Goal: Task Accomplishment & Management: Use online tool/utility

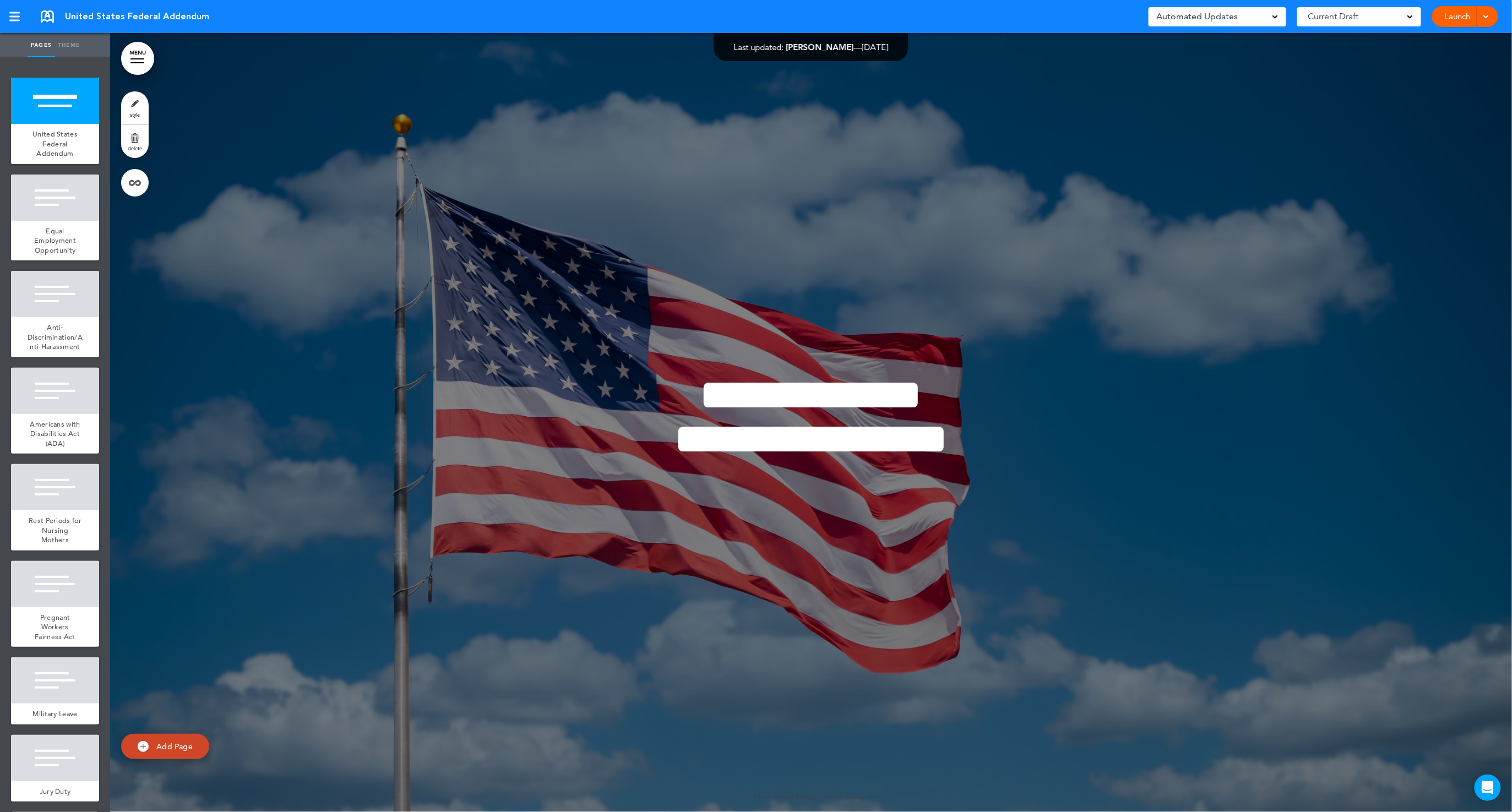
click at [1490, 17] on div at bounding box center [1485, 16] width 11 height 21
click at [1436, 38] on li "Launch" at bounding box center [1449, 41] width 98 height 25
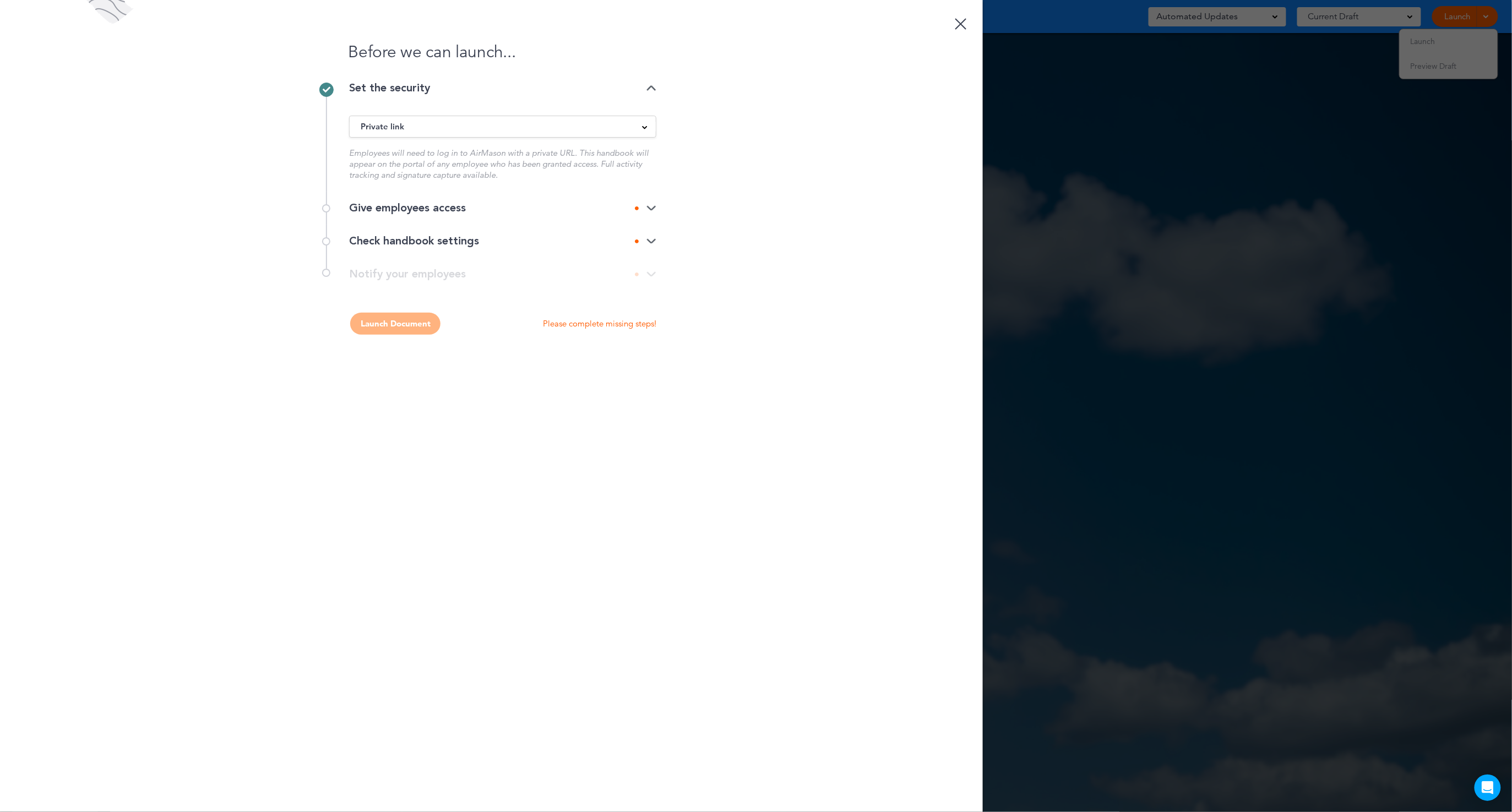
click at [647, 206] on img at bounding box center [652, 208] width 10 height 7
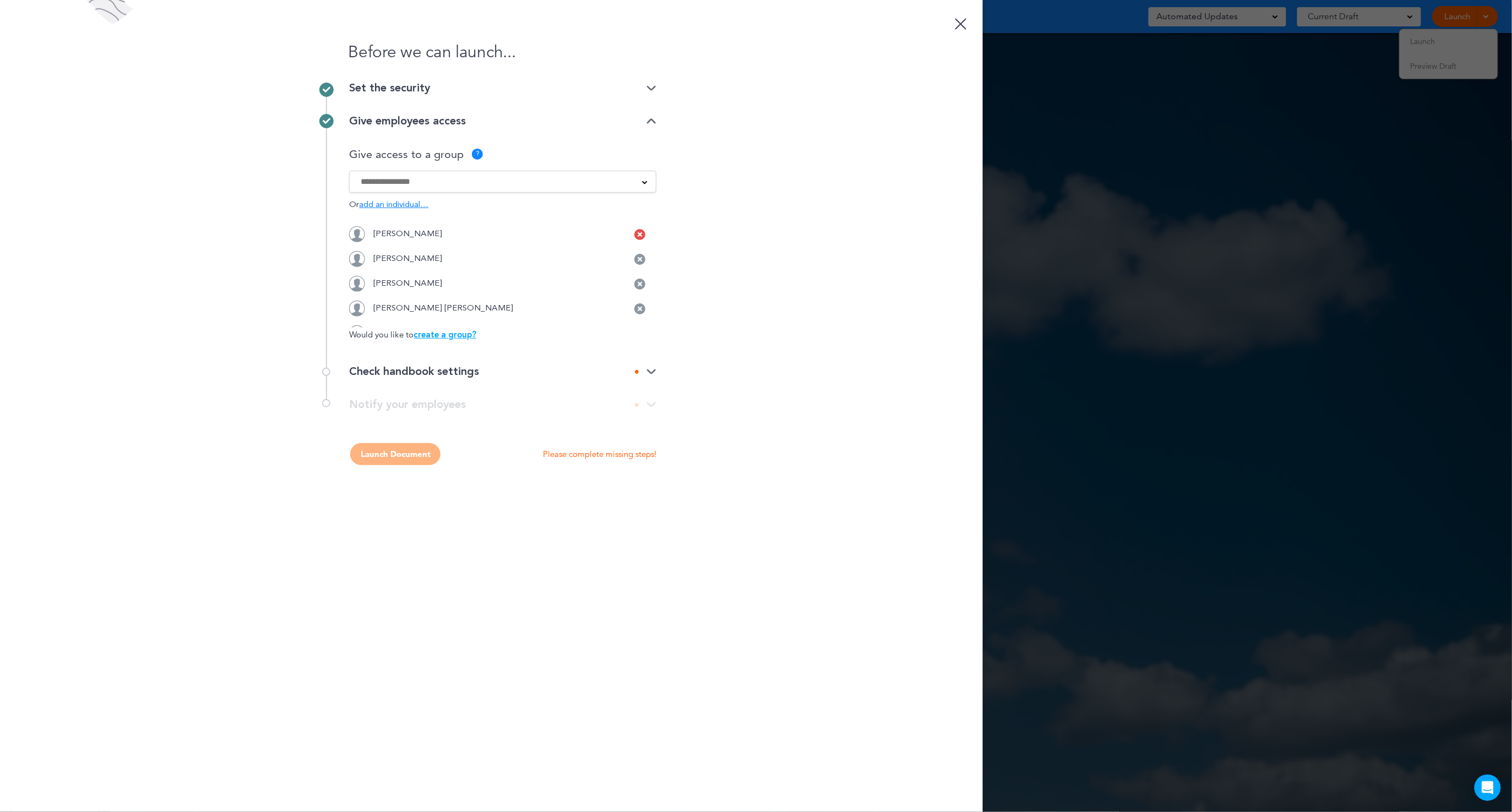
click at [638, 231] on icon at bounding box center [639, 234] width 4 height 7
click at [636, 234] on div at bounding box center [640, 234] width 11 height 11
click at [636, 235] on div at bounding box center [640, 234] width 11 height 11
click at [636, 234] on div at bounding box center [640, 234] width 11 height 11
click at [375, 183] on input at bounding box center [496, 182] width 270 height 12
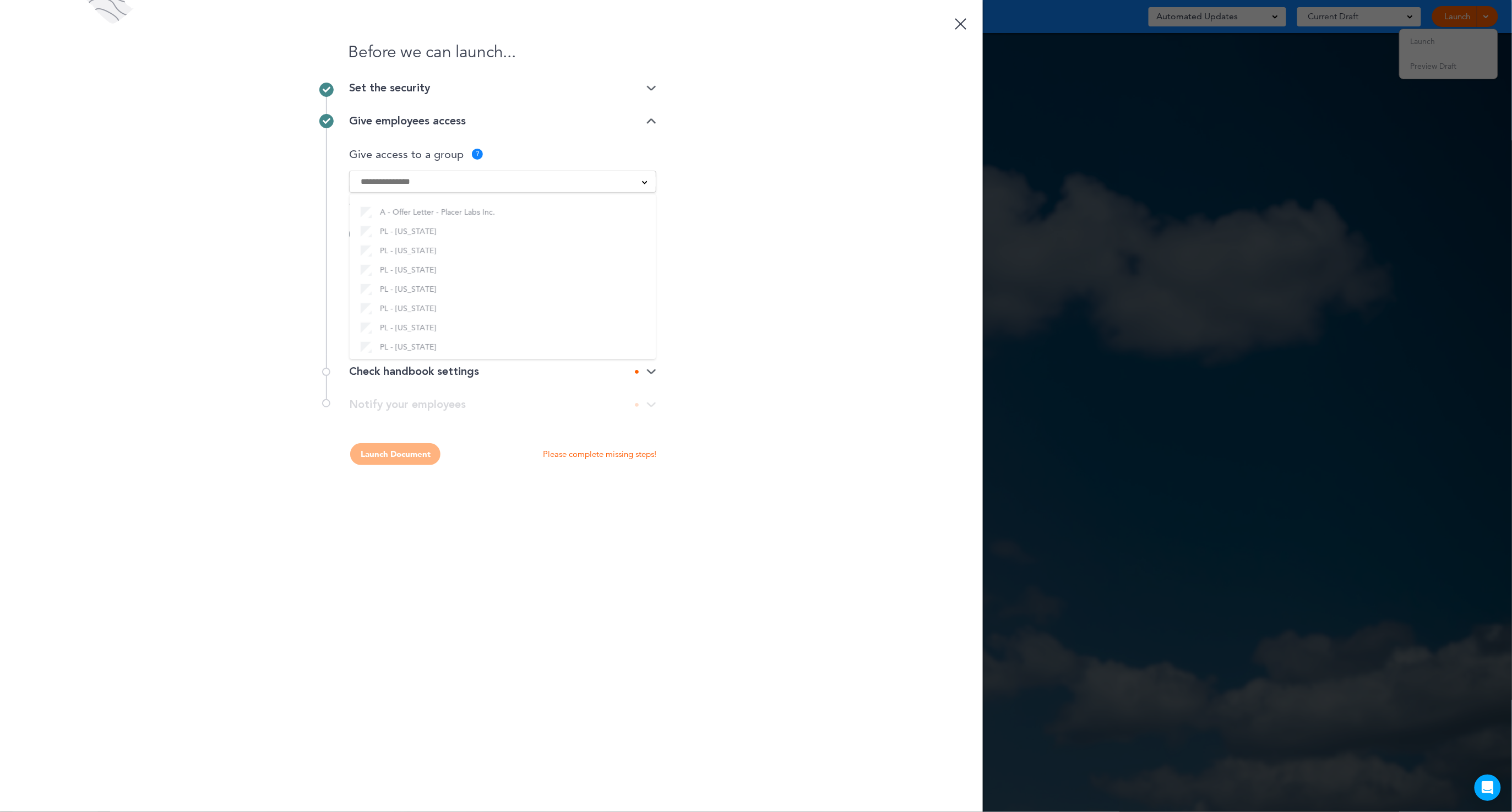
click at [653, 371] on img at bounding box center [652, 372] width 10 height 7
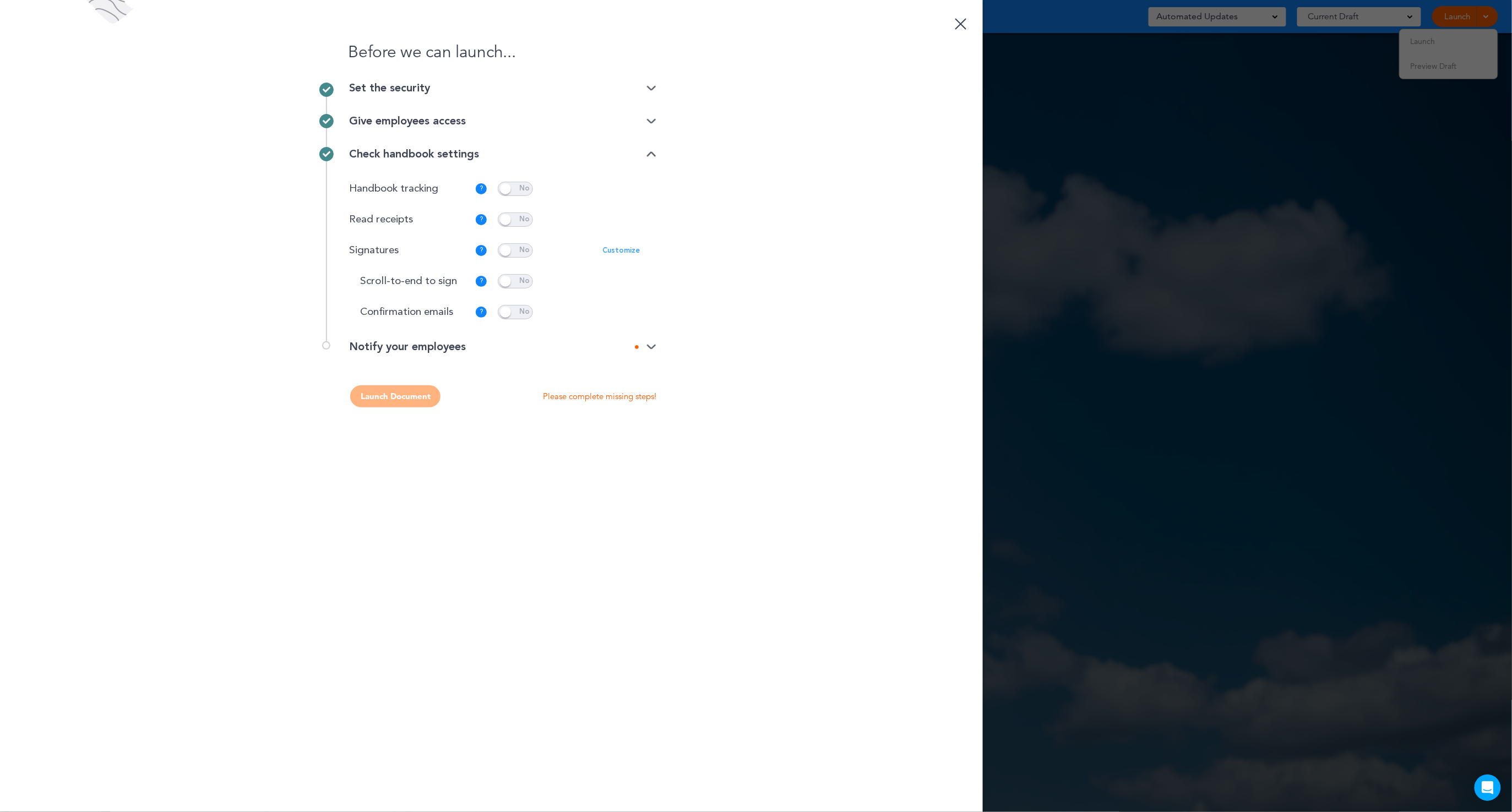
click at [649, 352] on div "Notify your employees" at bounding box center [503, 352] width 307 height 22
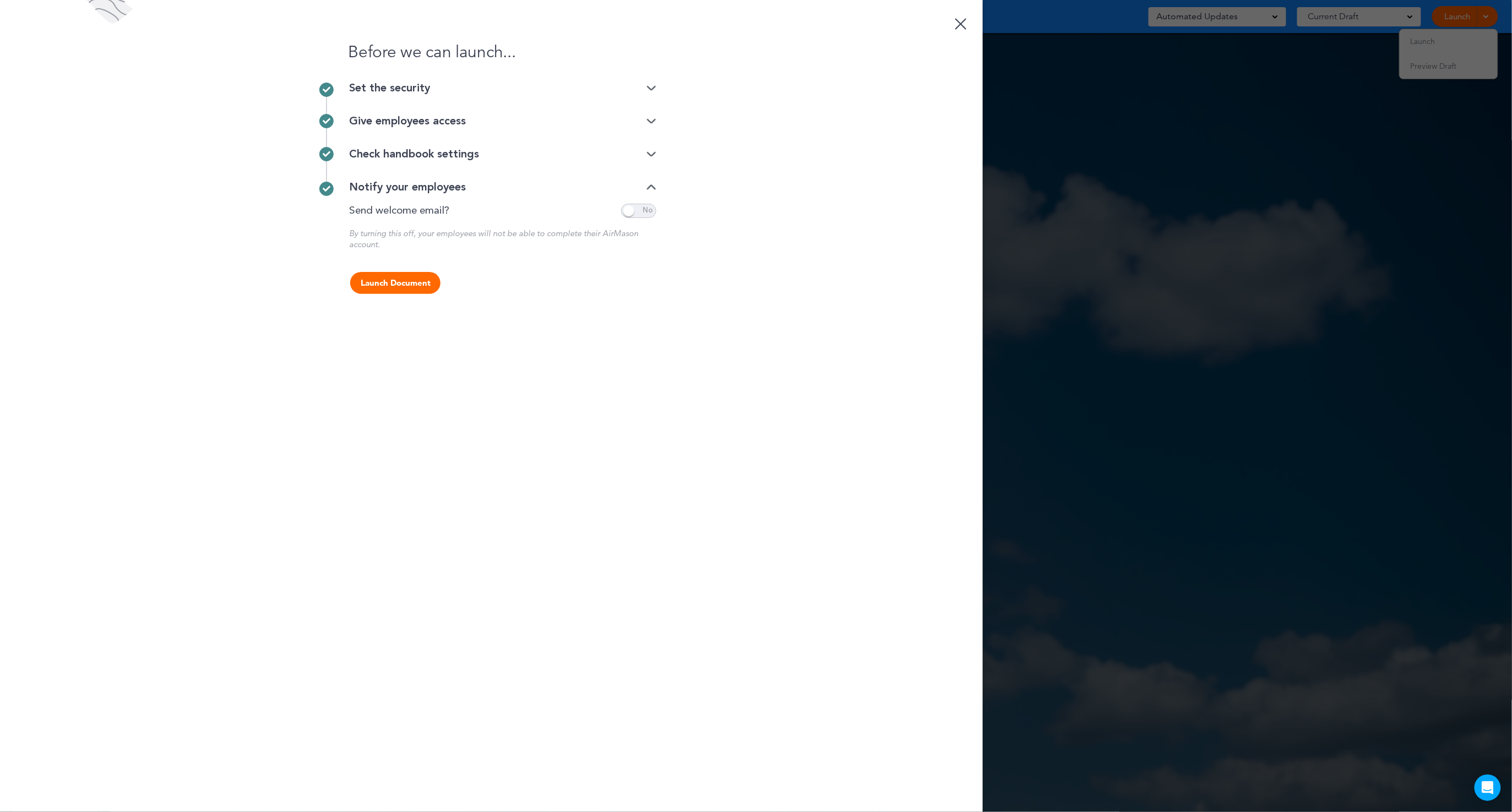
click at [645, 153] on div "Check handbook settings" at bounding box center [503, 154] width 307 height 11
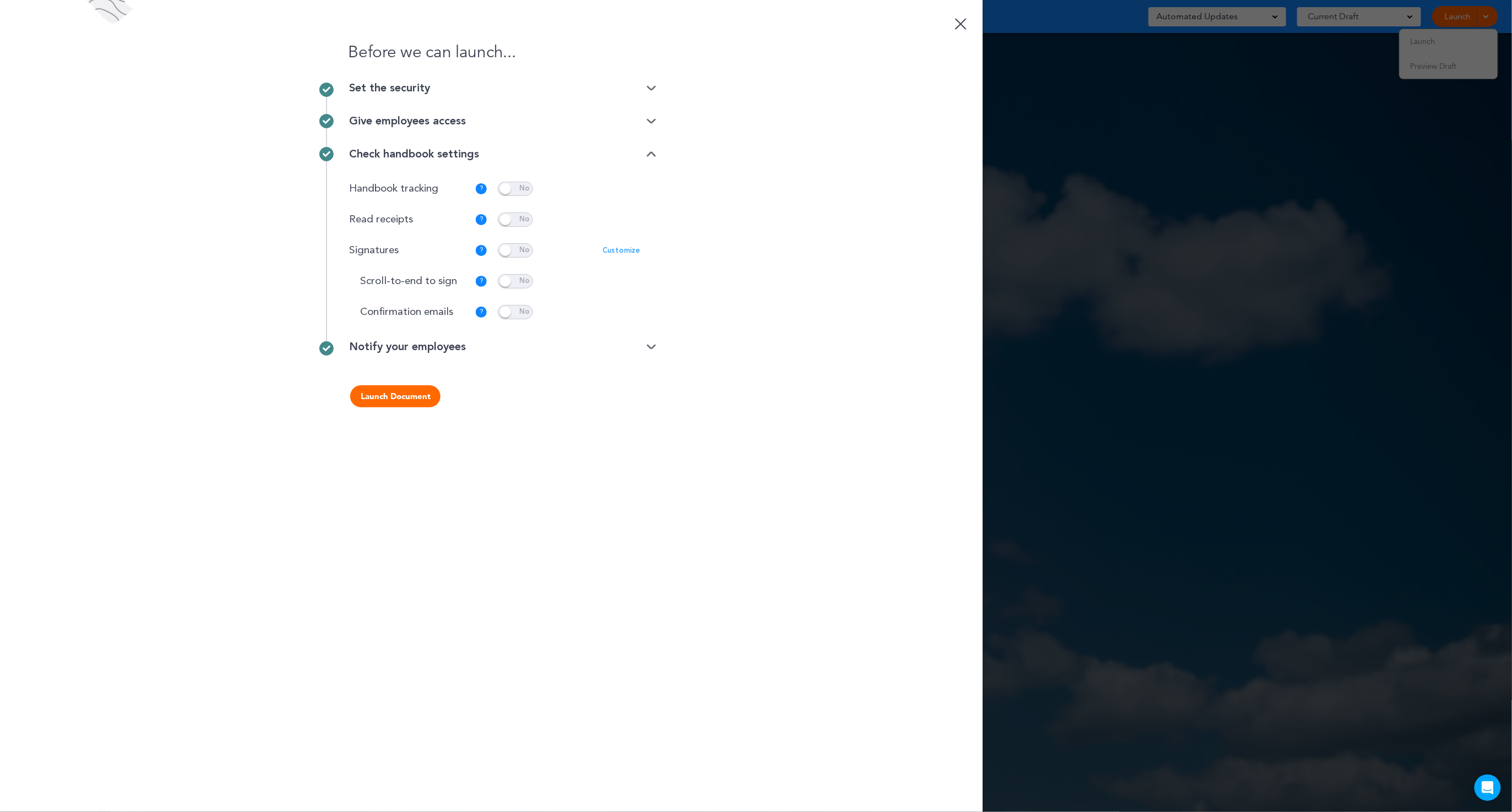
click at [655, 119] on img at bounding box center [652, 122] width 10 height 7
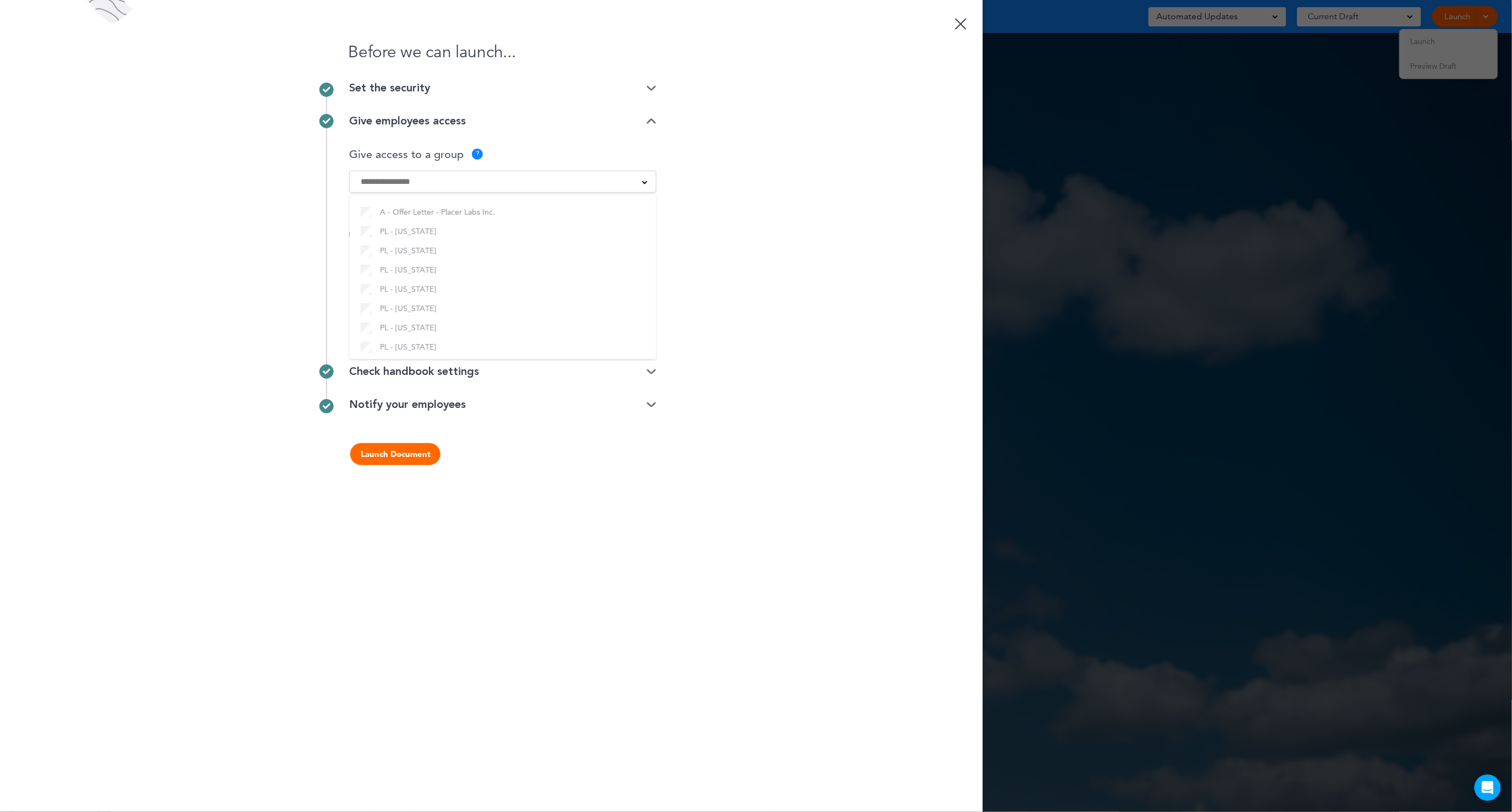
click at [652, 92] on div "Set the security" at bounding box center [503, 88] width 307 height 11
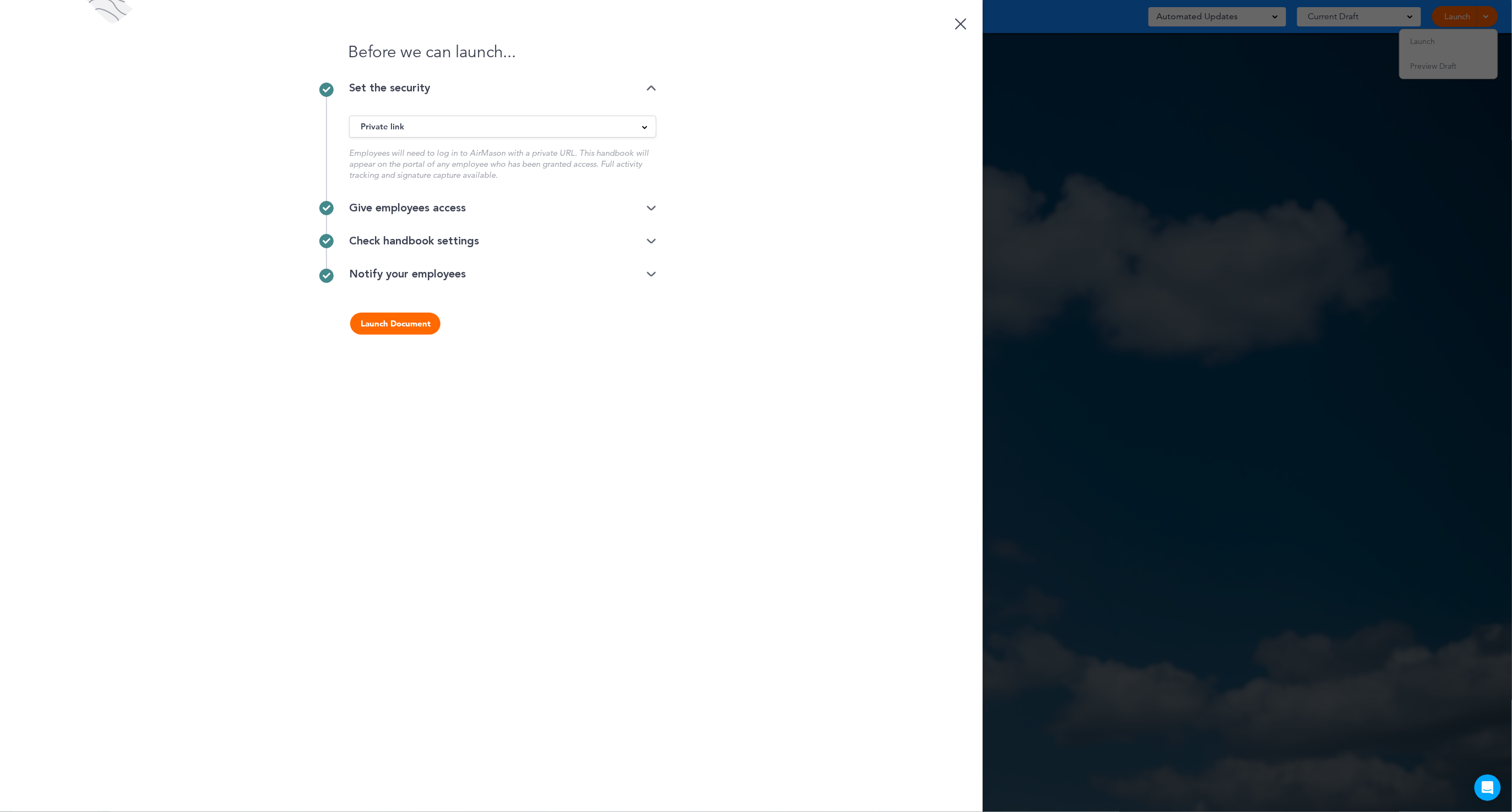
click at [658, 277] on div "Before we can launch... Set the security Private link Public link Private link …" at bounding box center [491, 406] width 983 height 812
click at [652, 208] on img at bounding box center [652, 208] width 10 height 7
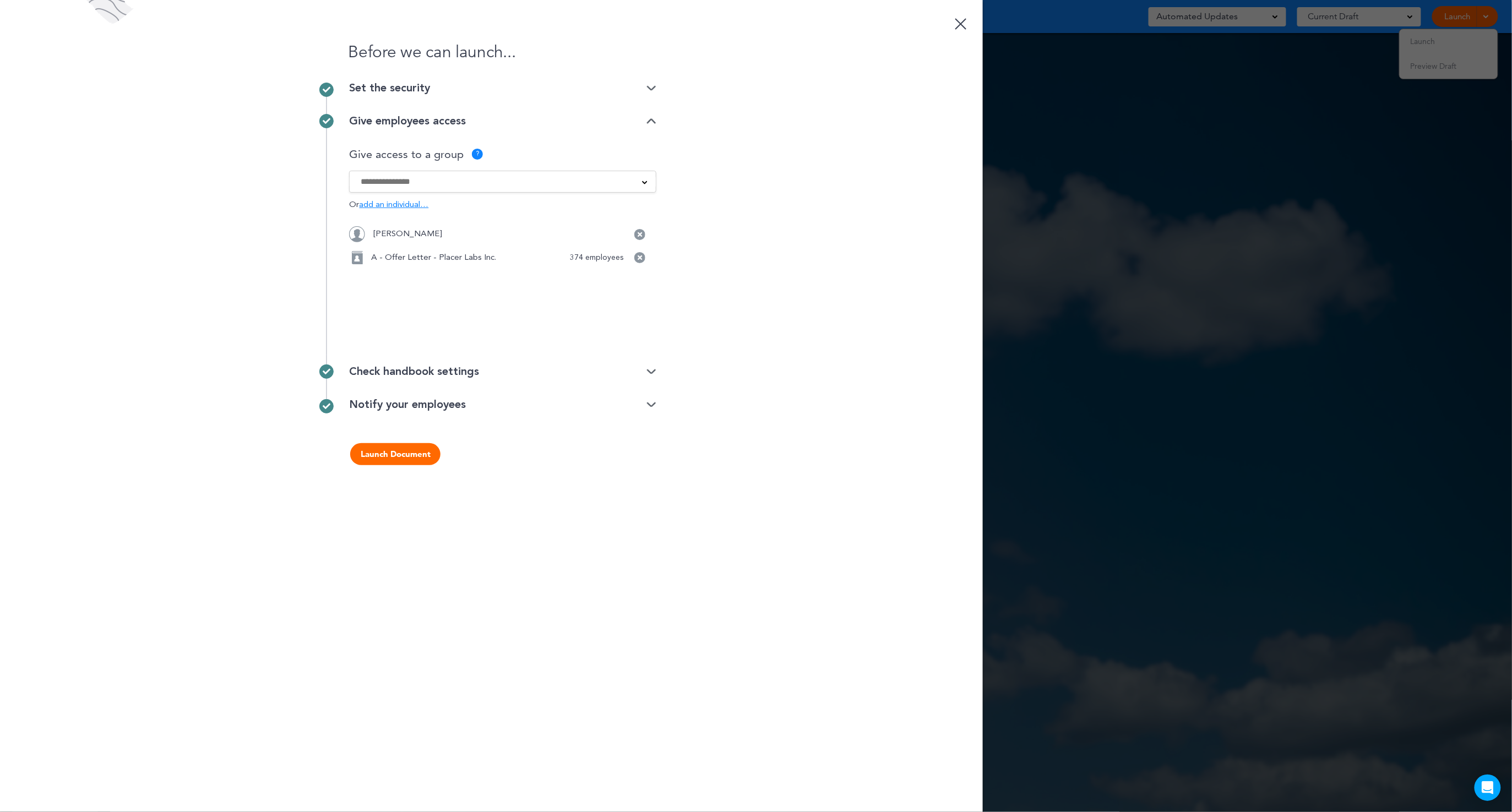
click at [653, 368] on img at bounding box center [652, 372] width 10 height 7
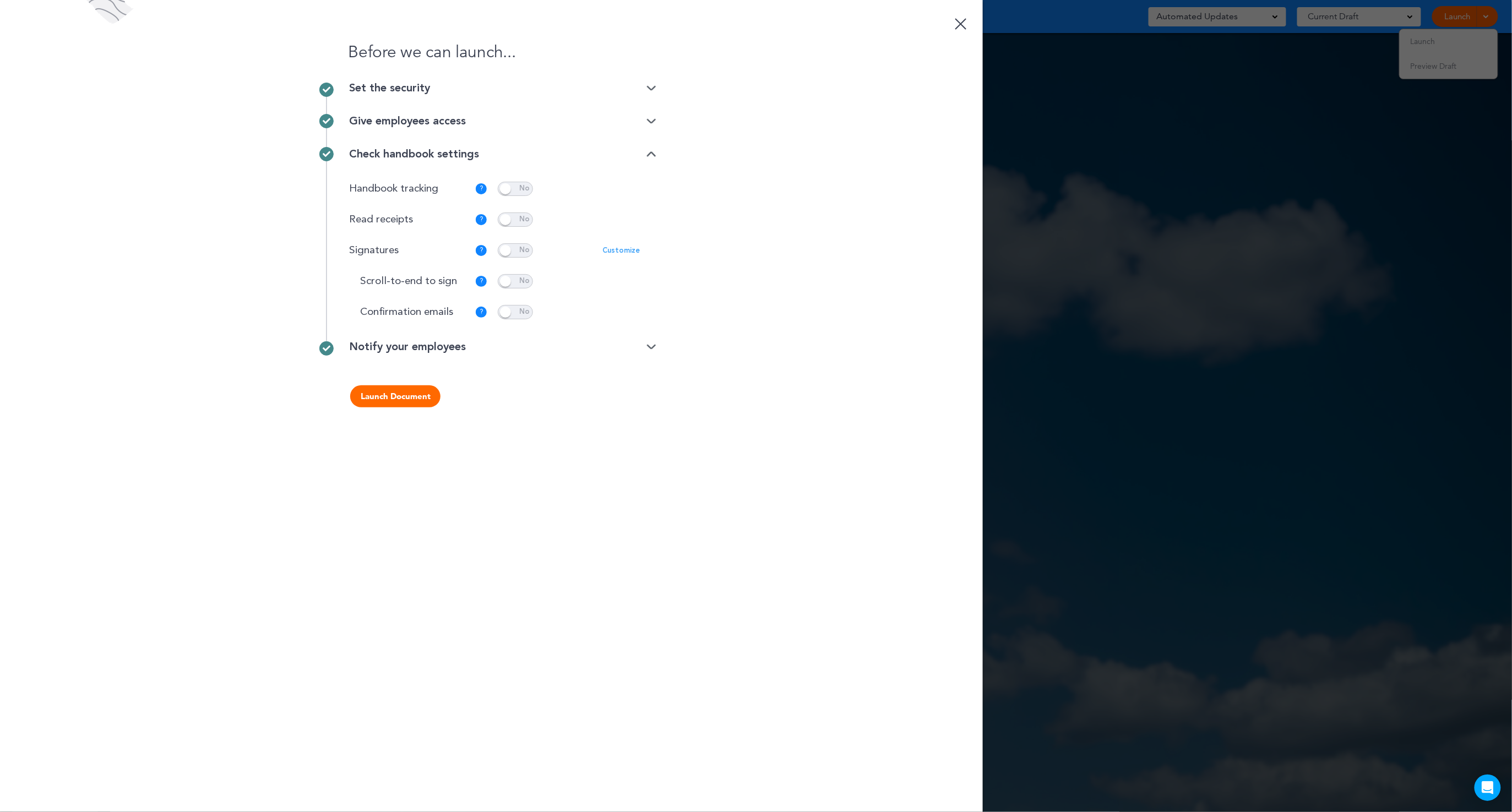
click at [628, 252] on p "Customize" at bounding box center [621, 251] width 38 height 7
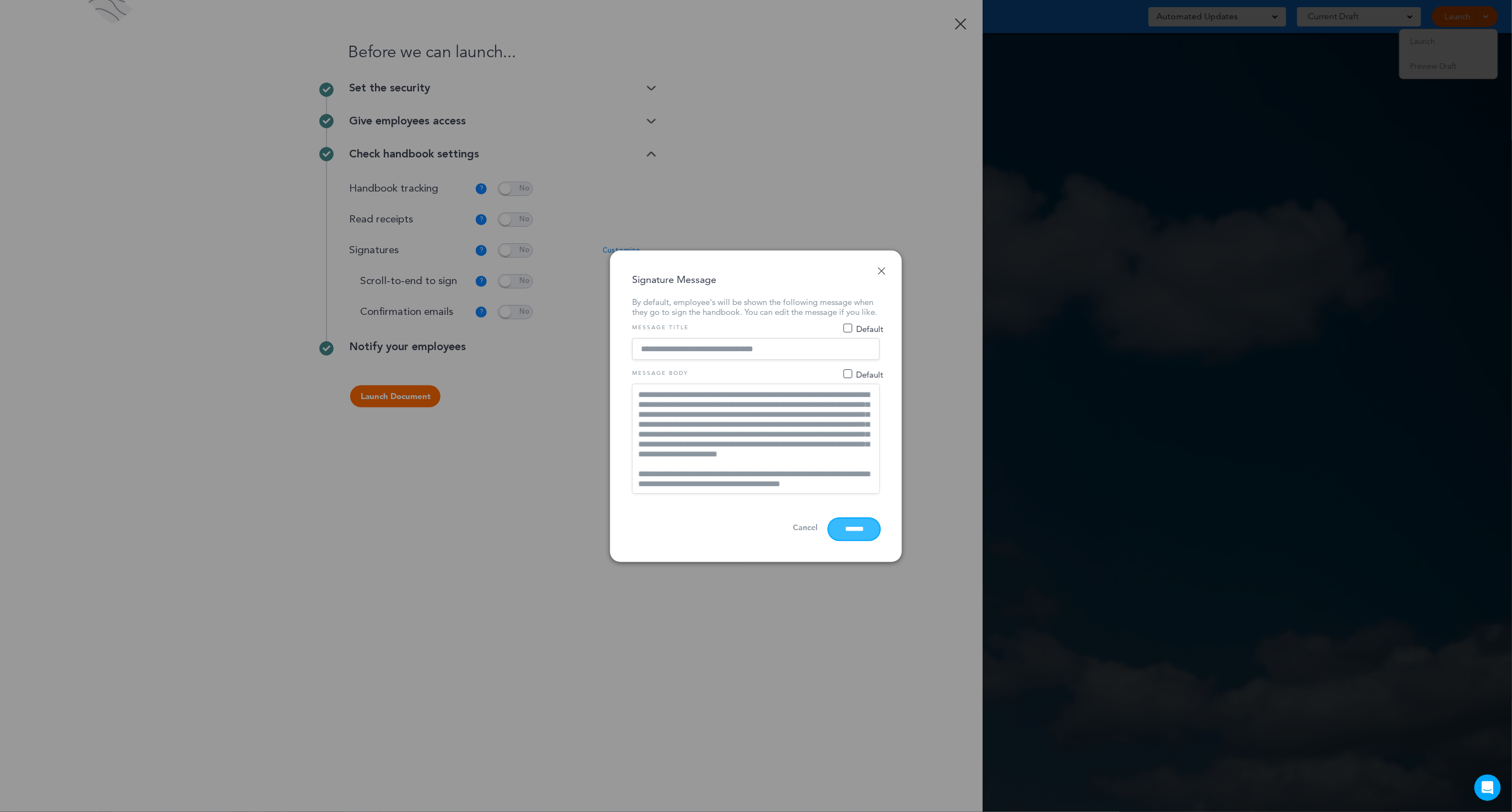
click at [856, 535] on input "*******" at bounding box center [854, 529] width 51 height 21
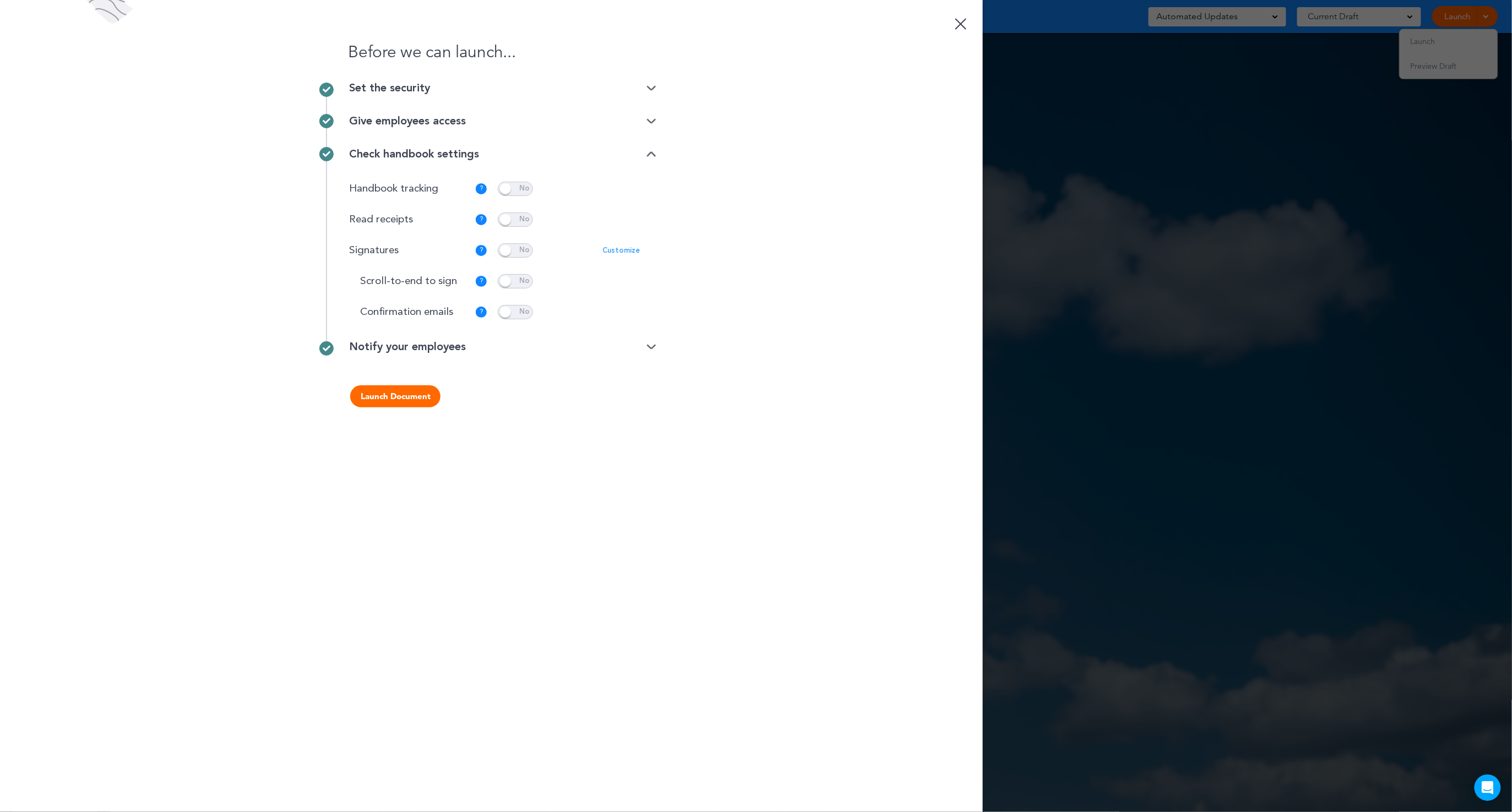
click at [449, 351] on div "Notify your employees" at bounding box center [503, 347] width 307 height 11
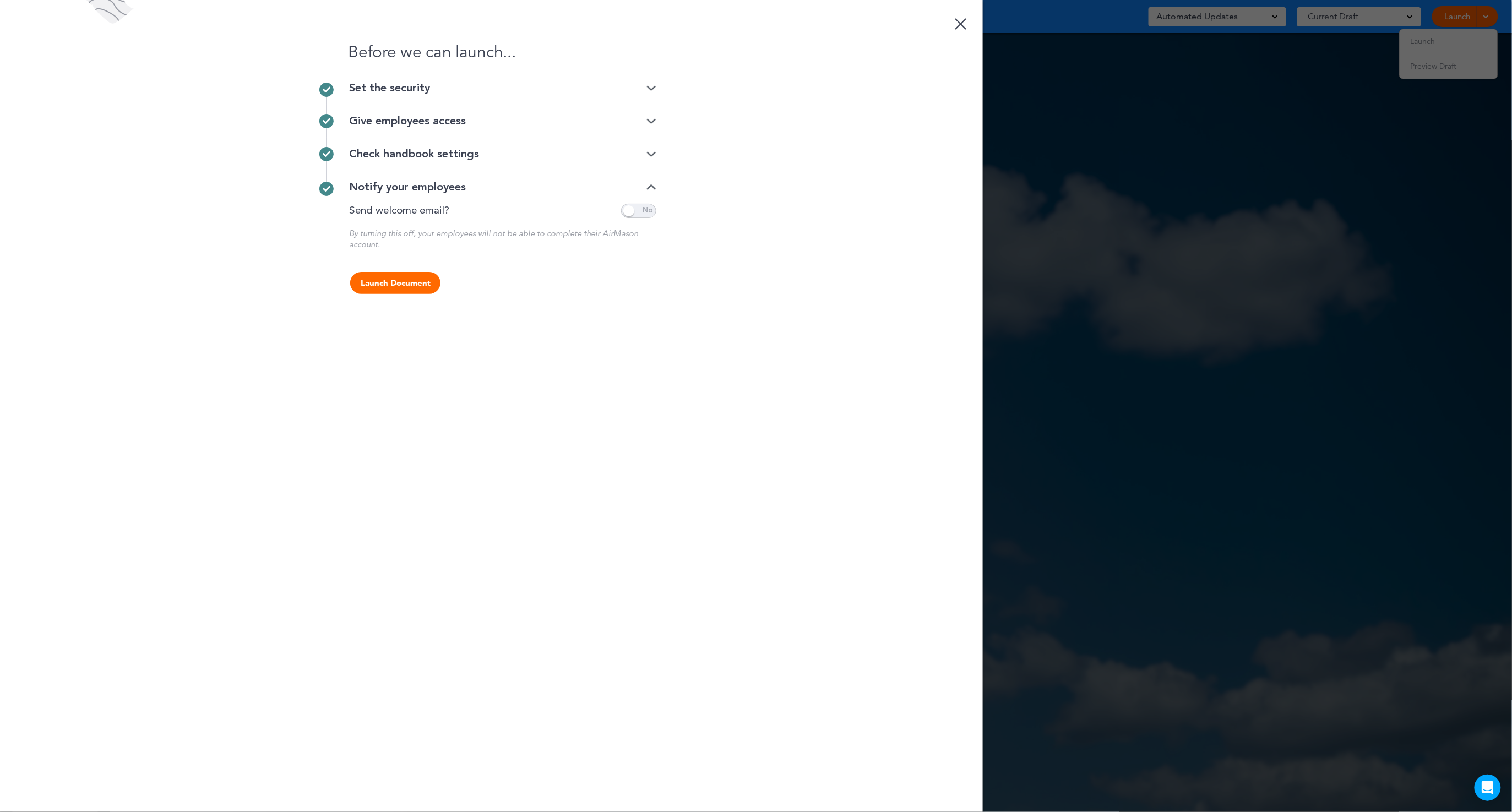
click at [398, 283] on button "Launch Document" at bounding box center [395, 283] width 90 height 22
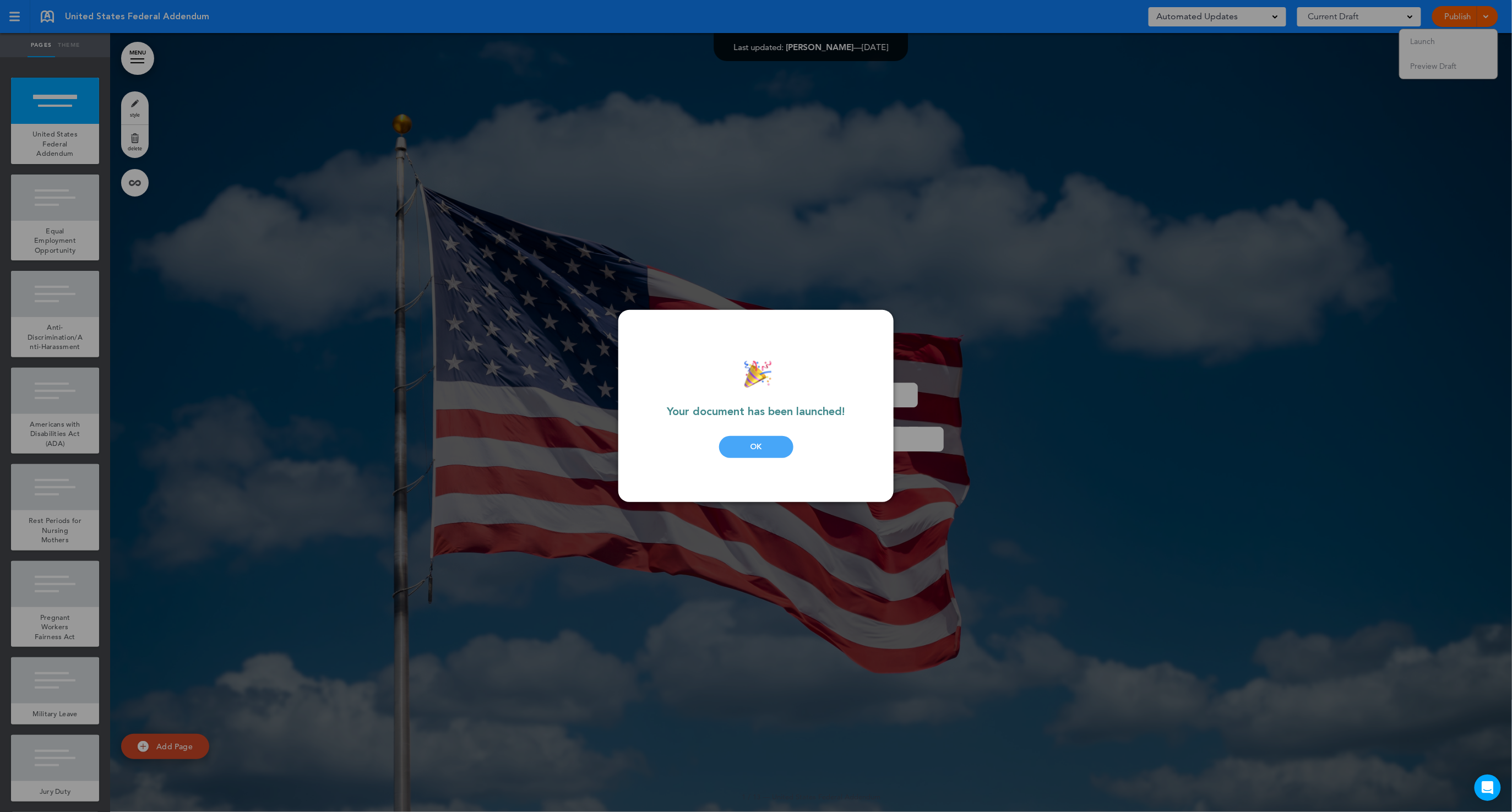
click at [731, 458] on div "Your document has been launched! OK" at bounding box center [756, 406] width 210 height 148
click at [736, 451] on div "OK" at bounding box center [756, 447] width 74 height 22
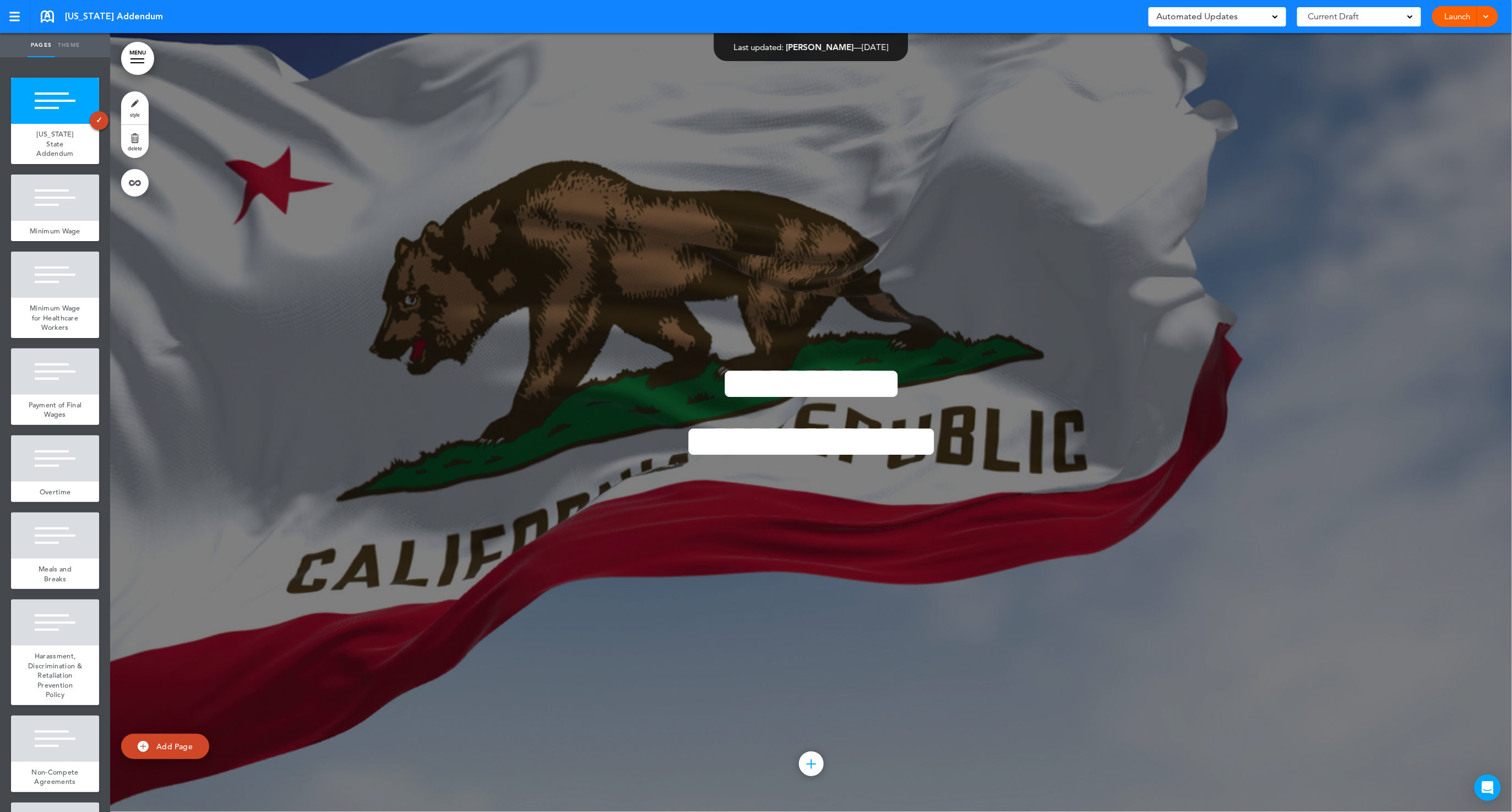
click at [1459, 16] on link "Launch" at bounding box center [1458, 16] width 35 height 21
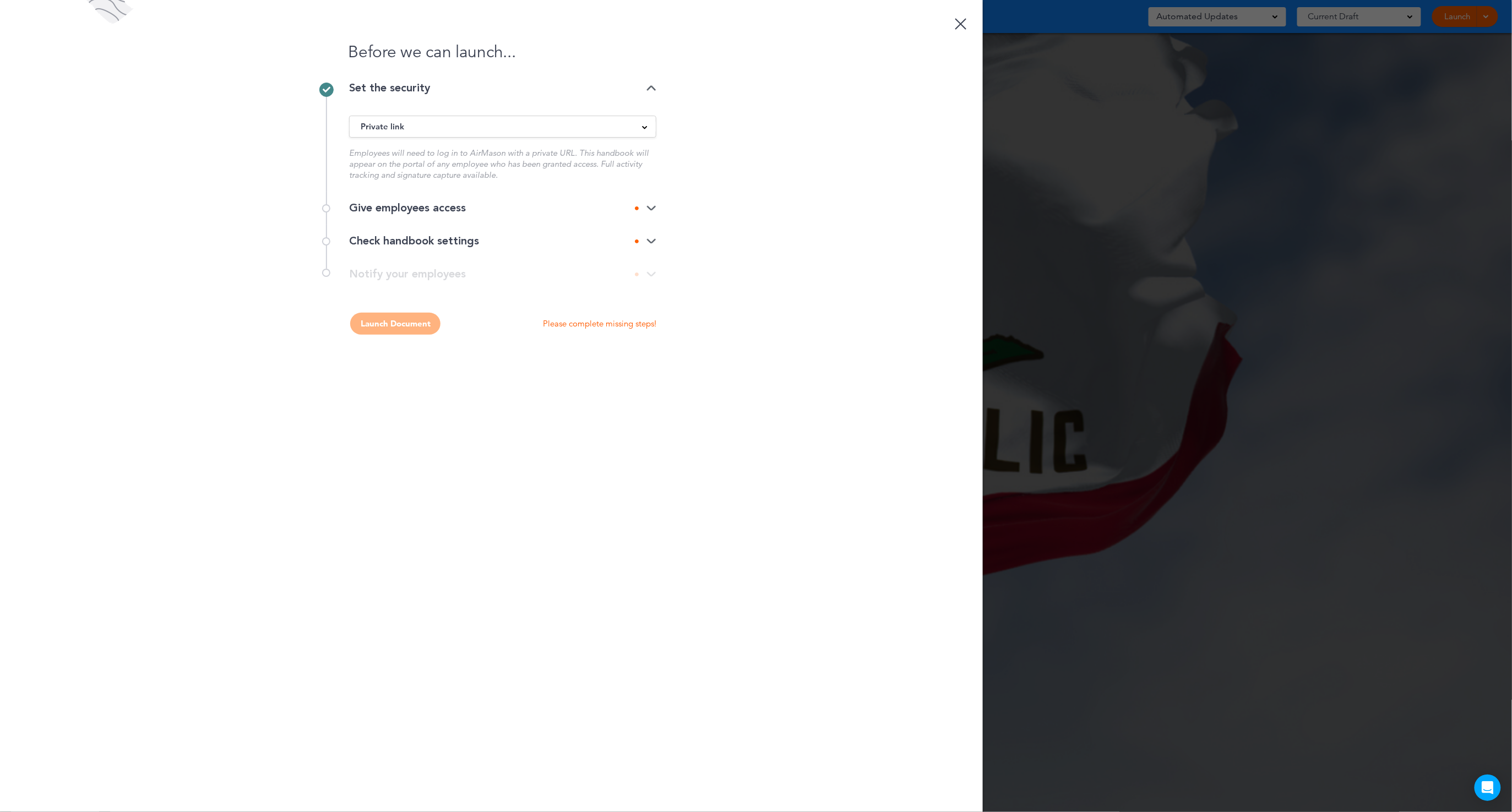
click at [438, 212] on div "Give employees access" at bounding box center [503, 208] width 307 height 11
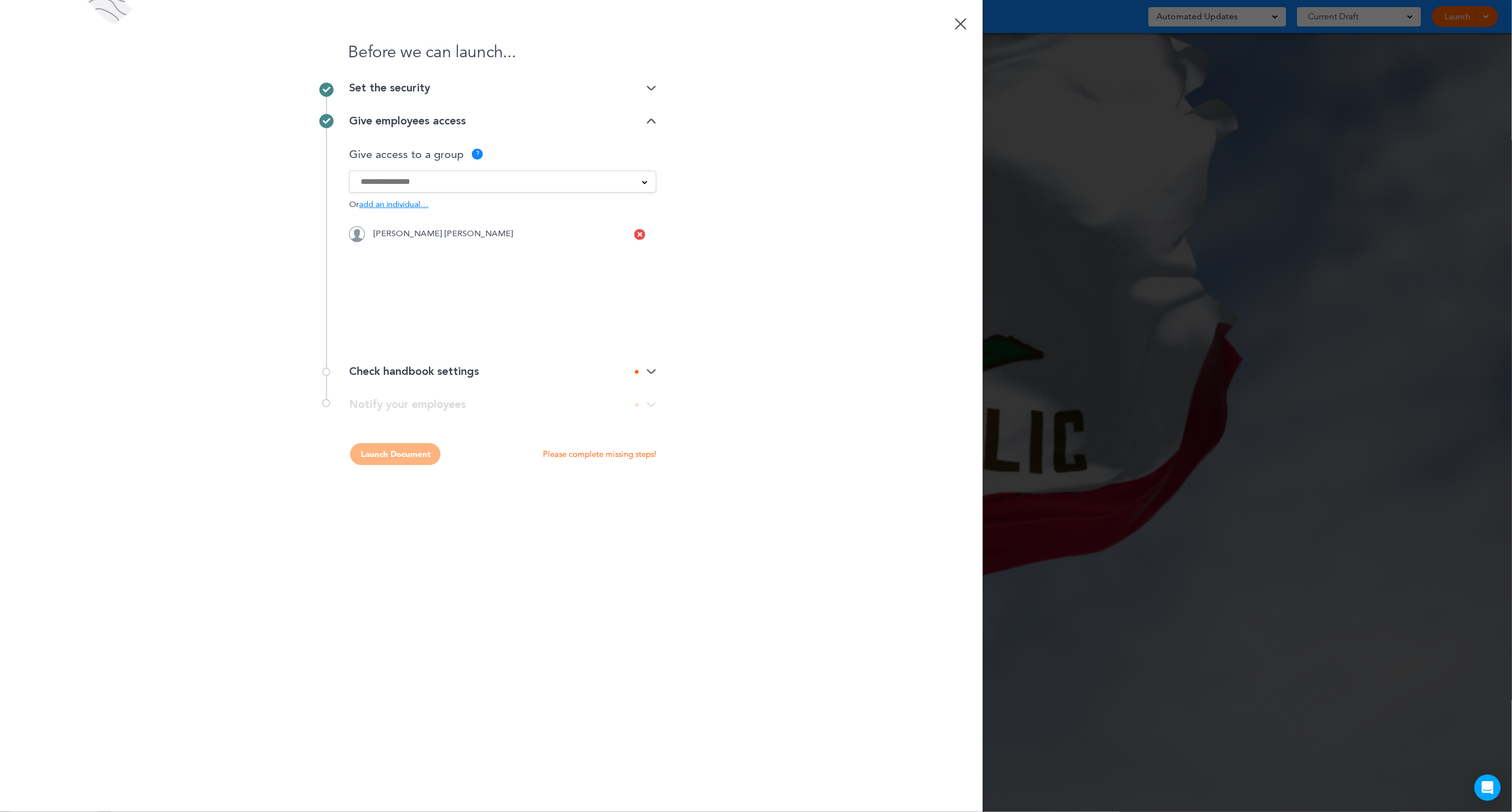
click at [642, 234] on icon at bounding box center [639, 234] width 4 height 7
click at [466, 188] on div "A - Offer Letter - Placer Labs Inc. PL - Alabama PL - Alaska PL - Arizona PL - …" at bounding box center [503, 182] width 307 height 22
click at [465, 185] on input at bounding box center [496, 182] width 270 height 12
click at [821, 306] on div "Before we can launch... Set the security Private link Public link Private link …" at bounding box center [491, 406] width 983 height 812
click at [647, 373] on img at bounding box center [652, 372] width 10 height 7
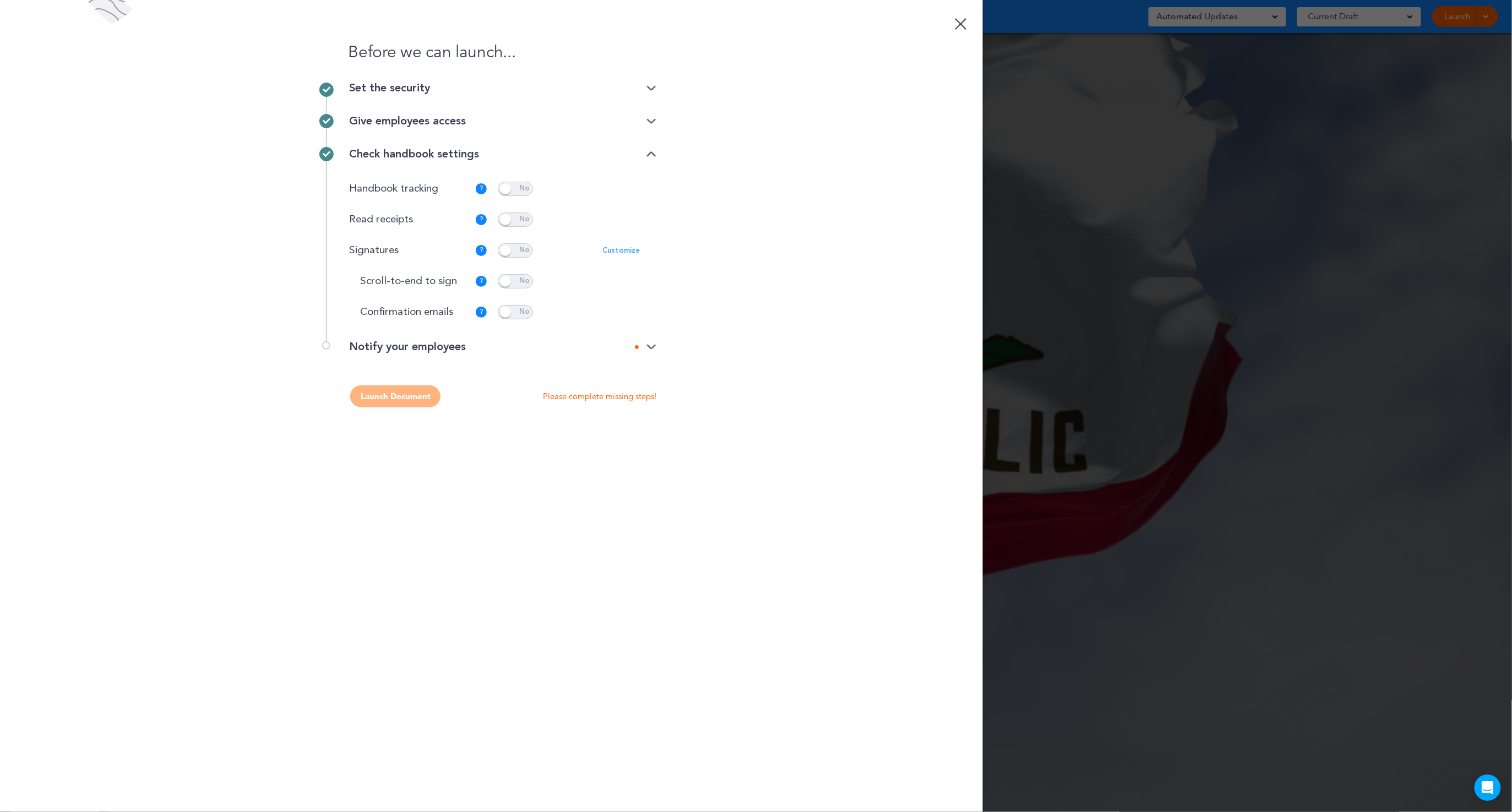
click at [611, 249] on p "Customize" at bounding box center [621, 251] width 38 height 7
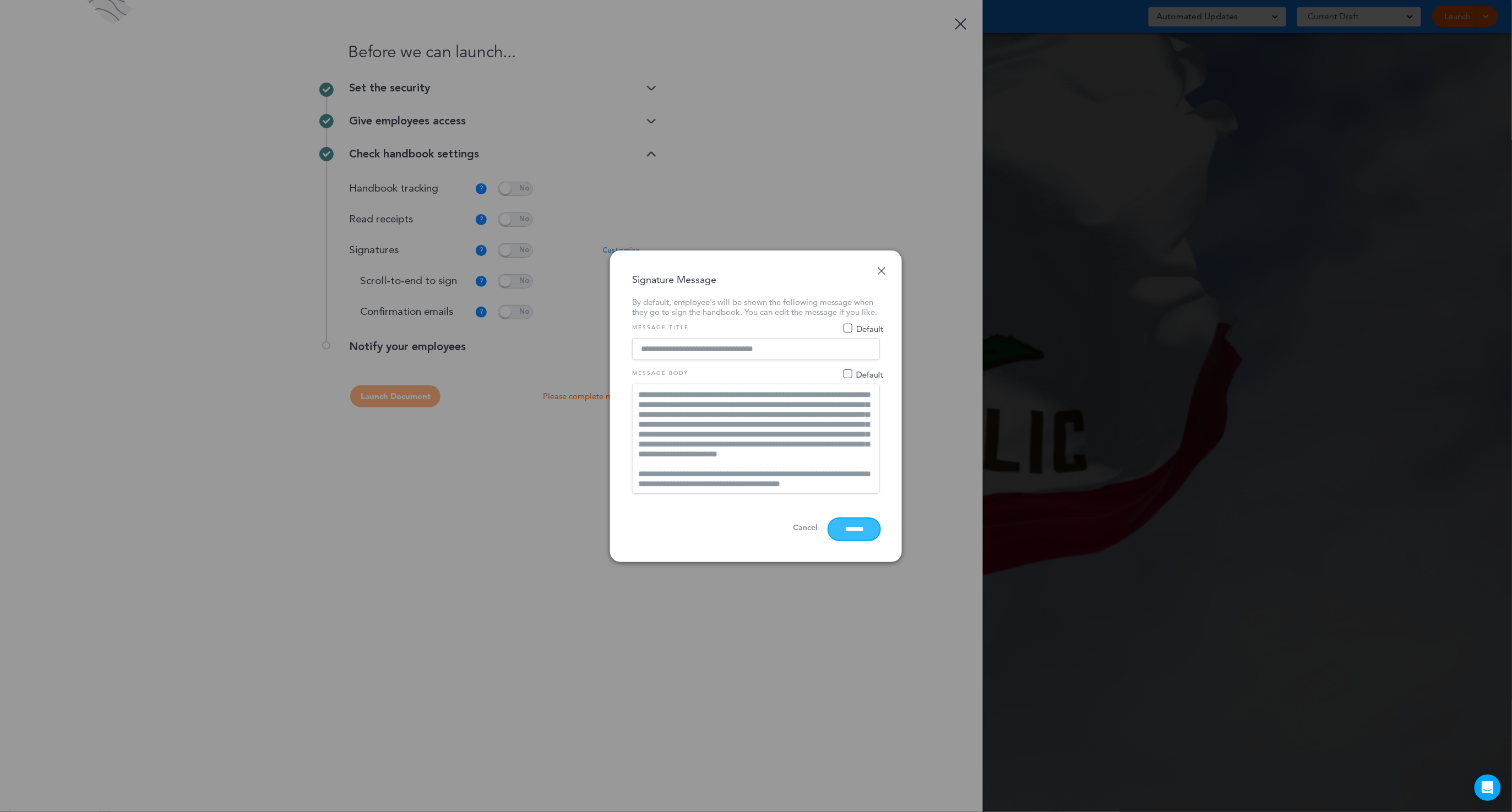
click at [849, 530] on input "*******" at bounding box center [854, 529] width 51 height 21
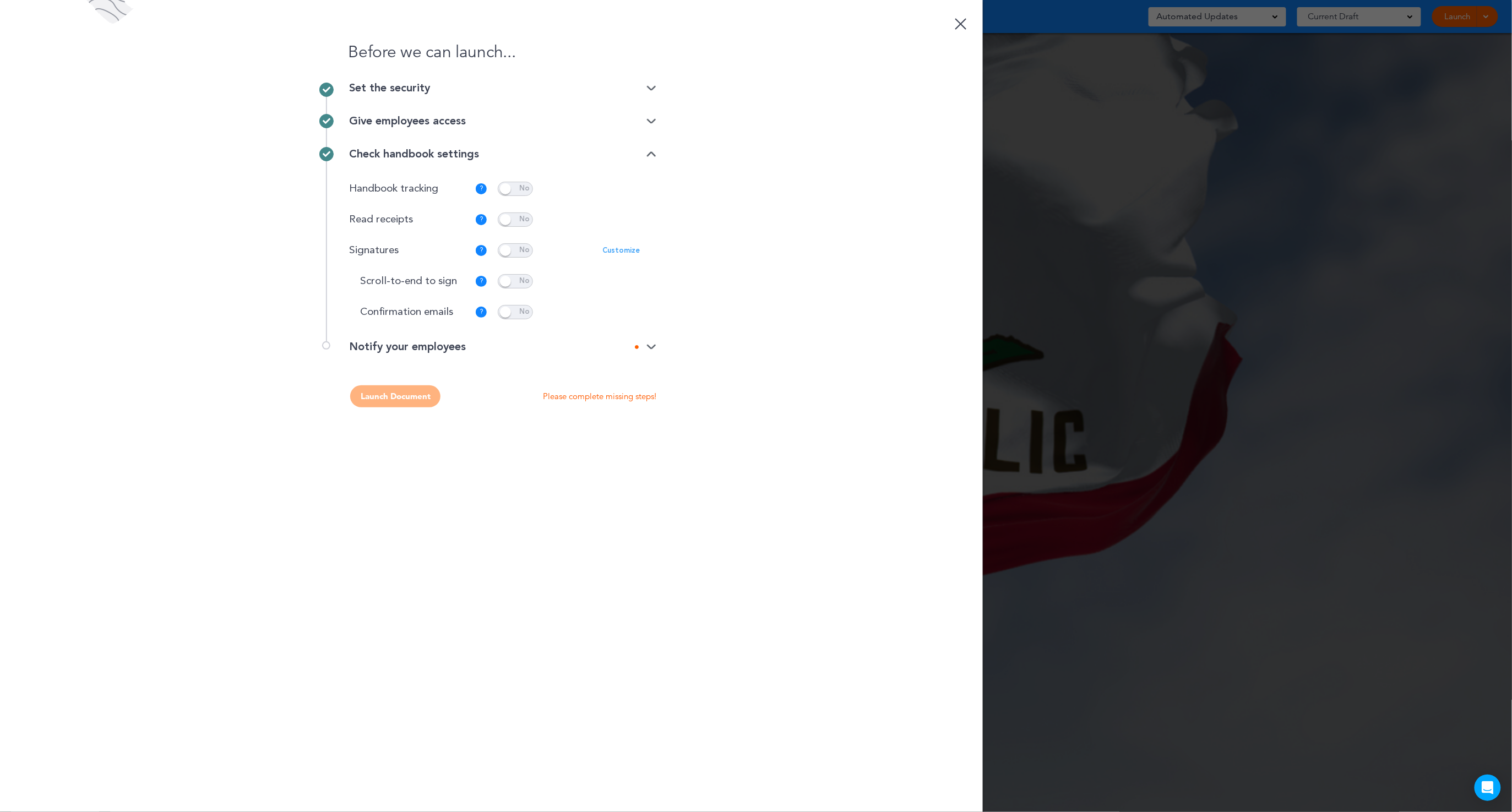
click at [656, 347] on img at bounding box center [652, 348] width 10 height 7
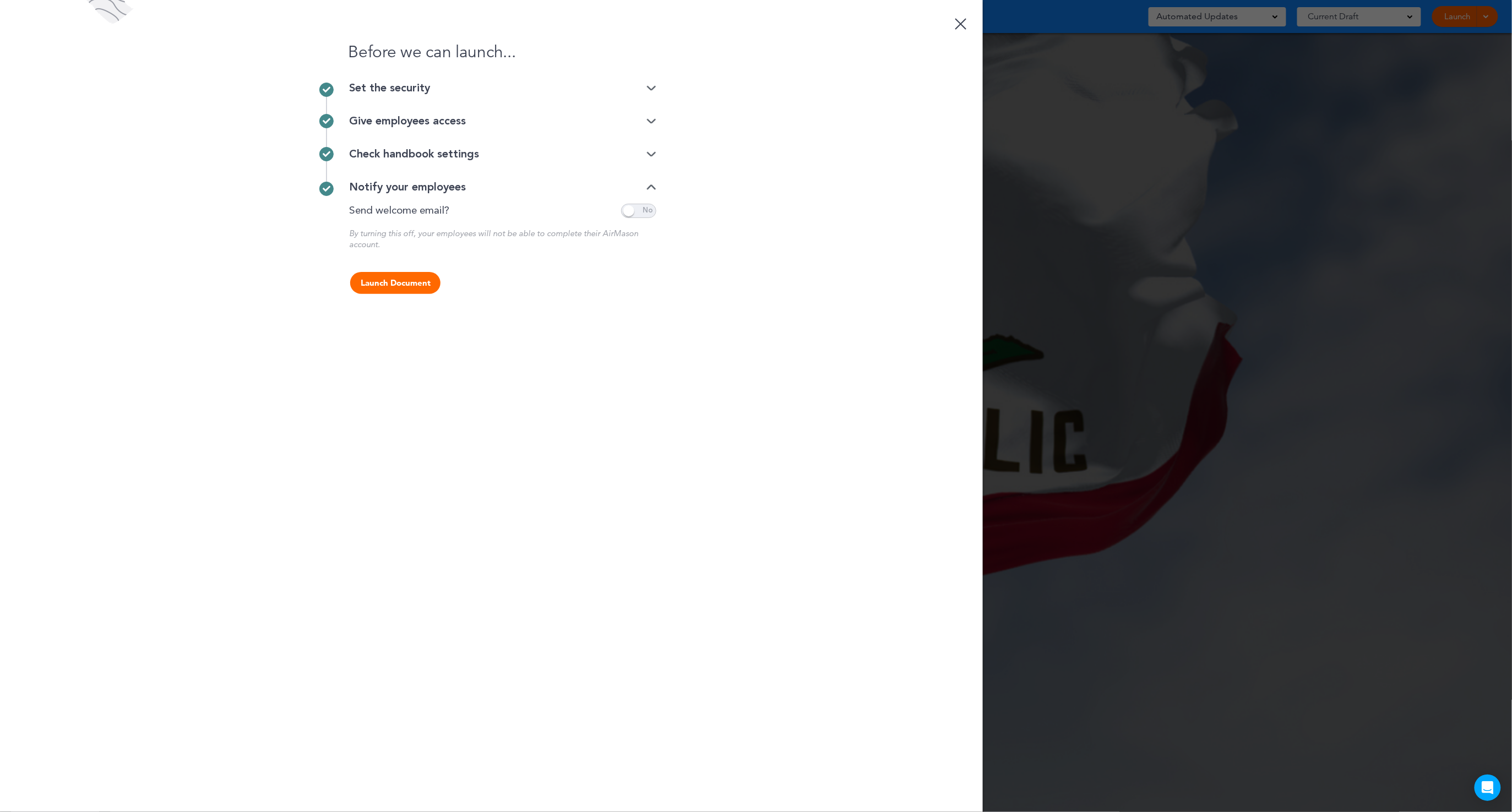
click at [462, 155] on div "Check handbook settings" at bounding box center [503, 154] width 307 height 11
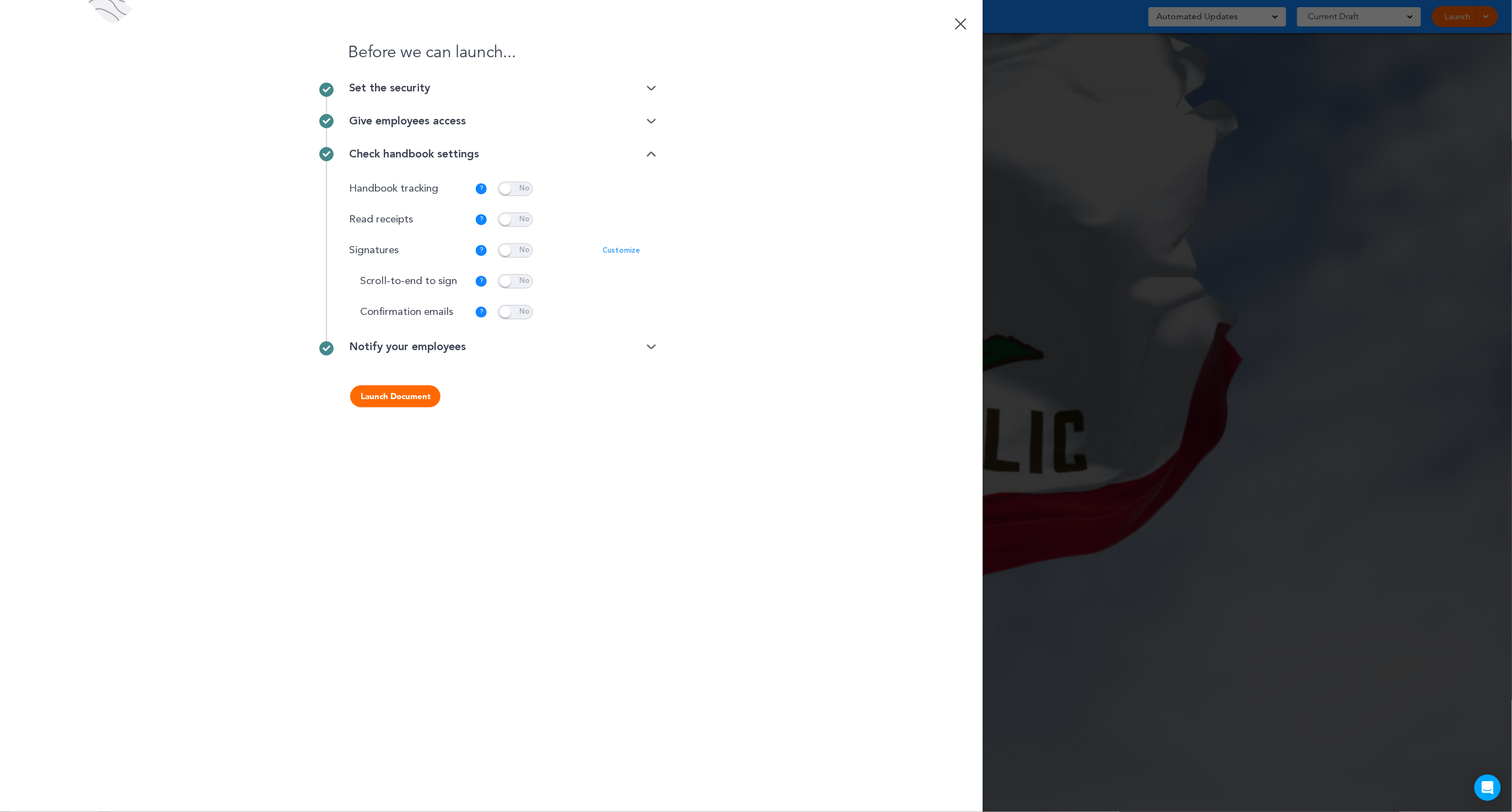
click at [448, 120] on div "Give employees access" at bounding box center [503, 121] width 307 height 11
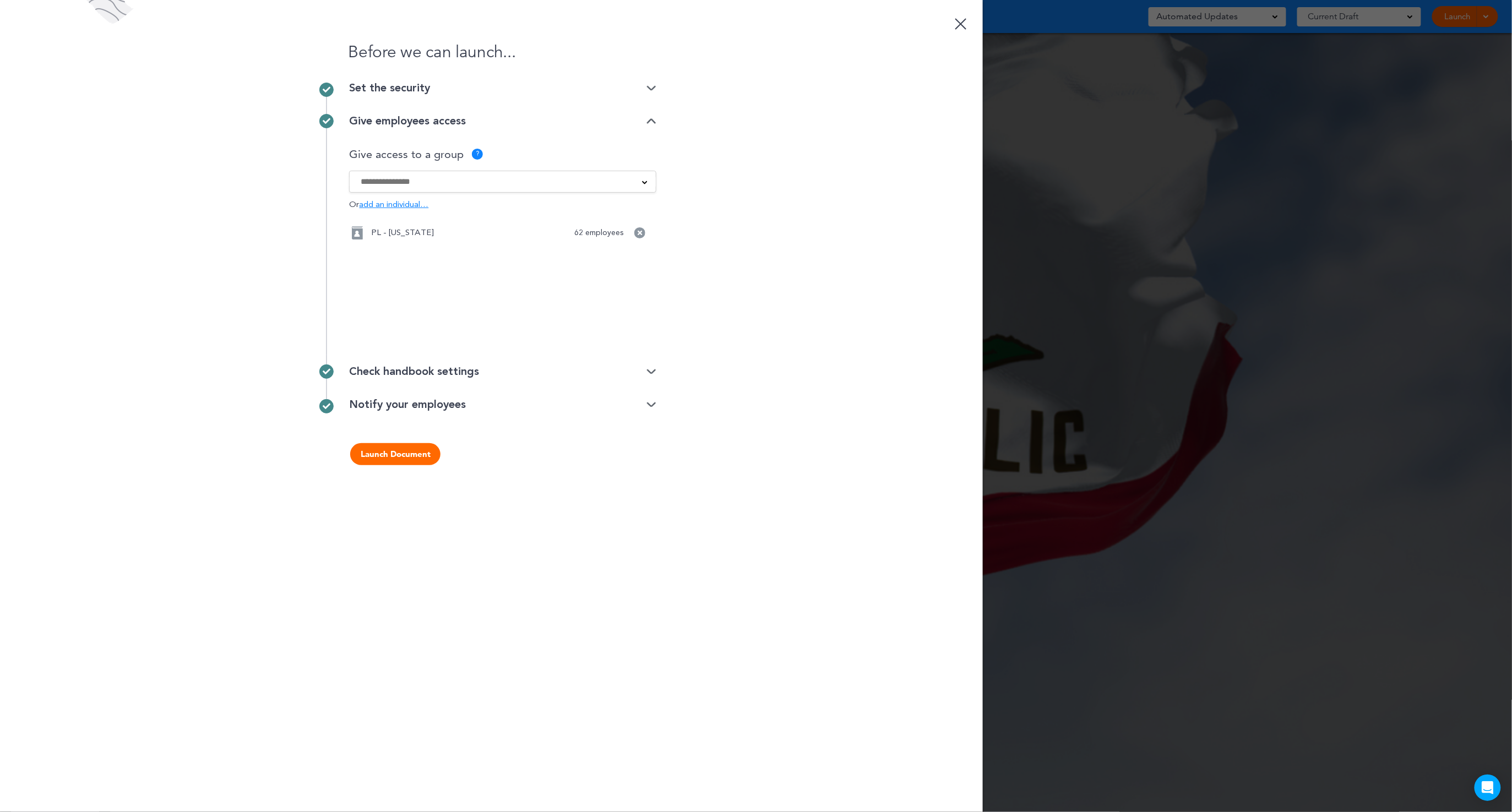
click at [442, 90] on div "Set the security" at bounding box center [503, 88] width 307 height 11
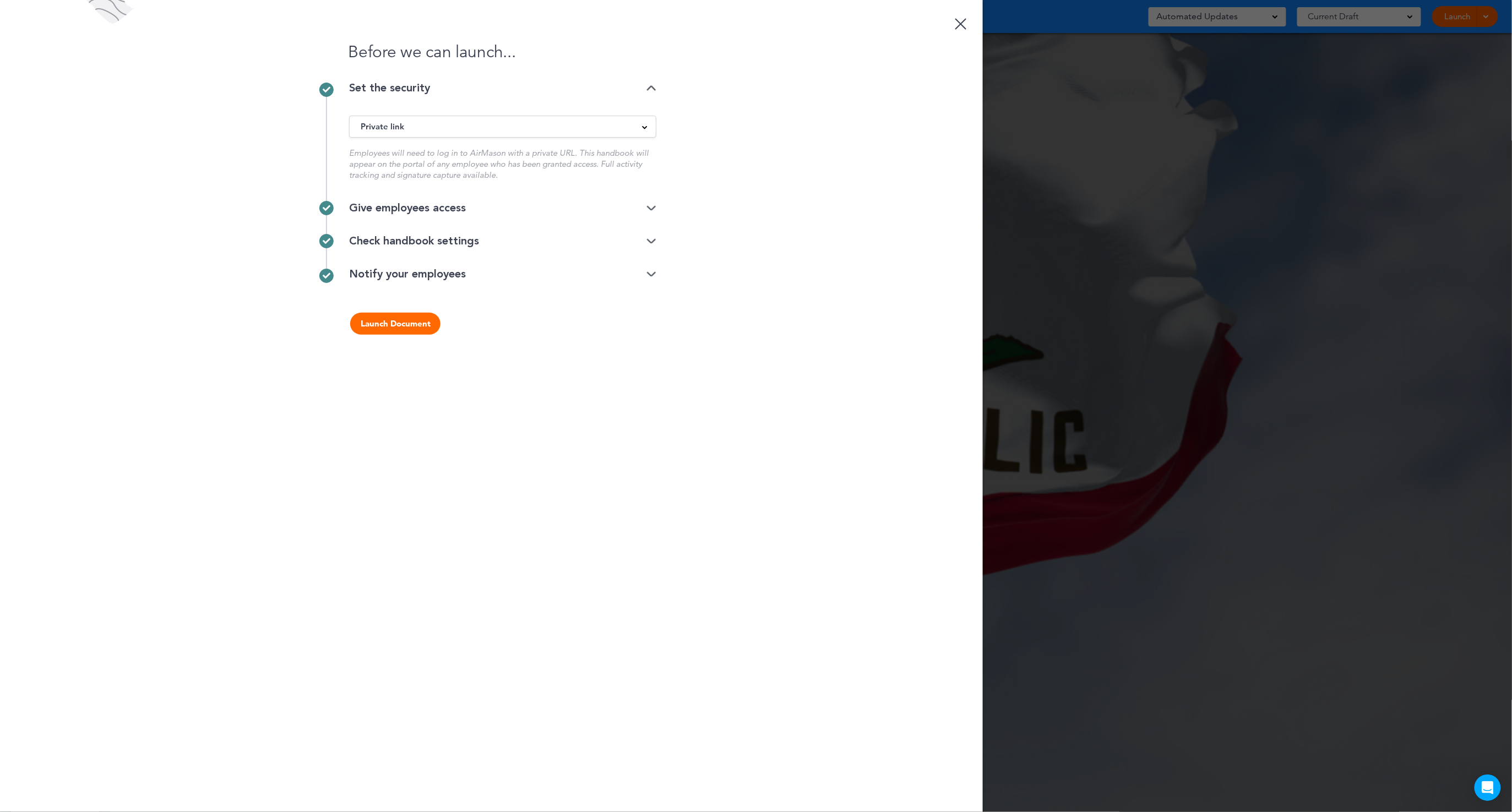
click at [398, 332] on button "Launch Document" at bounding box center [395, 324] width 90 height 22
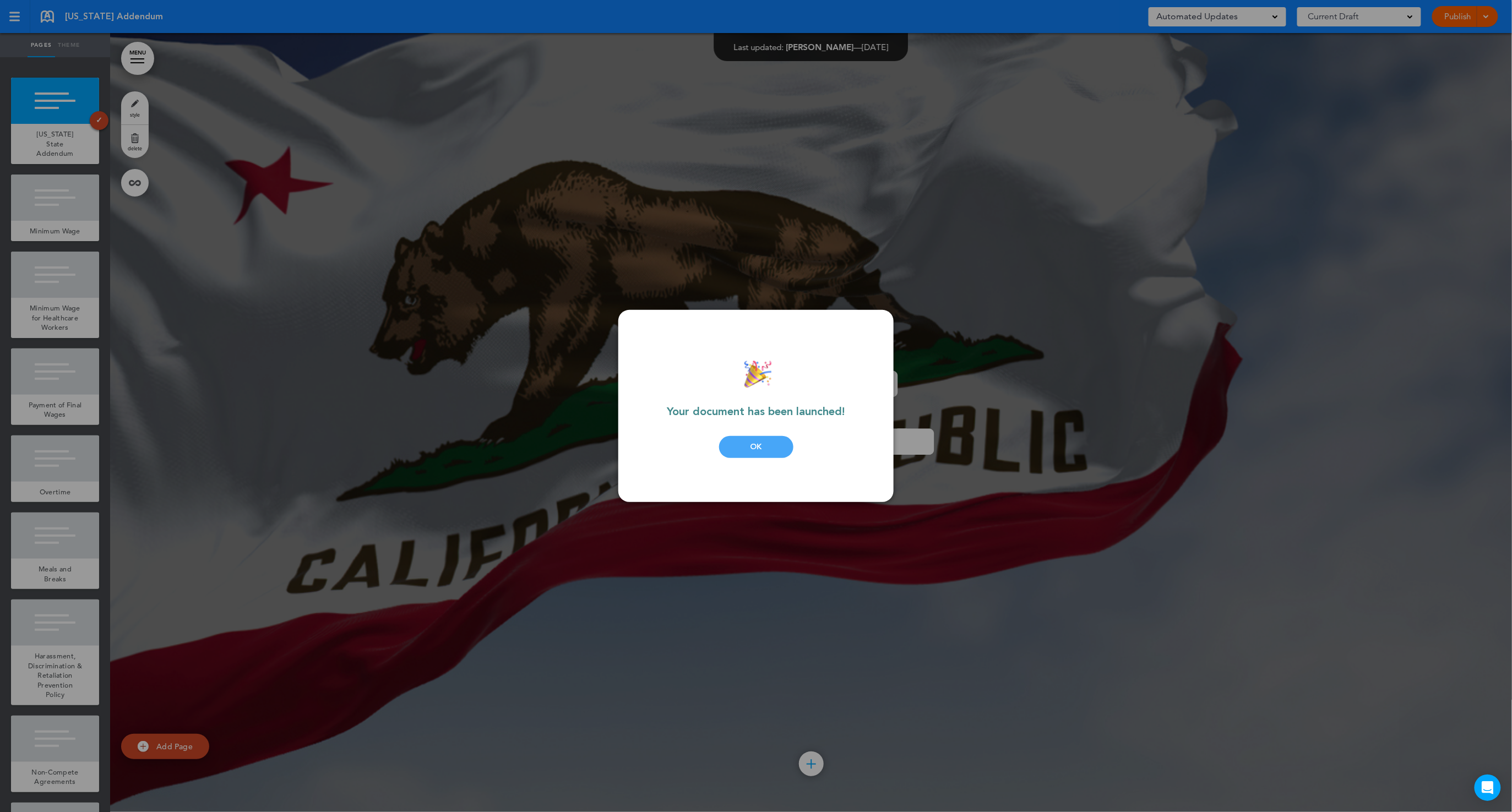
click at [730, 452] on div "OK" at bounding box center [756, 447] width 74 height 22
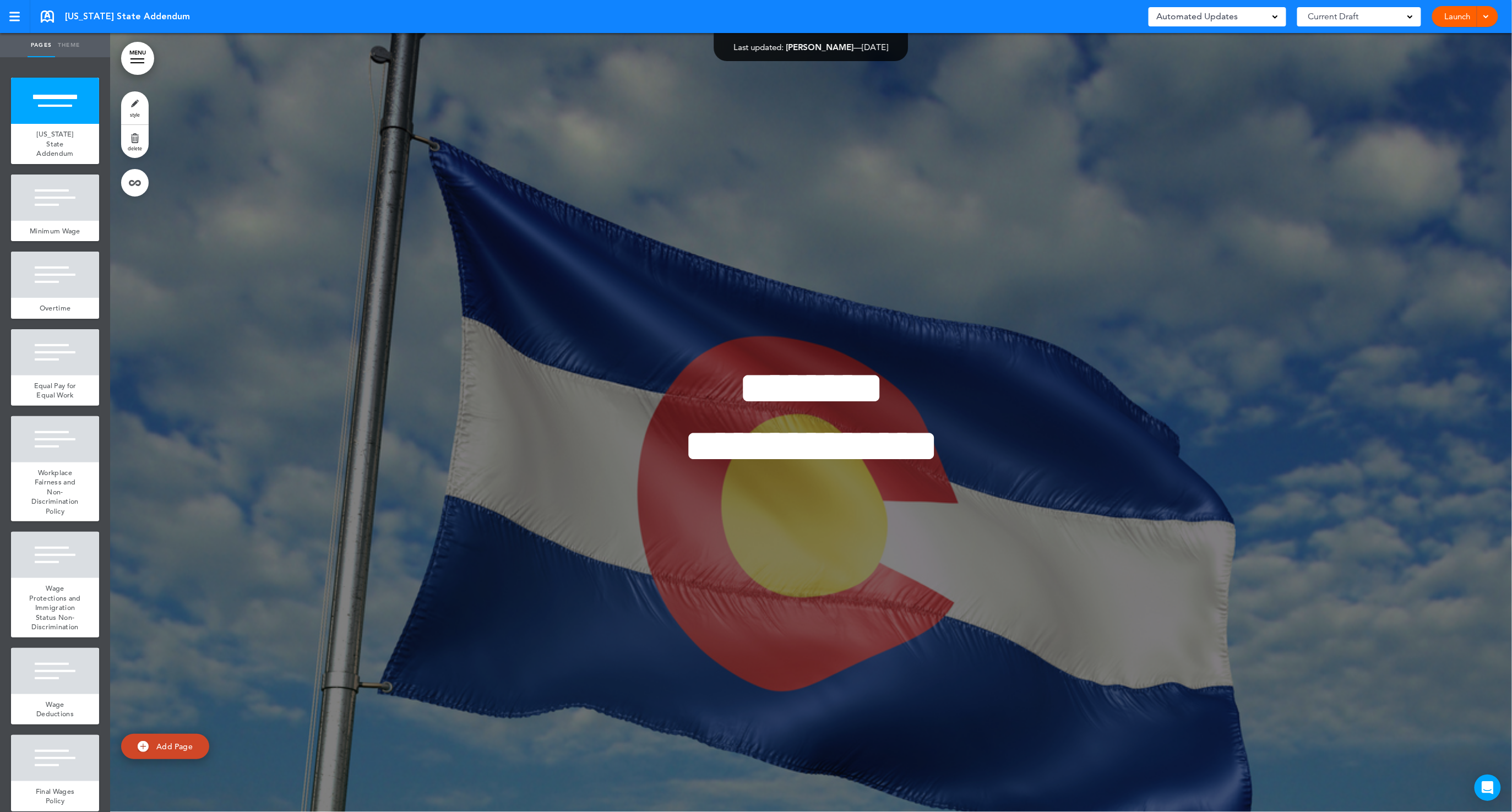
click at [1448, 16] on link "Launch" at bounding box center [1458, 16] width 35 height 21
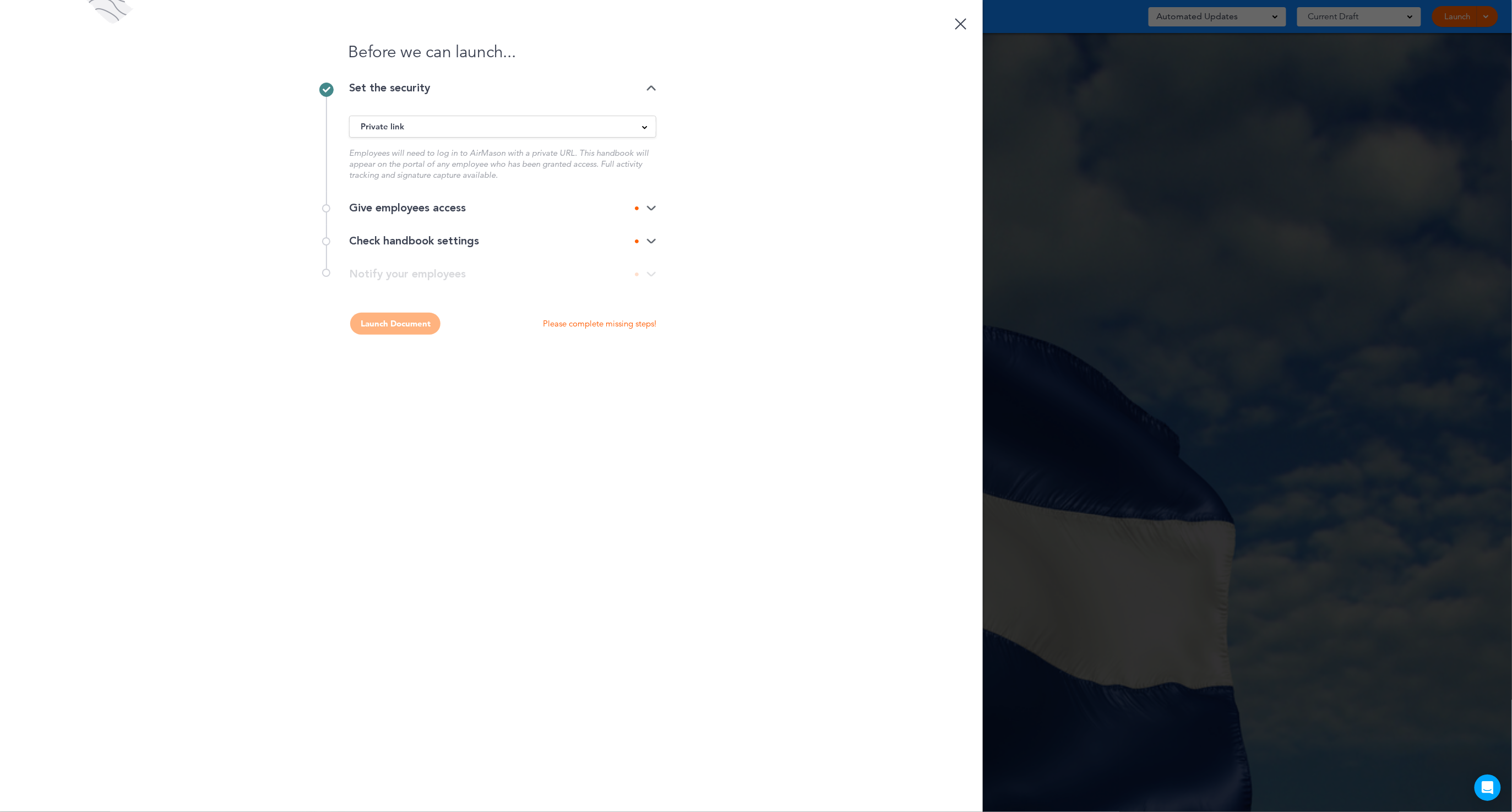
click at [633, 208] on div "Give employees access" at bounding box center [503, 208] width 307 height 11
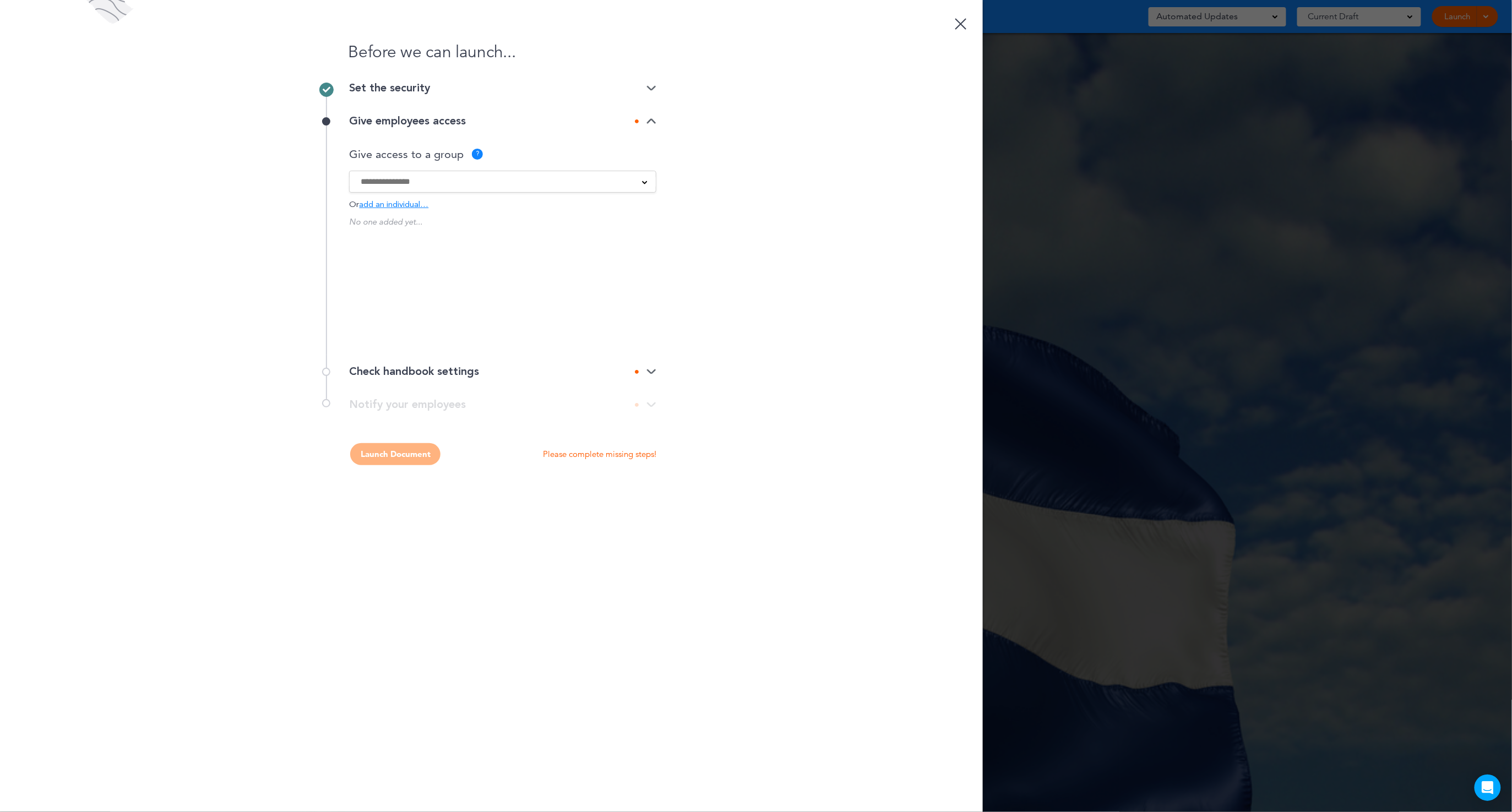
click at [473, 185] on input at bounding box center [496, 182] width 270 height 12
click at [818, 332] on div "Before we can launch... Set the security Private link Public link Private link …" at bounding box center [491, 406] width 983 height 812
click at [654, 368] on img at bounding box center [652, 369] width 10 height 7
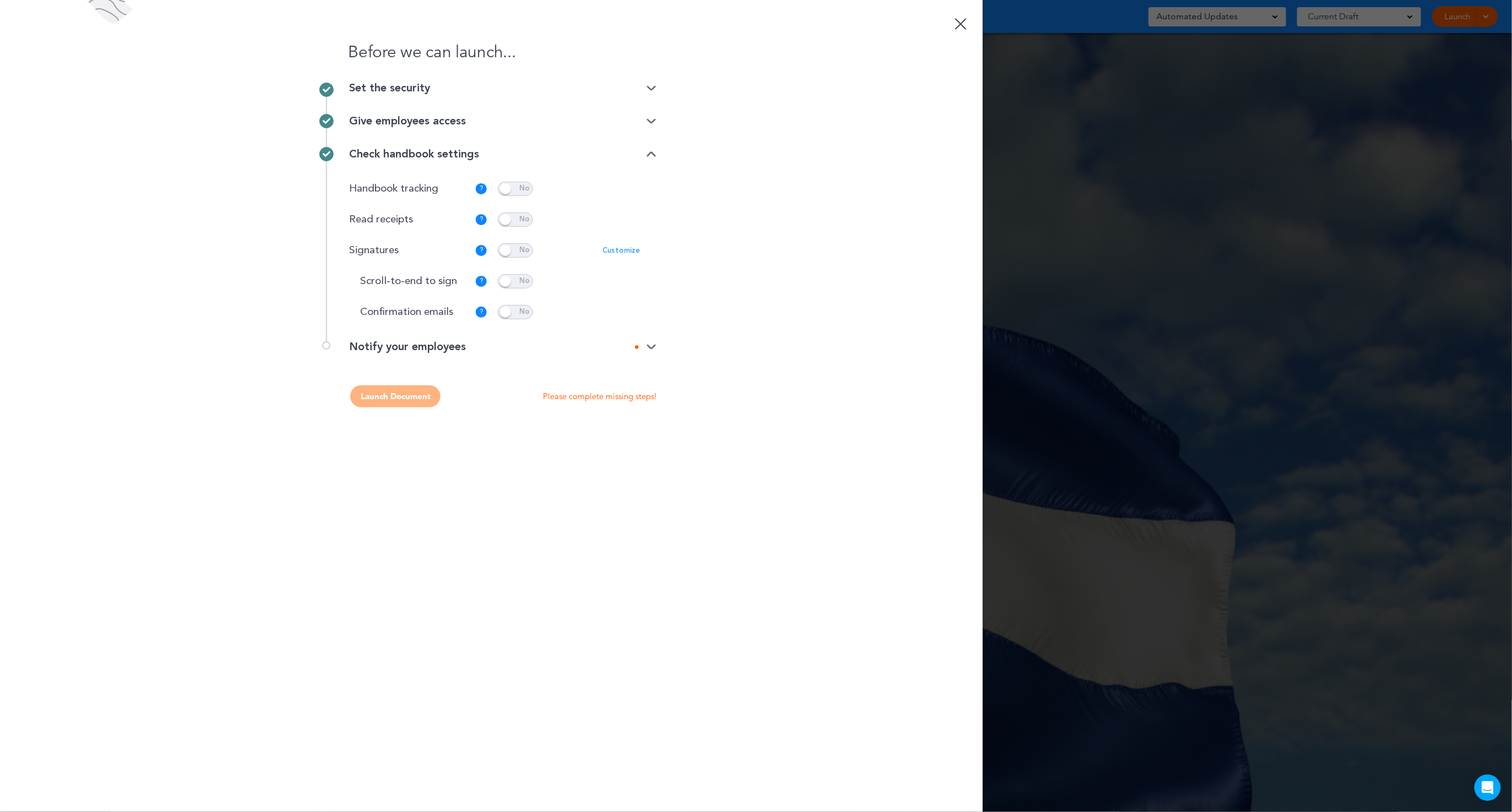
click at [618, 251] on p "Customize" at bounding box center [621, 251] width 38 height 7
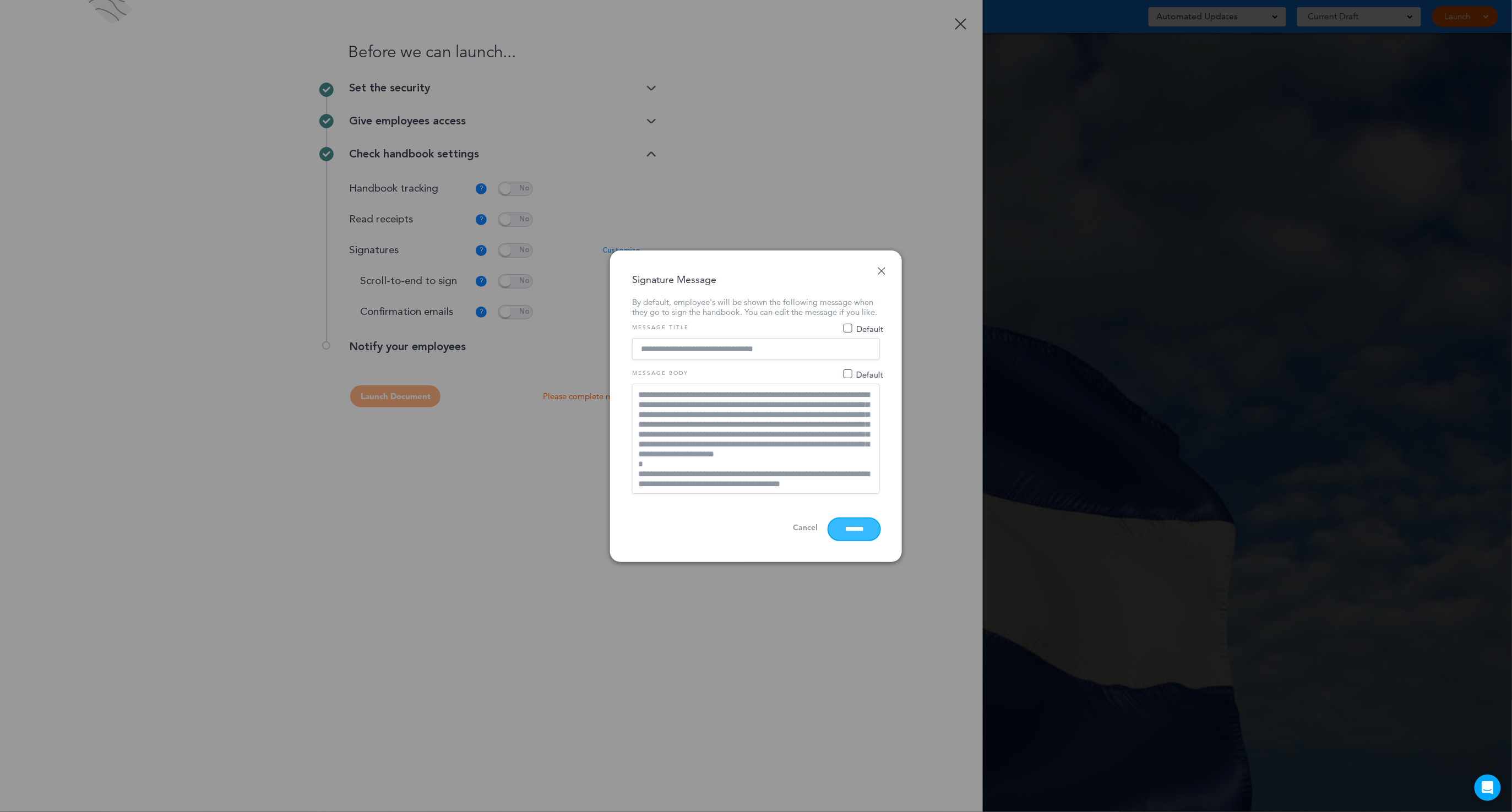
click at [852, 540] on input "*******" at bounding box center [854, 529] width 51 height 21
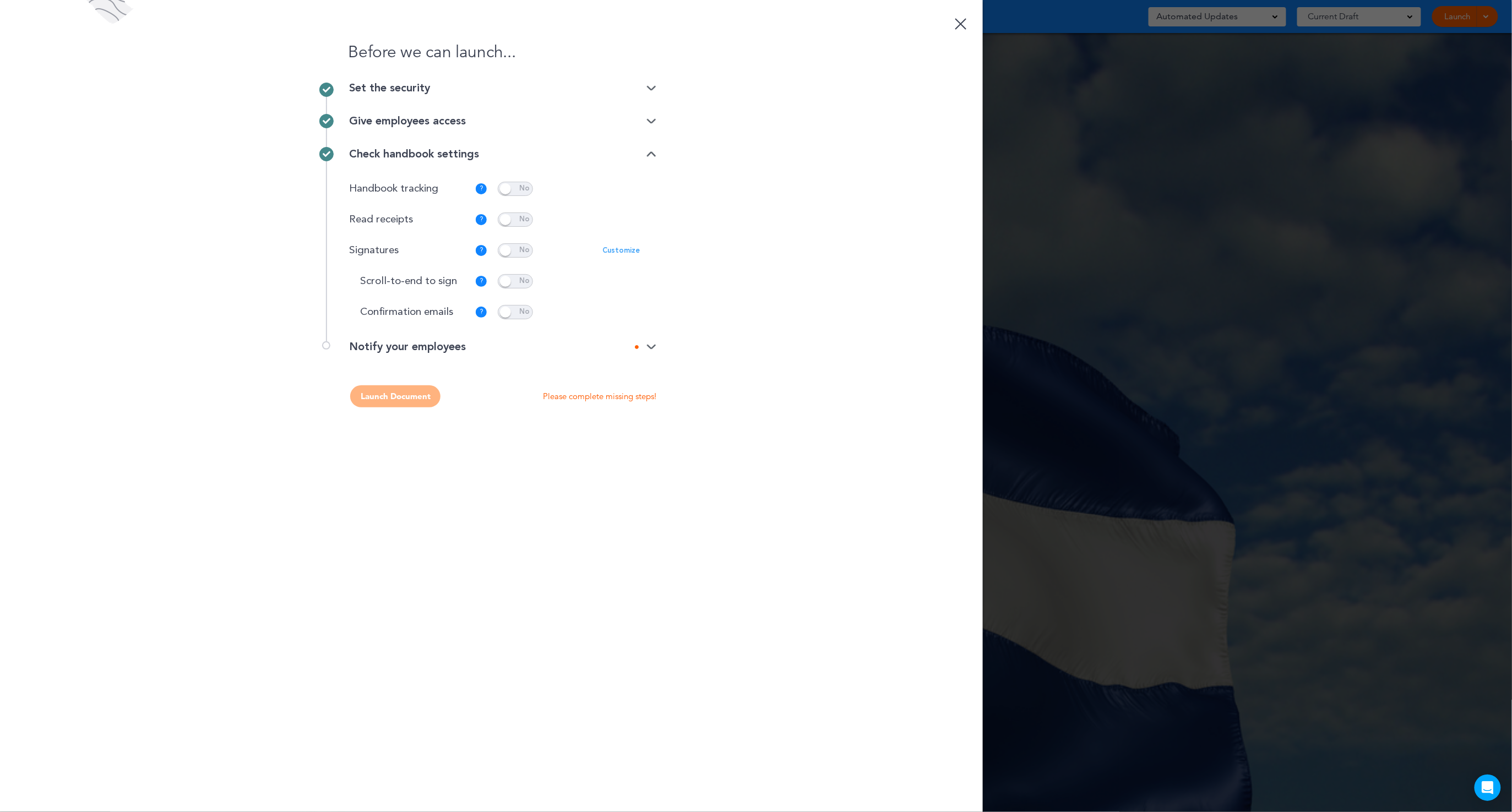
click at [652, 349] on img at bounding box center [652, 348] width 10 height 7
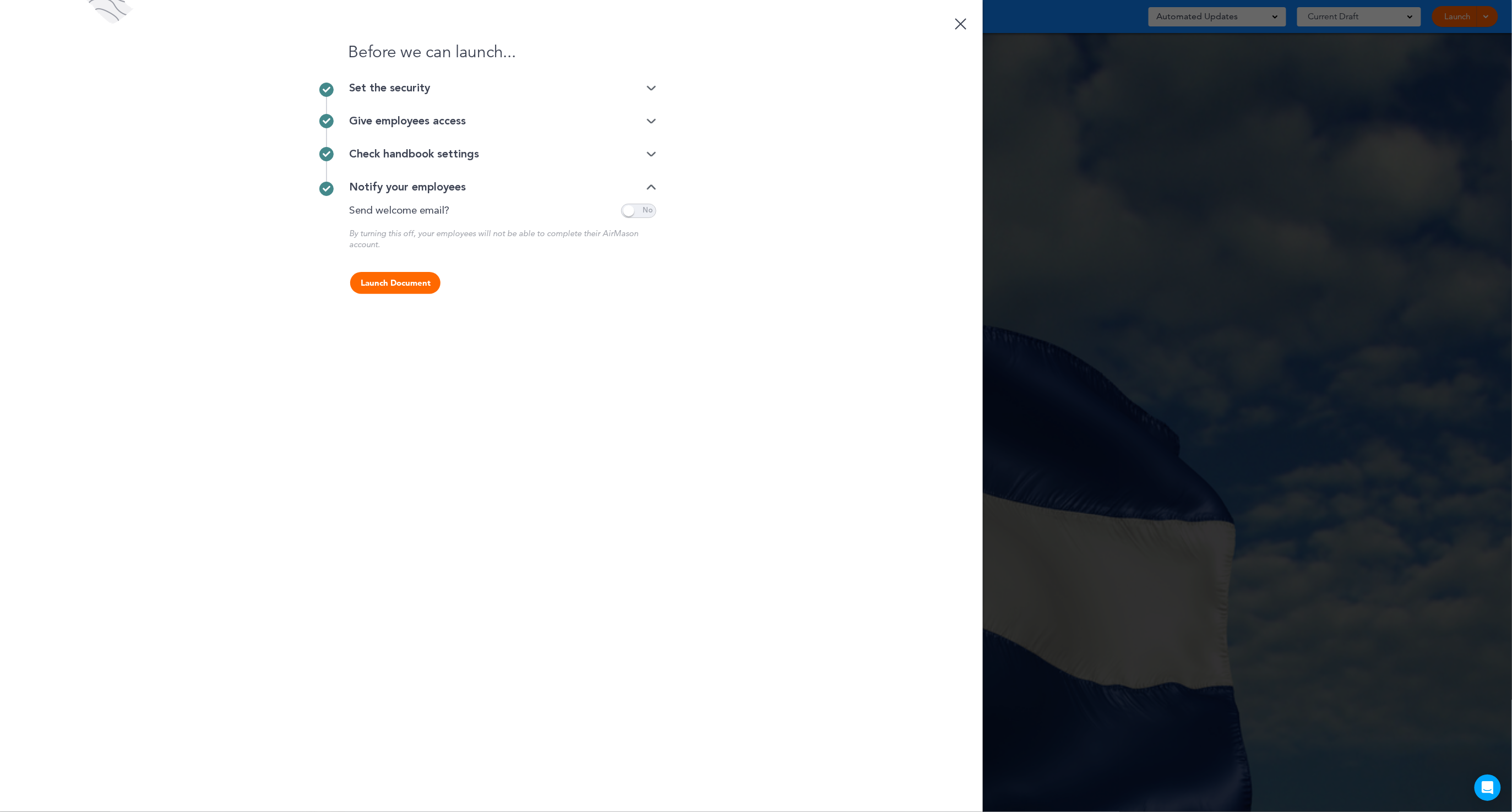
click at [645, 155] on div "Check handbook settings" at bounding box center [503, 154] width 307 height 11
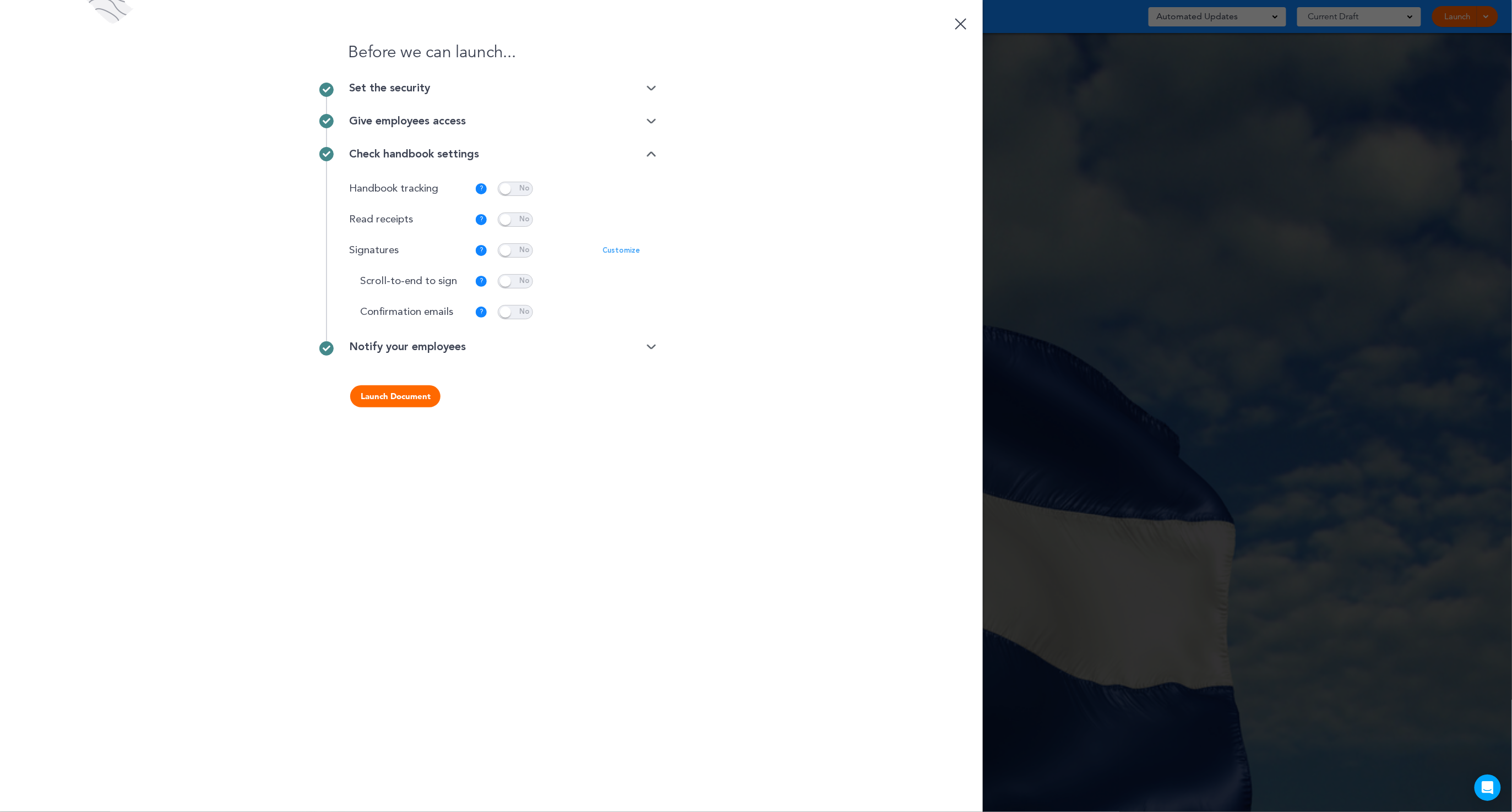
click at [649, 116] on div "Give employees access" at bounding box center [503, 121] width 307 height 11
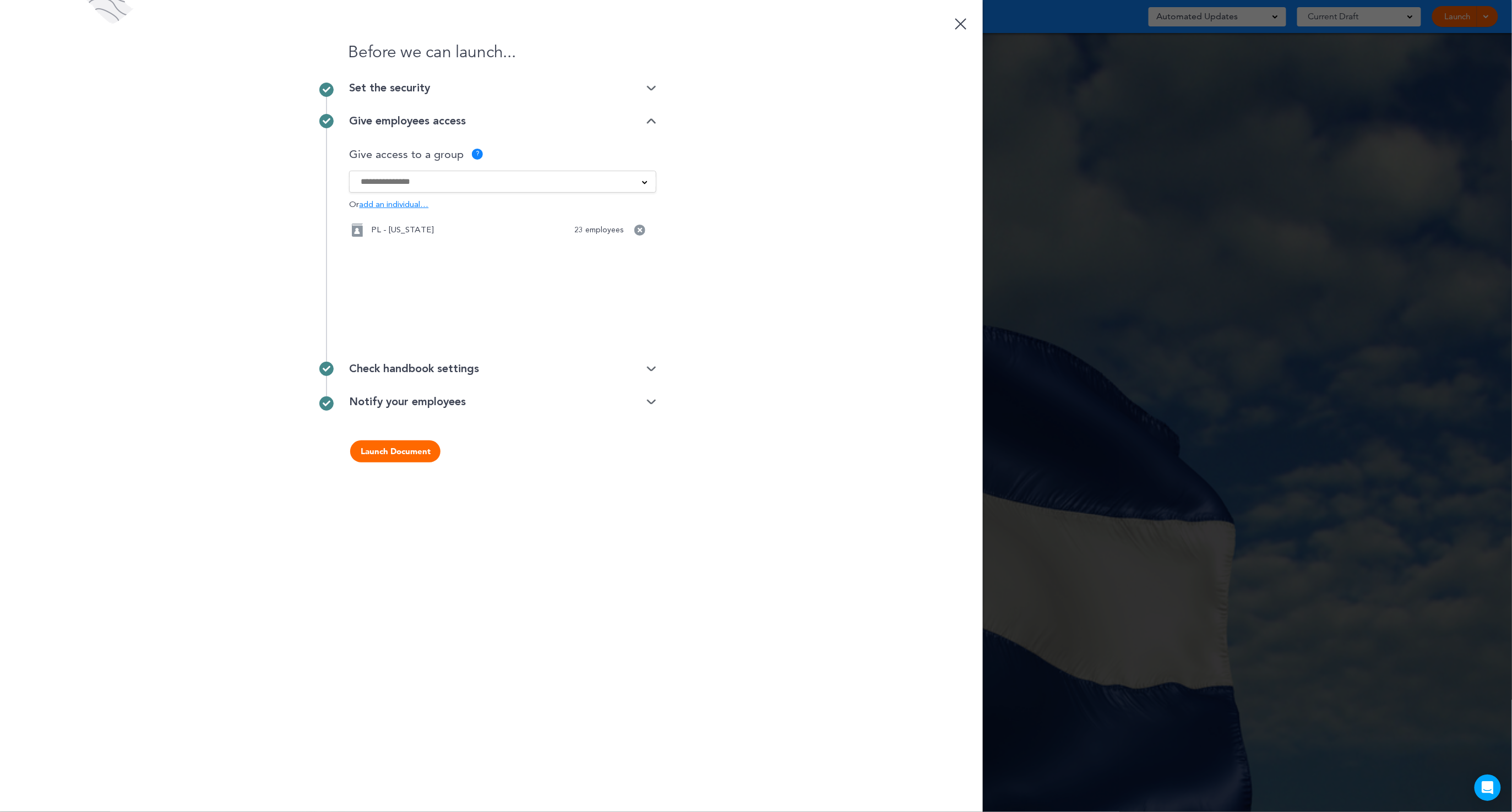
click at [652, 87] on img at bounding box center [652, 88] width 10 height 7
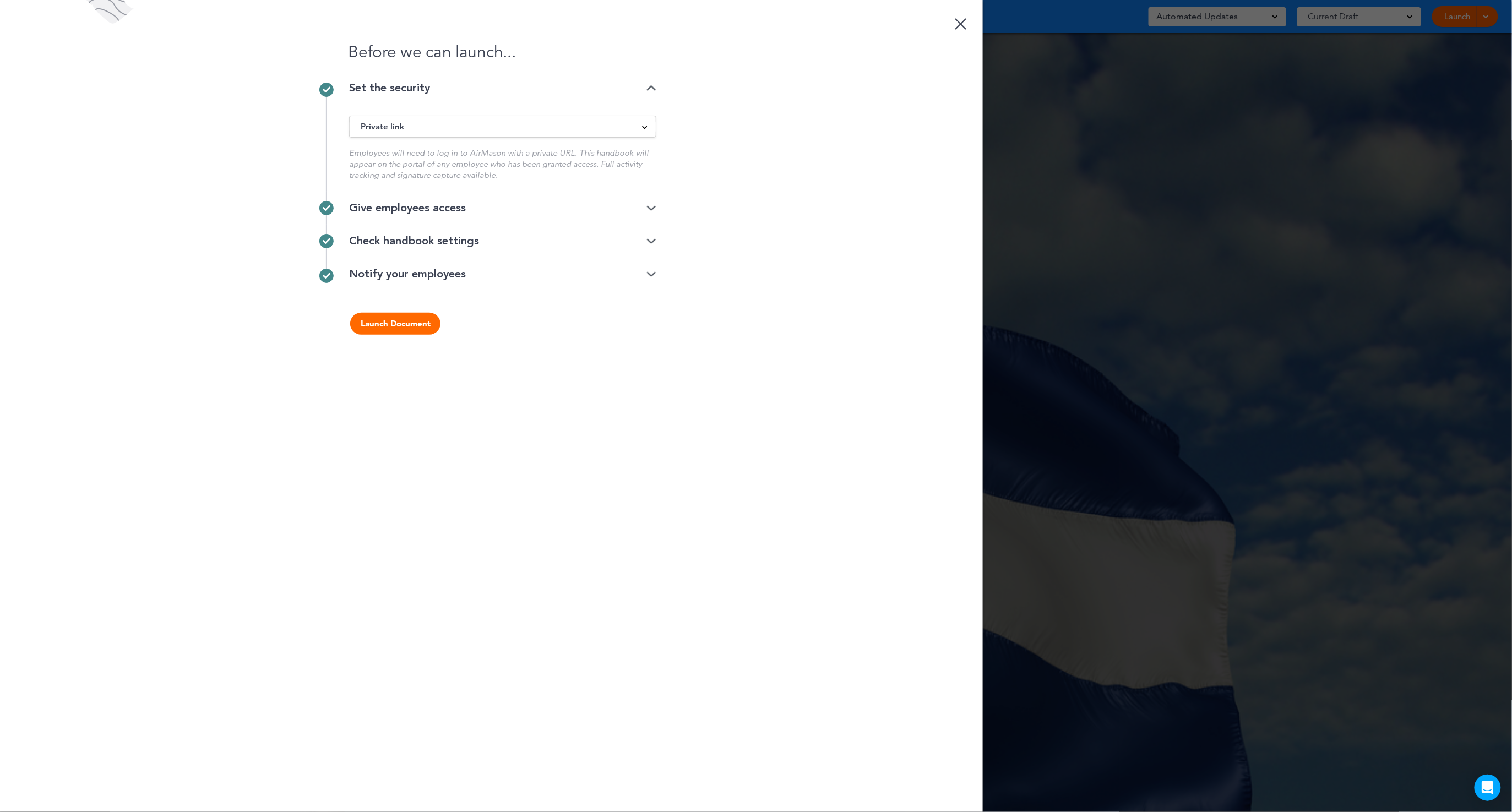
click at [404, 329] on button "Launch Document" at bounding box center [395, 324] width 90 height 22
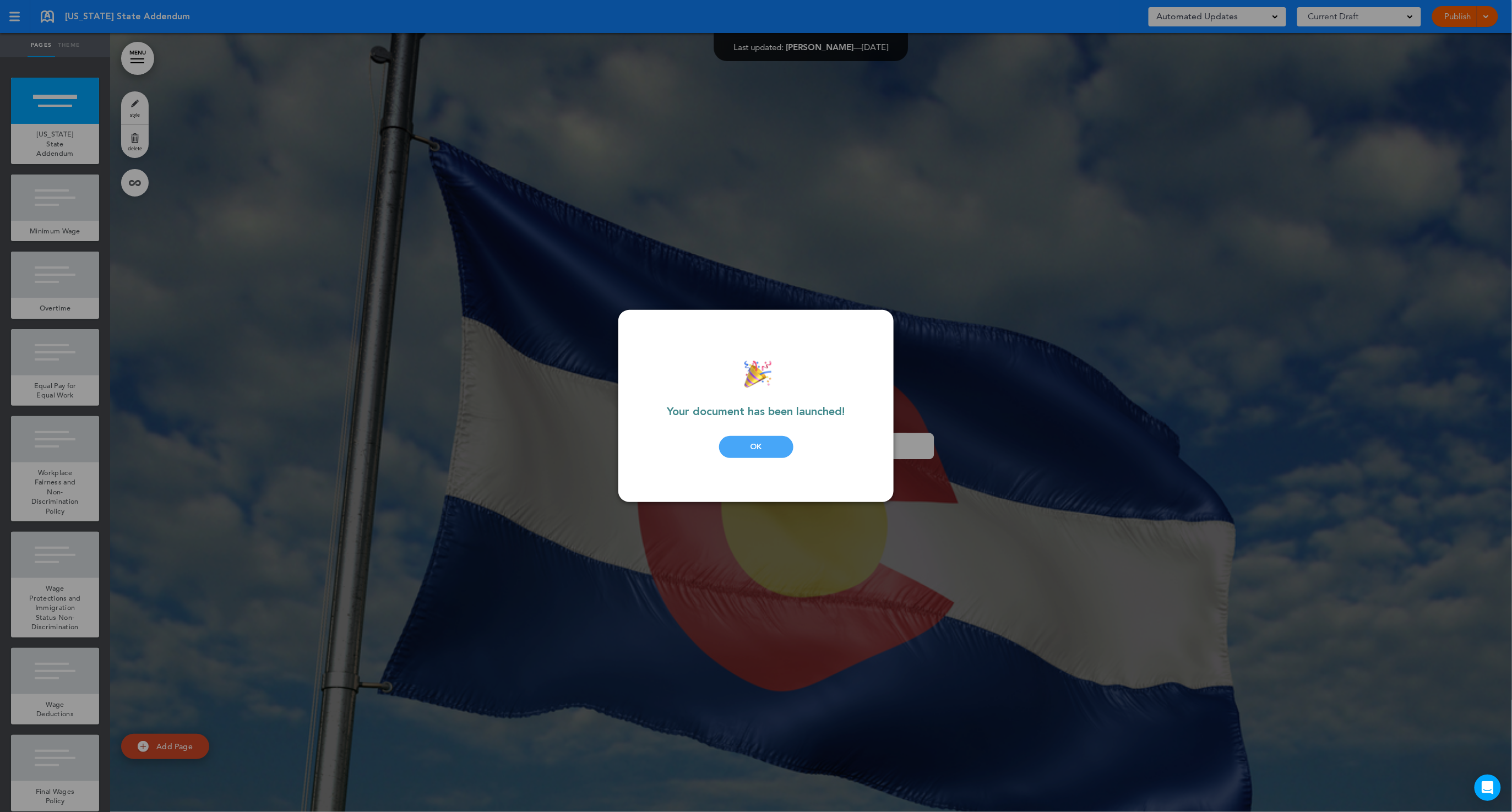
click at [758, 451] on div "OK" at bounding box center [756, 447] width 74 height 22
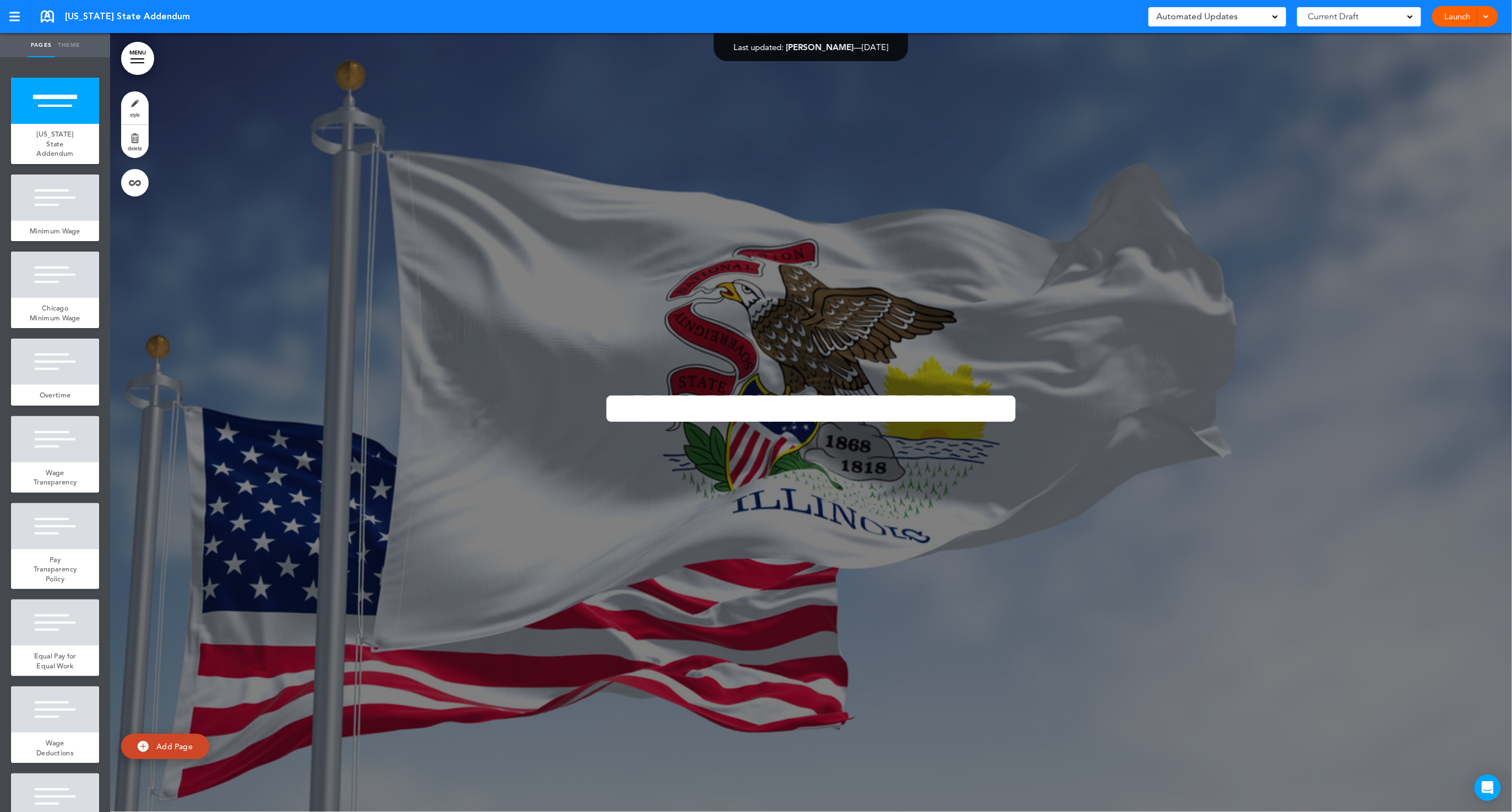
click at [1459, 15] on link "Launch" at bounding box center [1458, 16] width 35 height 21
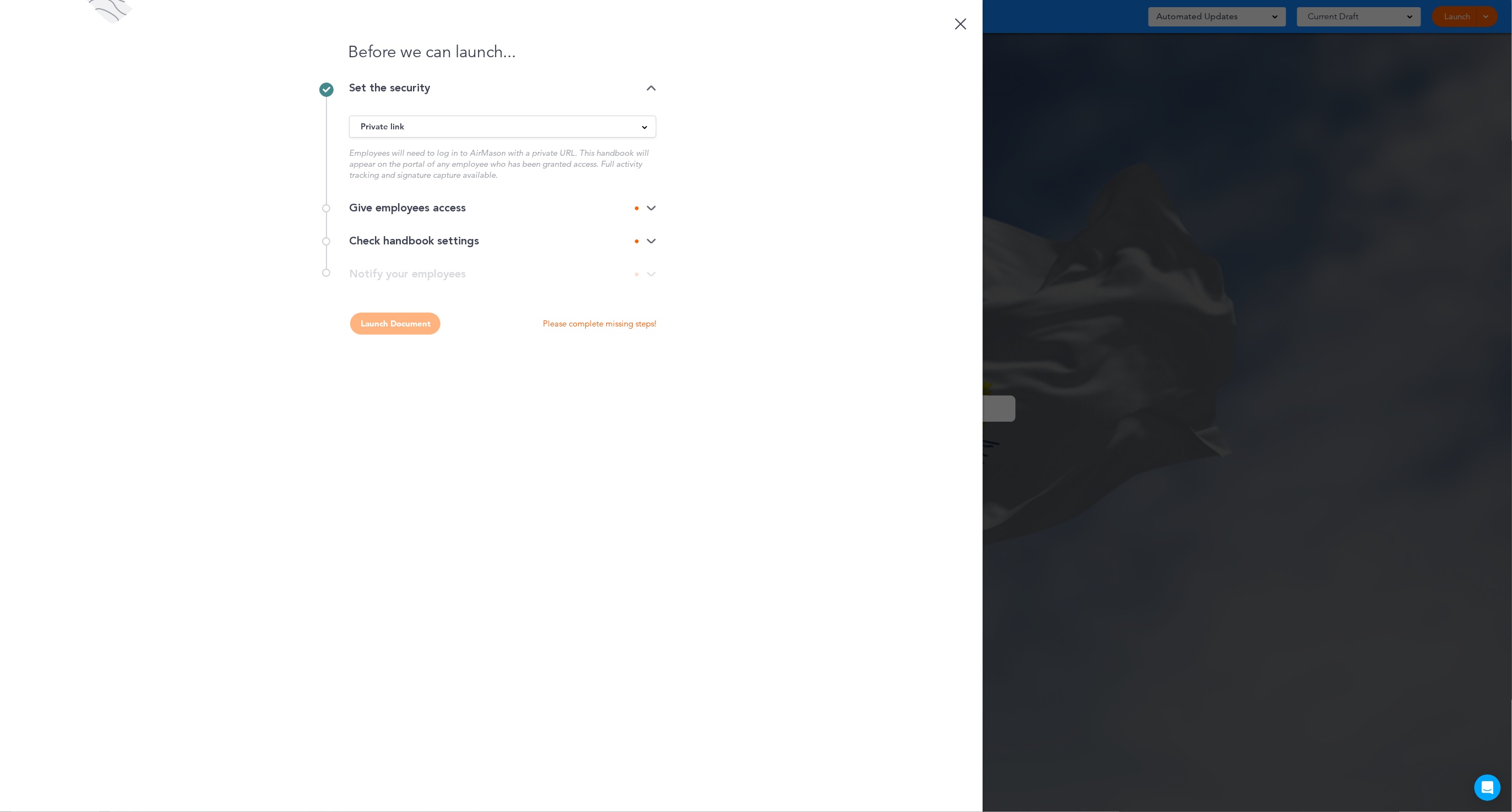
click at [564, 211] on div "Give employees access" at bounding box center [503, 208] width 307 height 11
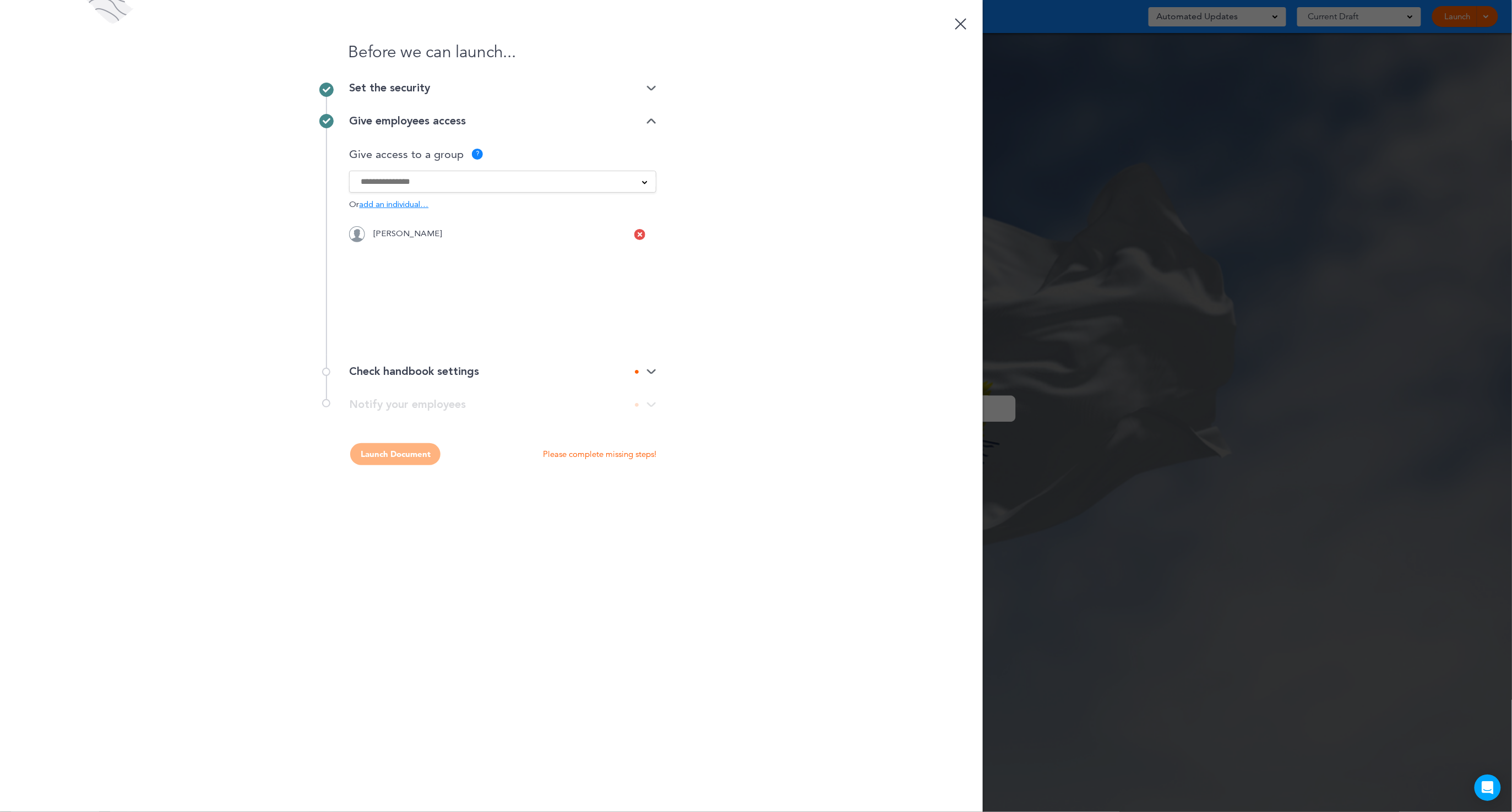
click at [639, 234] on icon at bounding box center [639, 234] width 4 height 7
click at [395, 183] on input at bounding box center [496, 182] width 270 height 12
click at [797, 323] on div "Before we can launch... Set the security Private link Public link Private link …" at bounding box center [491, 406] width 983 height 812
click at [647, 372] on img at bounding box center [652, 372] width 10 height 7
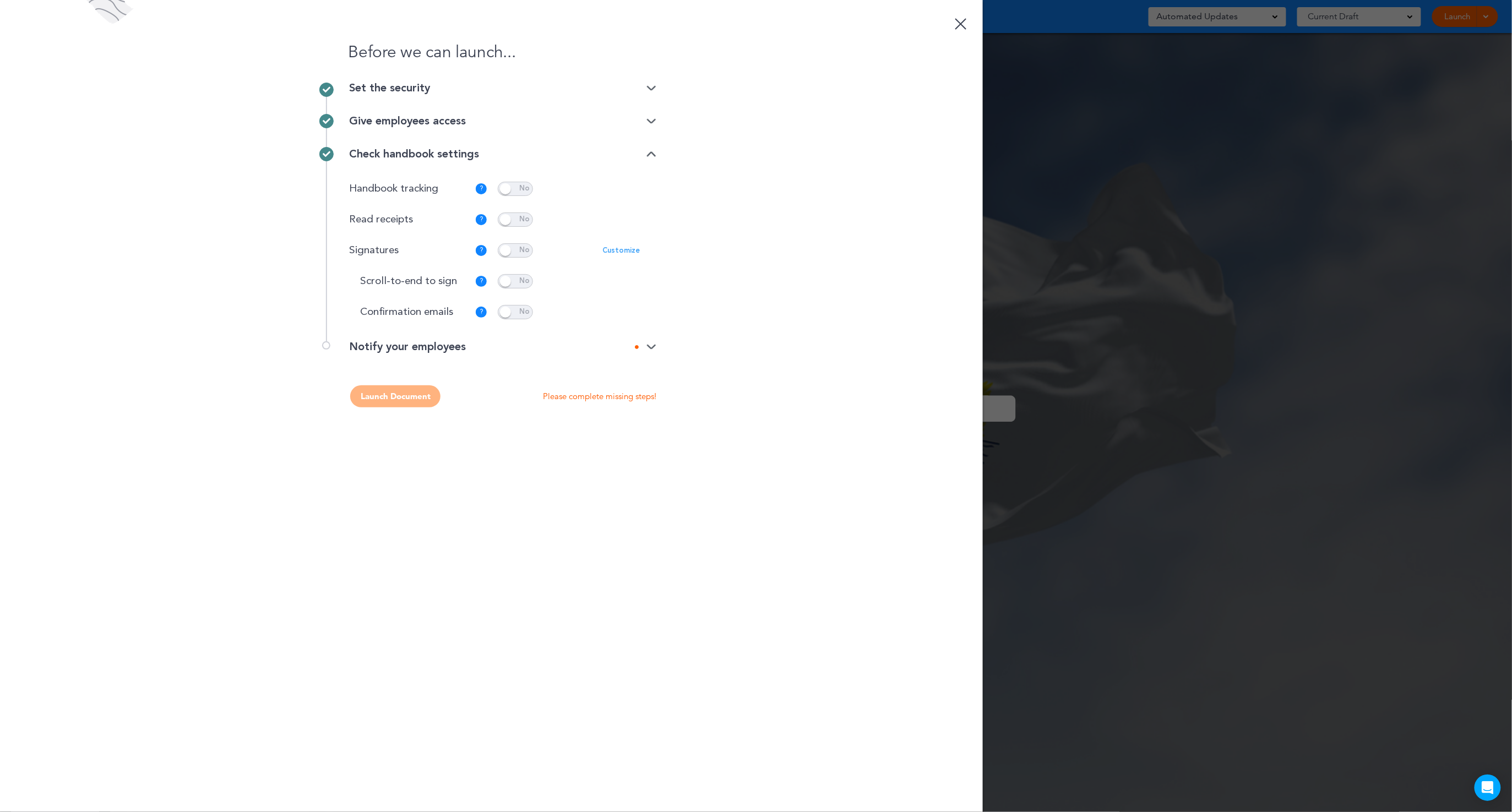
click at [618, 252] on p "Customize" at bounding box center [621, 251] width 38 height 7
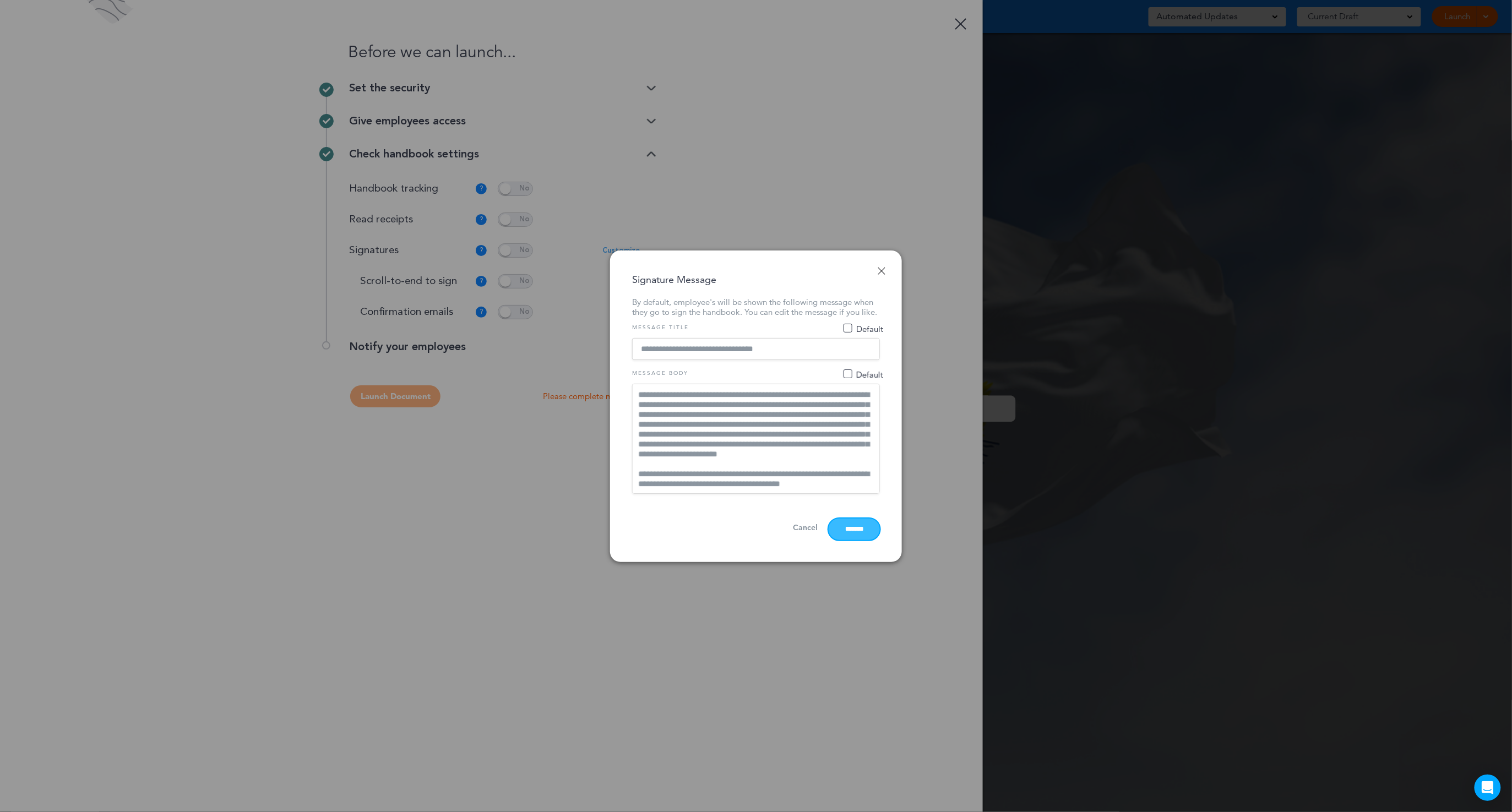
click at [848, 533] on input "*******" at bounding box center [854, 529] width 51 height 21
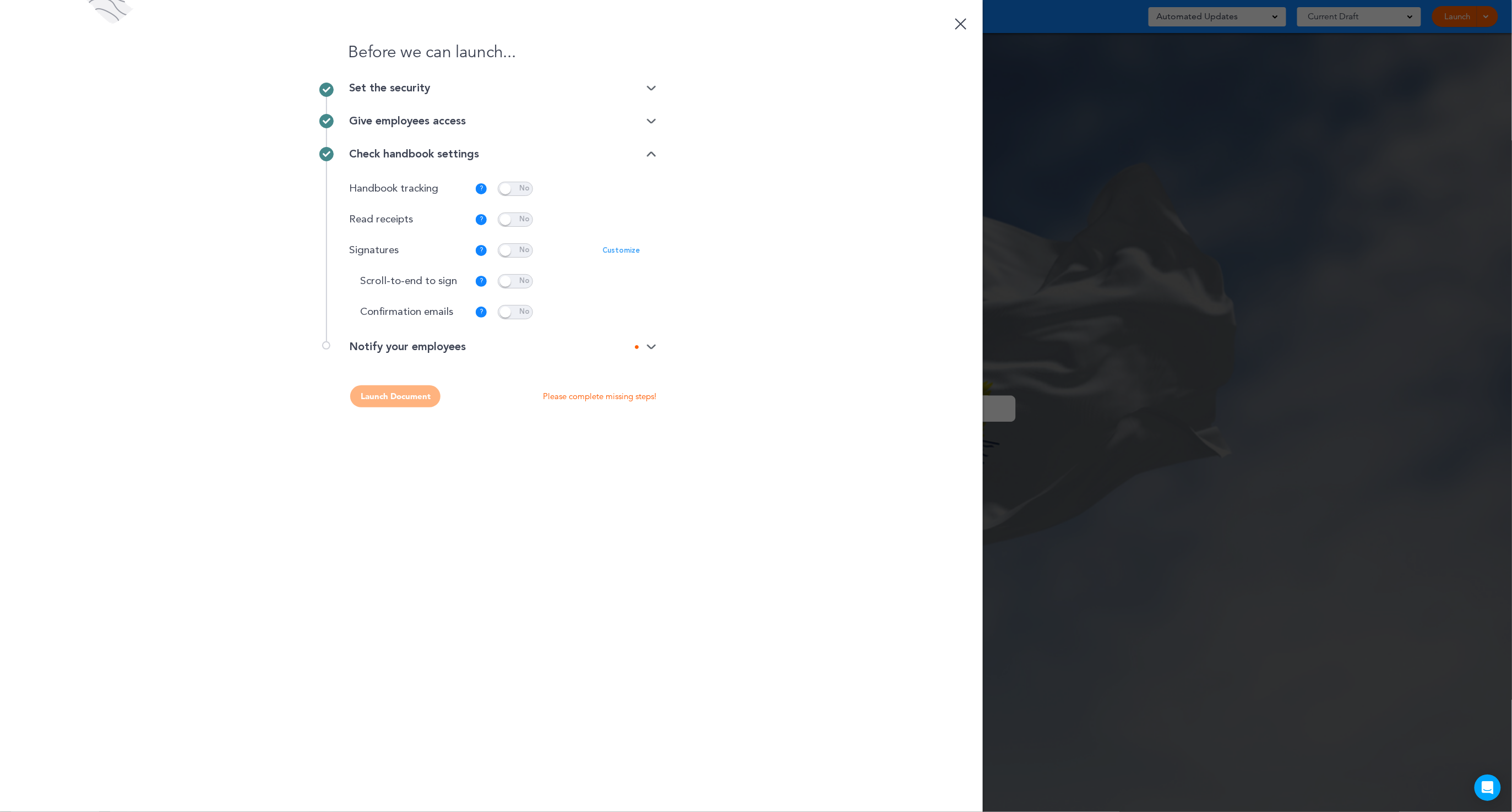
click at [588, 342] on div "Notify your employees" at bounding box center [503, 347] width 307 height 11
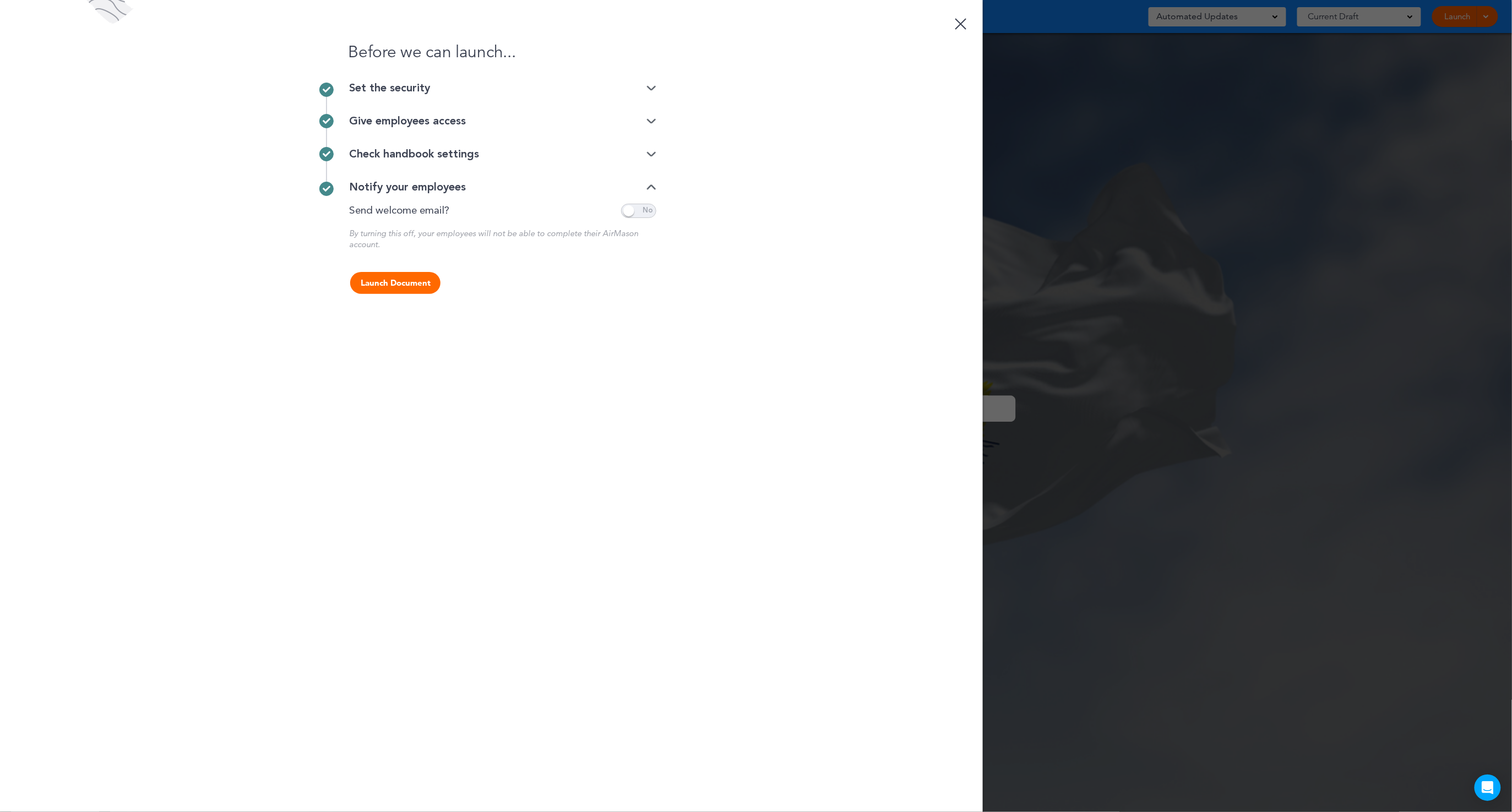
click at [391, 151] on div "Check handbook settings" at bounding box center [503, 154] width 307 height 11
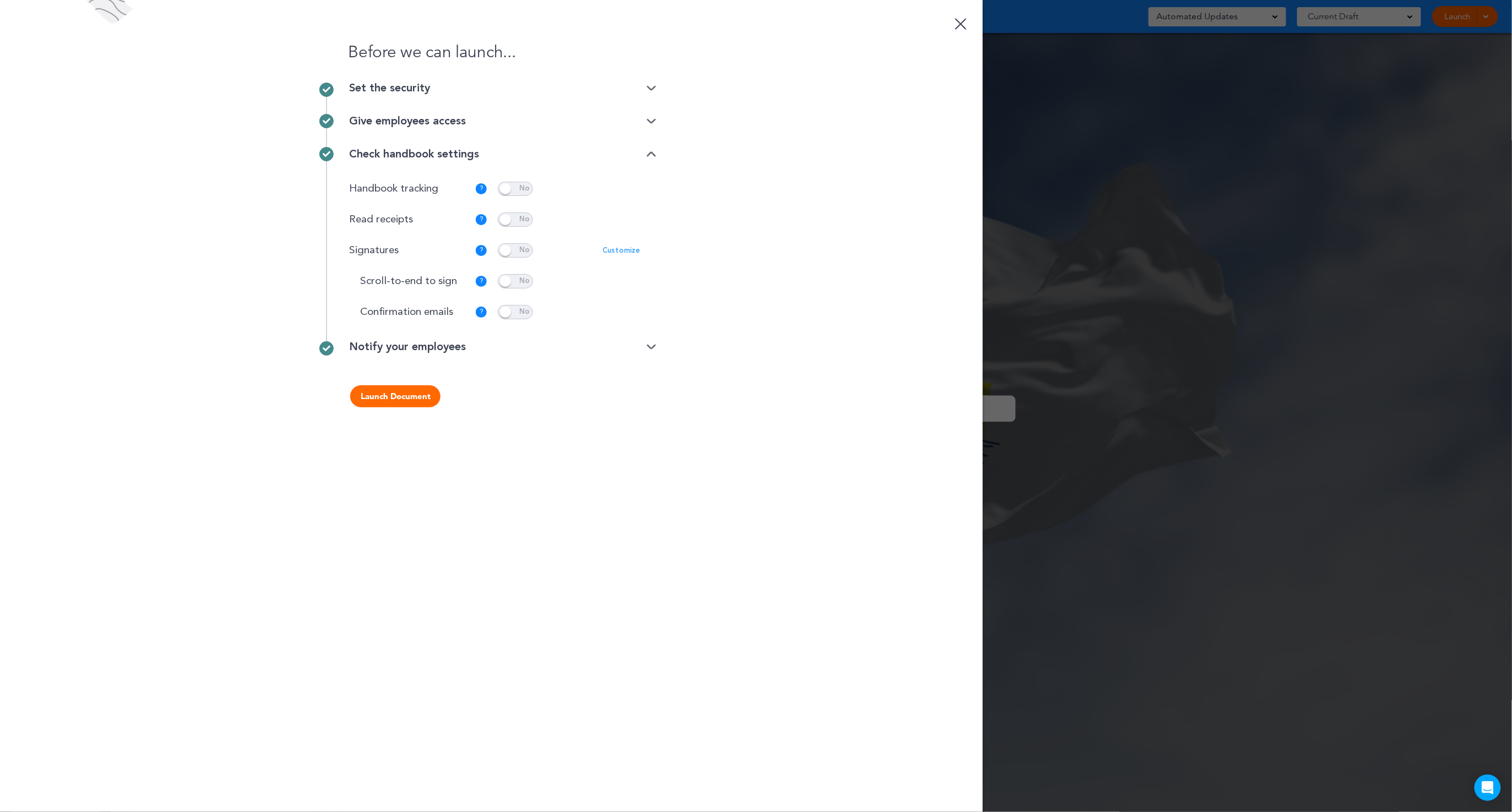
click at [389, 119] on div "Give employees access" at bounding box center [503, 121] width 307 height 11
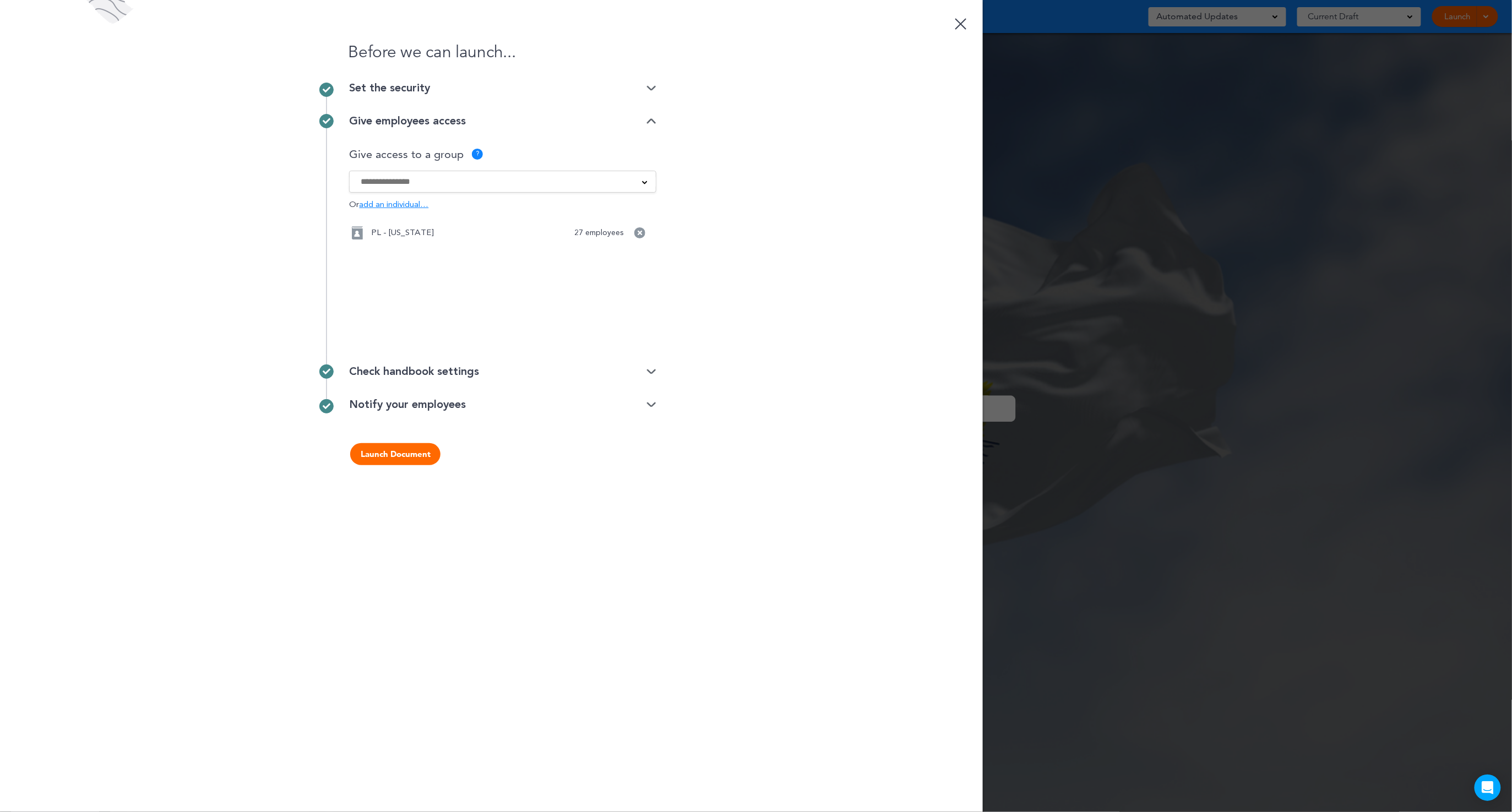
click at [392, 85] on div "Set the security" at bounding box center [503, 88] width 307 height 11
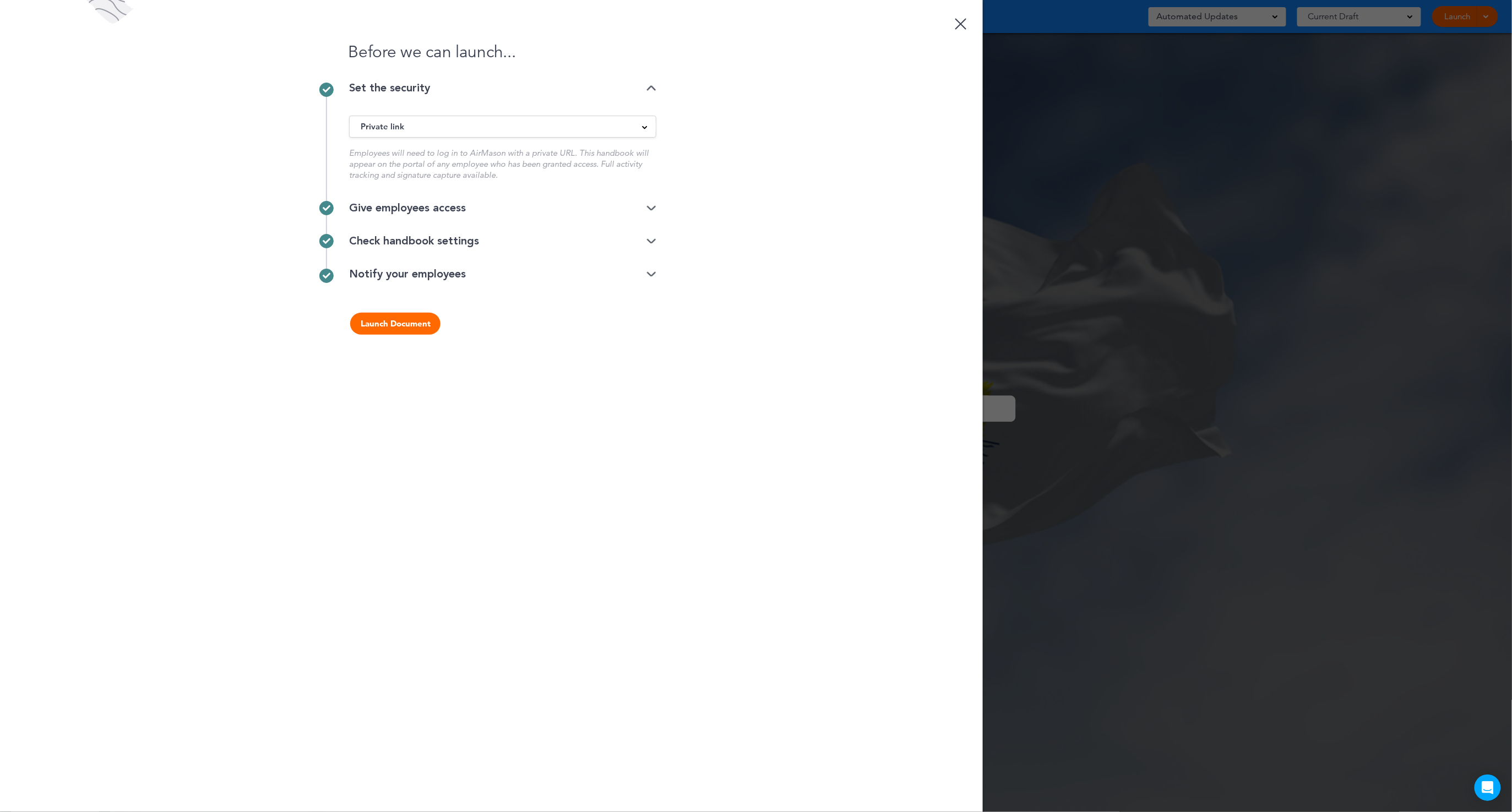
click at [402, 329] on button "Launch Document" at bounding box center [395, 324] width 90 height 22
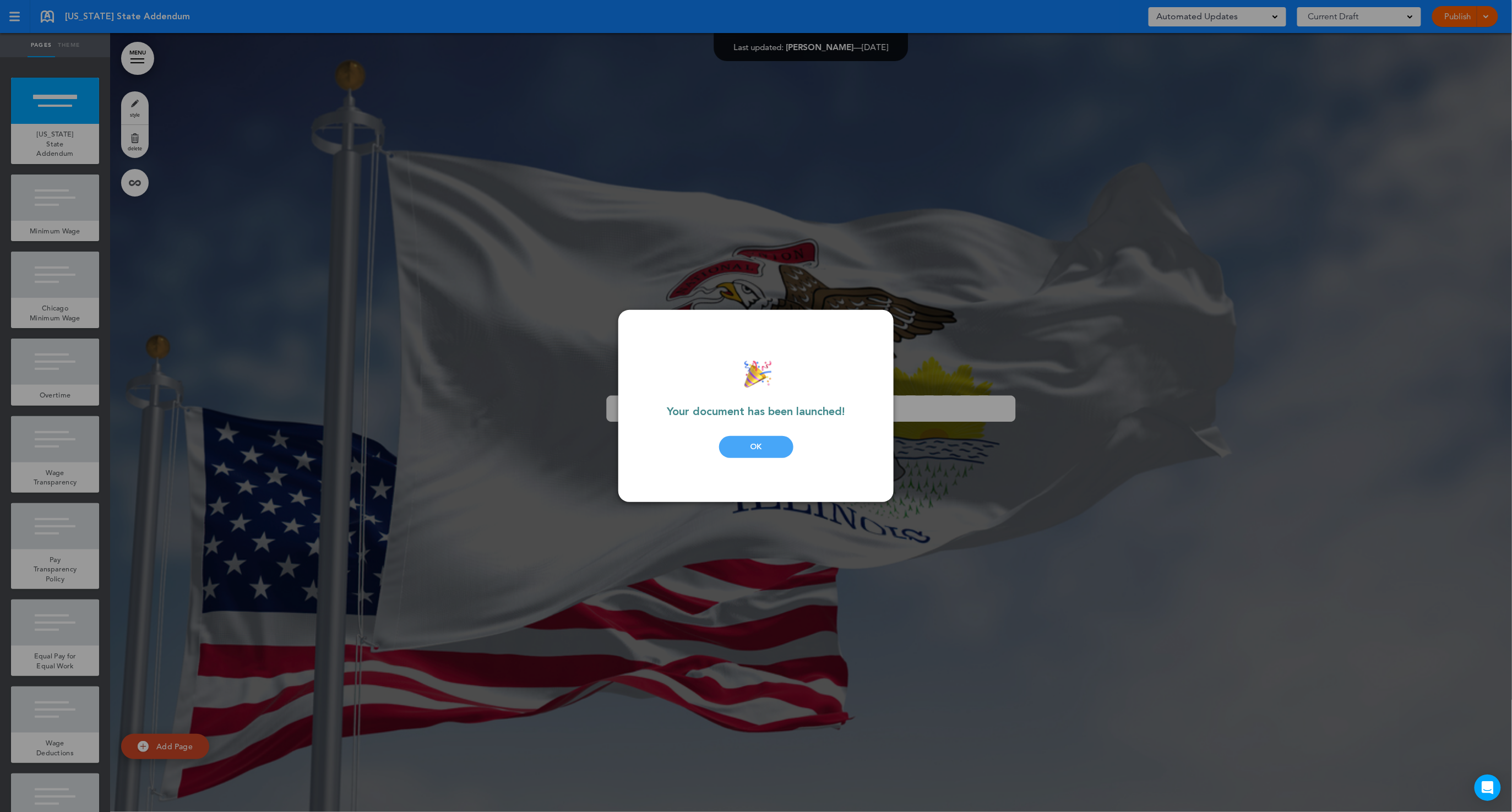
click at [767, 446] on div "OK" at bounding box center [756, 447] width 74 height 22
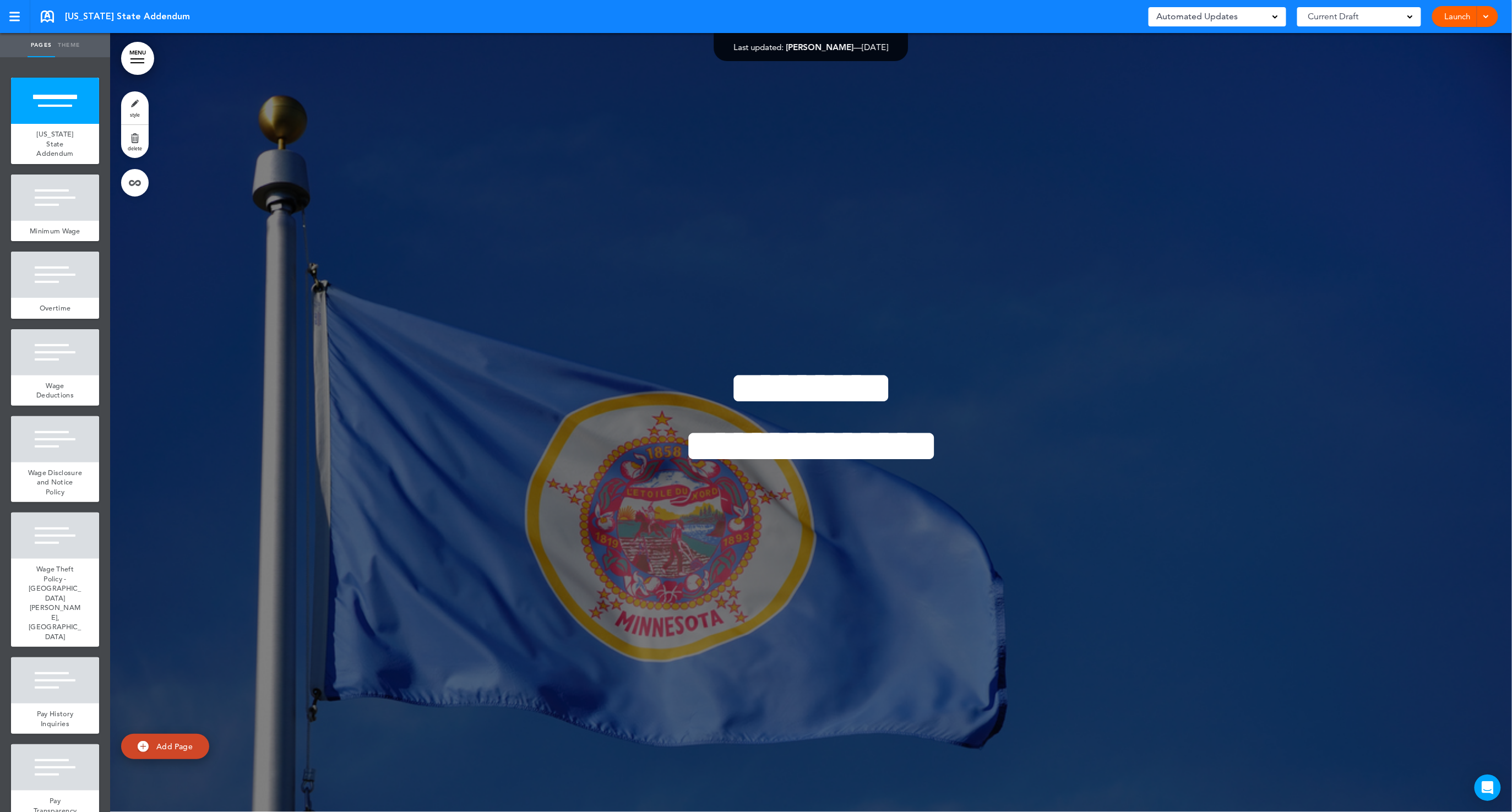
click at [1445, 17] on link "Launch" at bounding box center [1458, 16] width 35 height 21
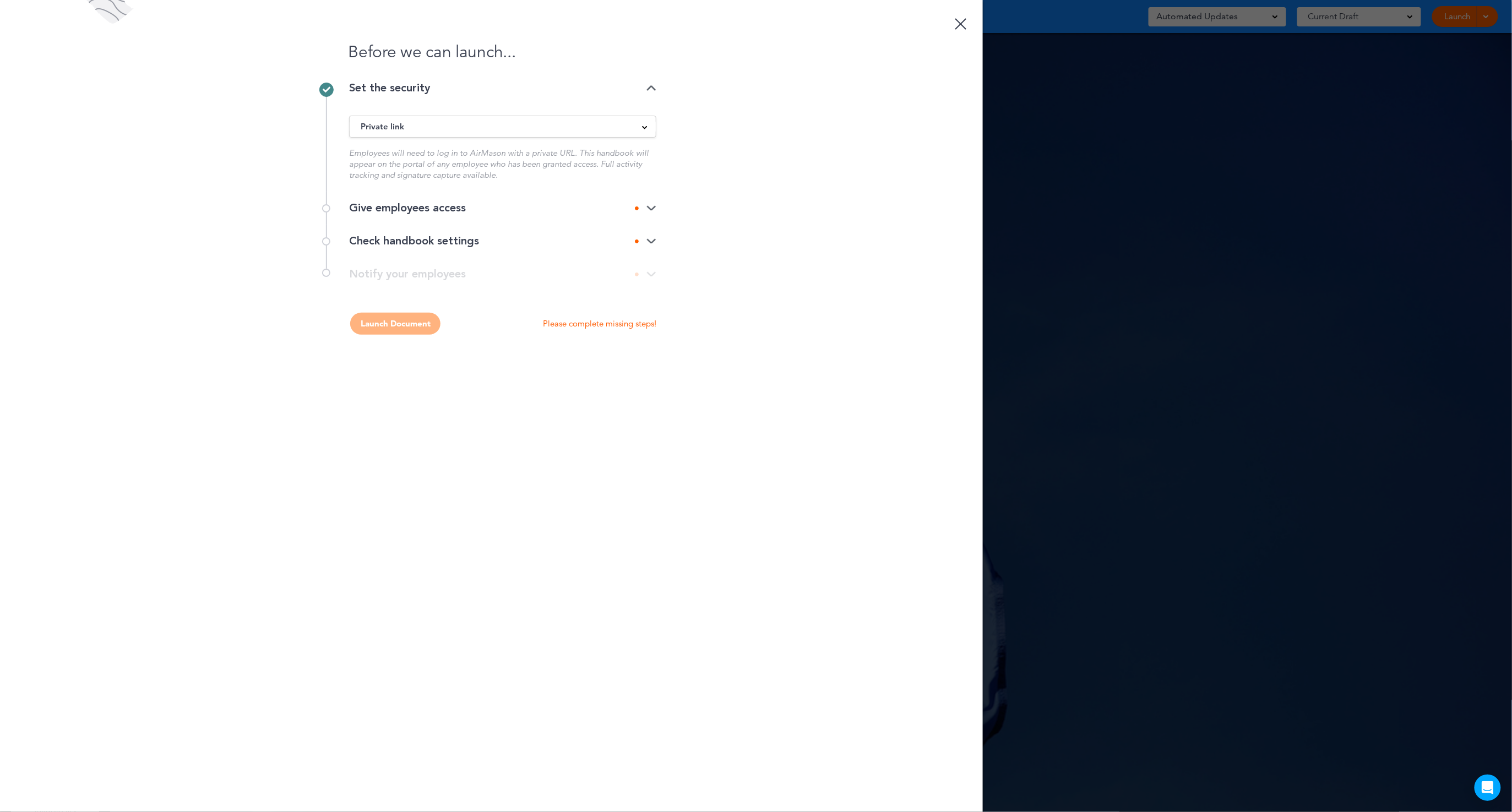
click at [446, 204] on div "Give employees access" at bounding box center [503, 208] width 307 height 11
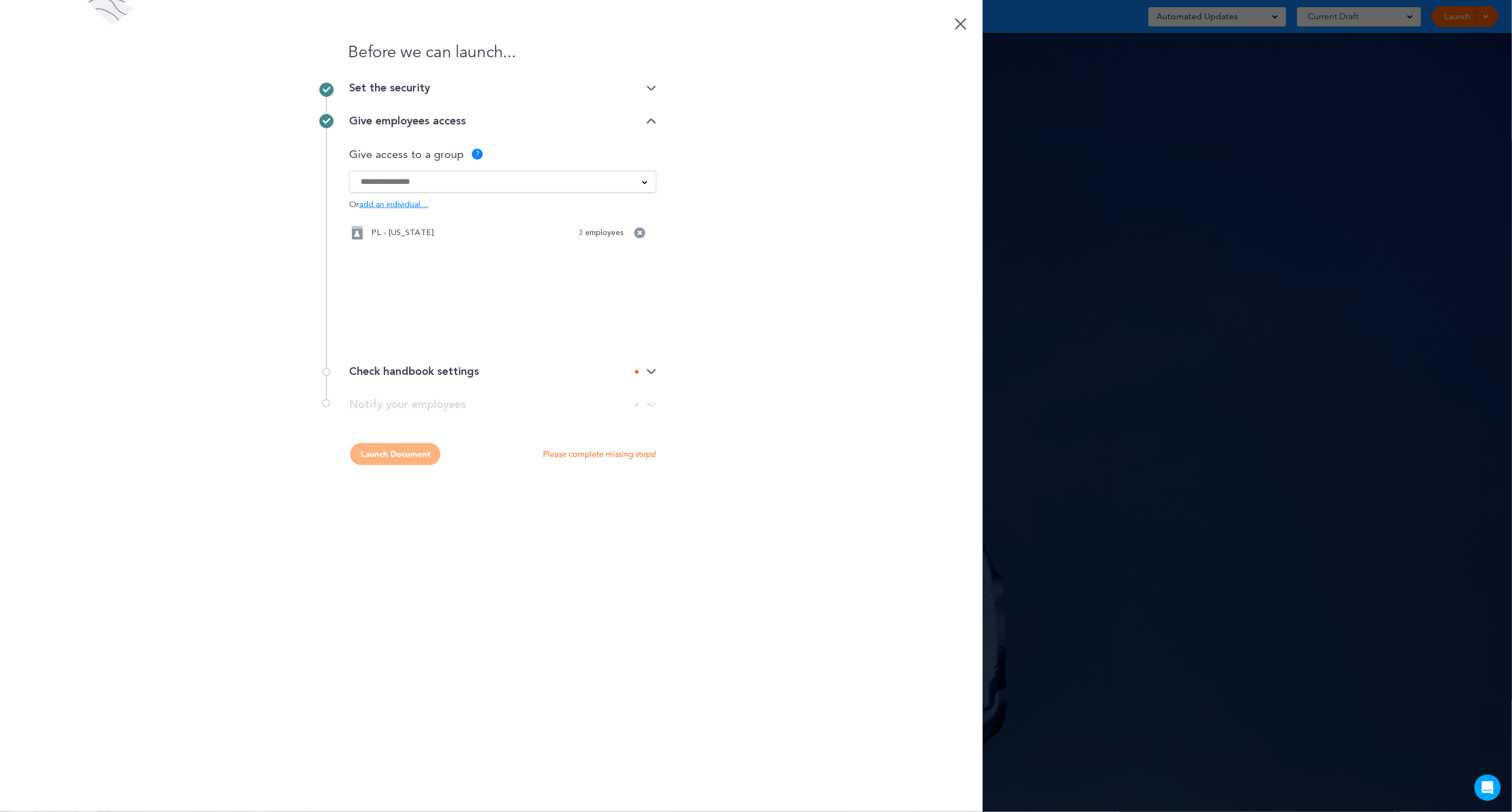
click at [469, 371] on div "Check handbook settings" at bounding box center [503, 372] width 307 height 11
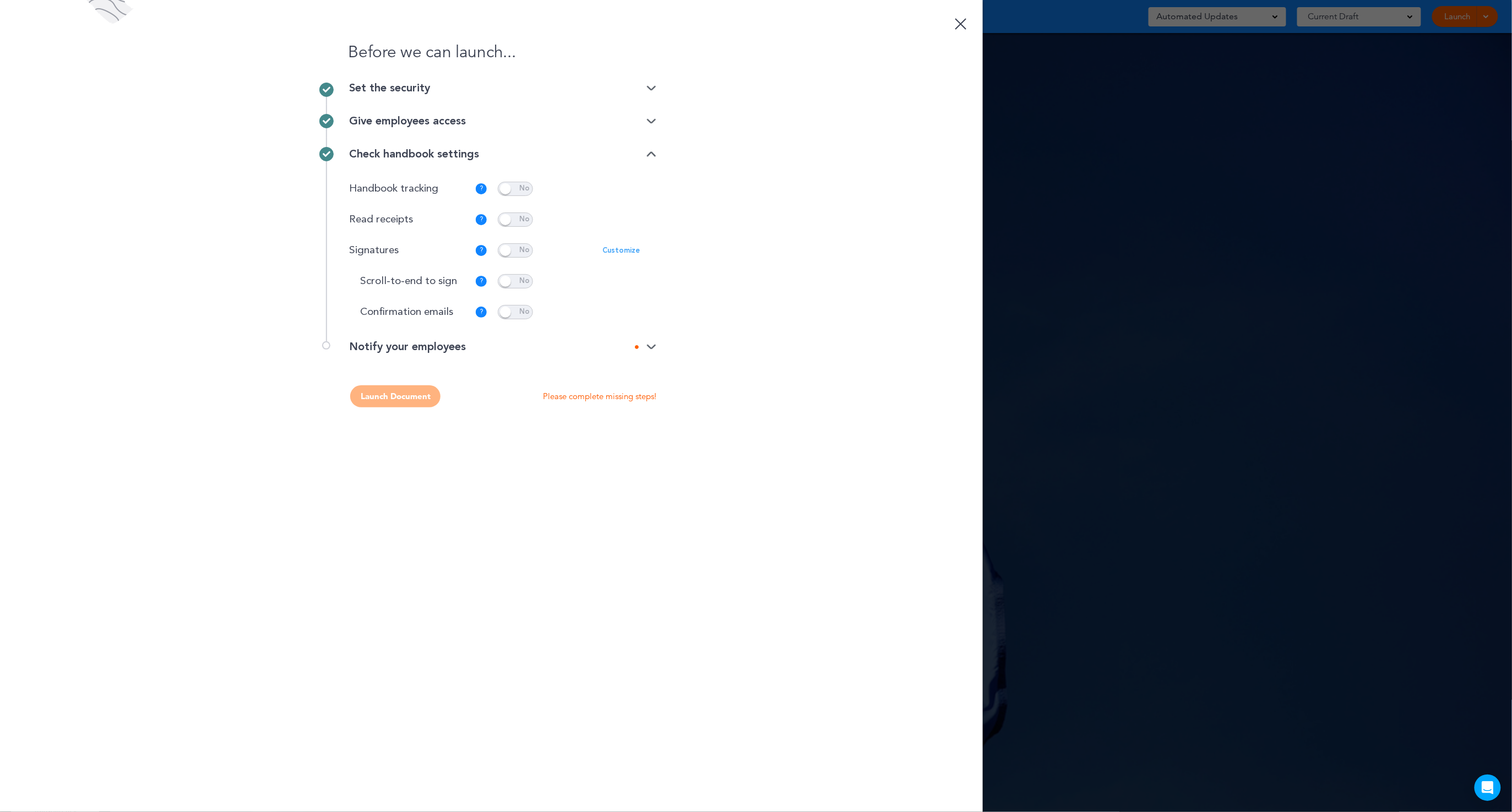
click at [635, 249] on p "Customize" at bounding box center [621, 251] width 38 height 7
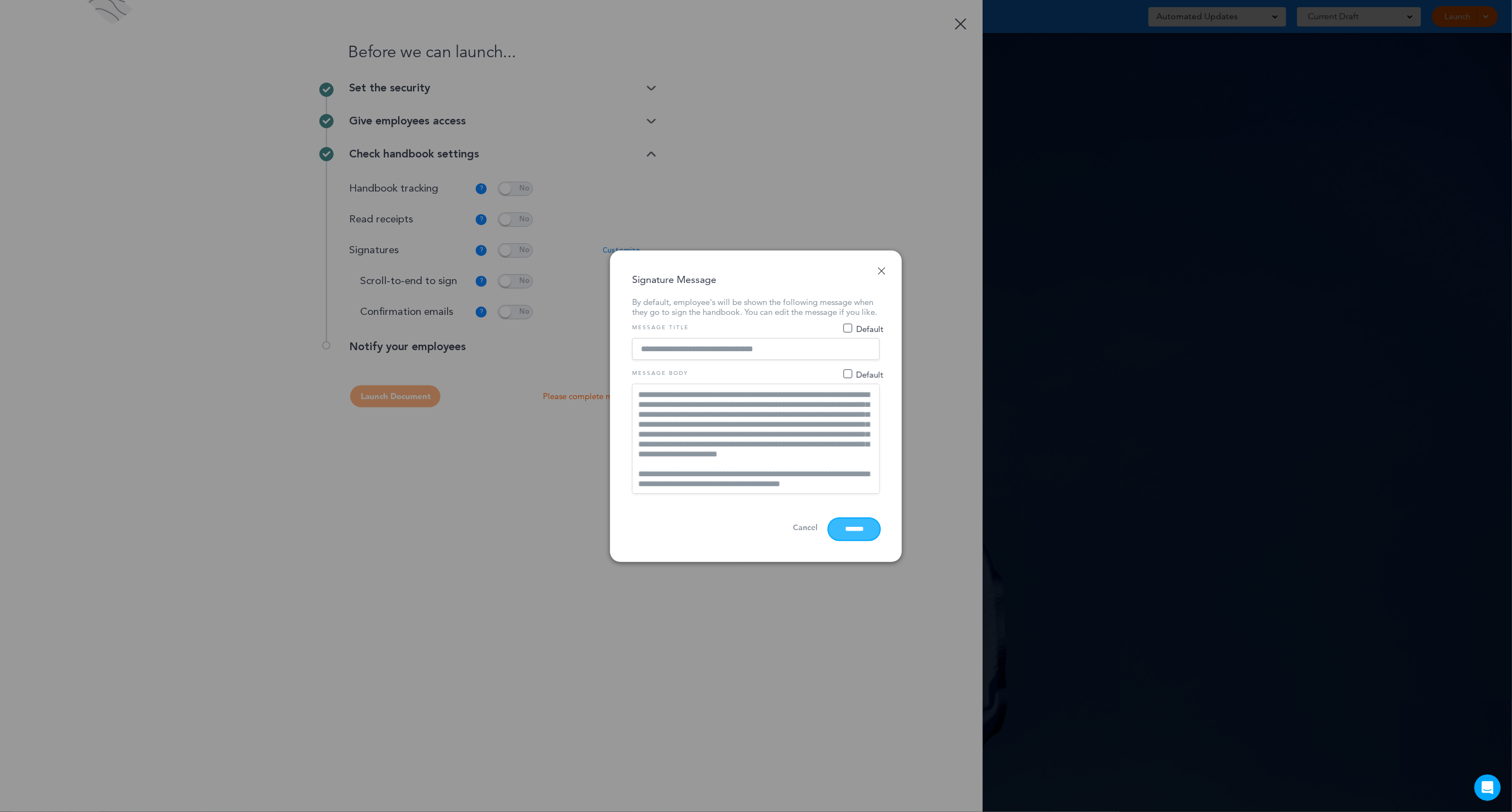
click at [844, 538] on input "*******" at bounding box center [854, 529] width 51 height 21
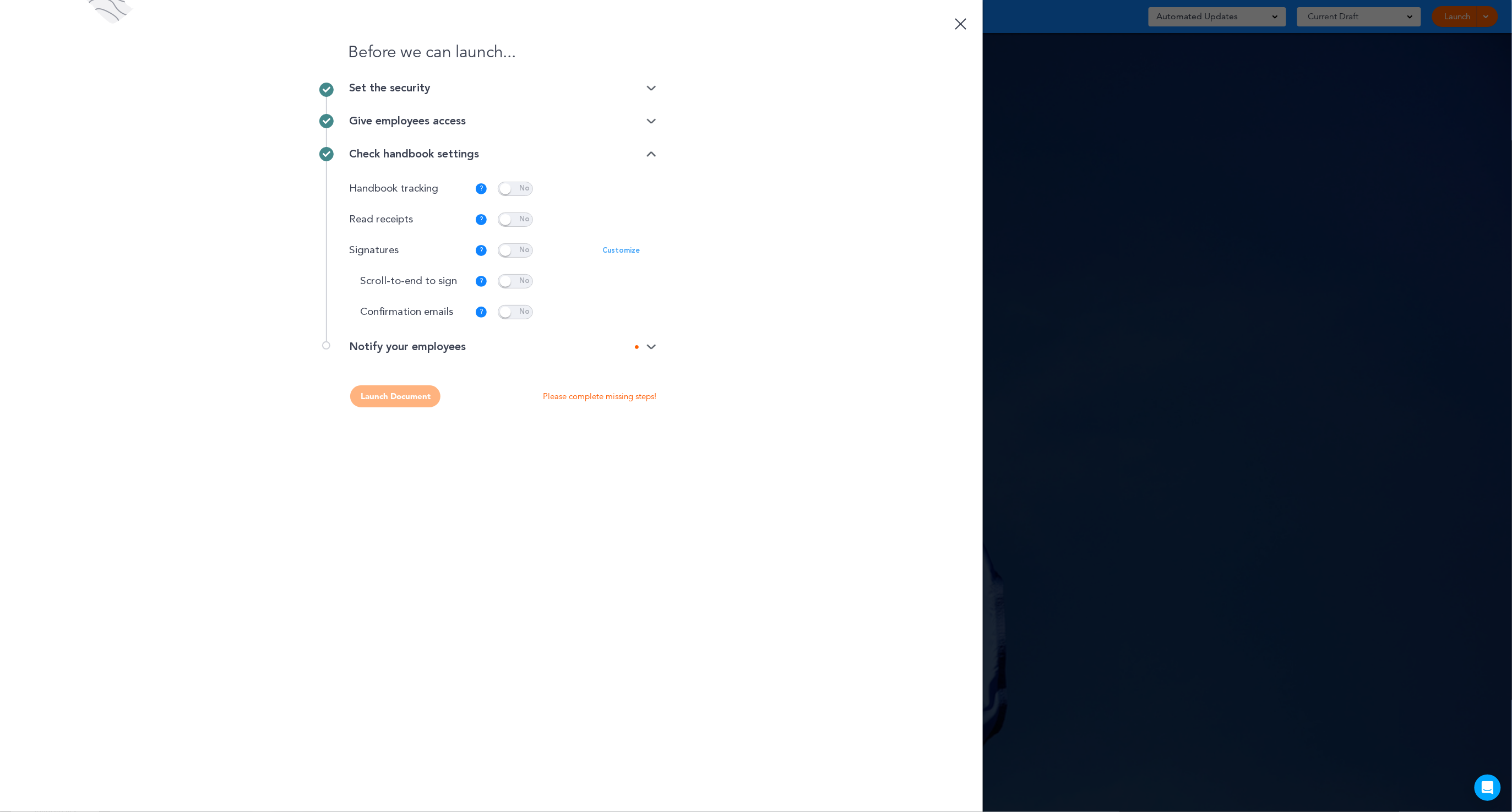
click at [650, 347] on img at bounding box center [652, 348] width 10 height 7
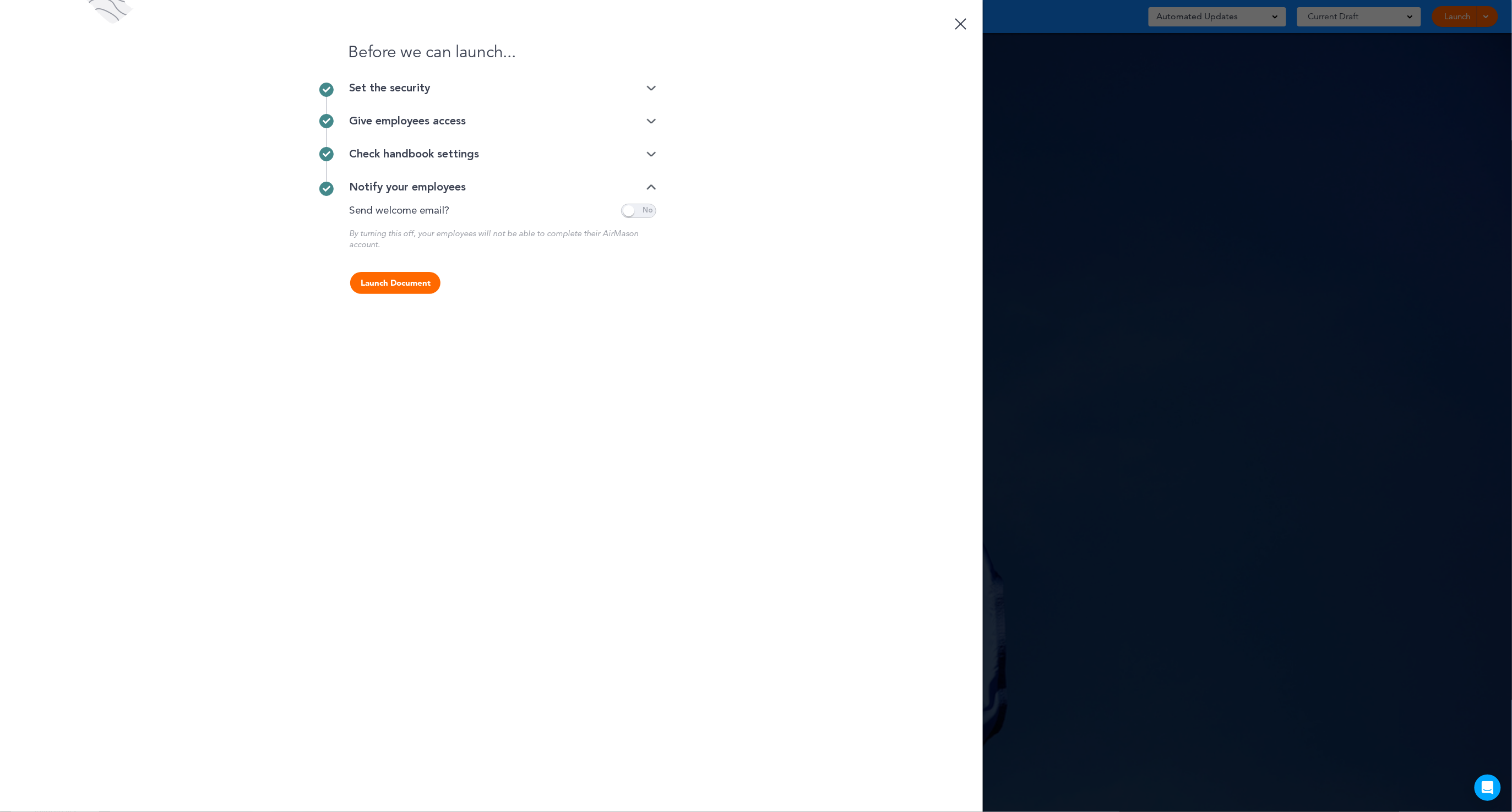
click at [647, 151] on img at bounding box center [652, 154] width 10 height 7
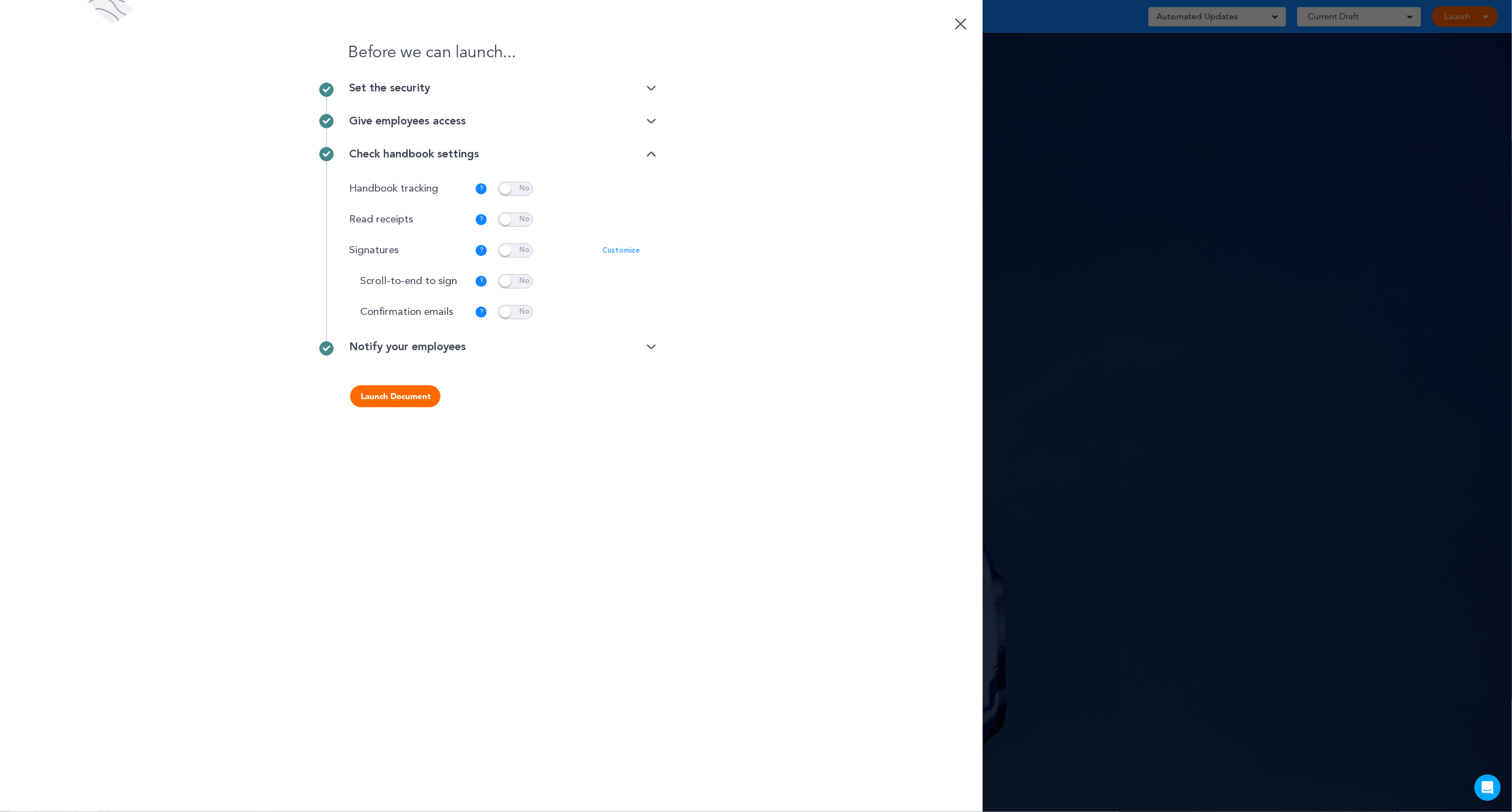
click at [653, 122] on img at bounding box center [652, 122] width 10 height 7
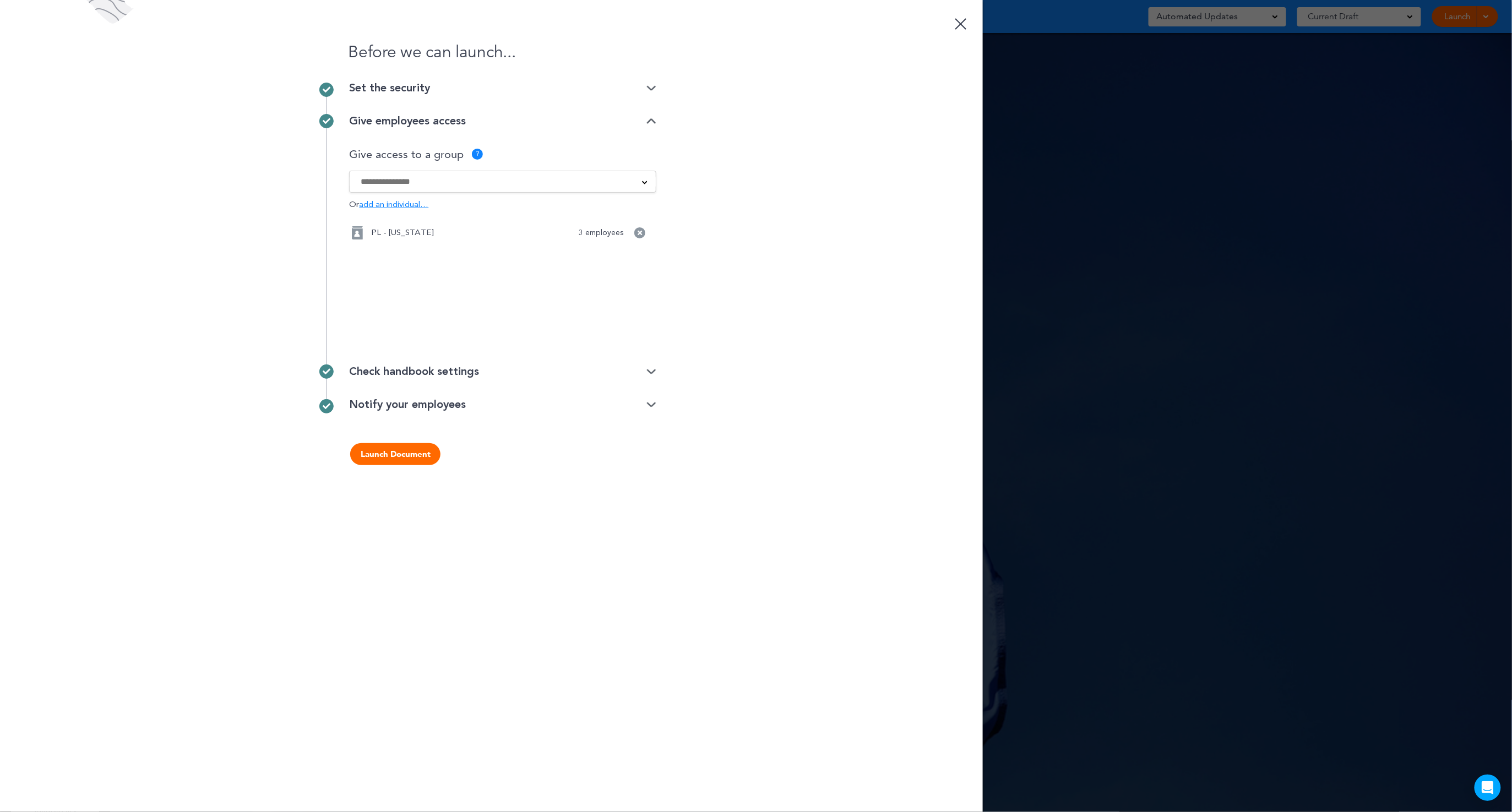
click at [655, 90] on img at bounding box center [652, 88] width 10 height 7
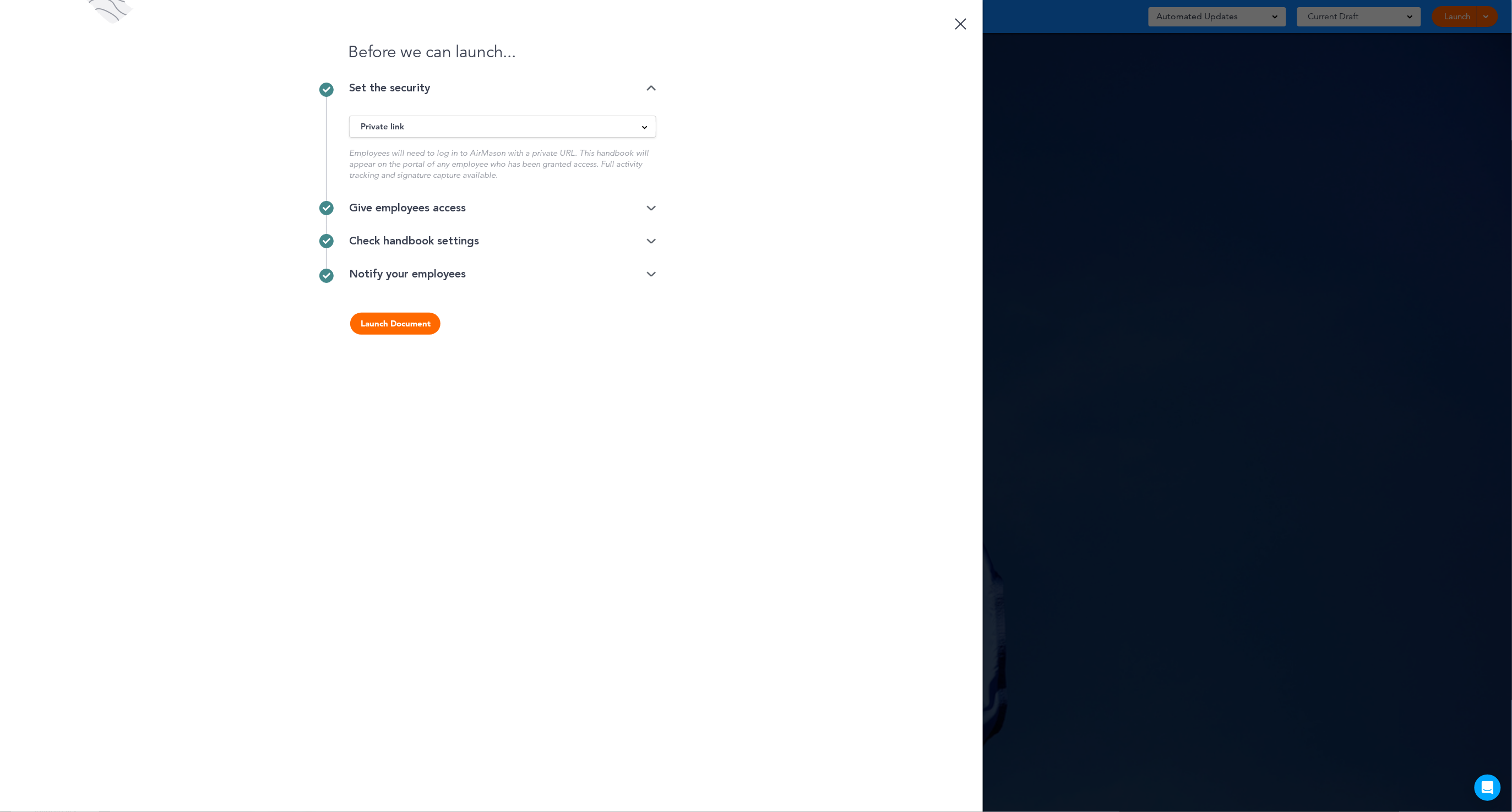
click at [428, 326] on button "Launch Document" at bounding box center [395, 324] width 90 height 22
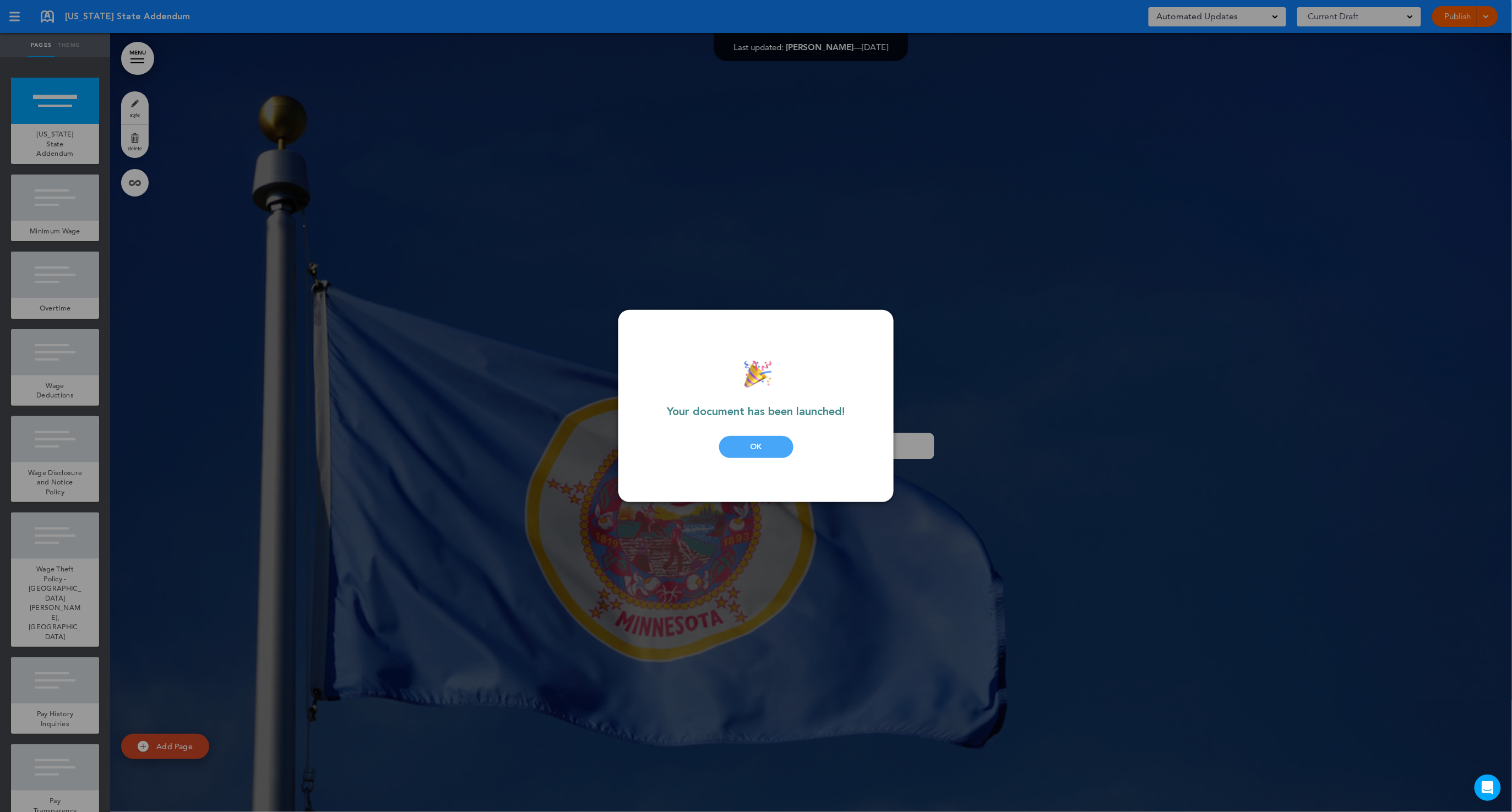
click at [741, 443] on div "OK" at bounding box center [756, 447] width 74 height 22
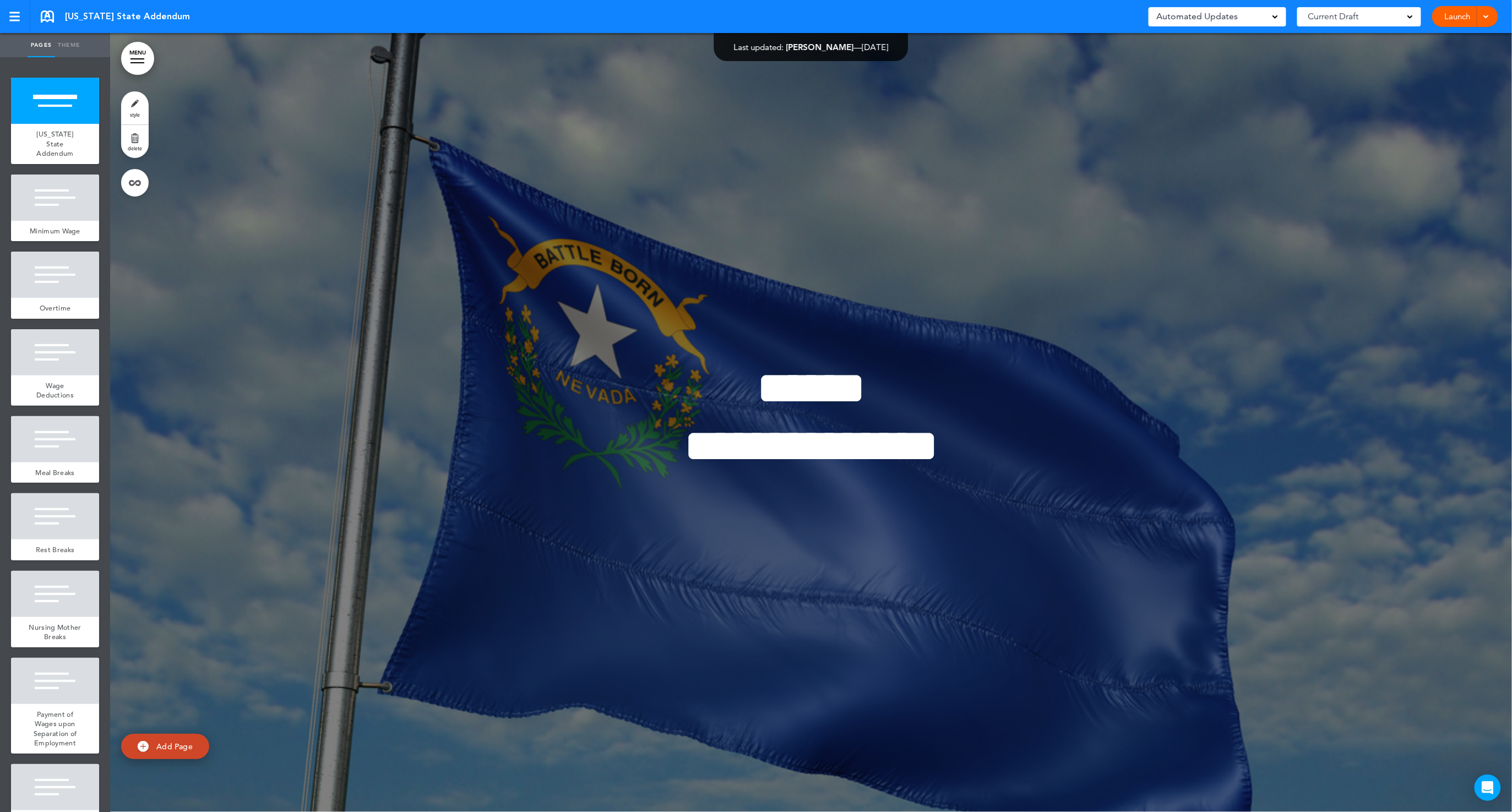
click at [1449, 18] on link "Launch" at bounding box center [1458, 16] width 35 height 21
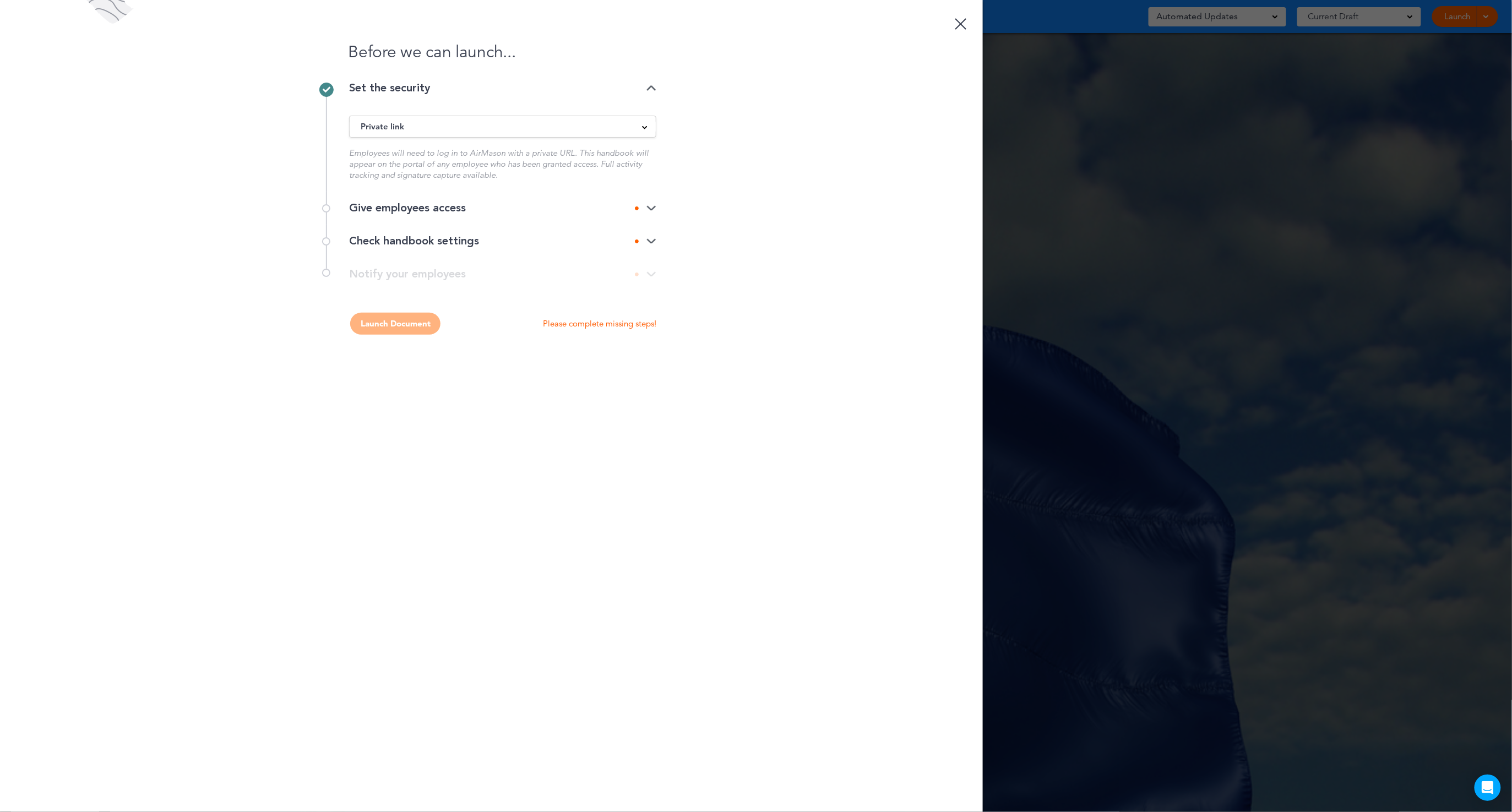
click at [647, 210] on img at bounding box center [652, 208] width 10 height 7
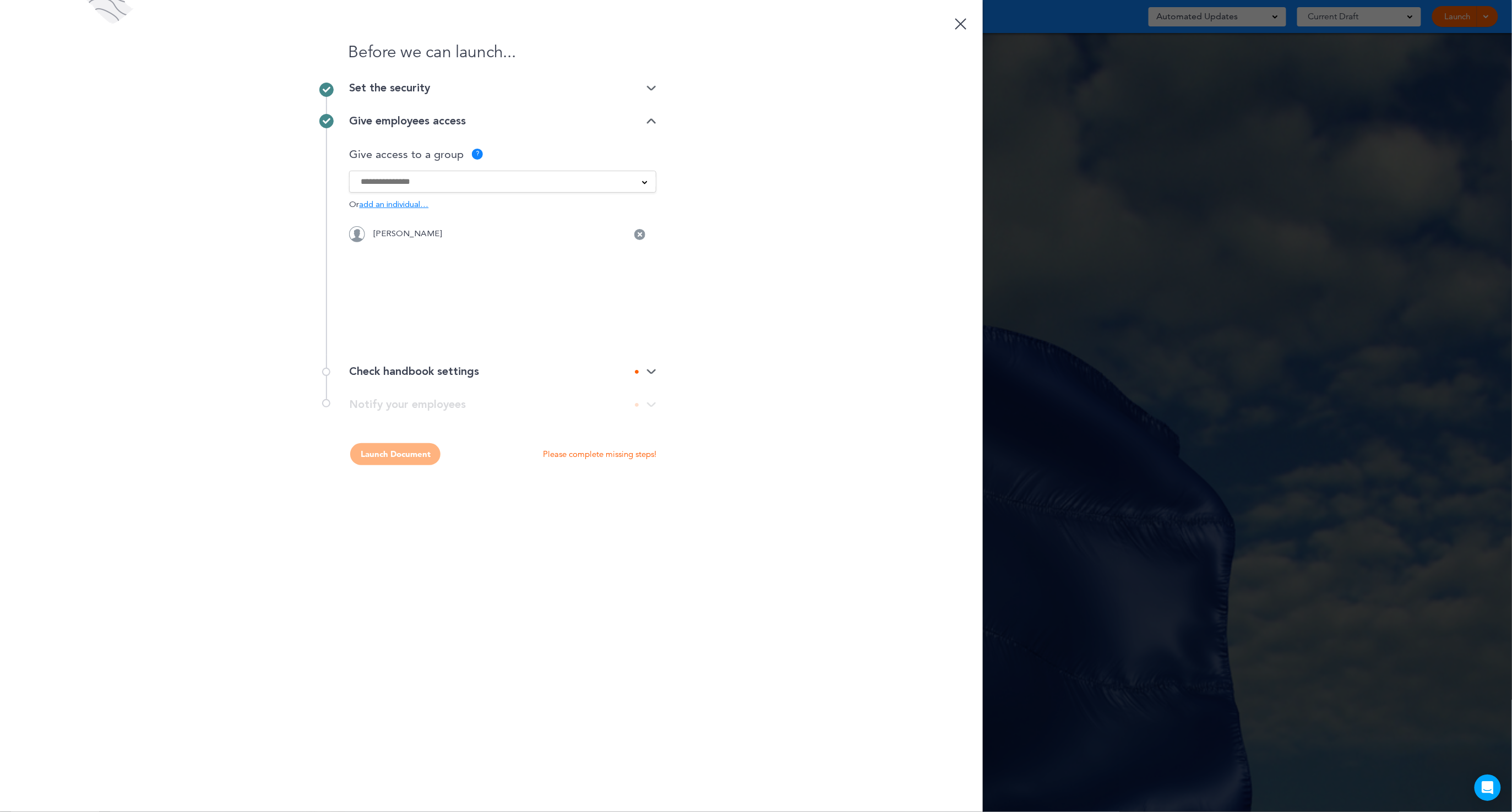
click at [566, 179] on input at bounding box center [496, 182] width 270 height 12
click at [642, 234] on icon at bounding box center [639, 234] width 4 height 7
click at [399, 183] on input at bounding box center [496, 182] width 270 height 12
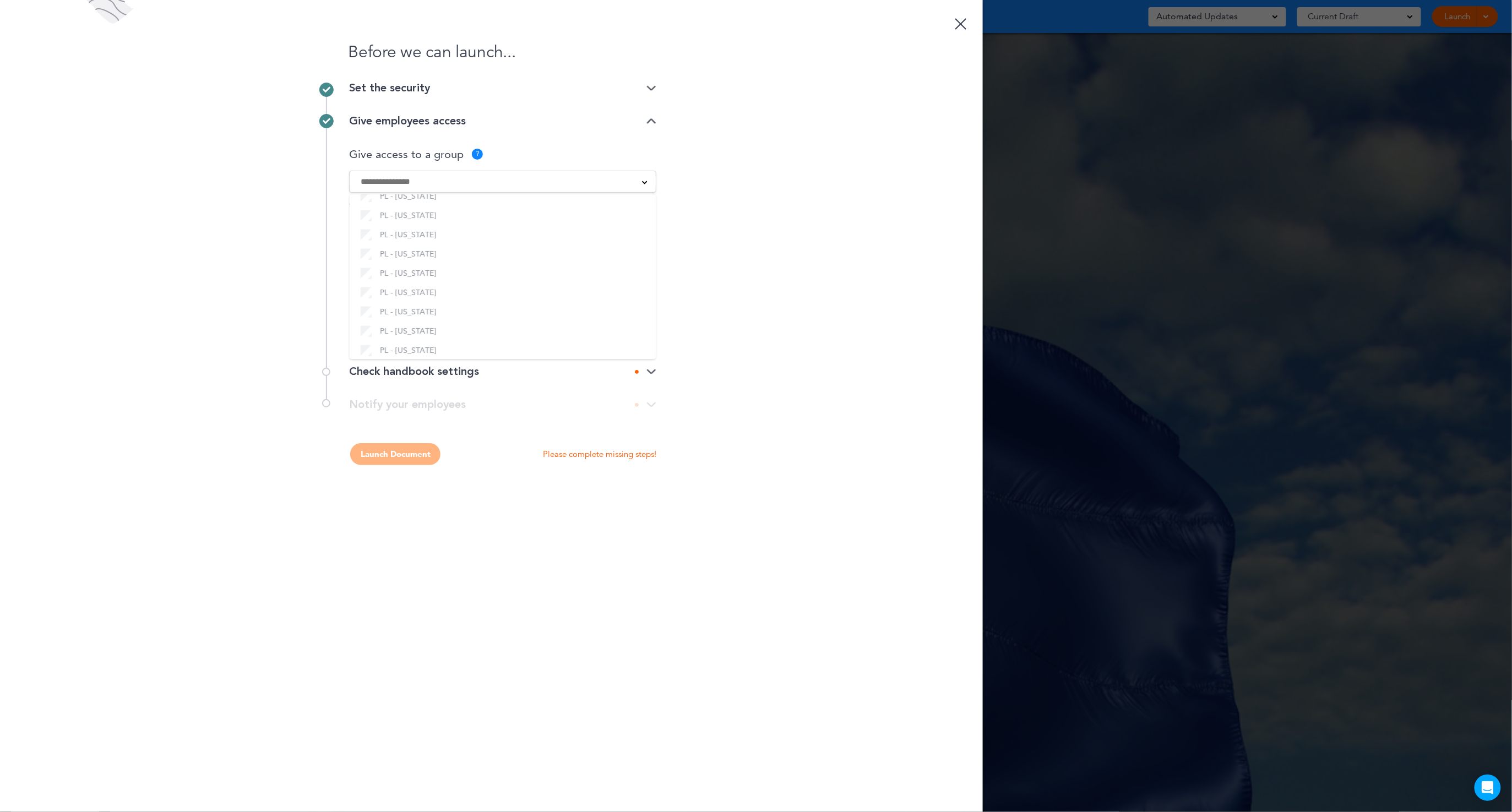
click at [736, 286] on div "Before we can launch... Set the security Private link Public link Private link …" at bounding box center [491, 406] width 983 height 812
click at [653, 376] on div "Check handbook settings" at bounding box center [503, 372] width 307 height 11
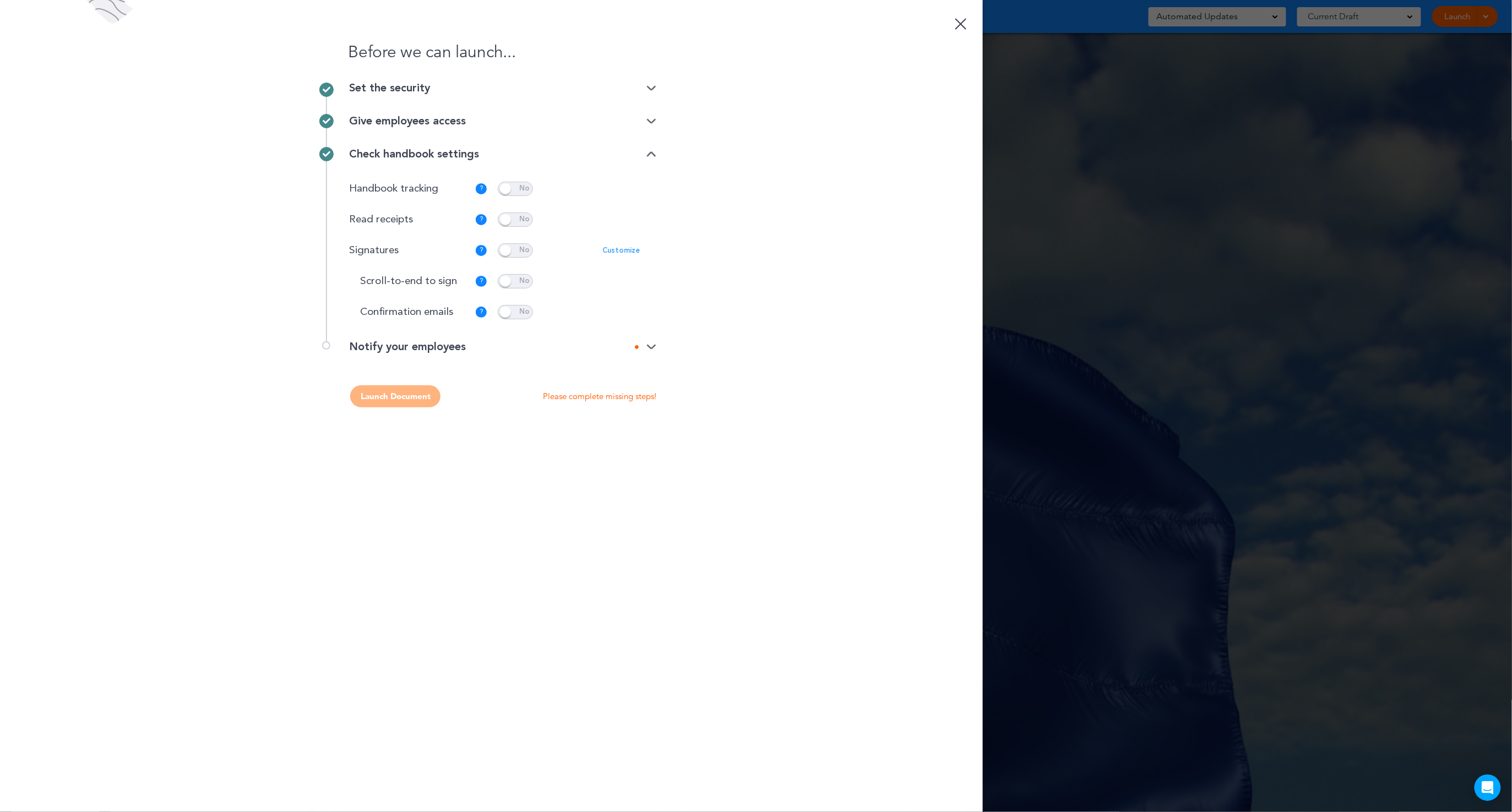
click at [627, 248] on p "Customize" at bounding box center [621, 251] width 38 height 7
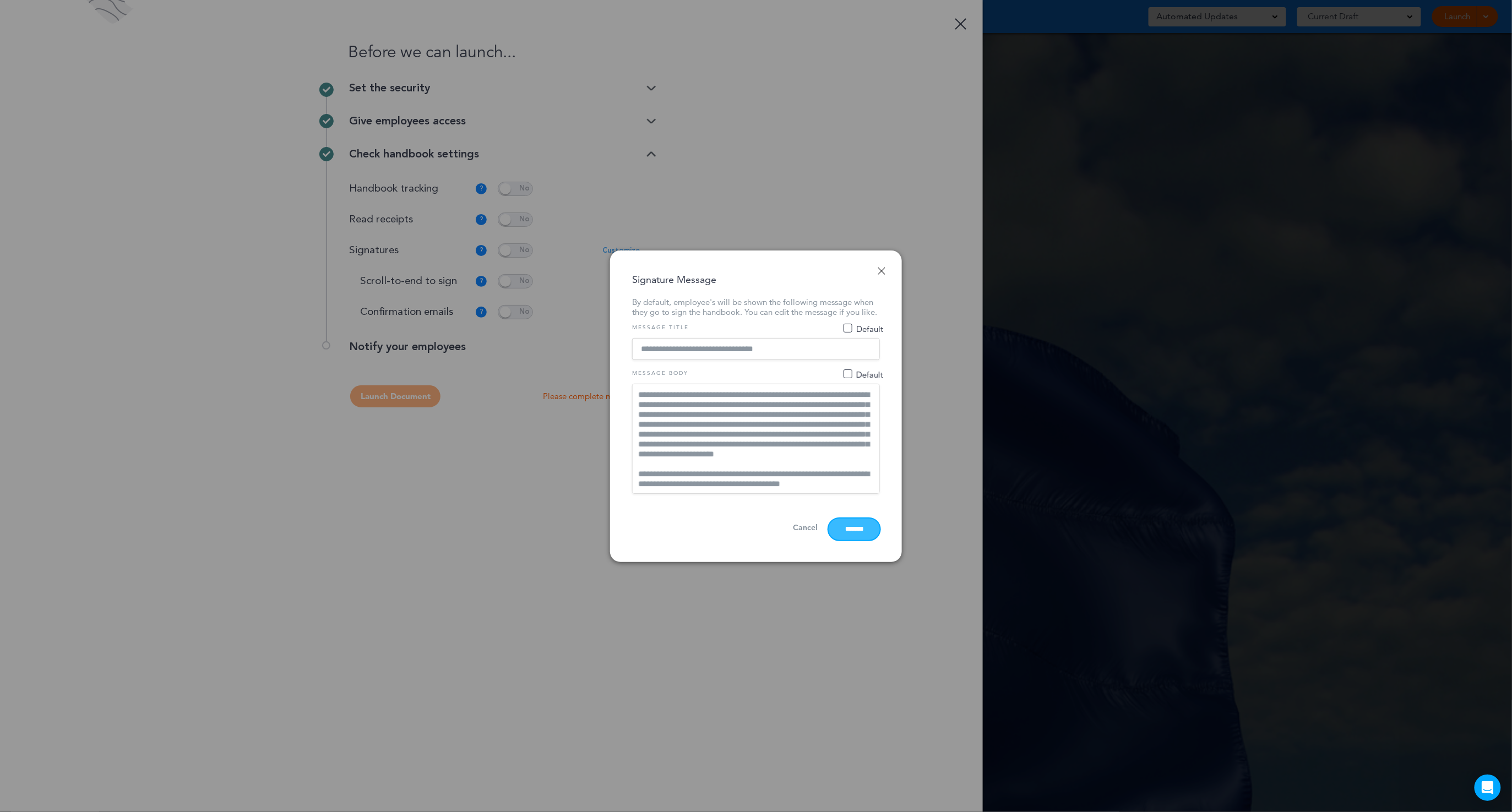
click at [867, 538] on input "*******" at bounding box center [854, 529] width 51 height 21
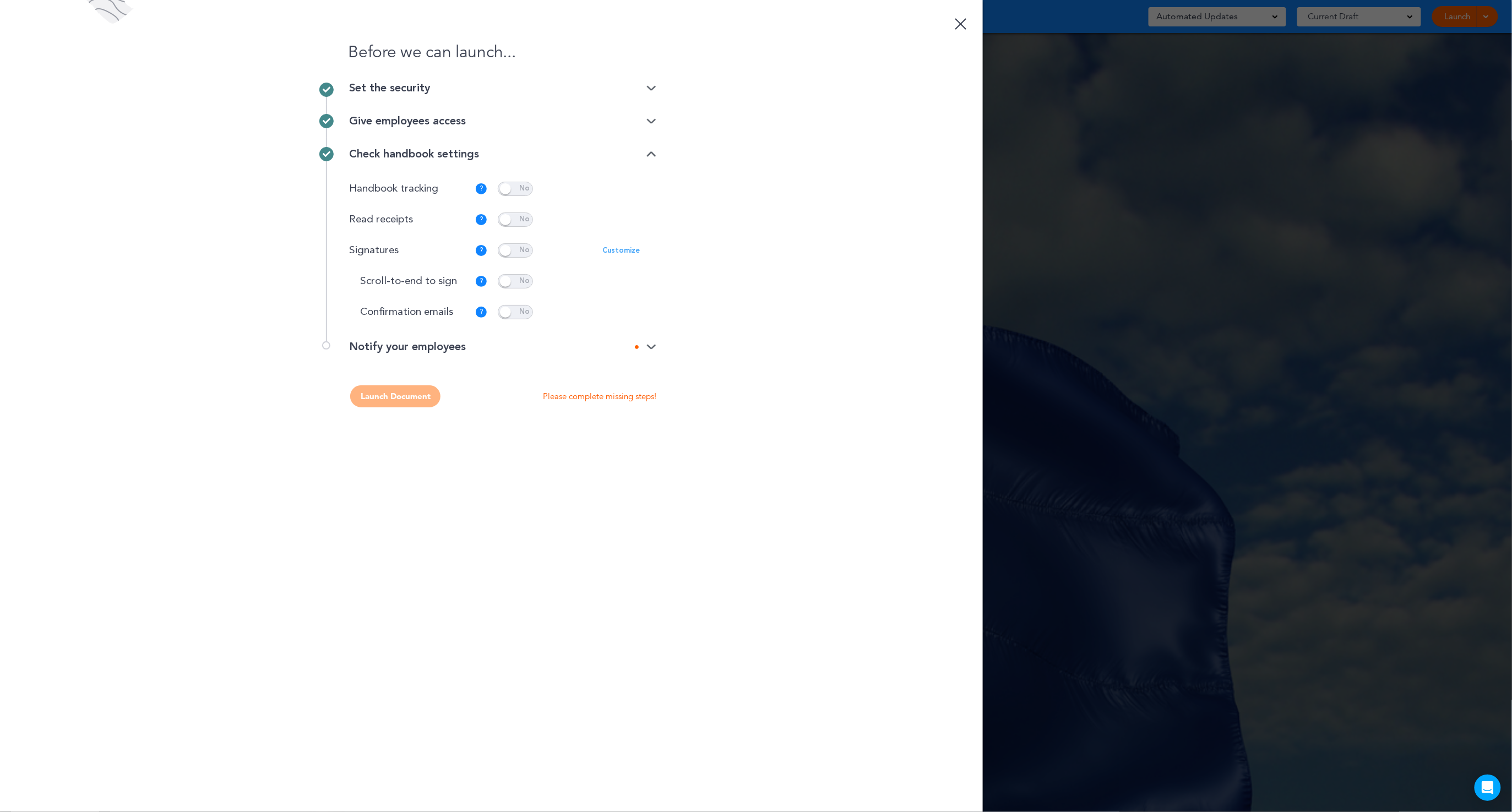
click at [648, 346] on img at bounding box center [652, 348] width 10 height 7
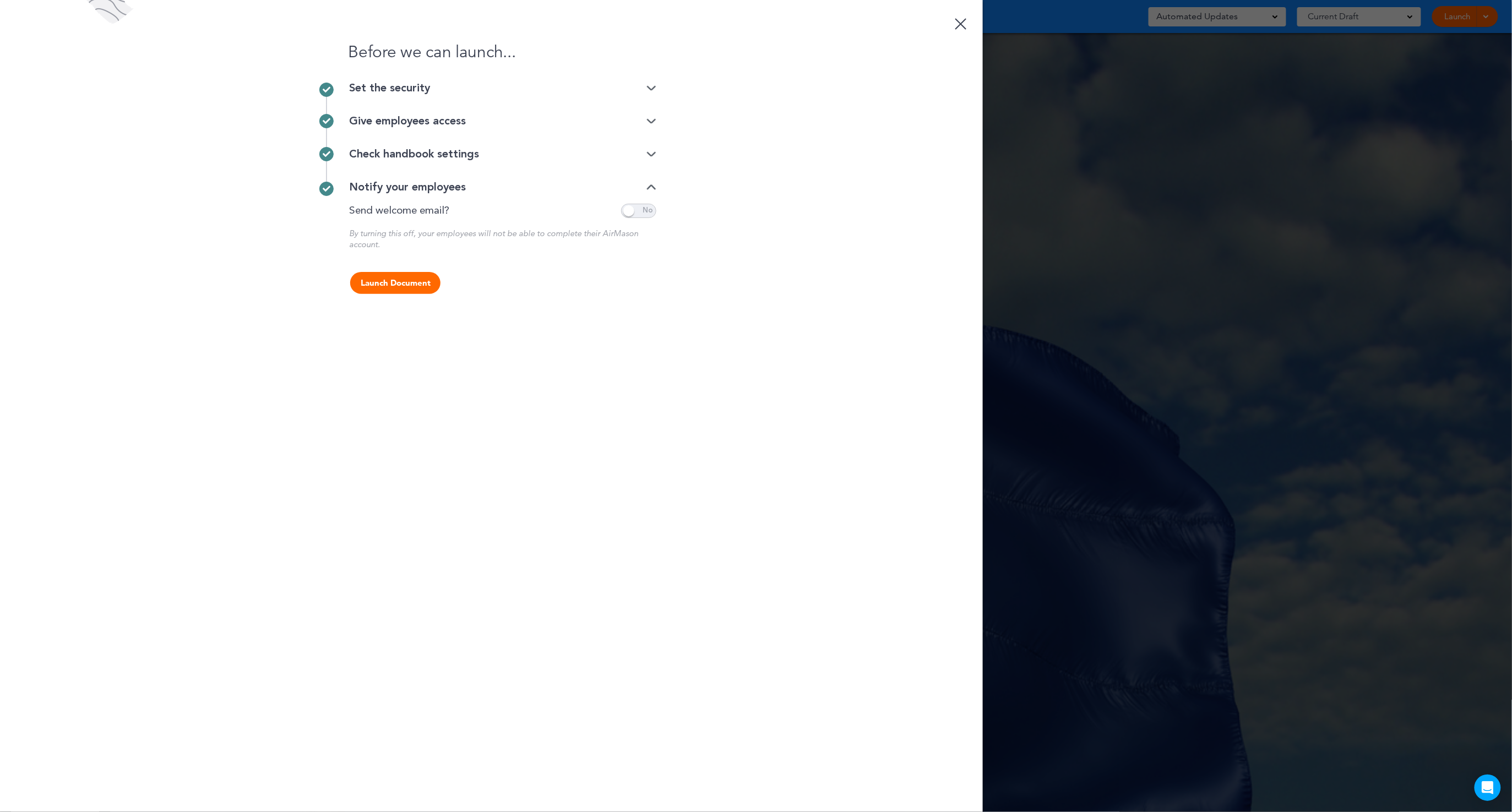
click at [391, 144] on div "Check handbook settings" at bounding box center [503, 154] width 307 height 33
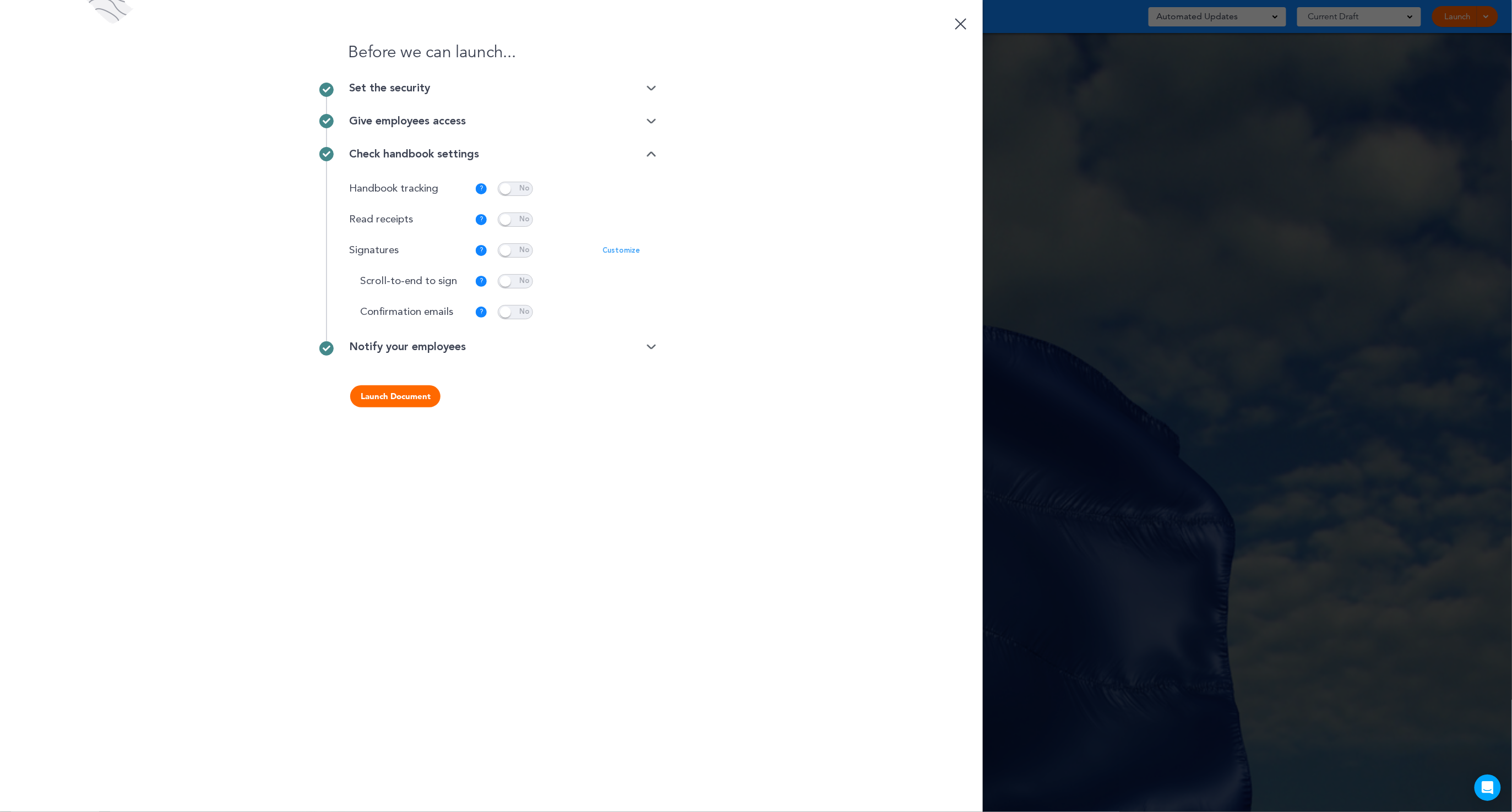
click at [390, 119] on div "Give employees access" at bounding box center [503, 121] width 307 height 11
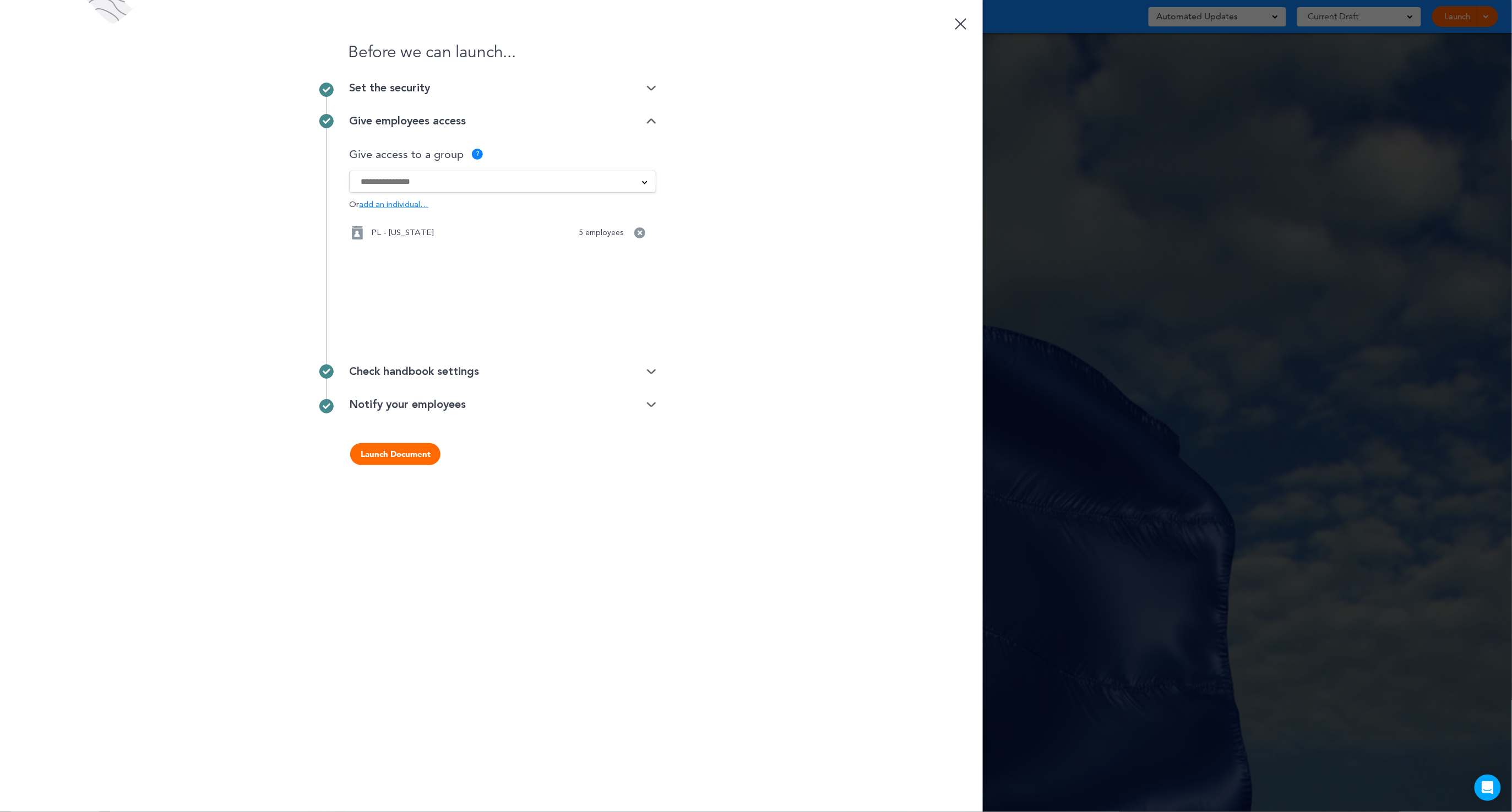
click at [389, 88] on div "Set the security" at bounding box center [503, 88] width 307 height 11
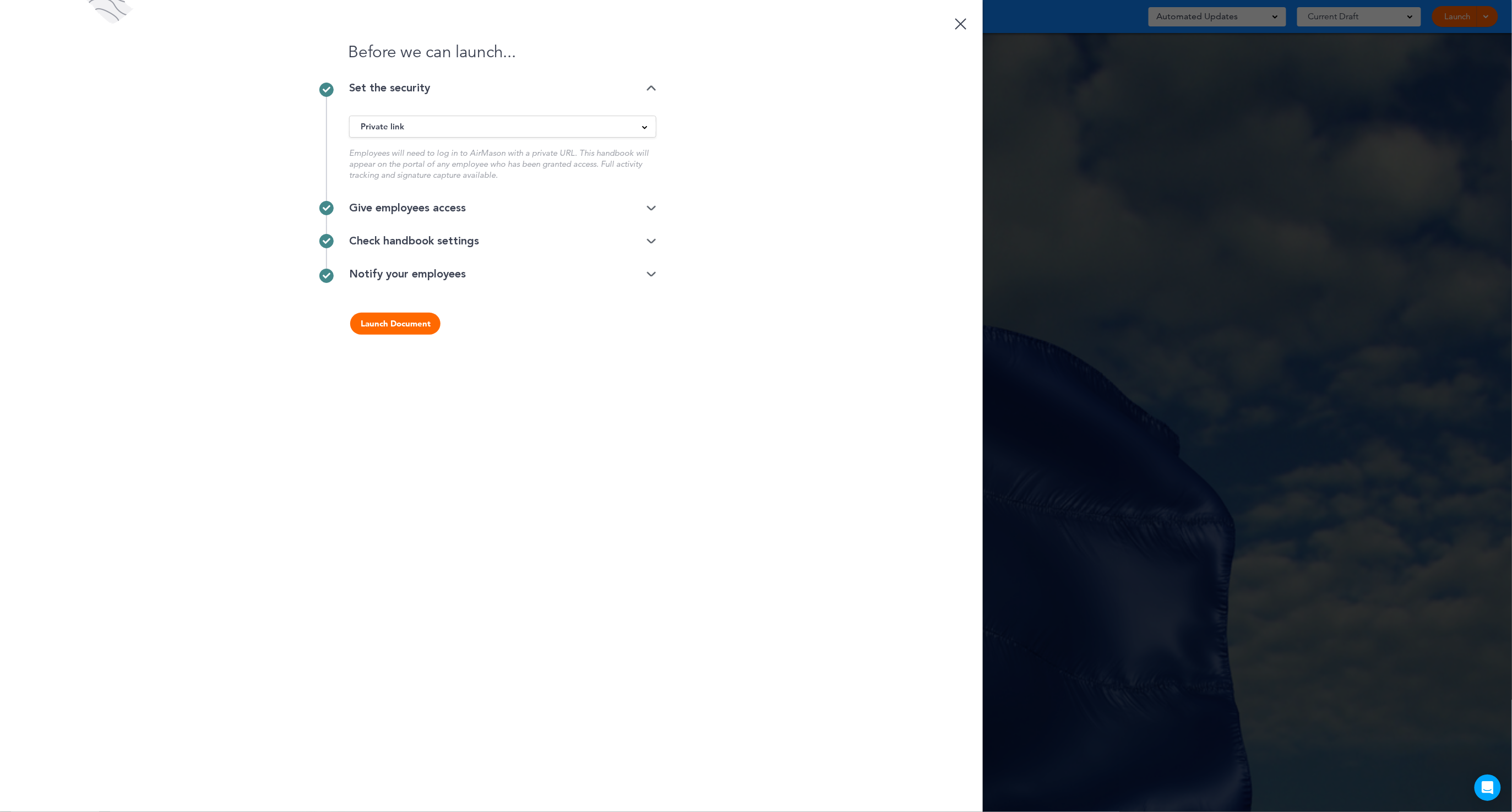
click at [381, 325] on button "Launch Document" at bounding box center [395, 324] width 90 height 22
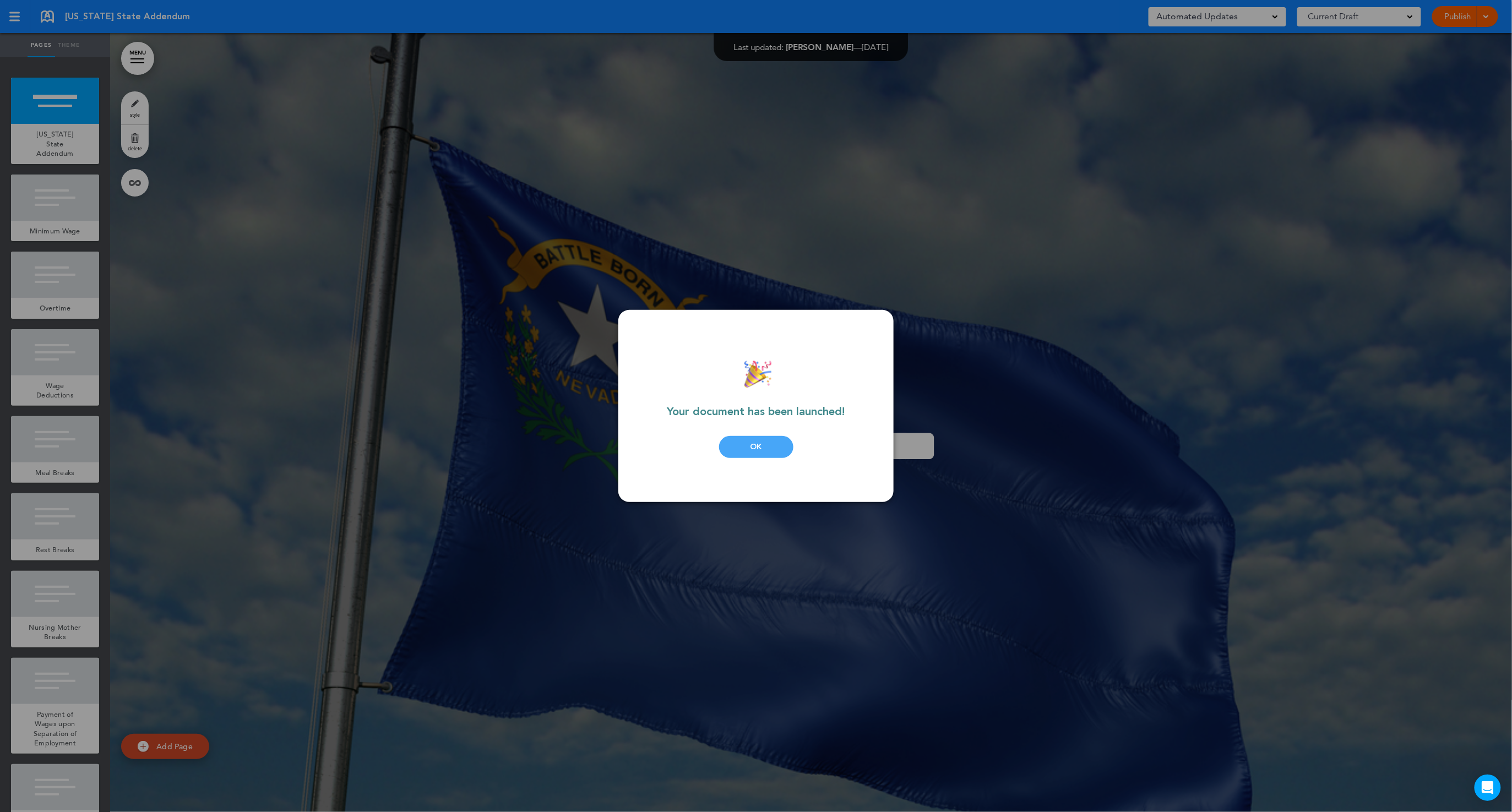
click at [721, 444] on div "OK" at bounding box center [756, 447] width 74 height 22
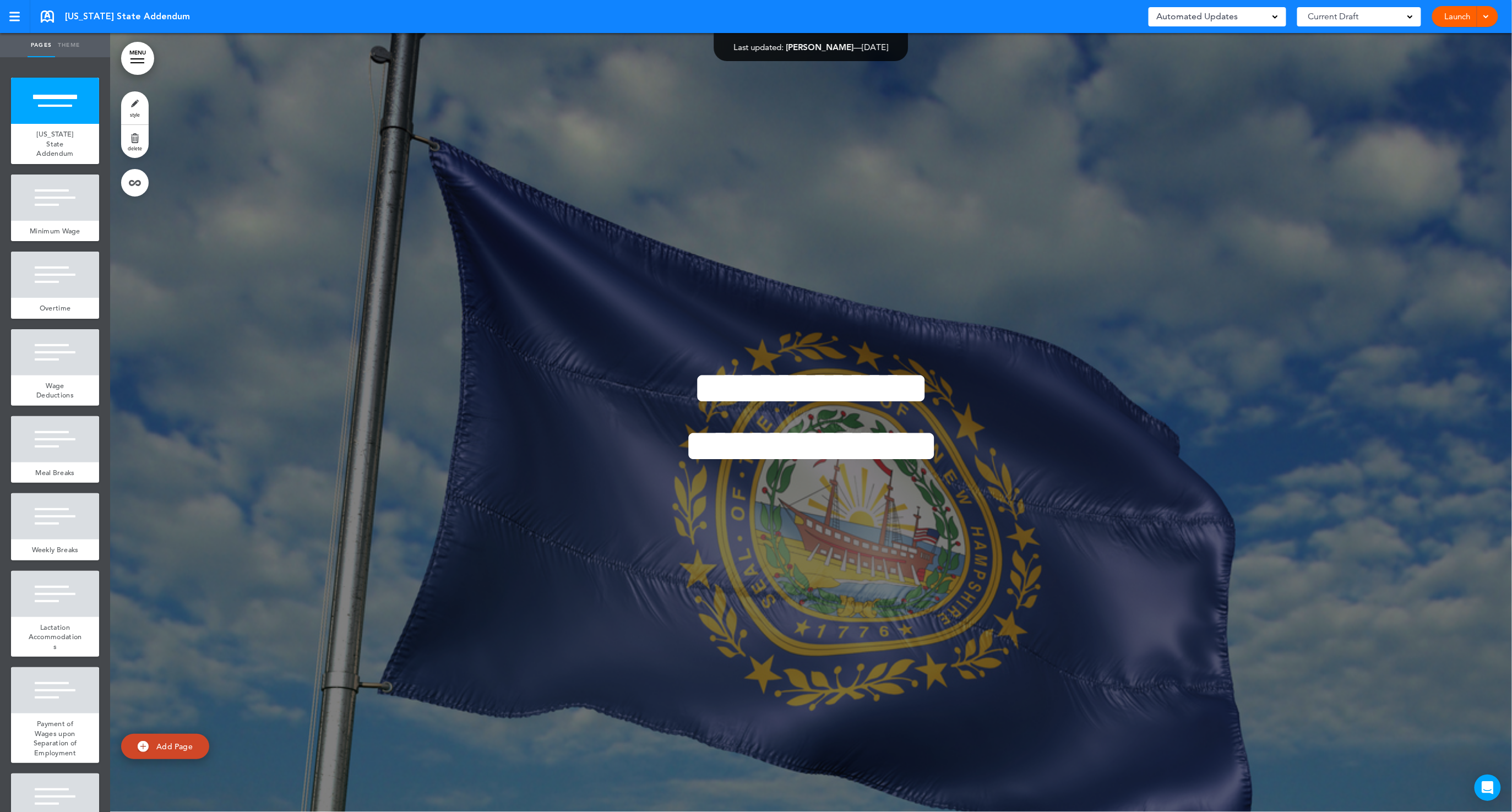
click at [1384, 12] on div "Current Draft" at bounding box center [1359, 17] width 124 height 19
click at [1442, 19] on link "Launch" at bounding box center [1458, 16] width 35 height 21
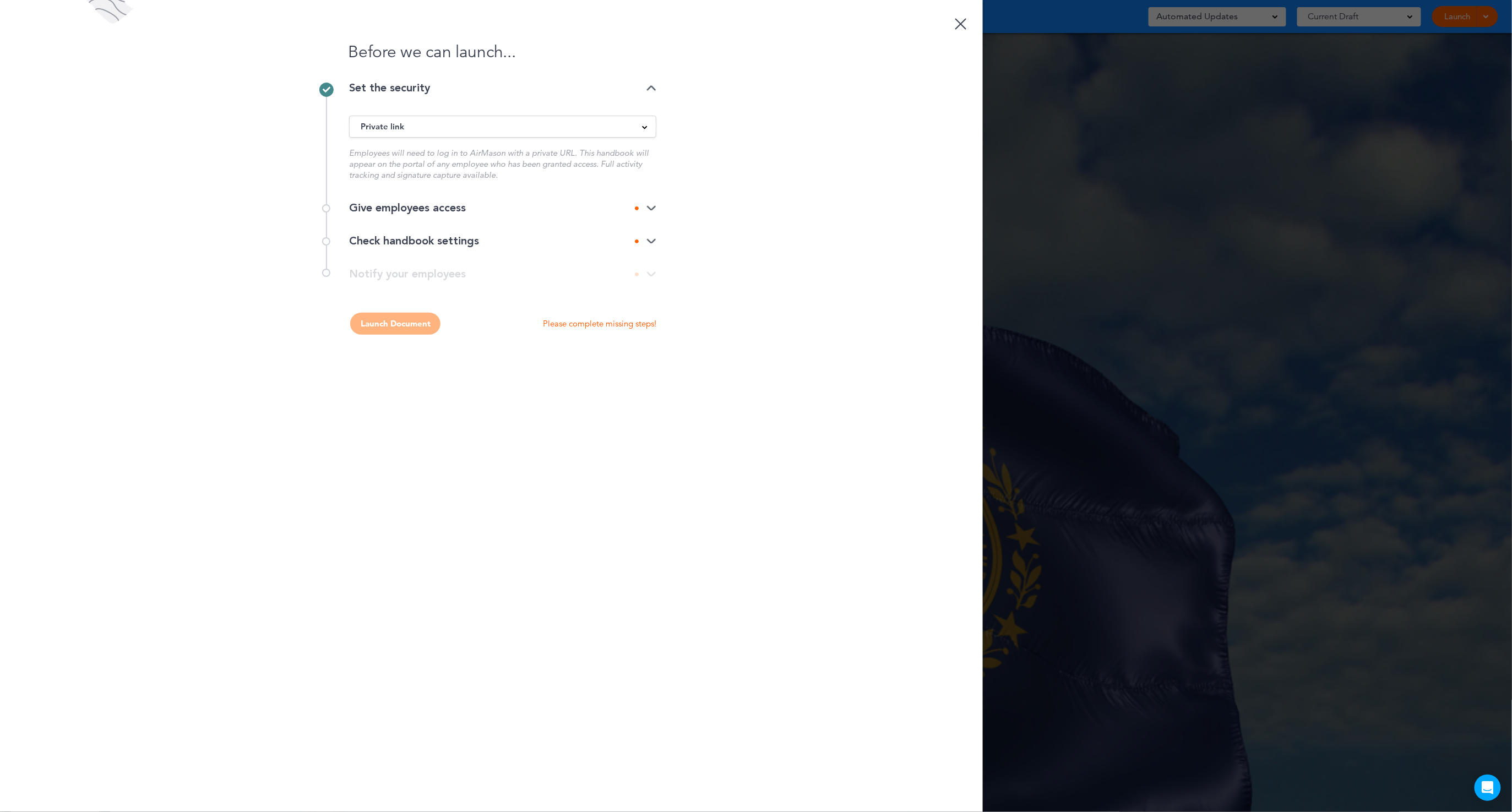
click at [446, 214] on div "Give employees access" at bounding box center [503, 208] width 307 height 11
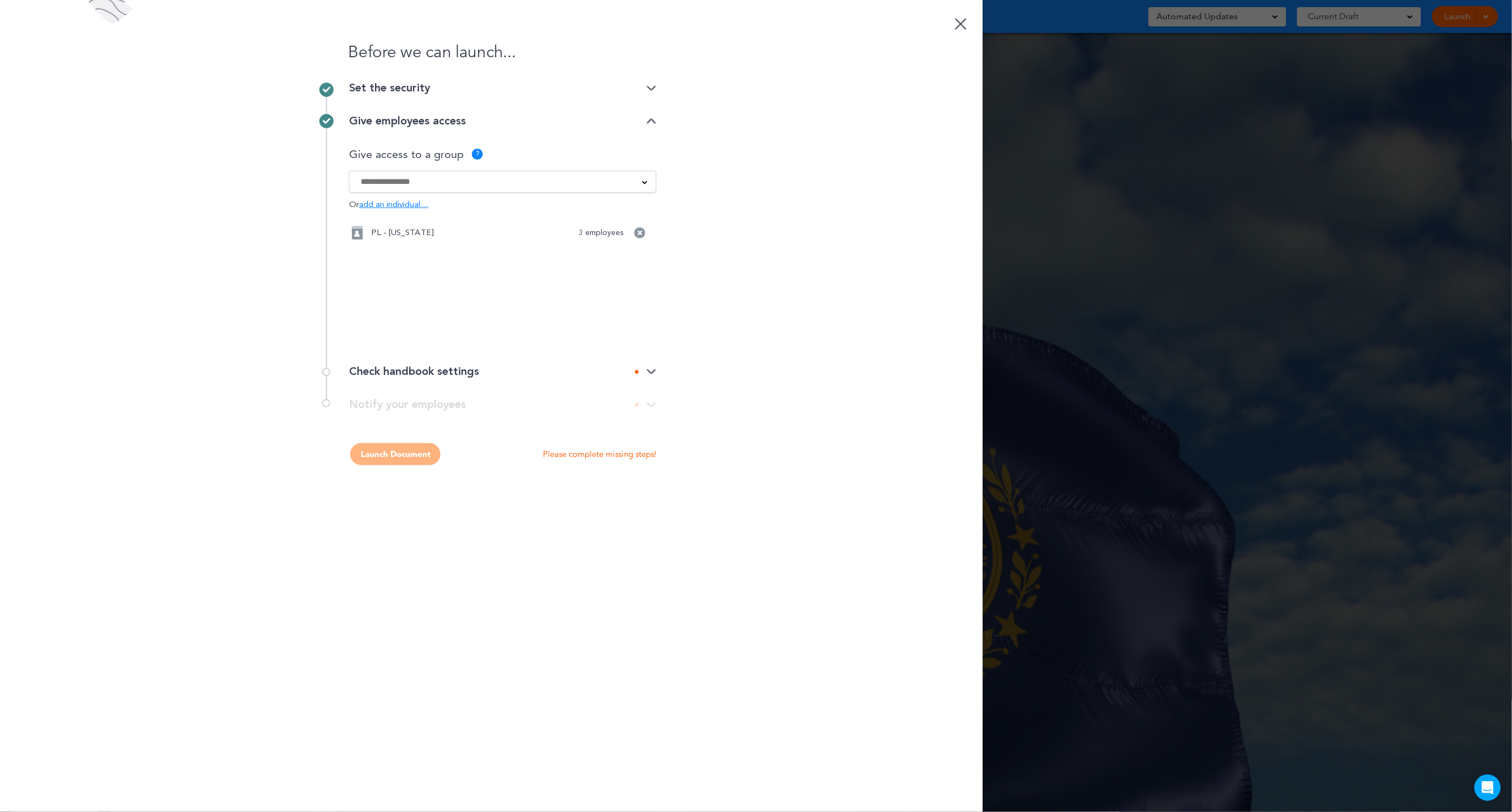
click at [407, 372] on div "Check handbook settings" at bounding box center [503, 372] width 307 height 11
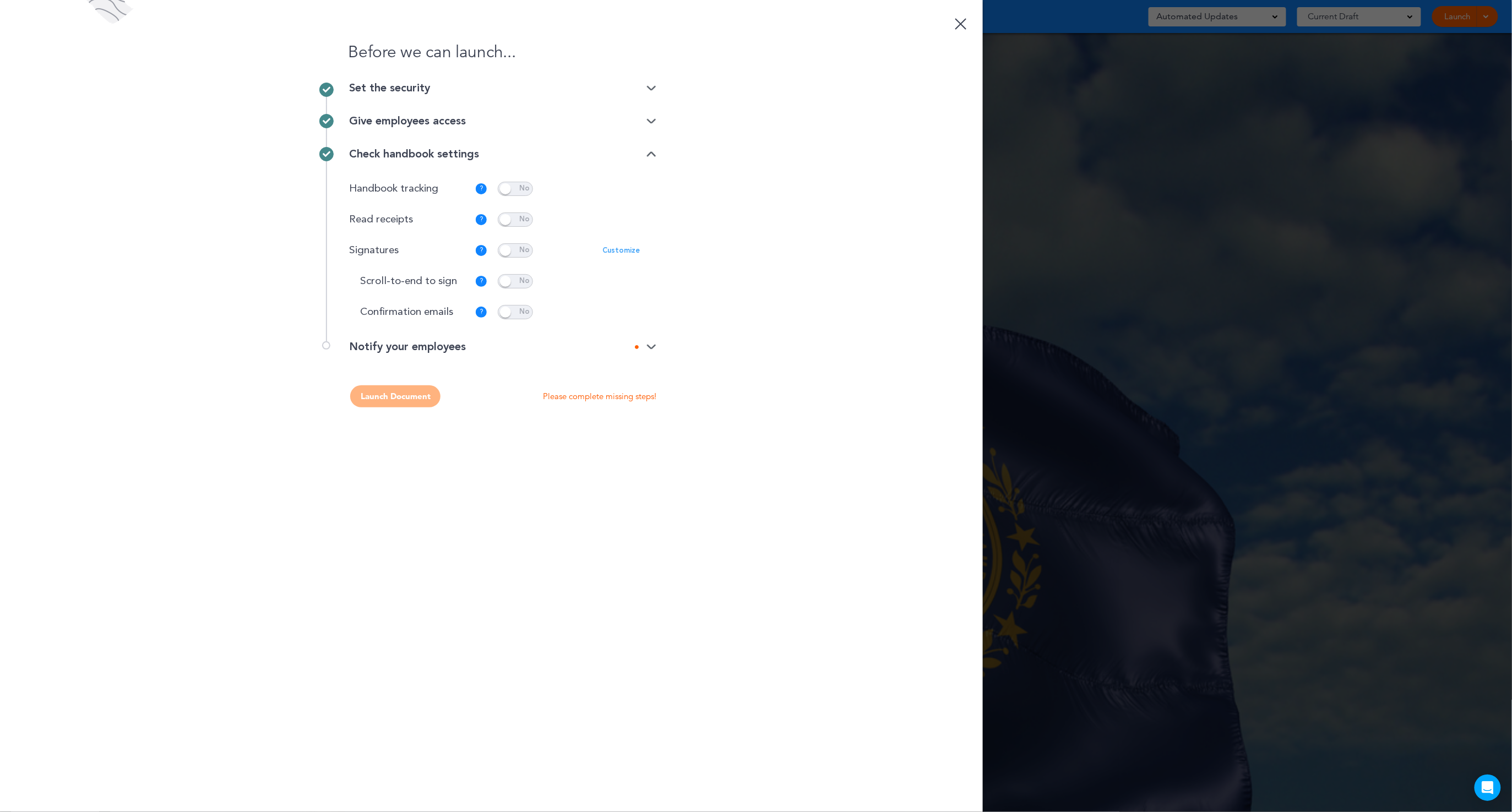
click at [631, 248] on p "Customize" at bounding box center [621, 251] width 38 height 7
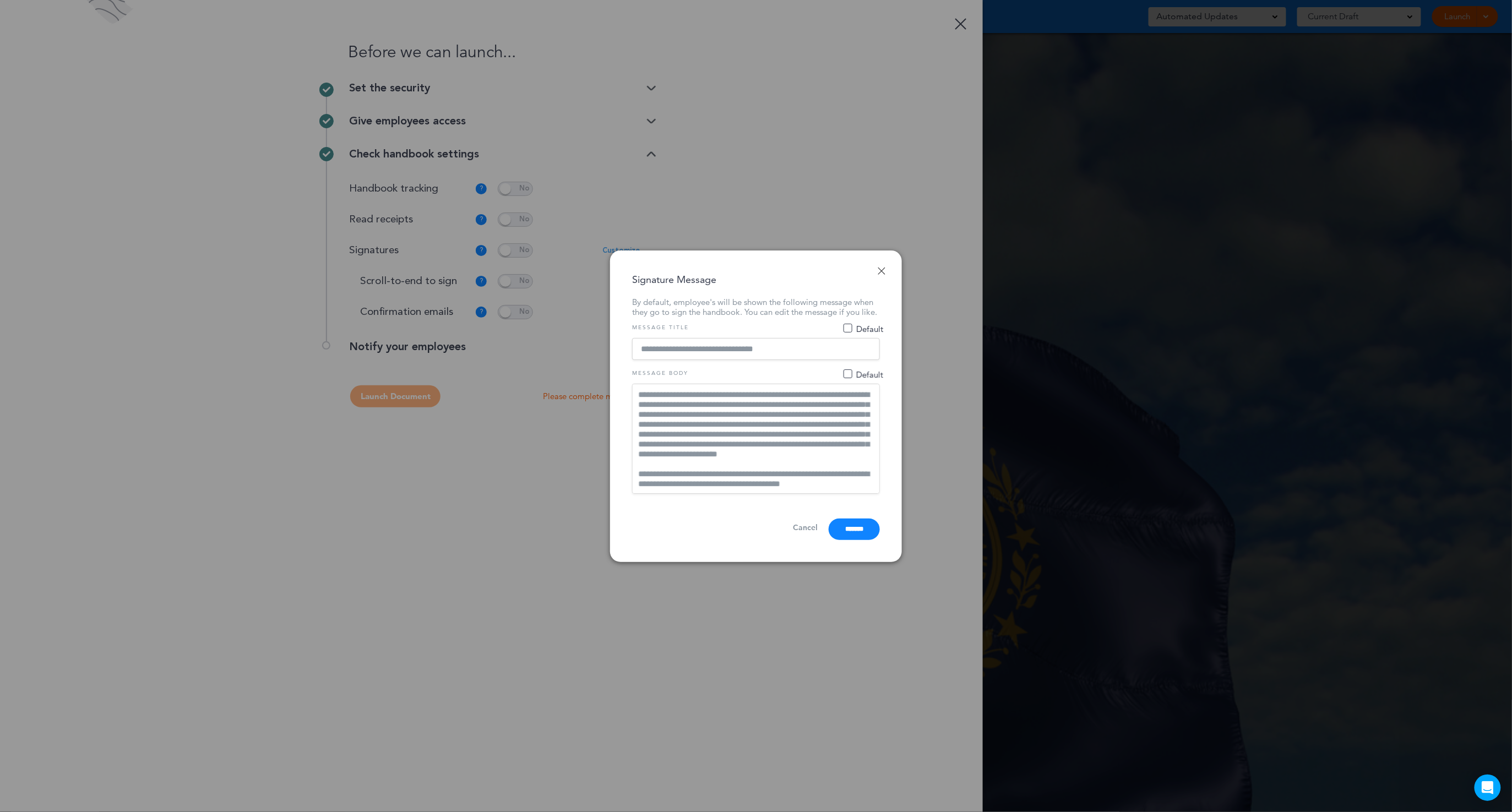
click at [853, 552] on div "**********" at bounding box center [756, 406] width 292 height 312
click at [845, 537] on input "*******" at bounding box center [854, 529] width 51 height 21
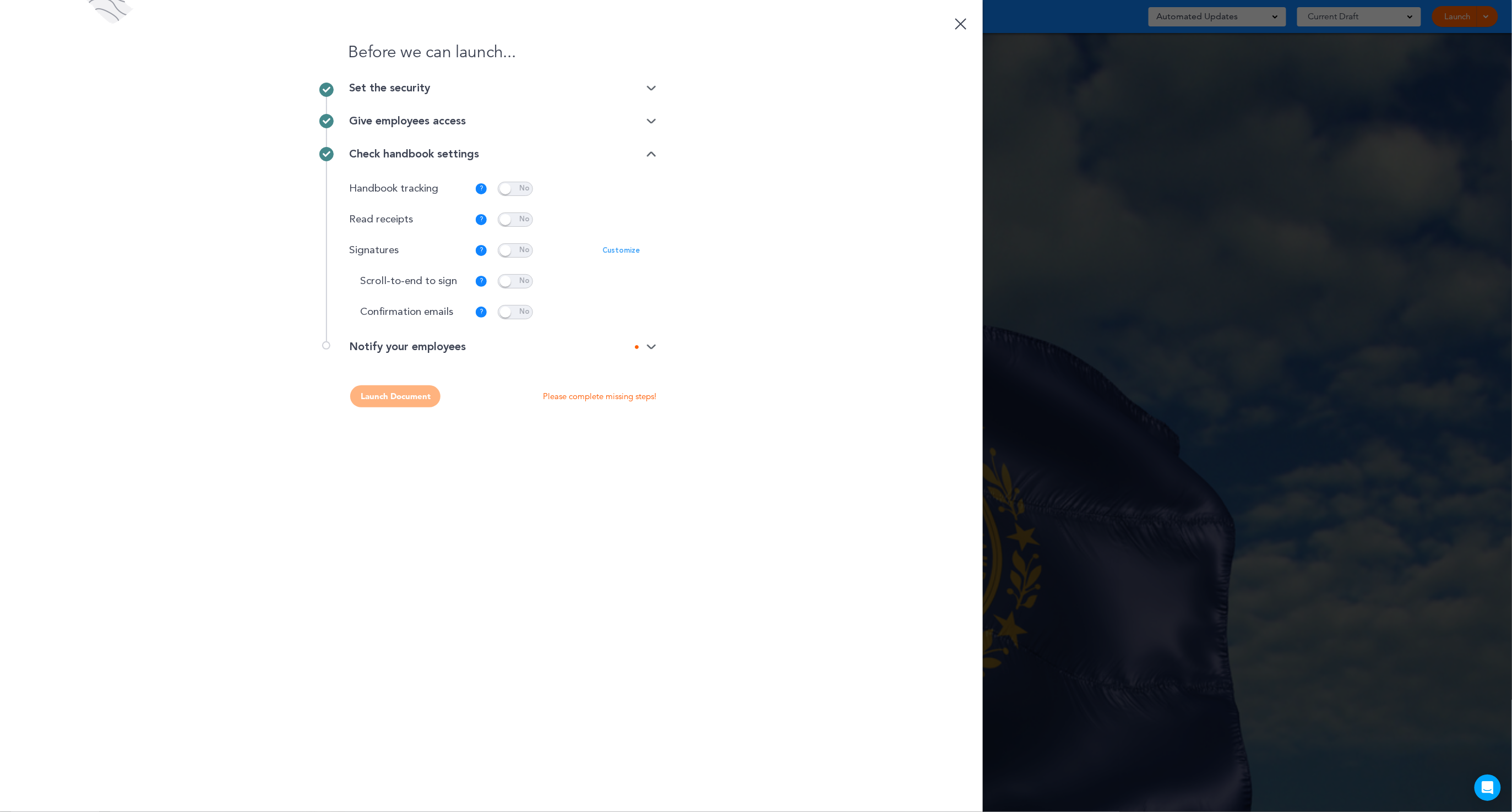
click at [635, 345] on icon at bounding box center [637, 347] width 4 height 4
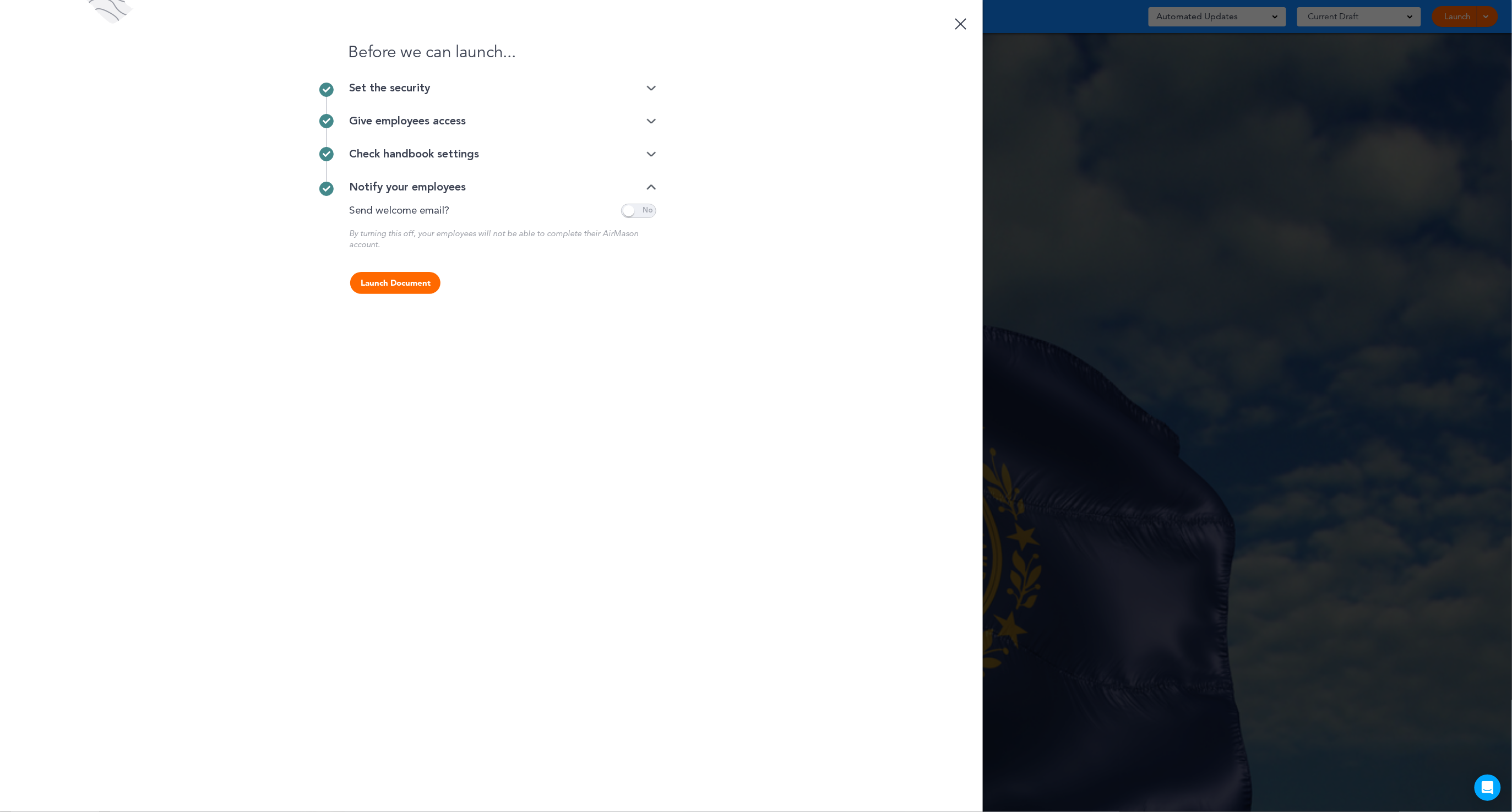
drag, startPoint x: 397, startPoint y: 287, endPoint x: 362, endPoint y: 127, distance: 163.8
click at [362, 127] on div "Before we can launch... Set the security Private link Public link Private link …" at bounding box center [491, 406] width 983 height 812
click at [373, 160] on div "Check handbook settings" at bounding box center [503, 154] width 307 height 11
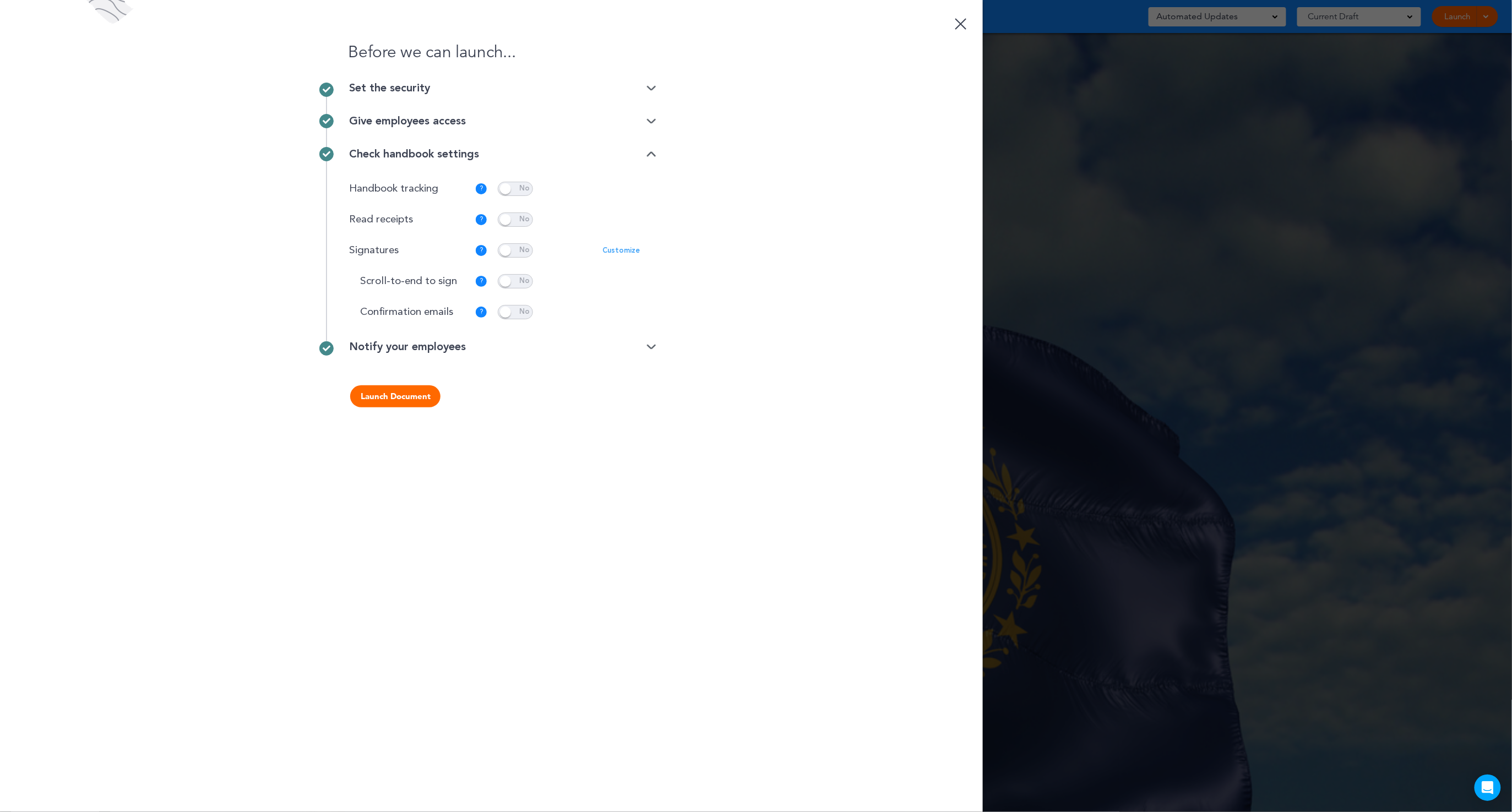
click at [378, 116] on div "Give employees access" at bounding box center [503, 121] width 307 height 11
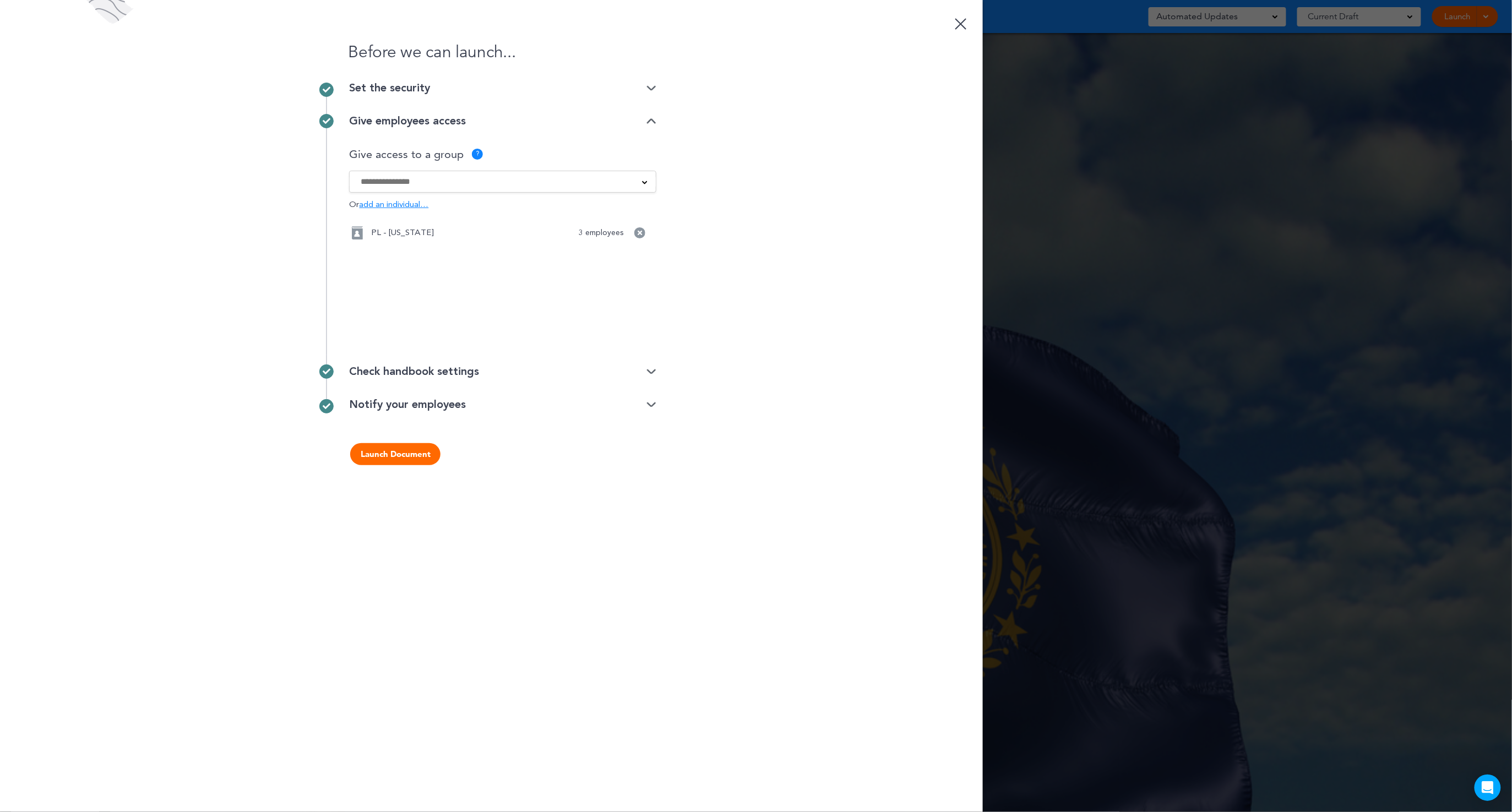
click at [400, 460] on button "Launch Document" at bounding box center [395, 454] width 90 height 22
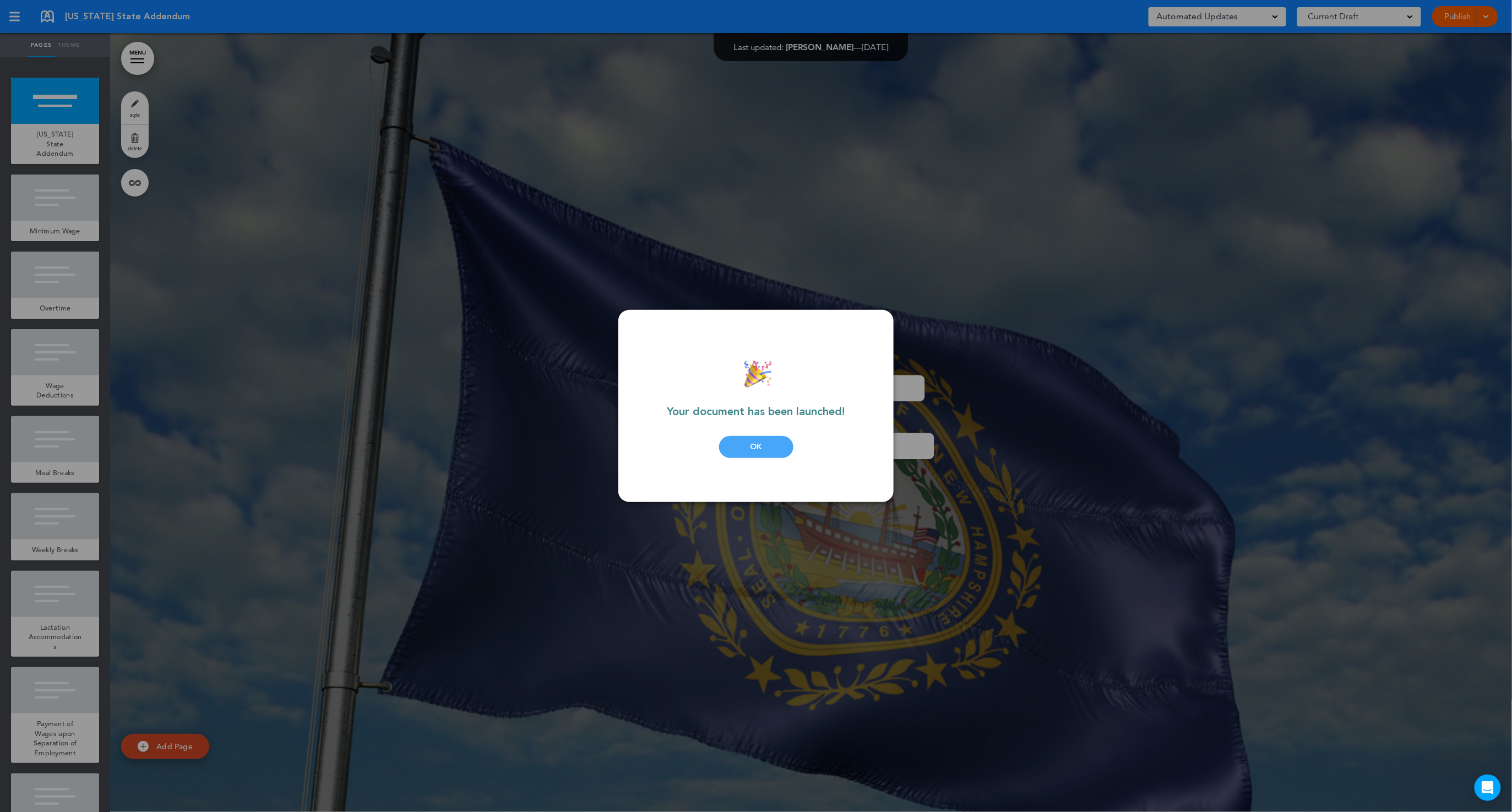
click at [787, 443] on div "OK" at bounding box center [756, 447] width 74 height 22
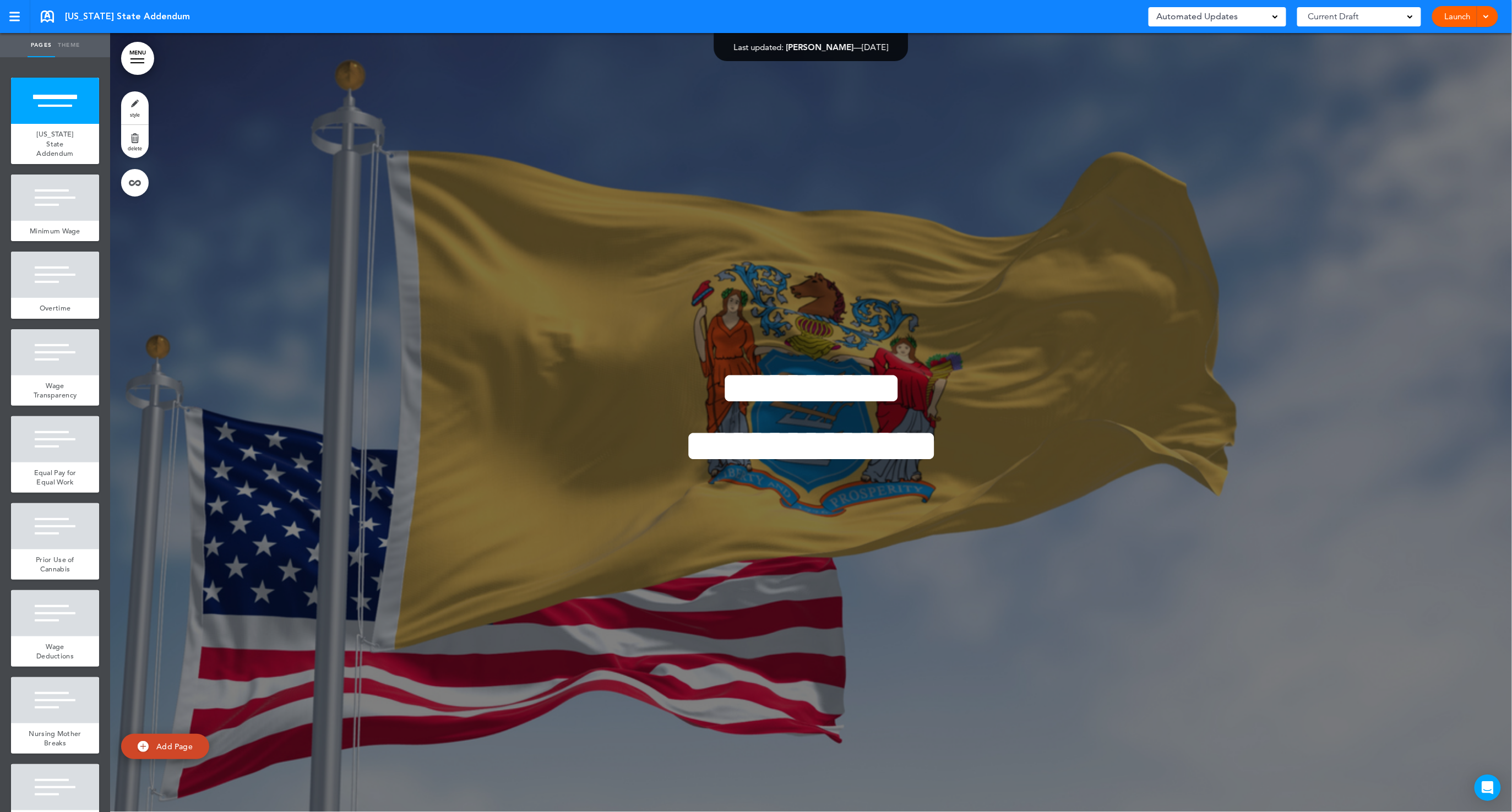
click at [1391, 16] on div "Current Draft" at bounding box center [1359, 17] width 124 height 19
click at [1459, 19] on link "Launch" at bounding box center [1458, 16] width 35 height 21
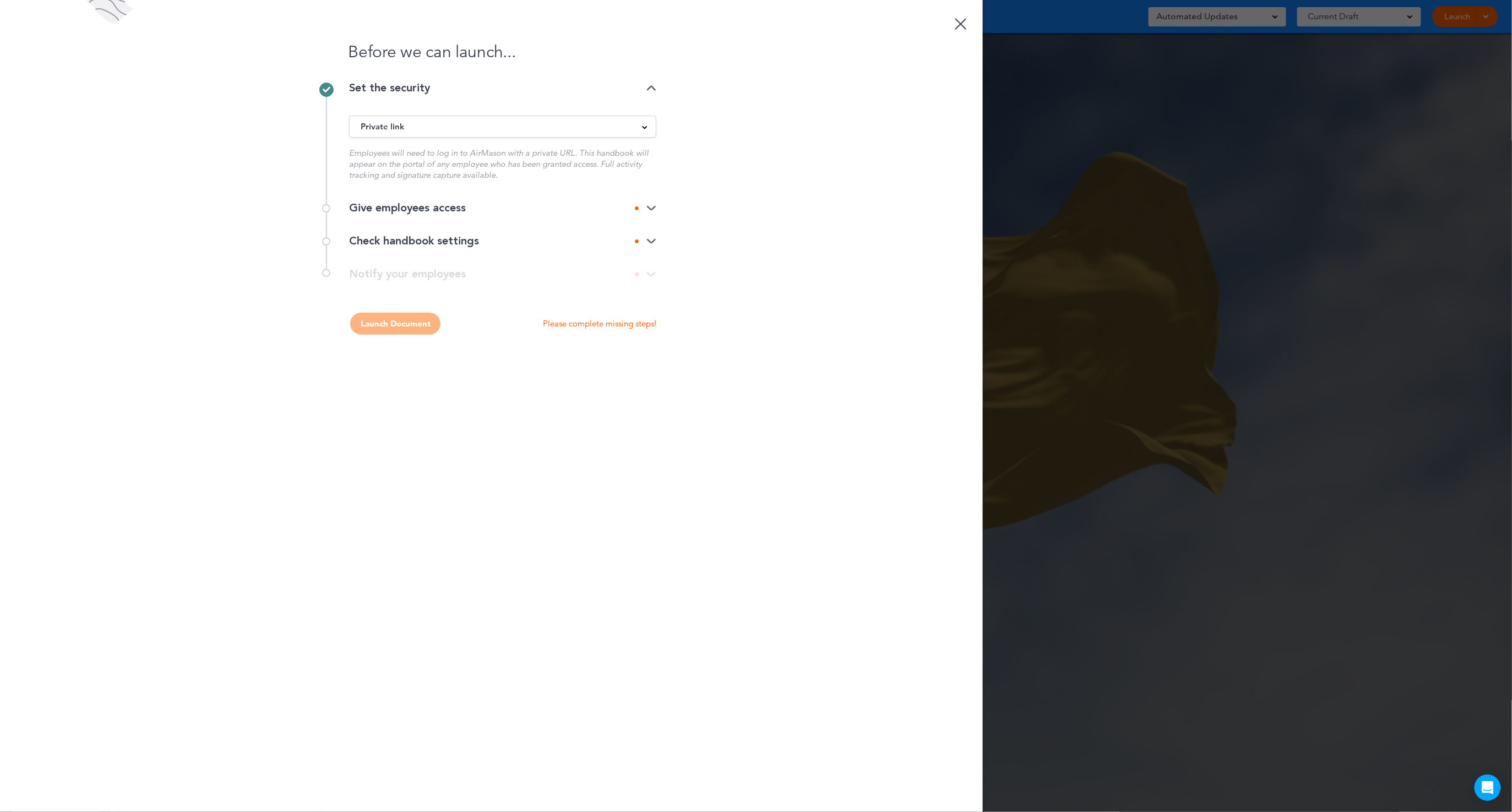
click at [612, 204] on div "Give employees access" at bounding box center [503, 208] width 307 height 11
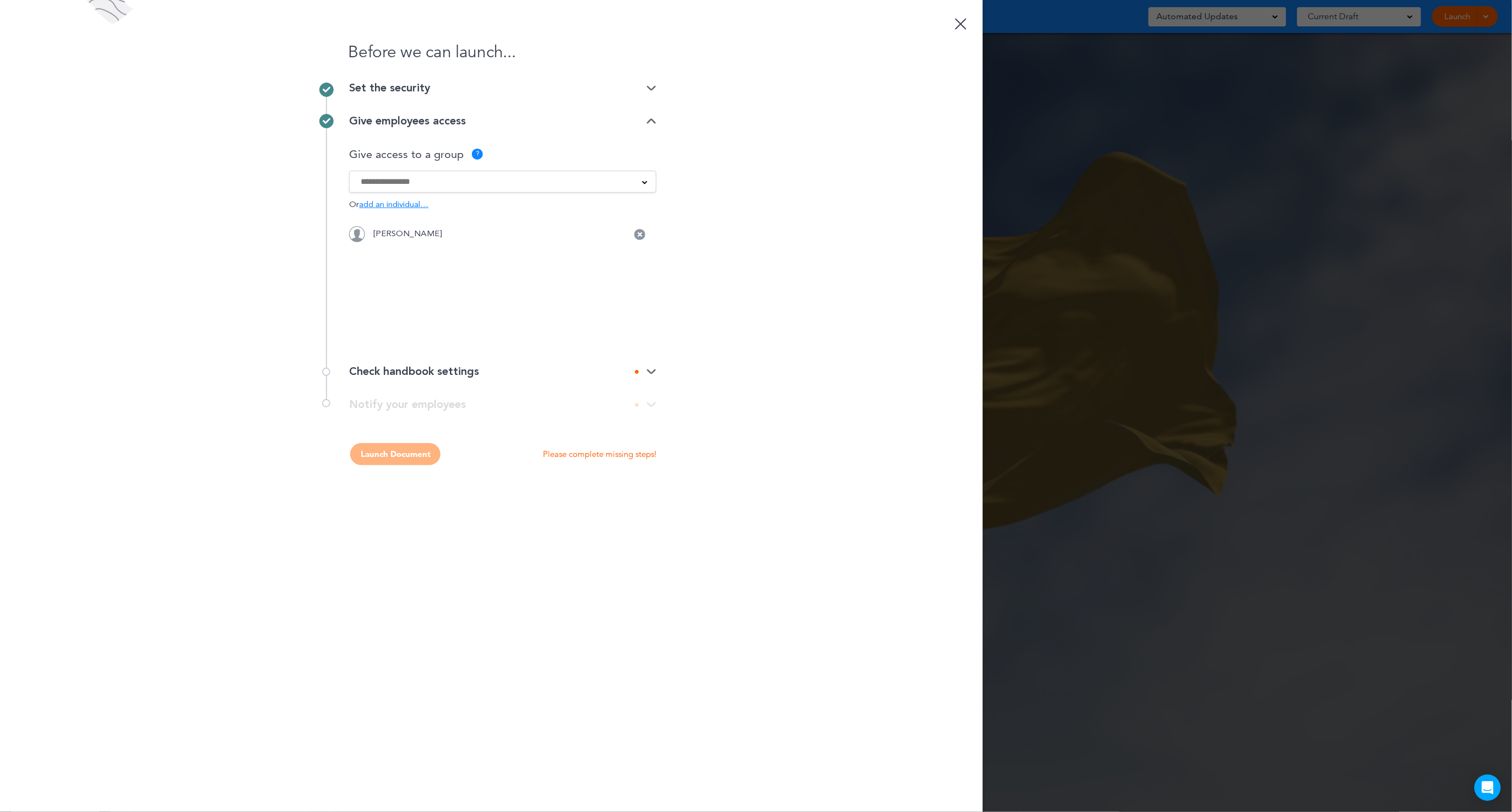
drag, startPoint x: 639, startPoint y: 234, endPoint x: 583, endPoint y: 211, distance: 60.5
click at [639, 234] on icon at bounding box center [639, 234] width 4 height 7
click at [475, 183] on input at bounding box center [496, 182] width 270 height 12
click at [769, 349] on div "Before we can launch... Set the security Private link Public link Private link …" at bounding box center [491, 406] width 983 height 812
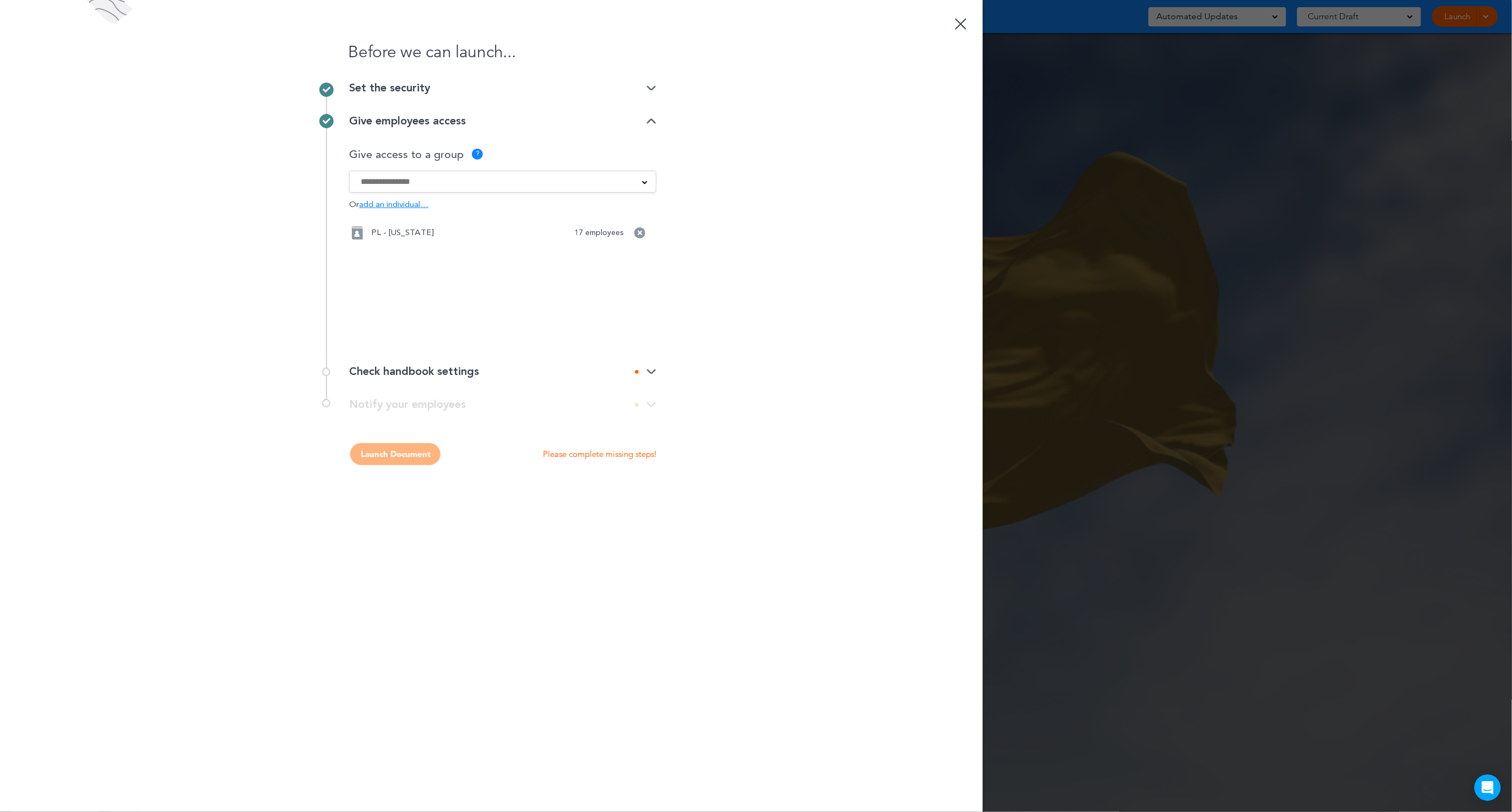
click at [653, 368] on img at bounding box center [652, 372] width 10 height 7
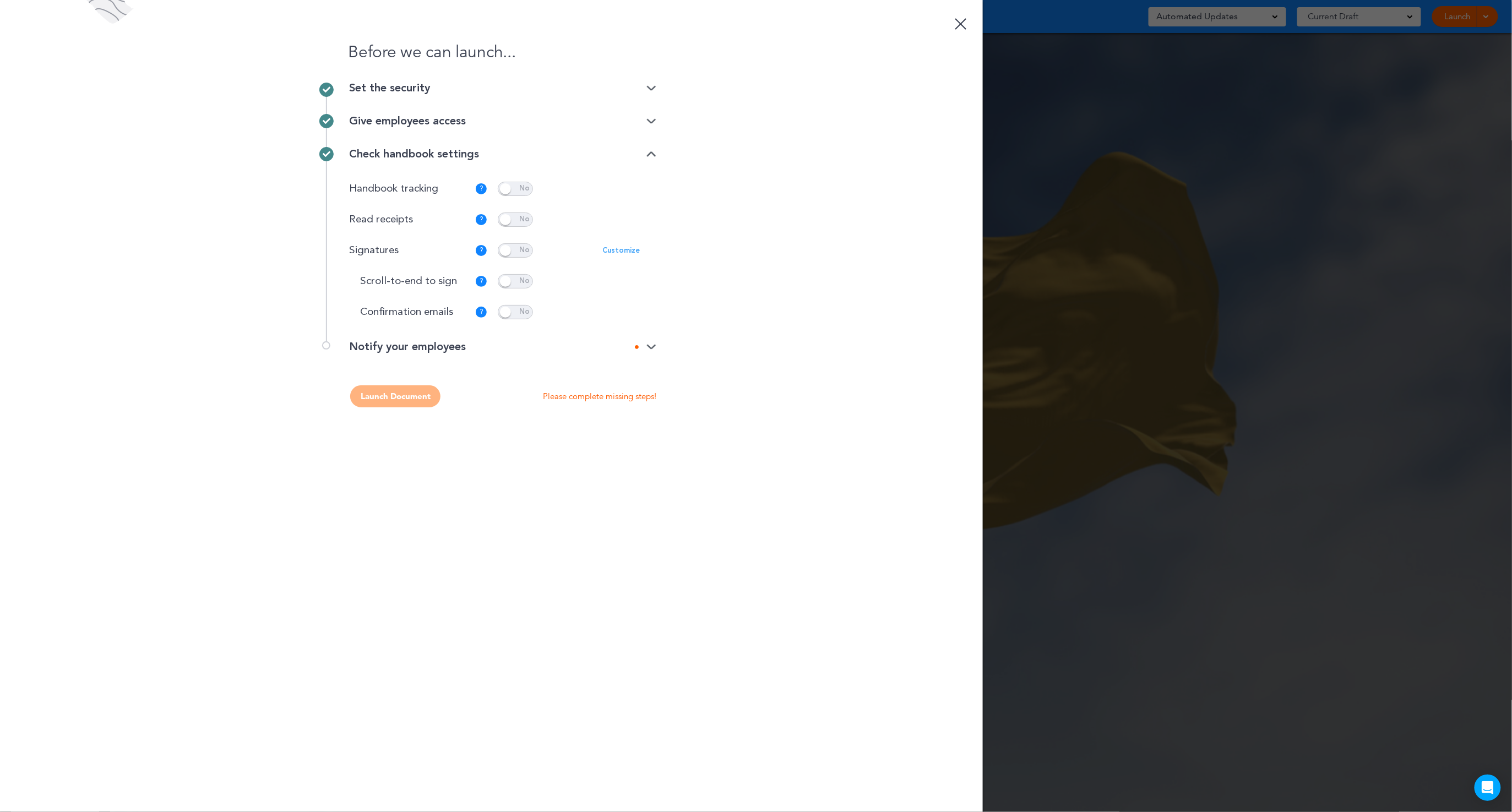
click at [619, 248] on p "Customize" at bounding box center [621, 251] width 38 height 7
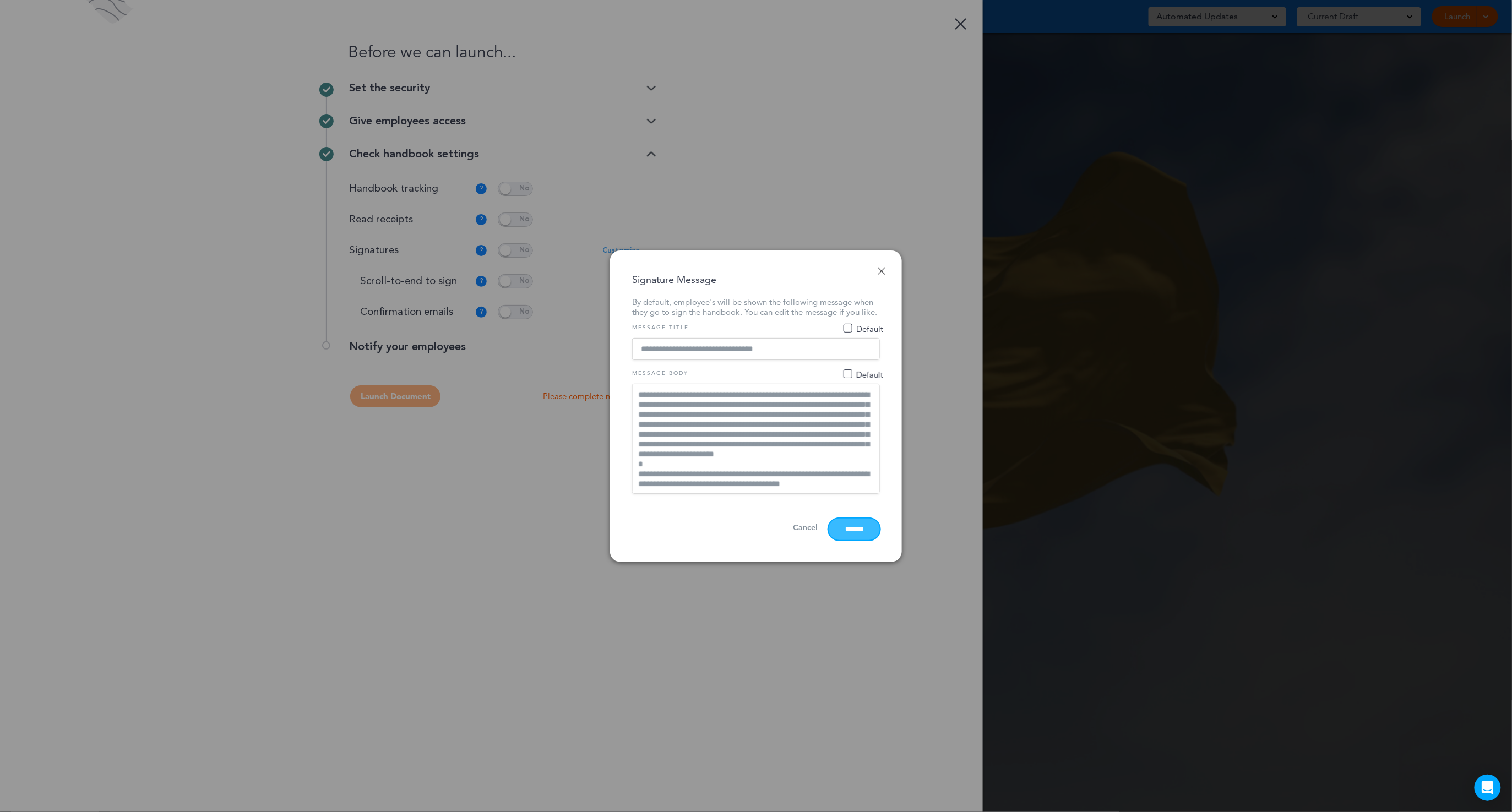
click at [834, 528] on input "*******" at bounding box center [854, 529] width 51 height 21
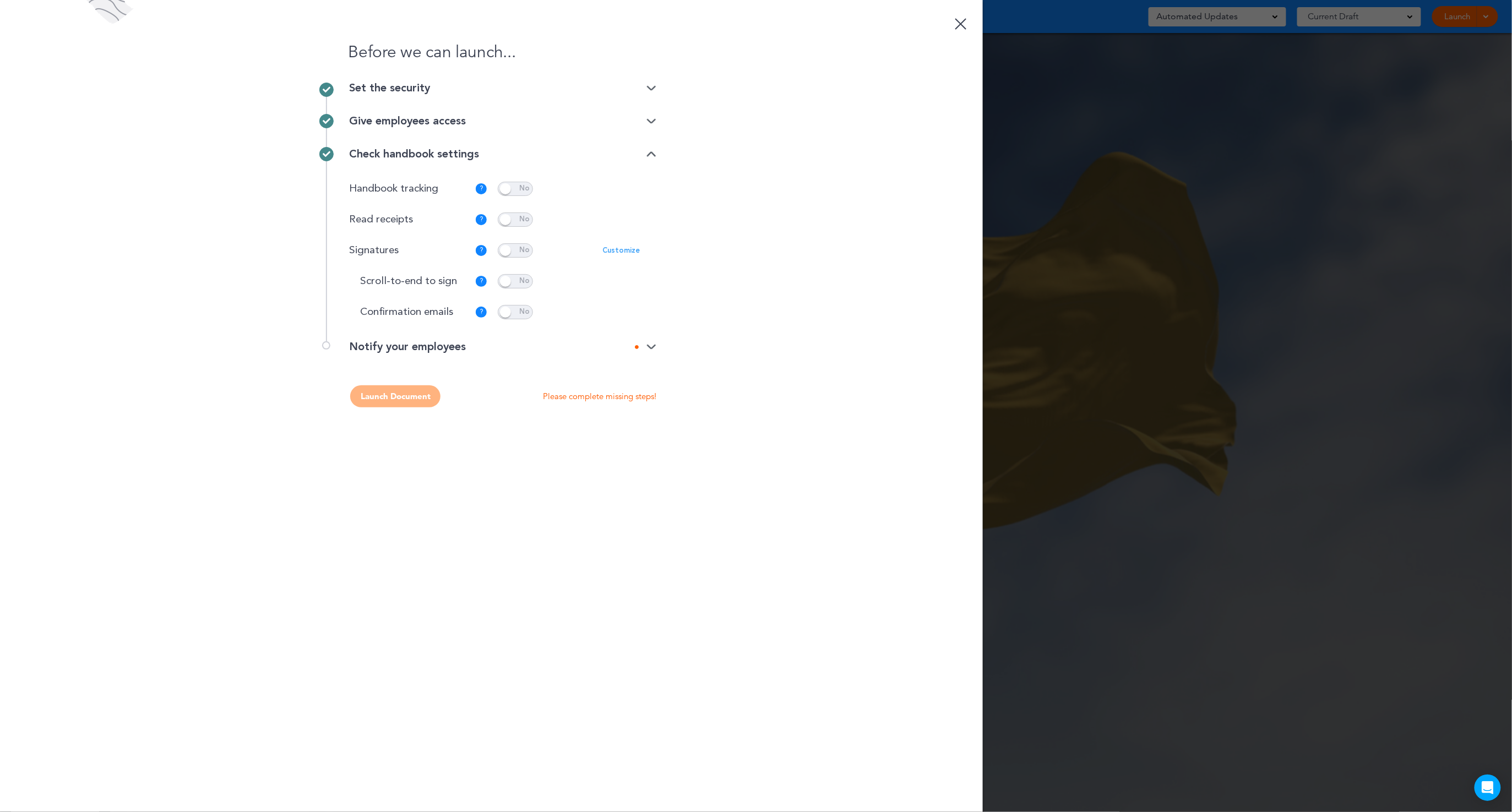
click at [651, 342] on div "Notify your employees" at bounding box center [503, 347] width 307 height 11
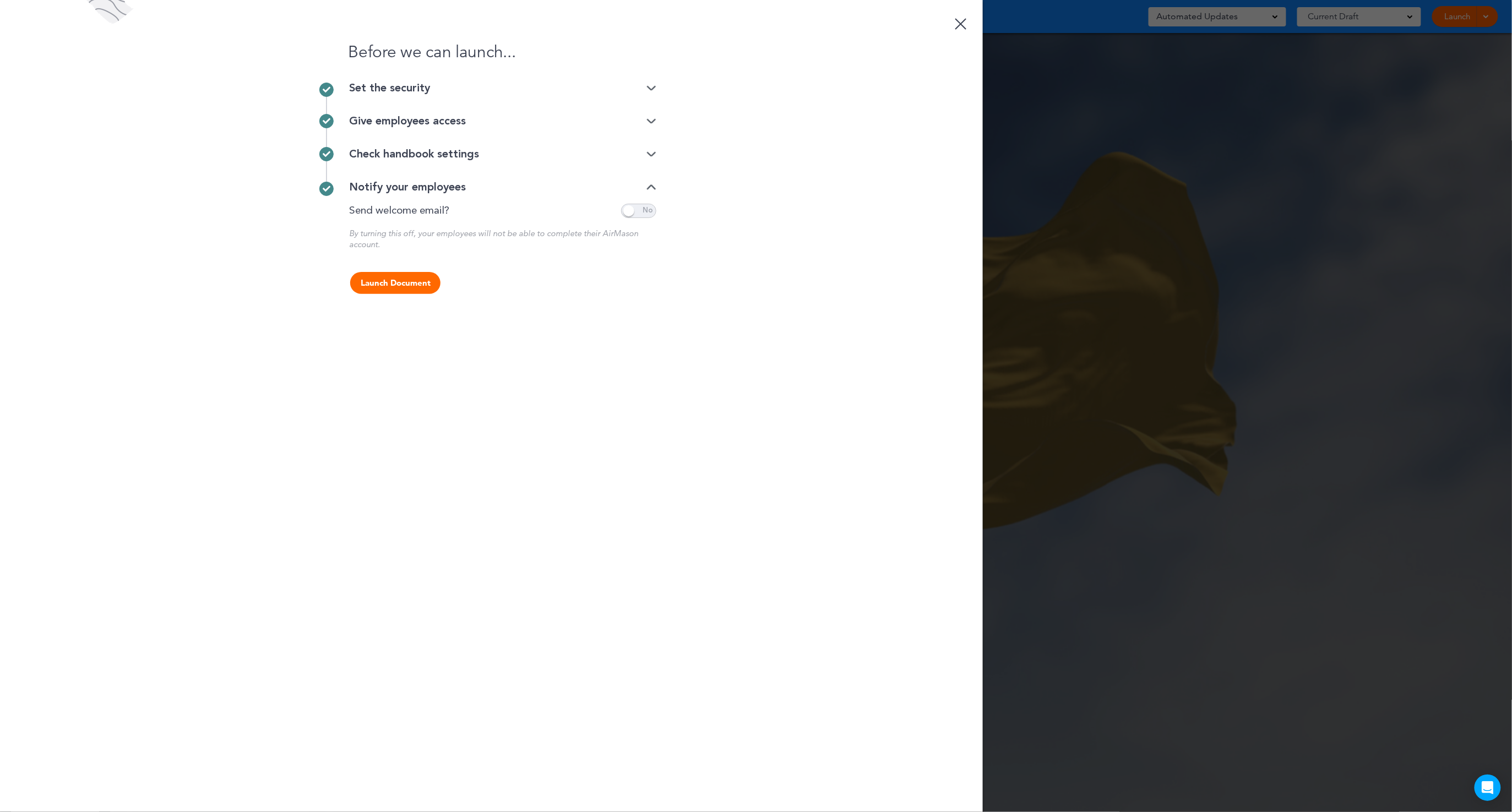
click at [441, 155] on div "Check handbook settings" at bounding box center [503, 154] width 307 height 11
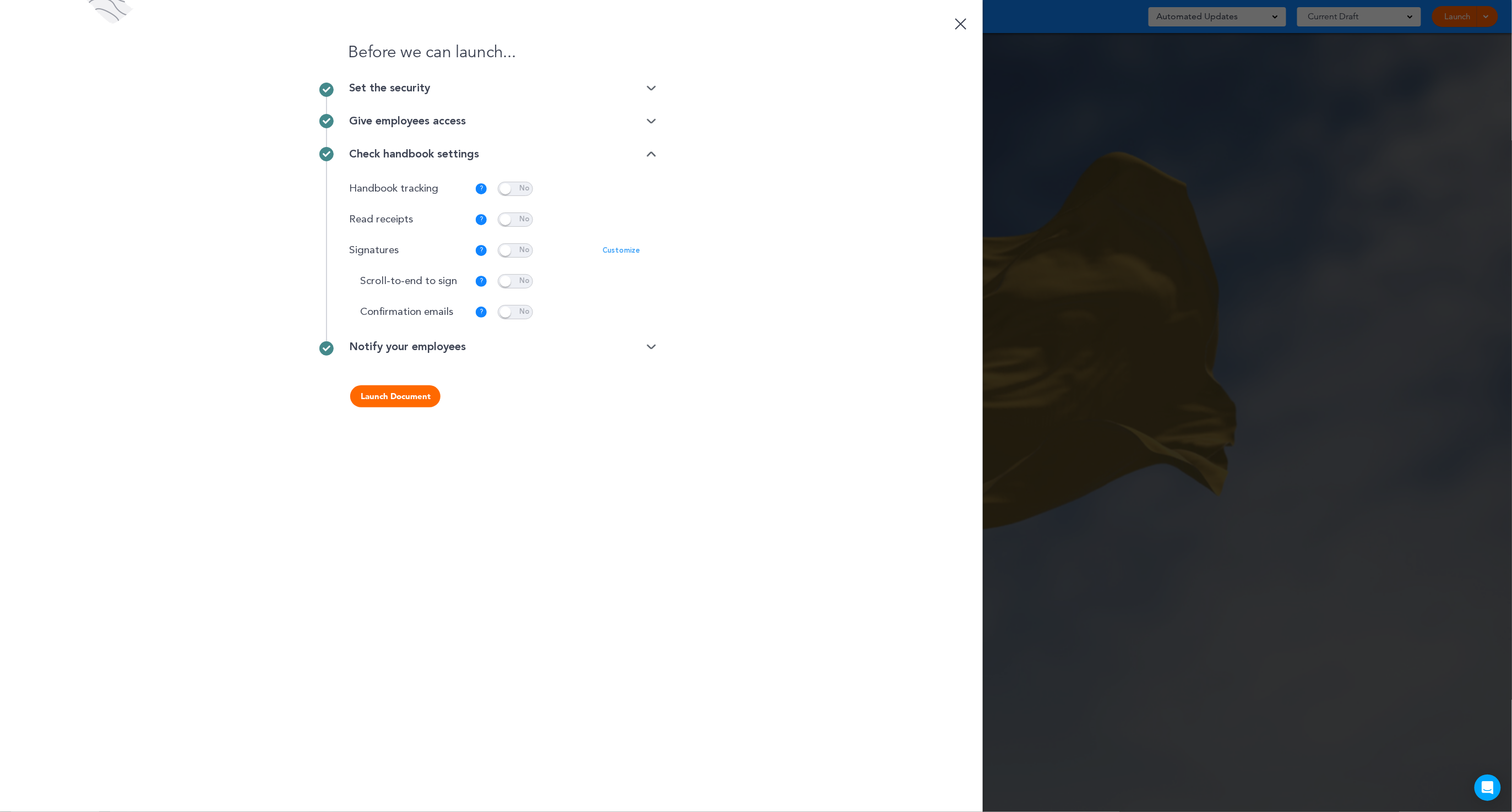
click at [435, 125] on div "Give employees access" at bounding box center [503, 121] width 307 height 11
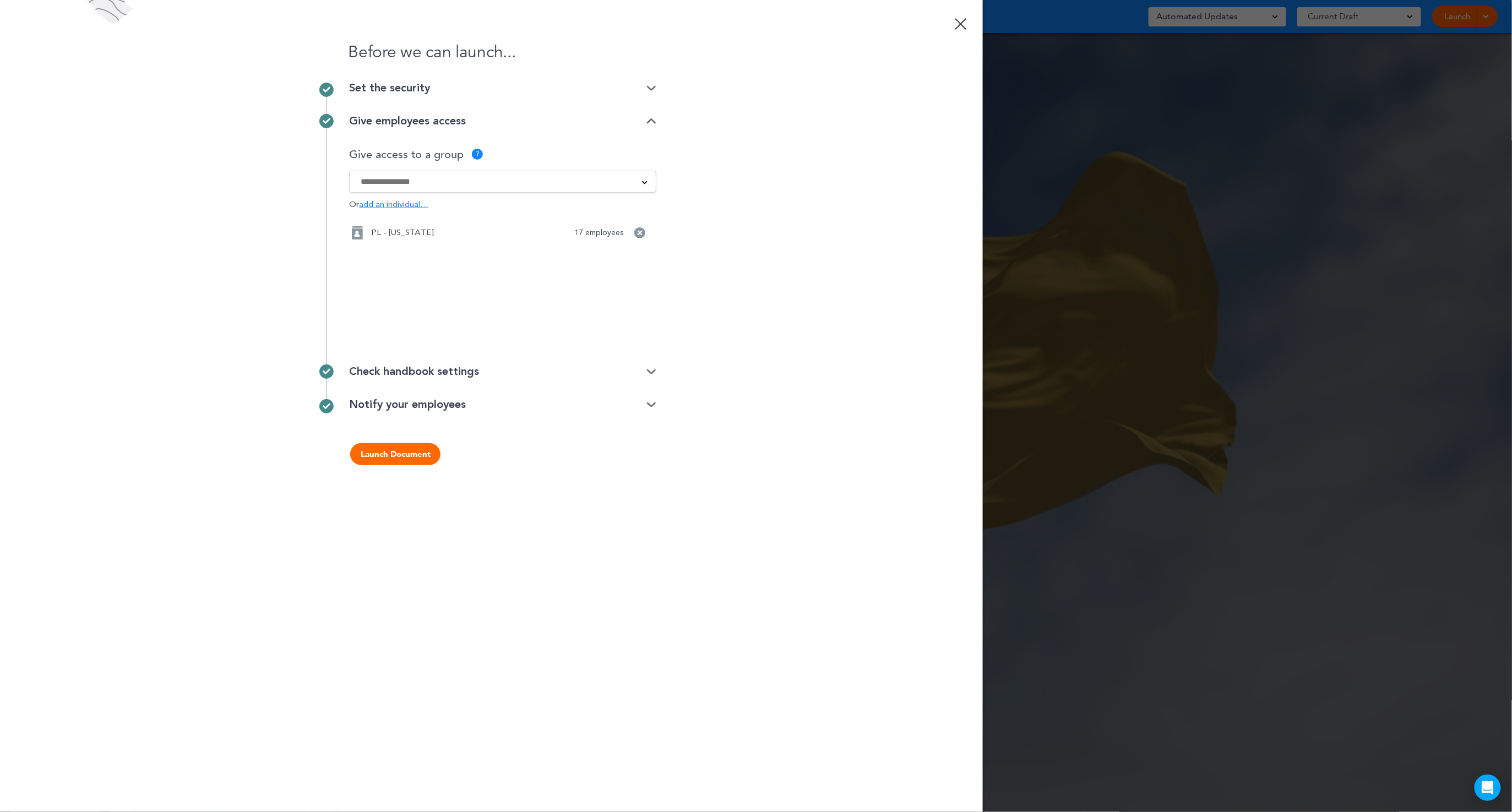
click at [391, 455] on button "Launch Document" at bounding box center [395, 454] width 90 height 22
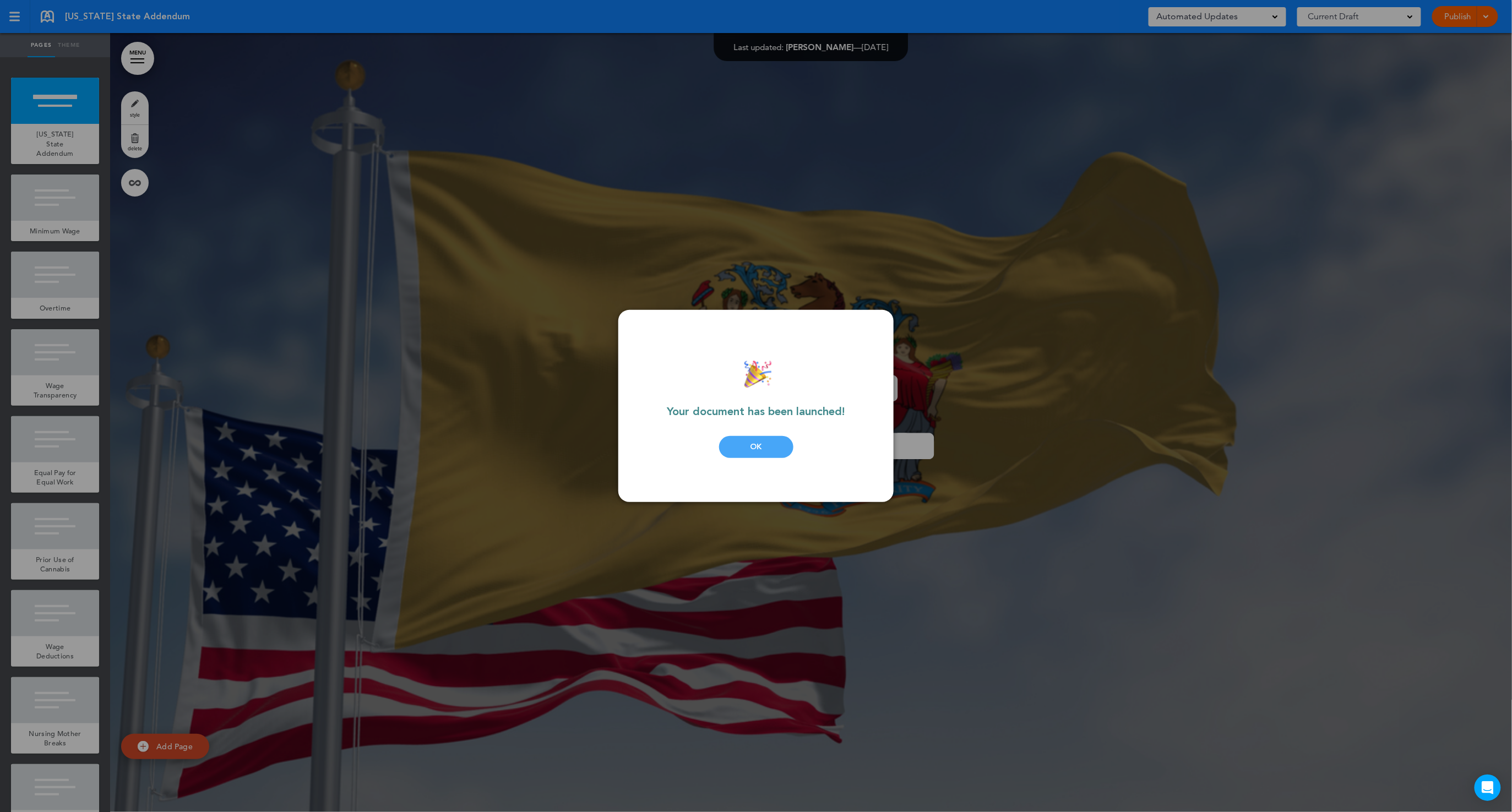
drag, startPoint x: 750, startPoint y: 442, endPoint x: 742, endPoint y: 442, distance: 8.0
click at [750, 442] on div "OK" at bounding box center [756, 447] width 74 height 22
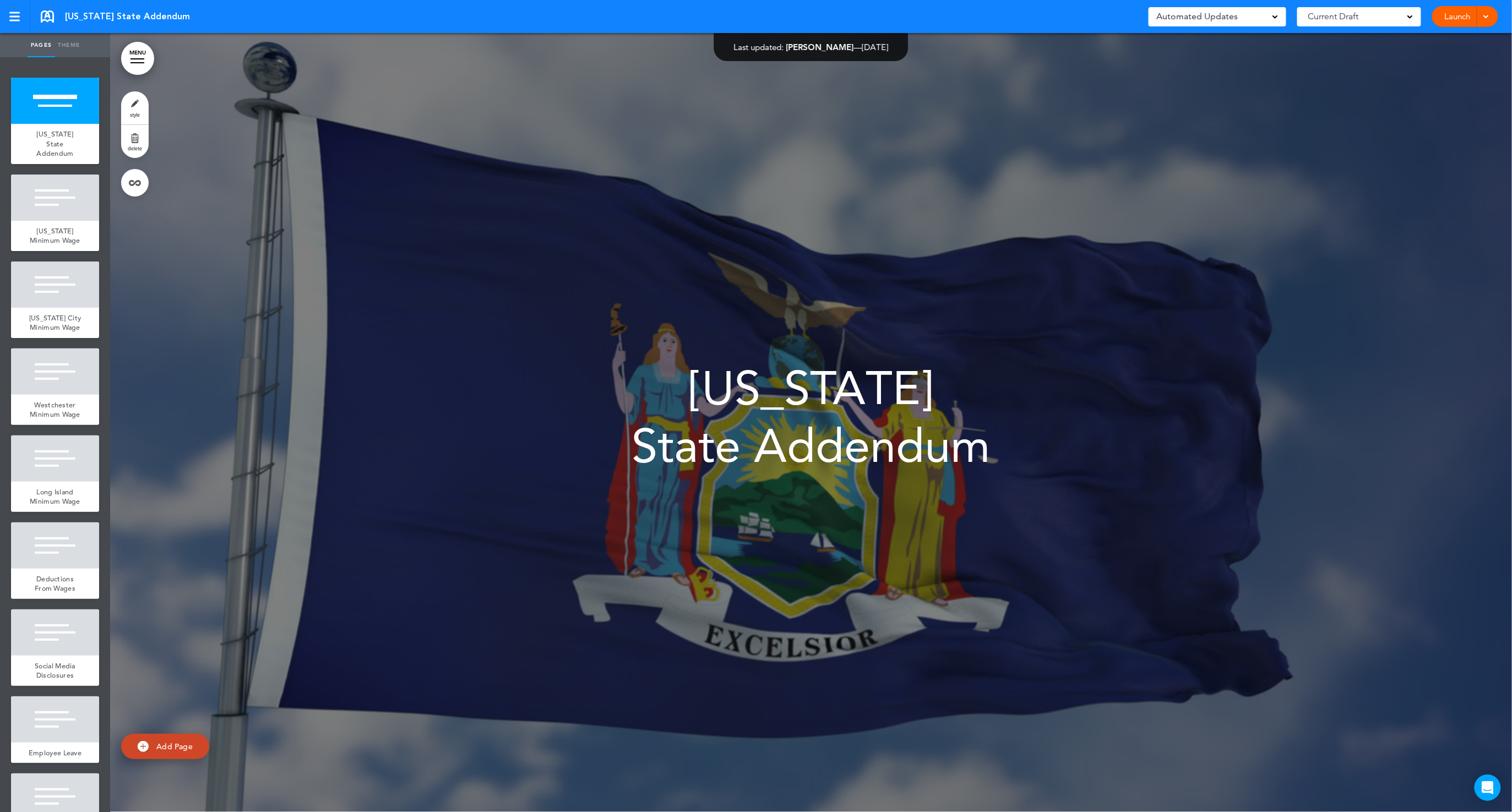
click at [1349, 20] on span "Current Draft" at bounding box center [1334, 16] width 51 height 15
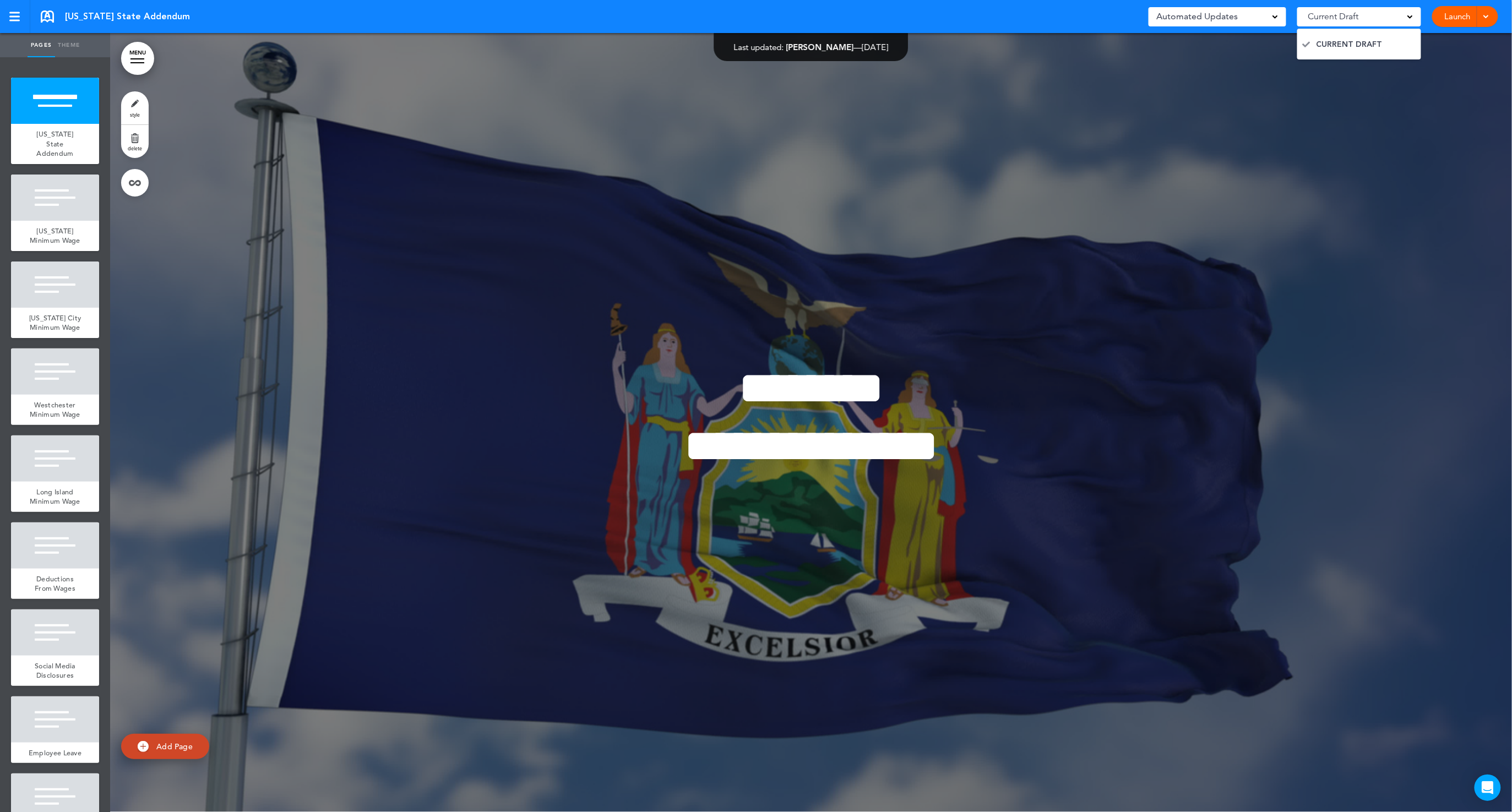
click at [1461, 21] on link "Launch" at bounding box center [1458, 16] width 35 height 21
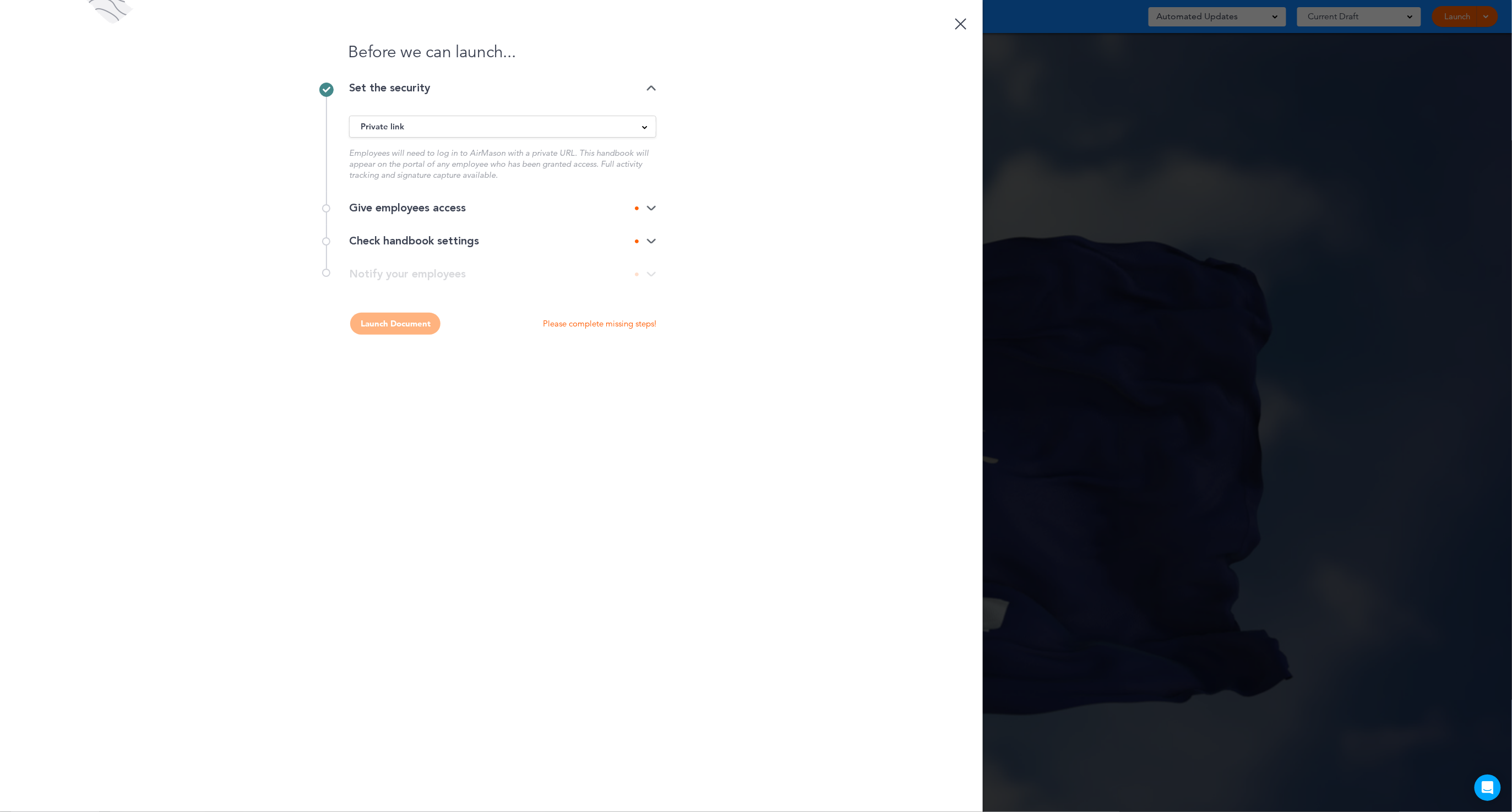
click at [629, 213] on div "Give employees access" at bounding box center [503, 208] width 307 height 11
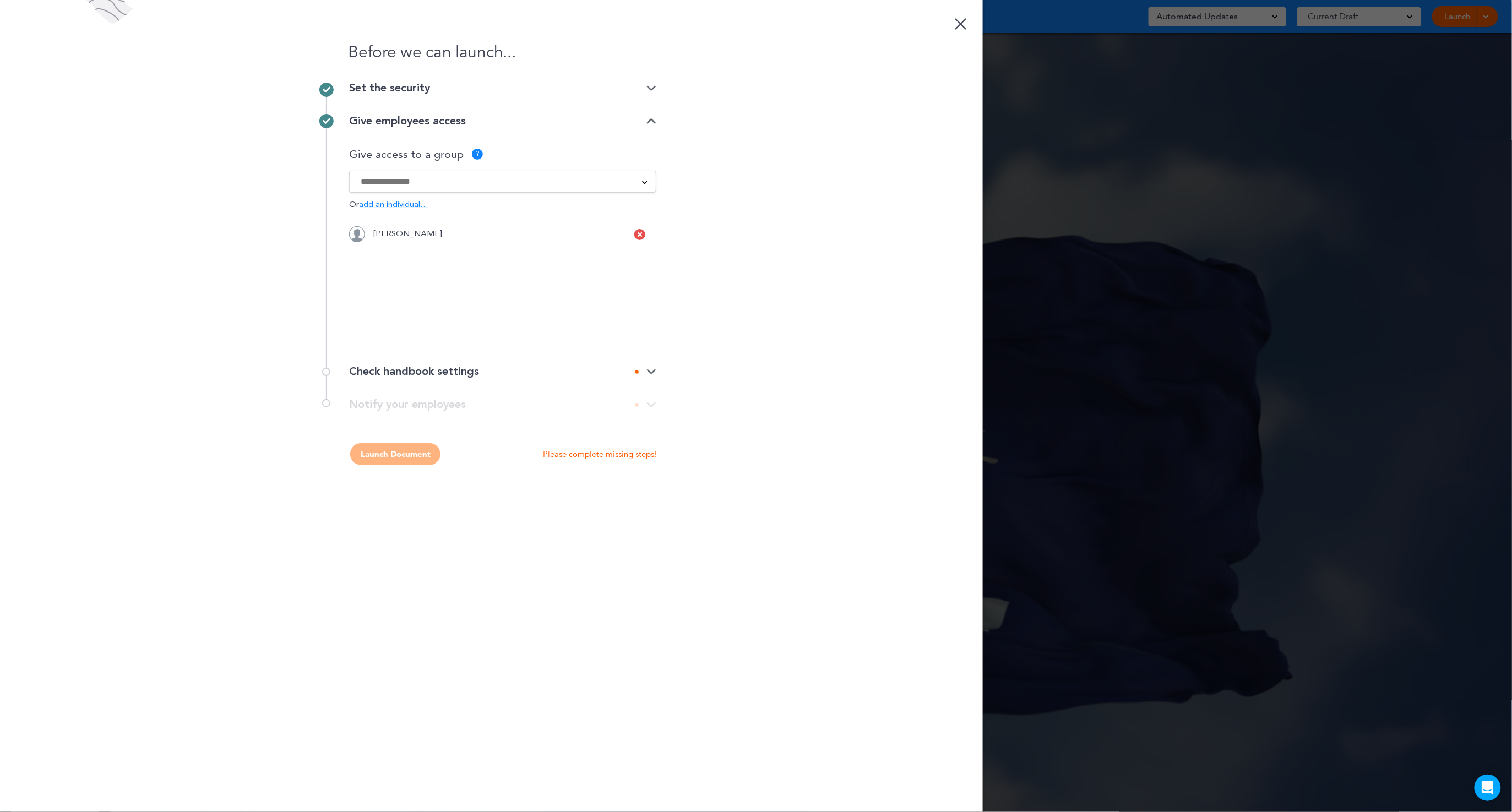
click at [643, 232] on div at bounding box center [640, 234] width 11 height 11
click at [409, 185] on input at bounding box center [496, 182] width 270 height 12
click at [770, 305] on div "Before we can launch... Set the security Private link Public link Private link …" at bounding box center [491, 406] width 983 height 812
click at [652, 369] on img at bounding box center [652, 372] width 10 height 7
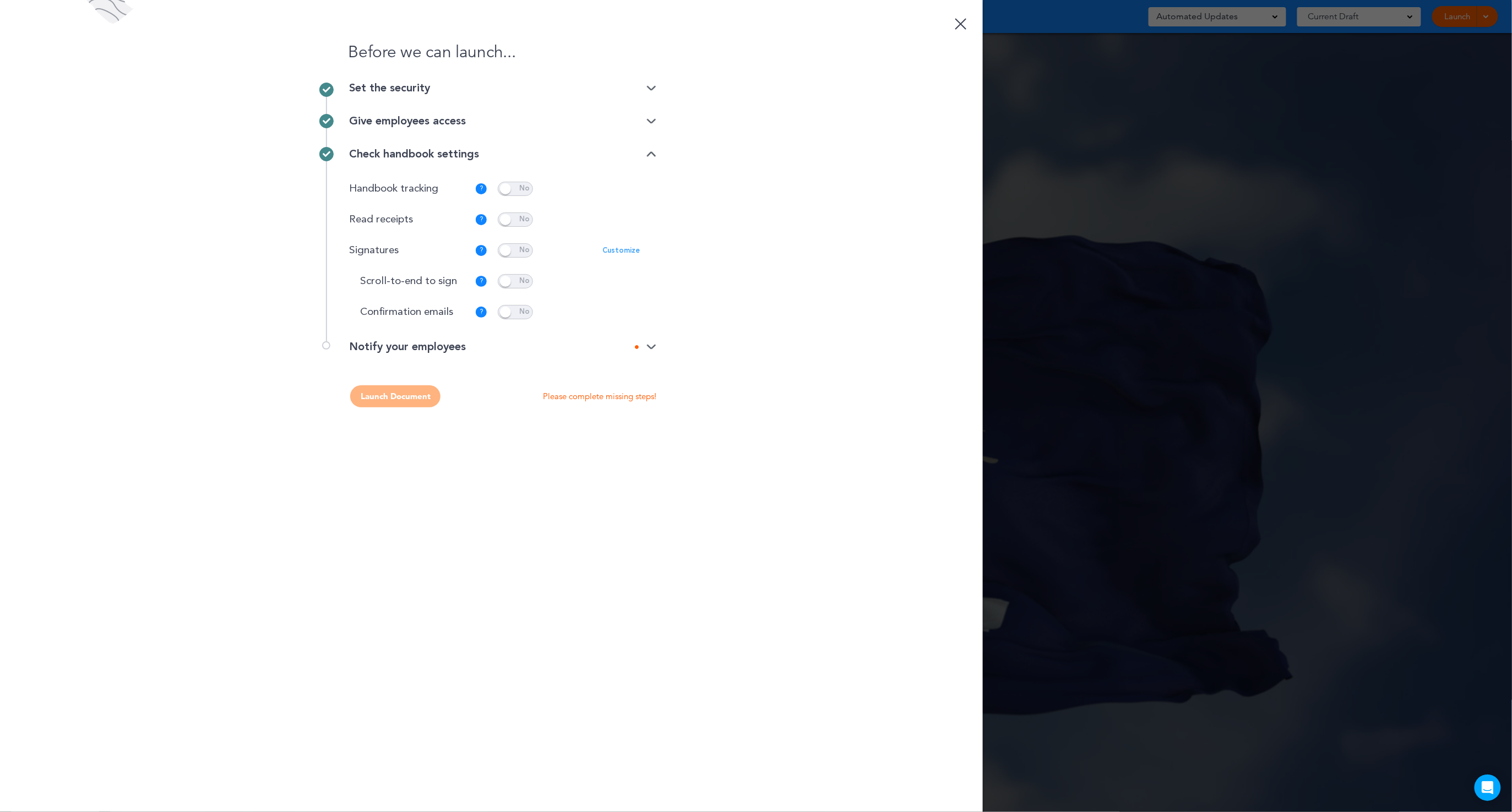
click at [630, 252] on p "Customize" at bounding box center [621, 251] width 38 height 7
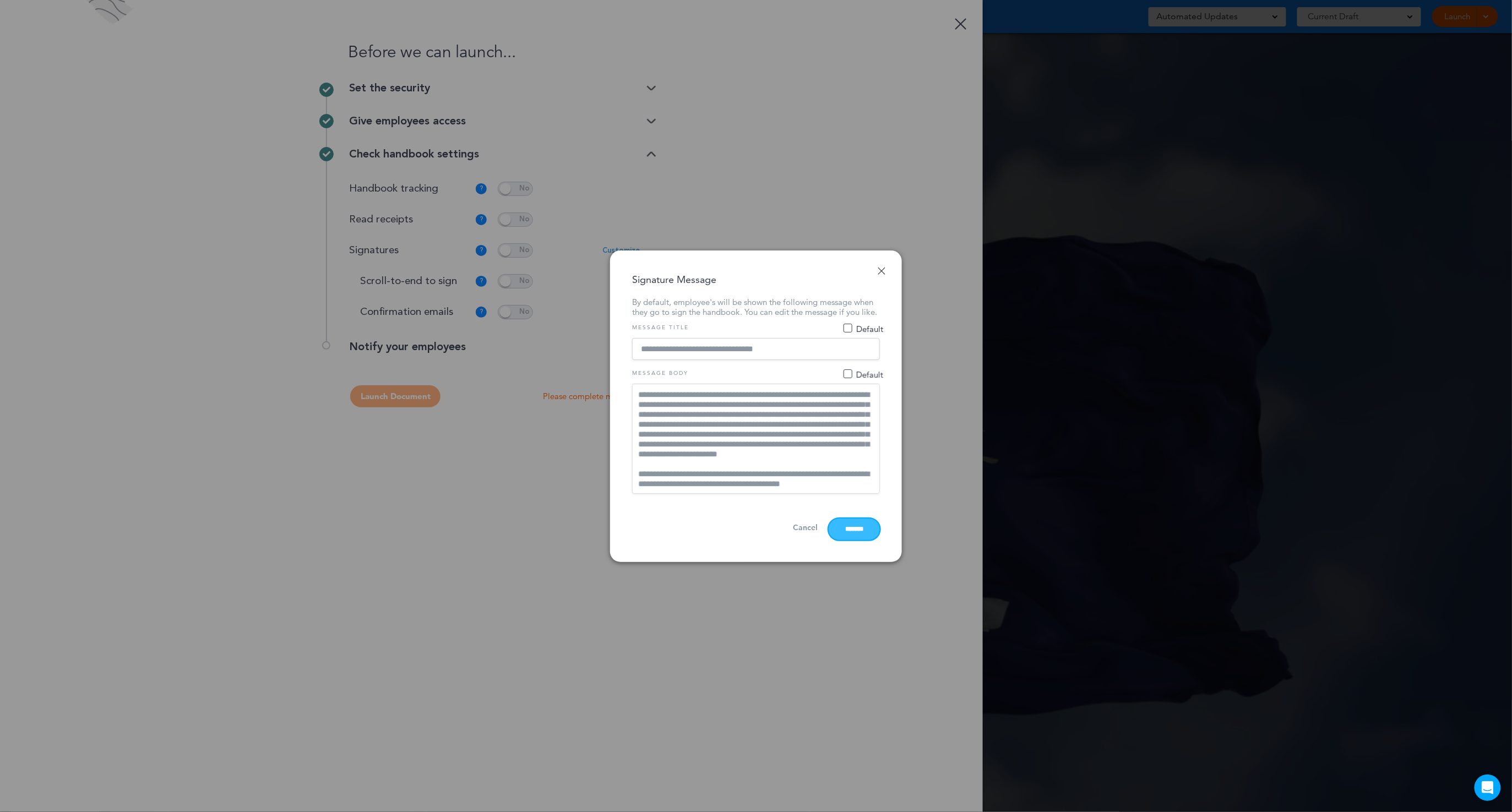
click at [848, 532] on input "*******" at bounding box center [854, 529] width 51 height 21
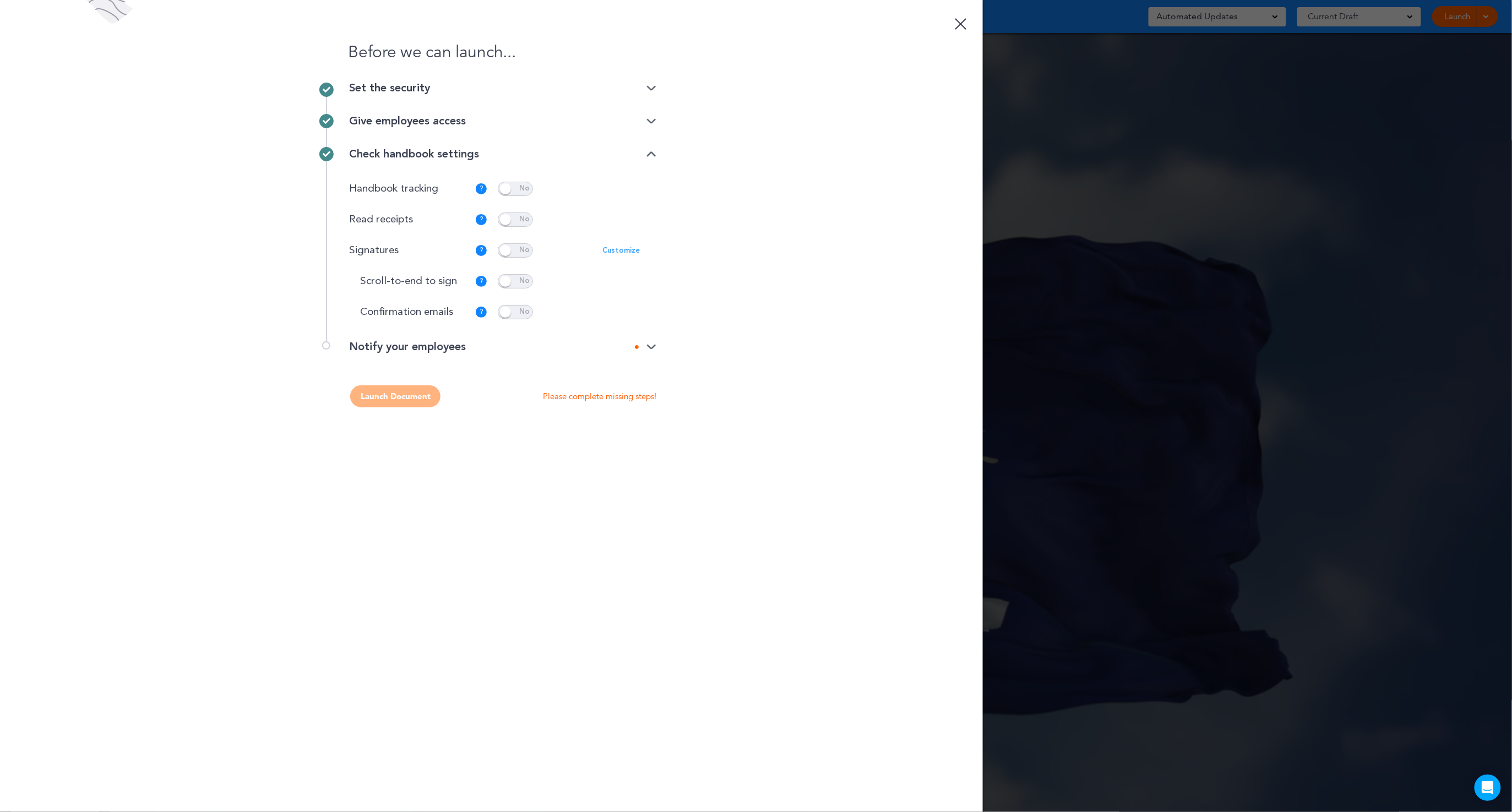
click at [640, 342] on div "Notify your employees" at bounding box center [503, 347] width 307 height 11
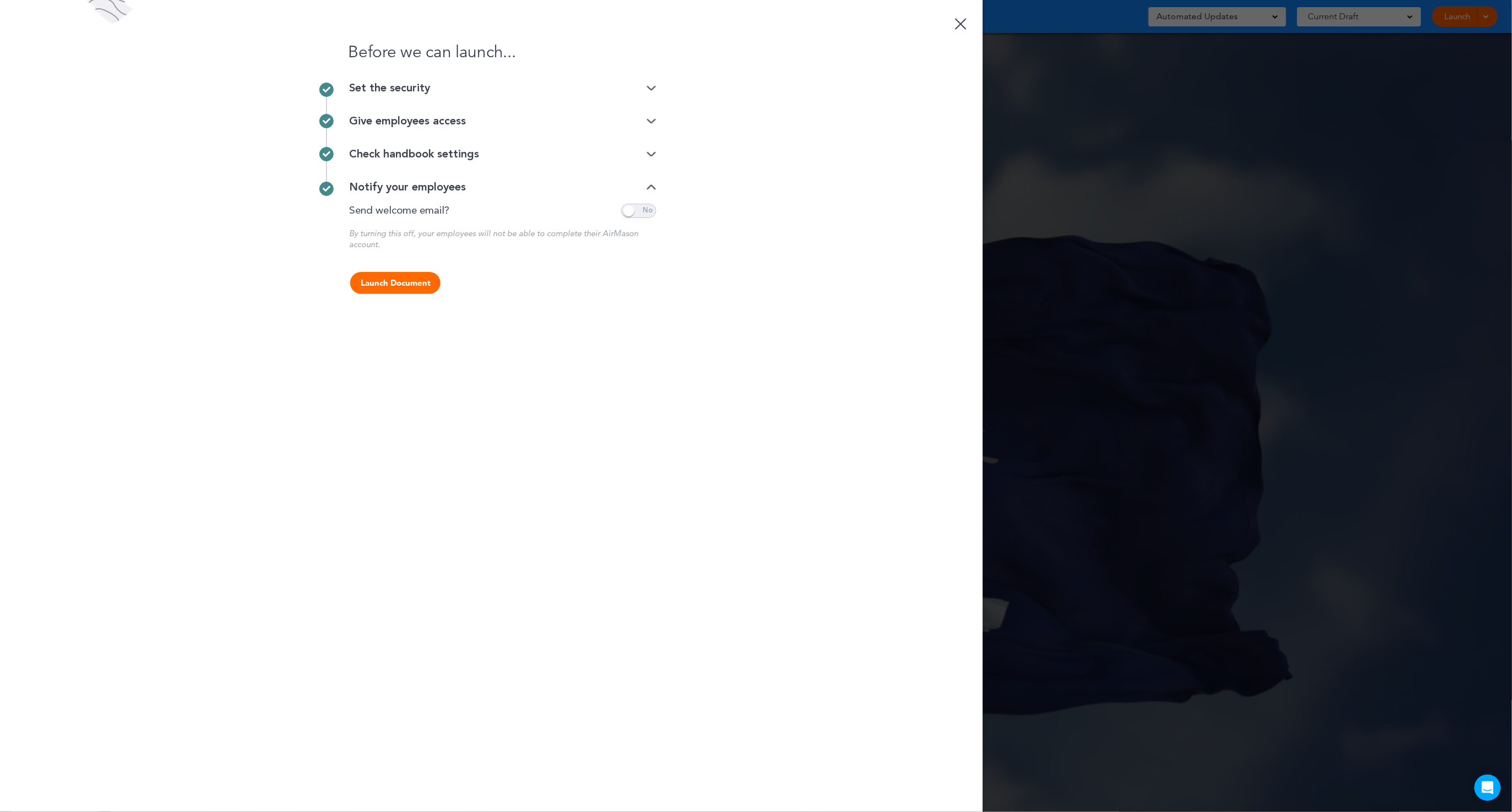
click at [454, 160] on div "Check handbook settings" at bounding box center [503, 154] width 307 height 11
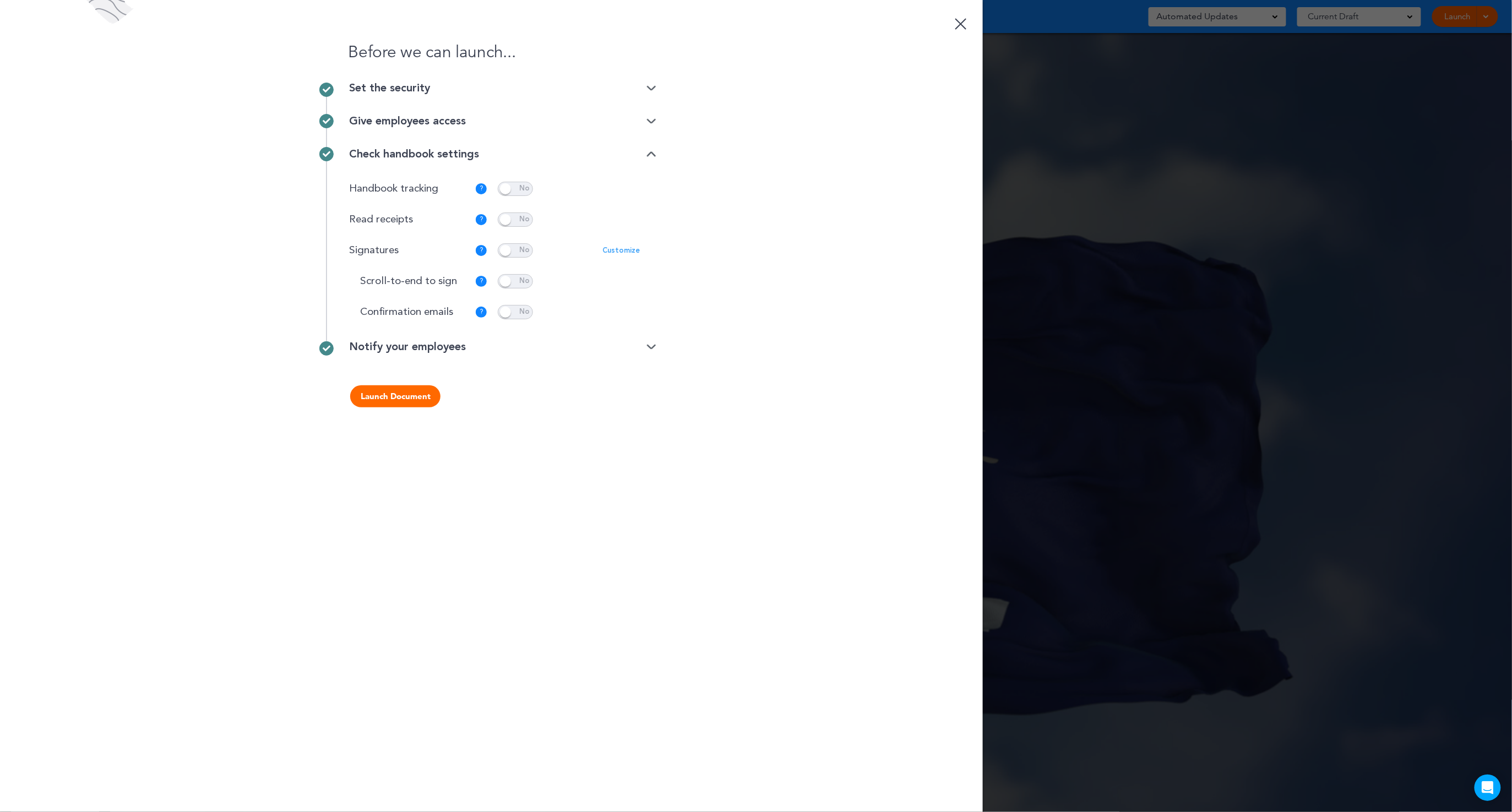
click at [447, 130] on div "Give employees access" at bounding box center [503, 121] width 307 height 33
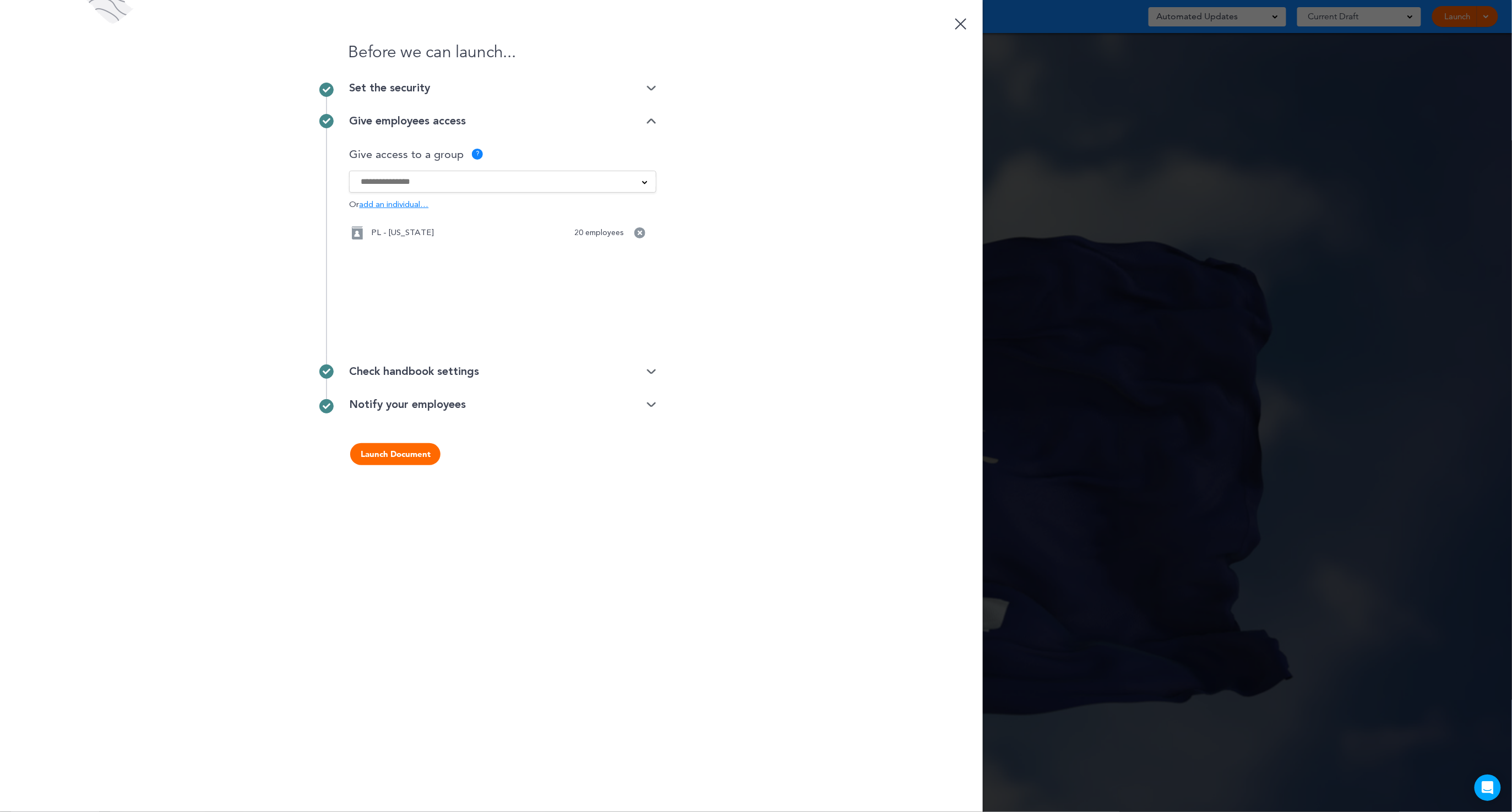
click at [435, 92] on div "Set the security" at bounding box center [503, 88] width 307 height 11
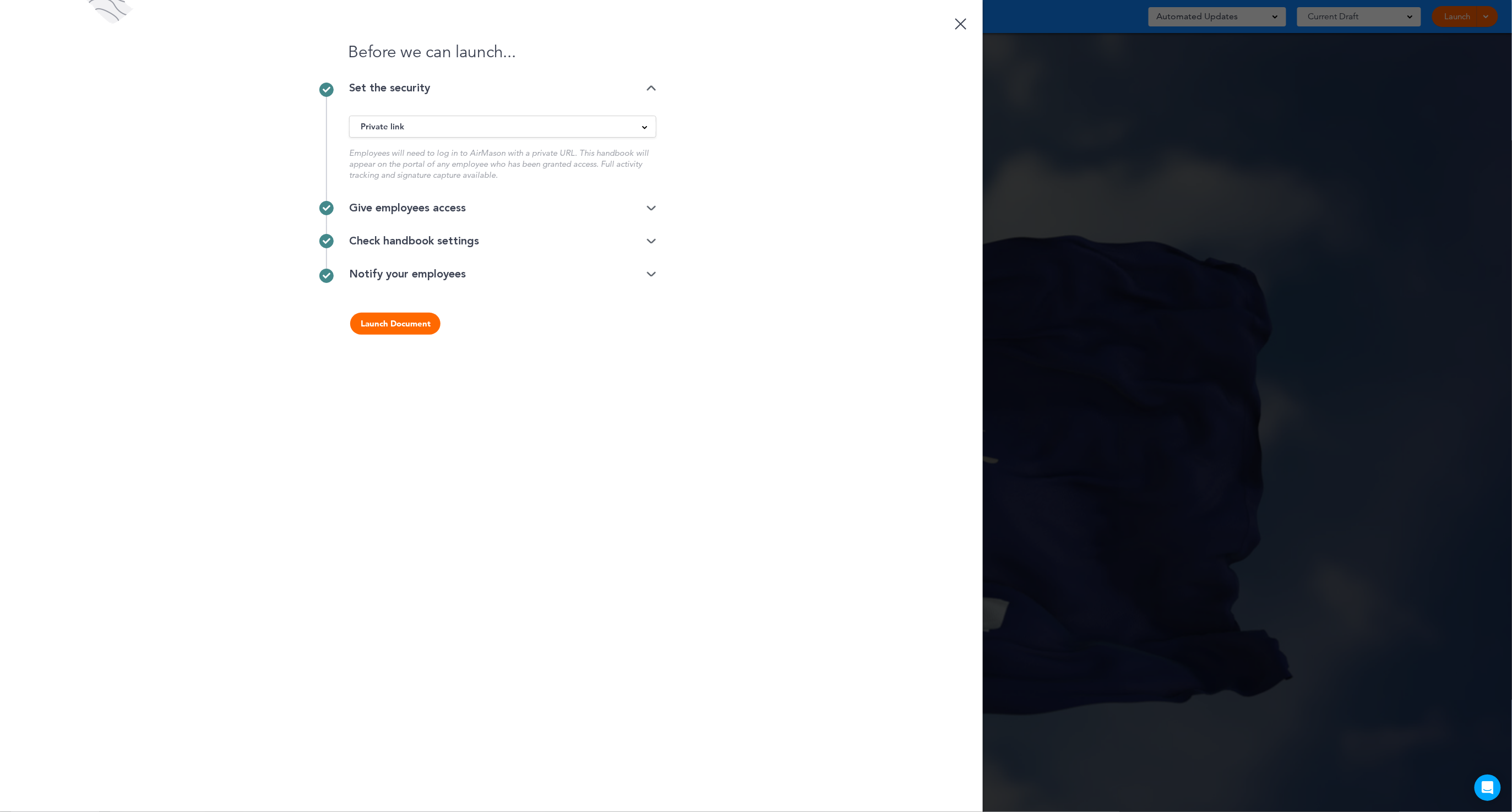
click at [394, 329] on button "Launch Document" at bounding box center [395, 324] width 90 height 22
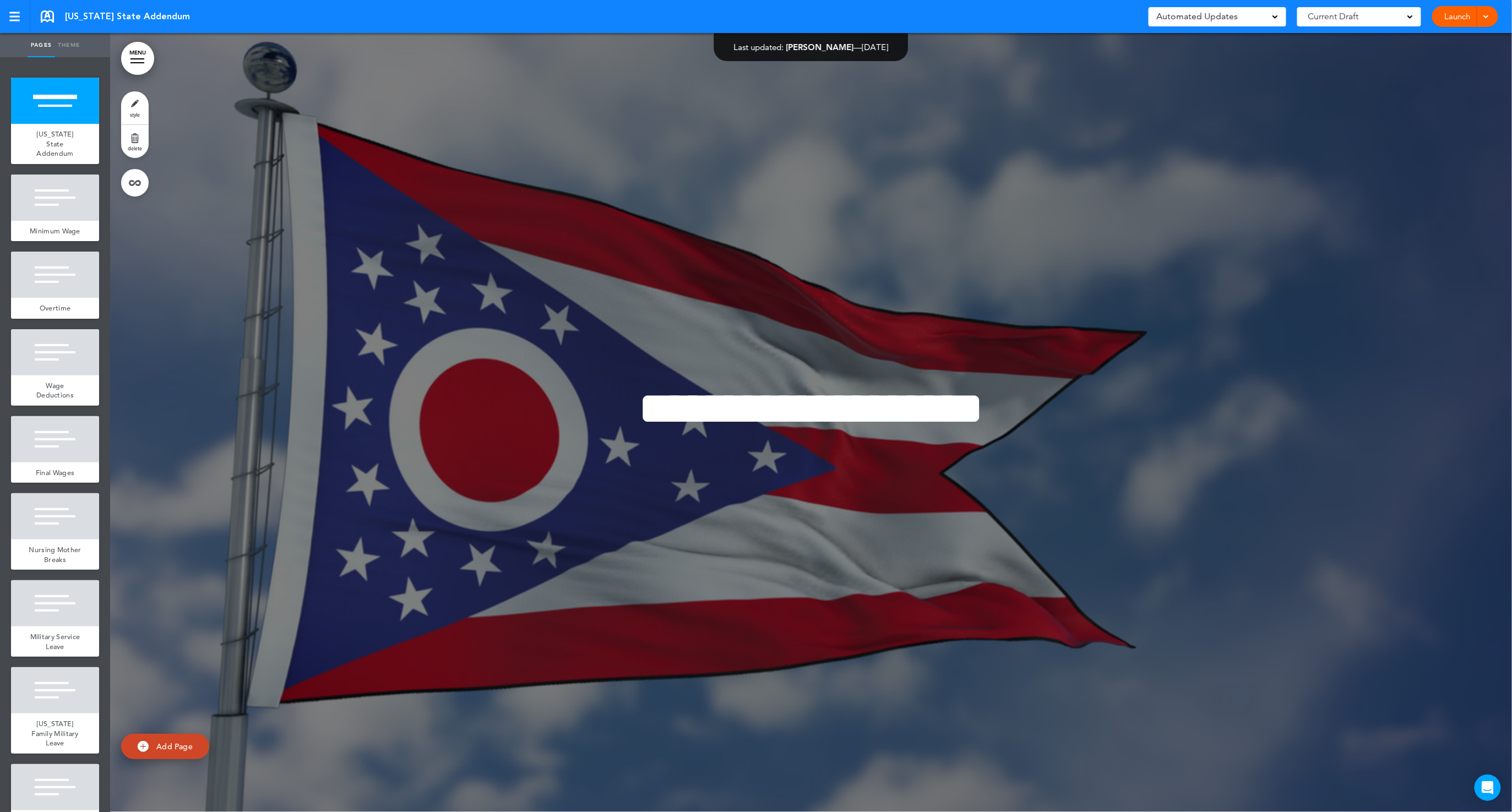
click at [1381, 10] on div "Current Draft" at bounding box center [1359, 17] width 124 height 19
click at [1453, 22] on link "Launch" at bounding box center [1458, 16] width 35 height 21
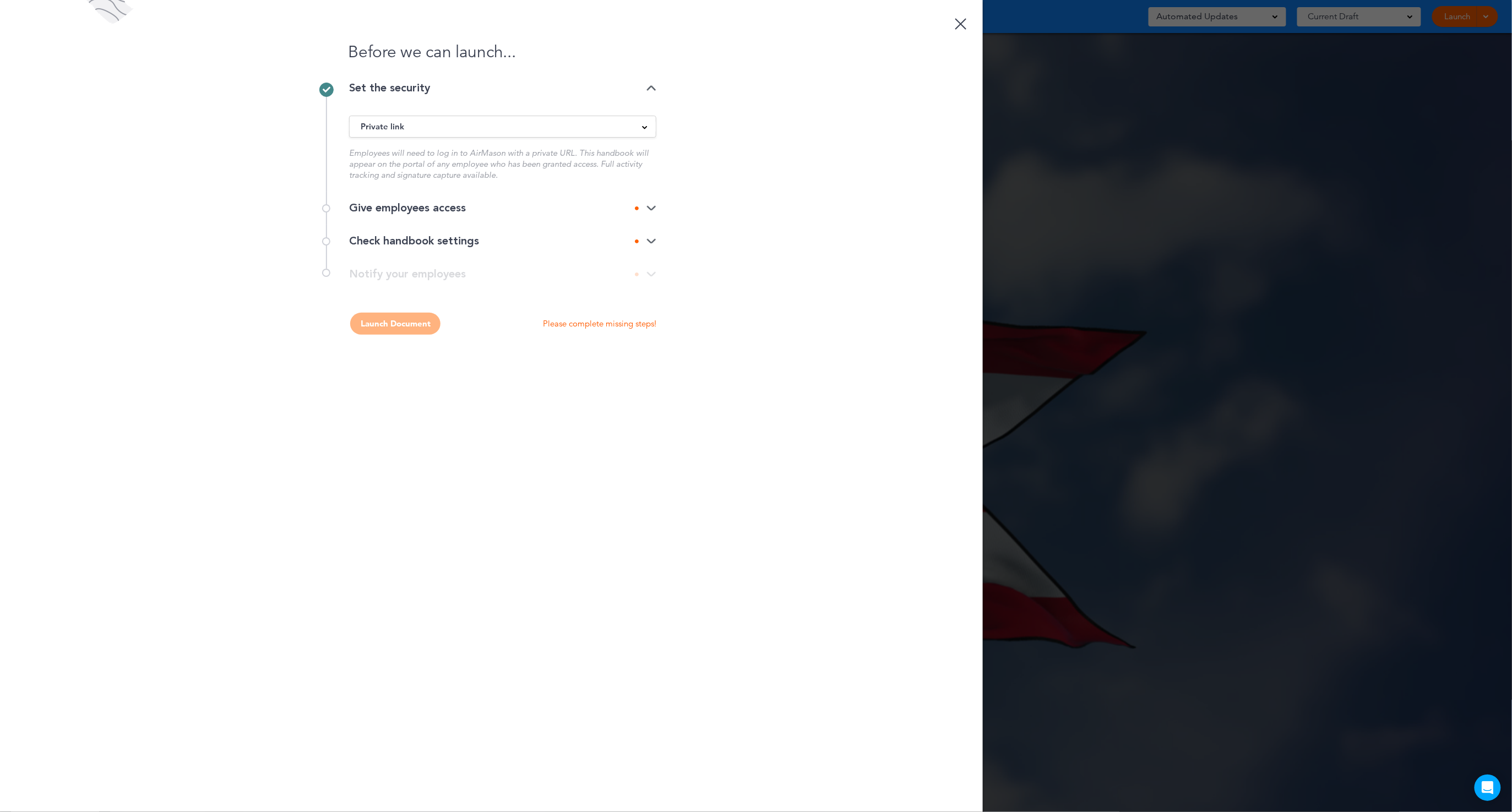
click at [378, 210] on div "Give employees access" at bounding box center [503, 208] width 307 height 11
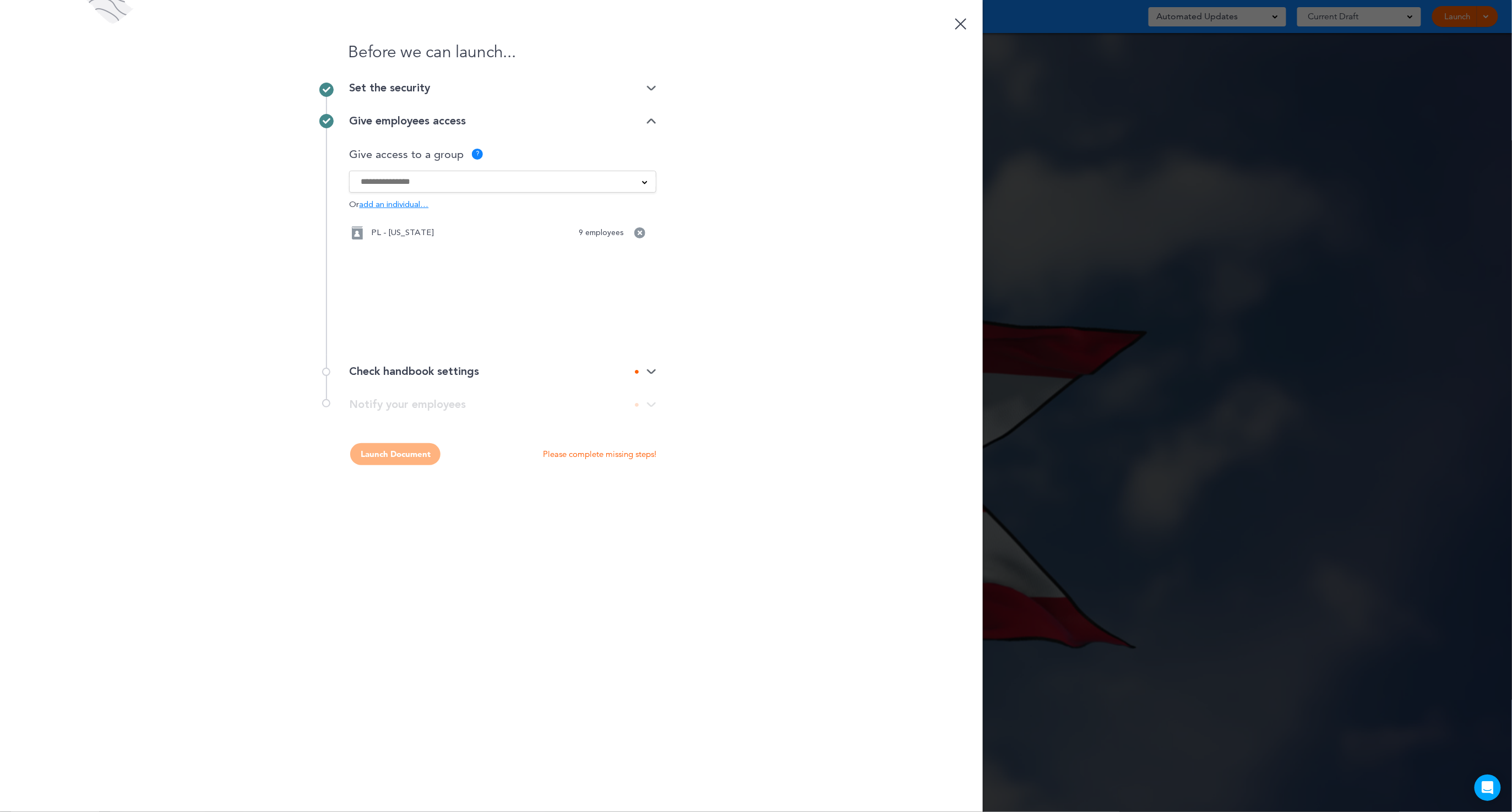
click at [411, 376] on div "Check handbook settings" at bounding box center [503, 372] width 307 height 11
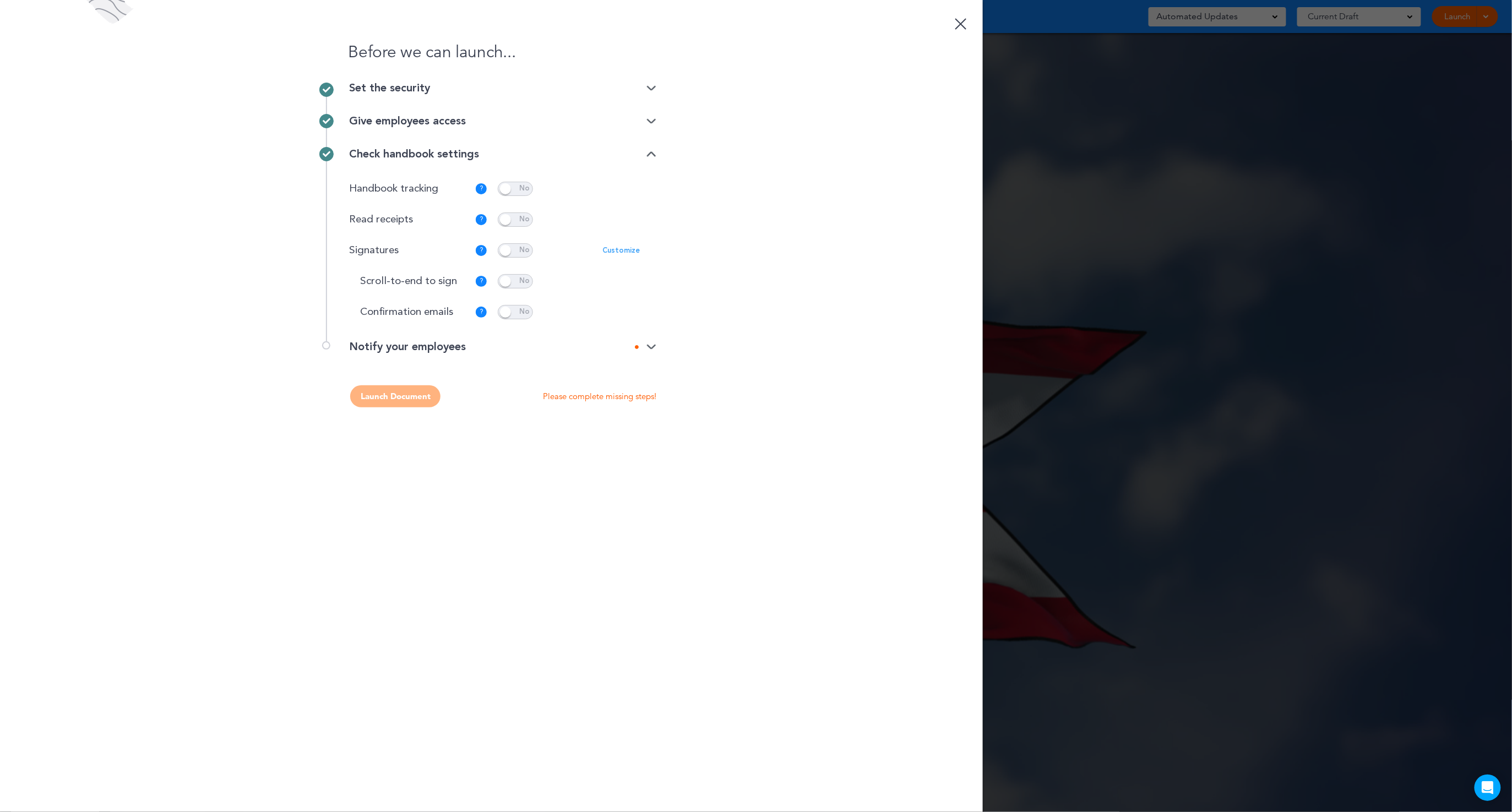
click at [621, 248] on p "Customize" at bounding box center [621, 251] width 38 height 7
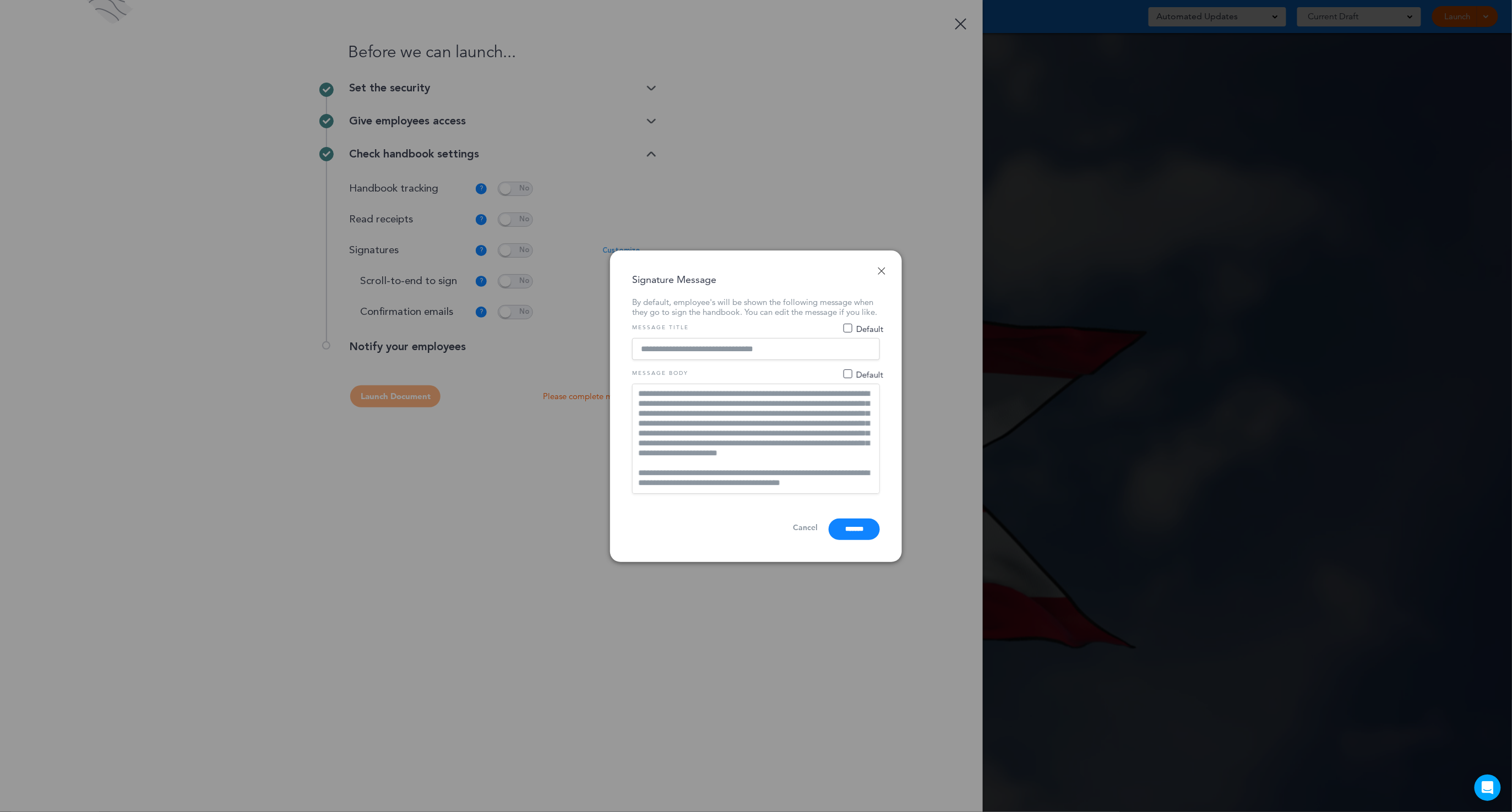
scroll to position [21, 0]
click at [836, 536] on input "*******" at bounding box center [854, 529] width 51 height 21
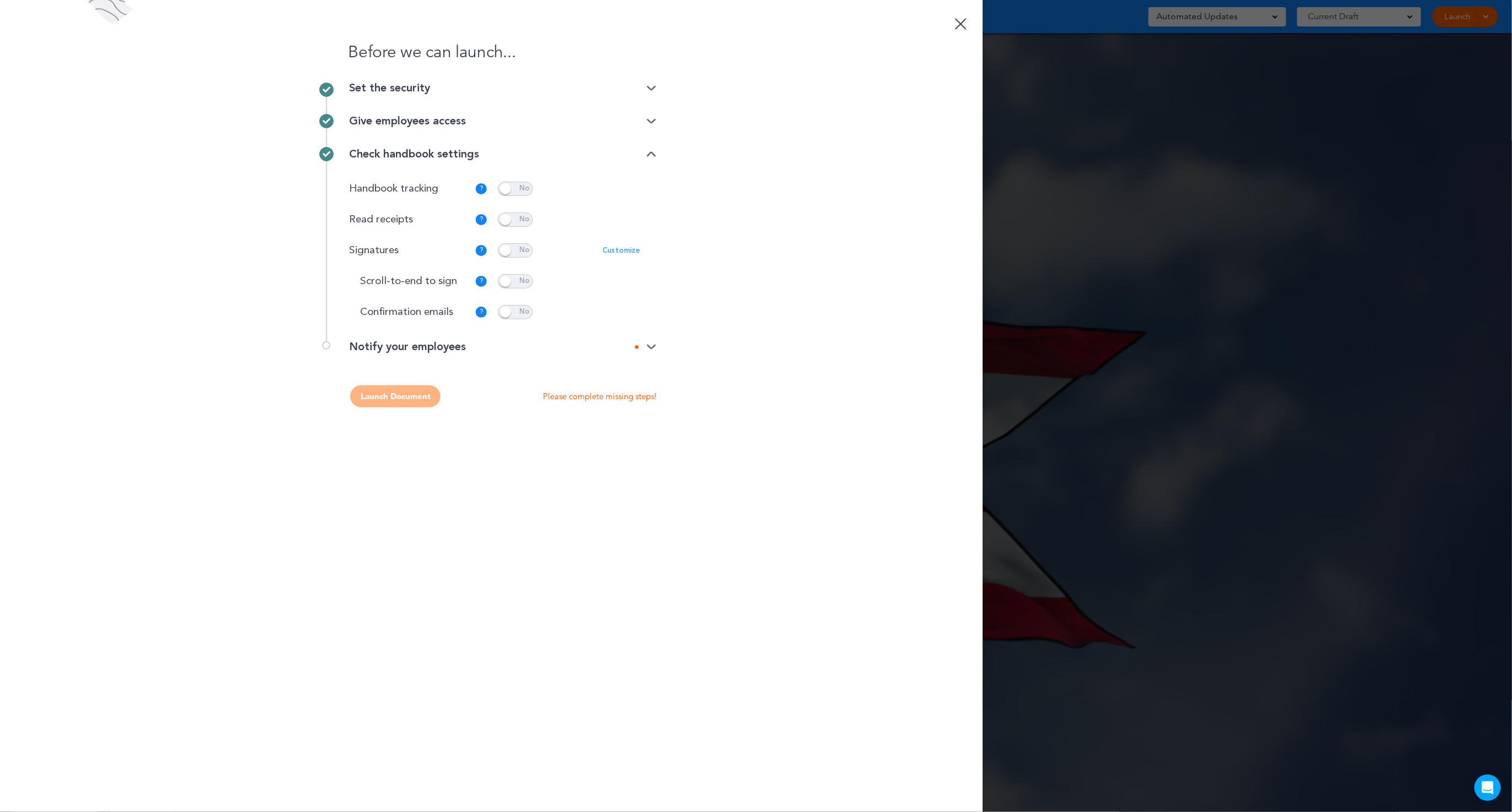
click at [648, 344] on img at bounding box center [652, 348] width 10 height 7
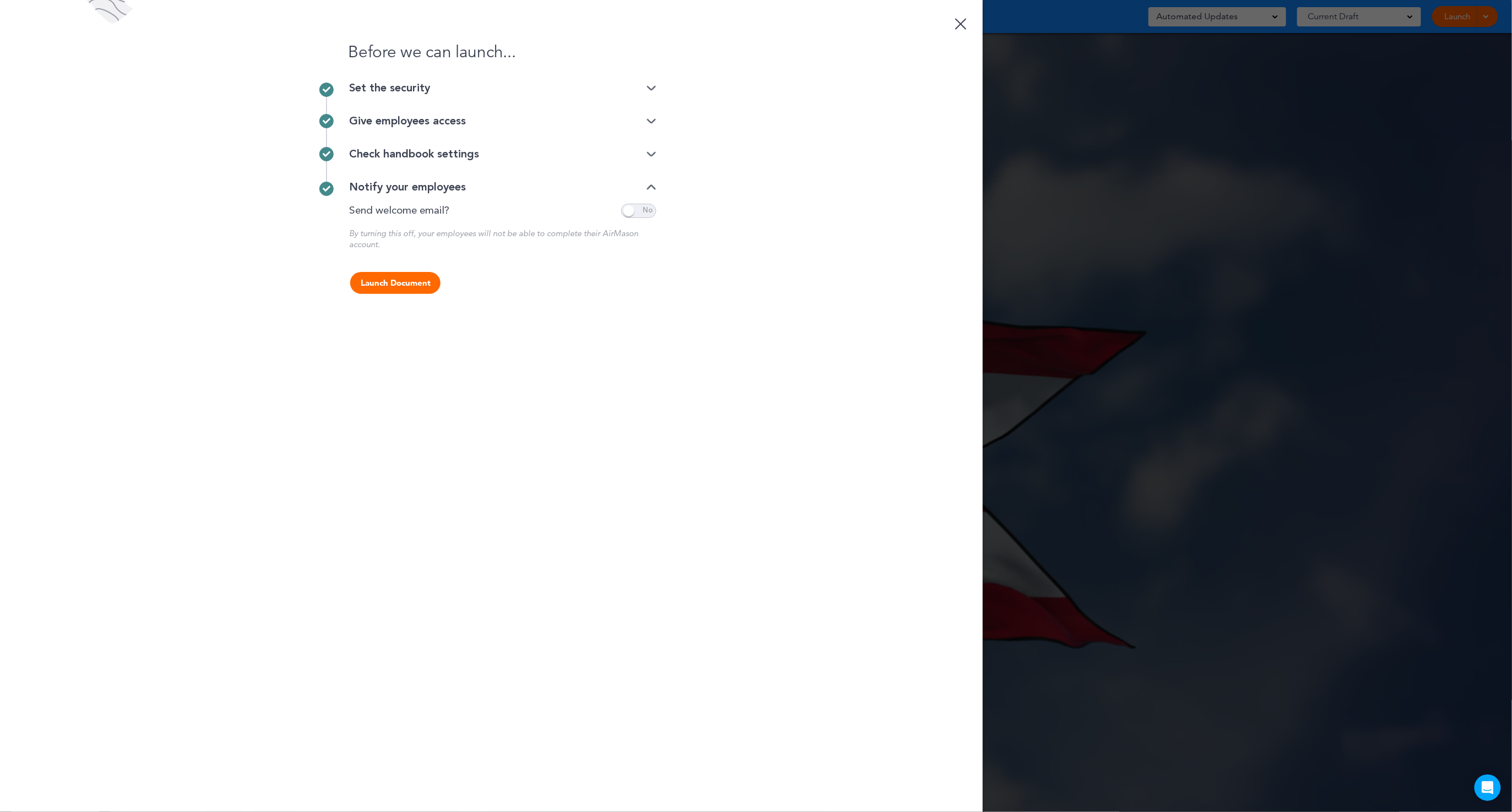
click at [648, 155] on img at bounding box center [652, 154] width 10 height 7
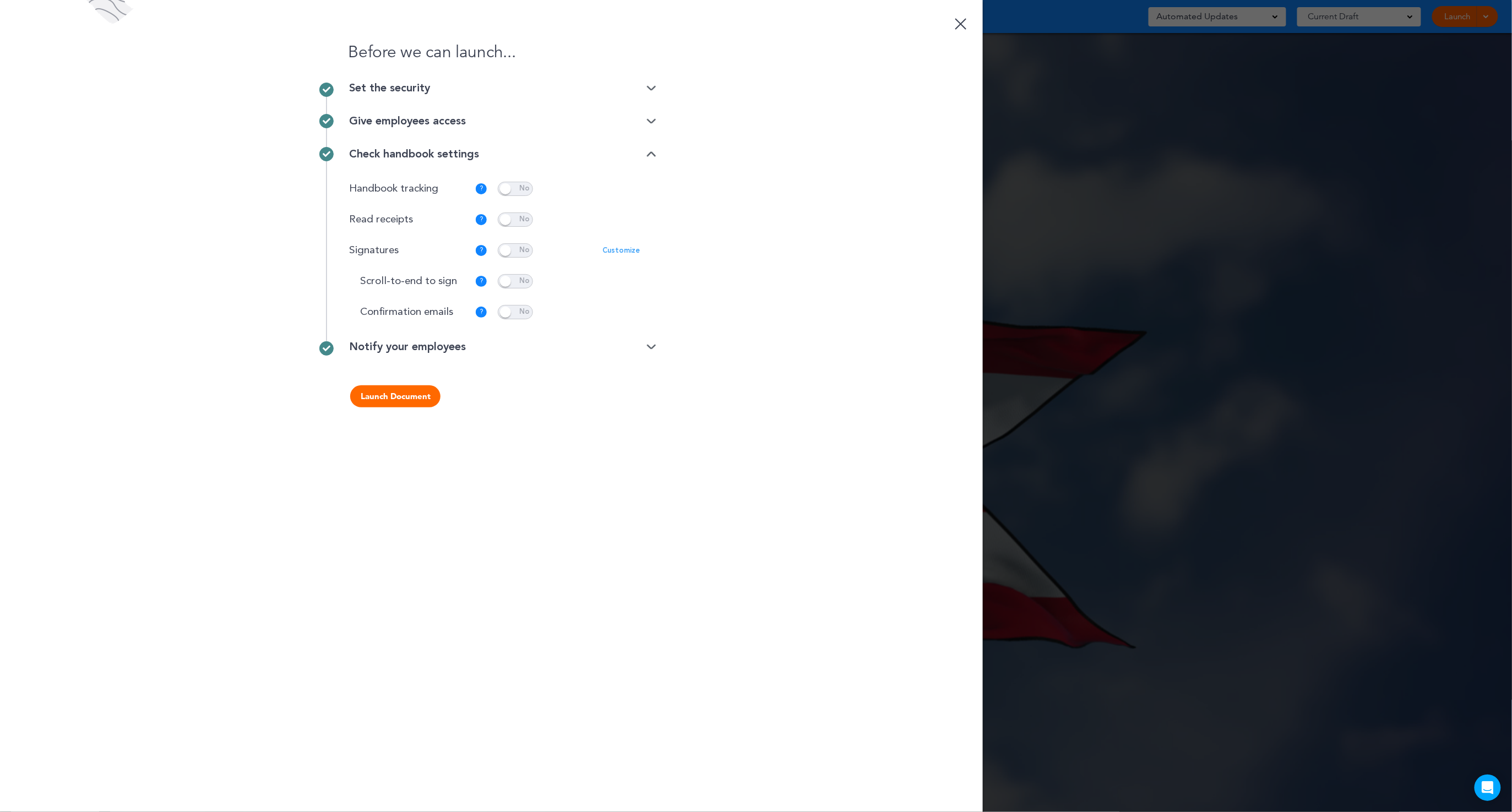
click at [644, 349] on div "Notify your employees" at bounding box center [503, 347] width 307 height 11
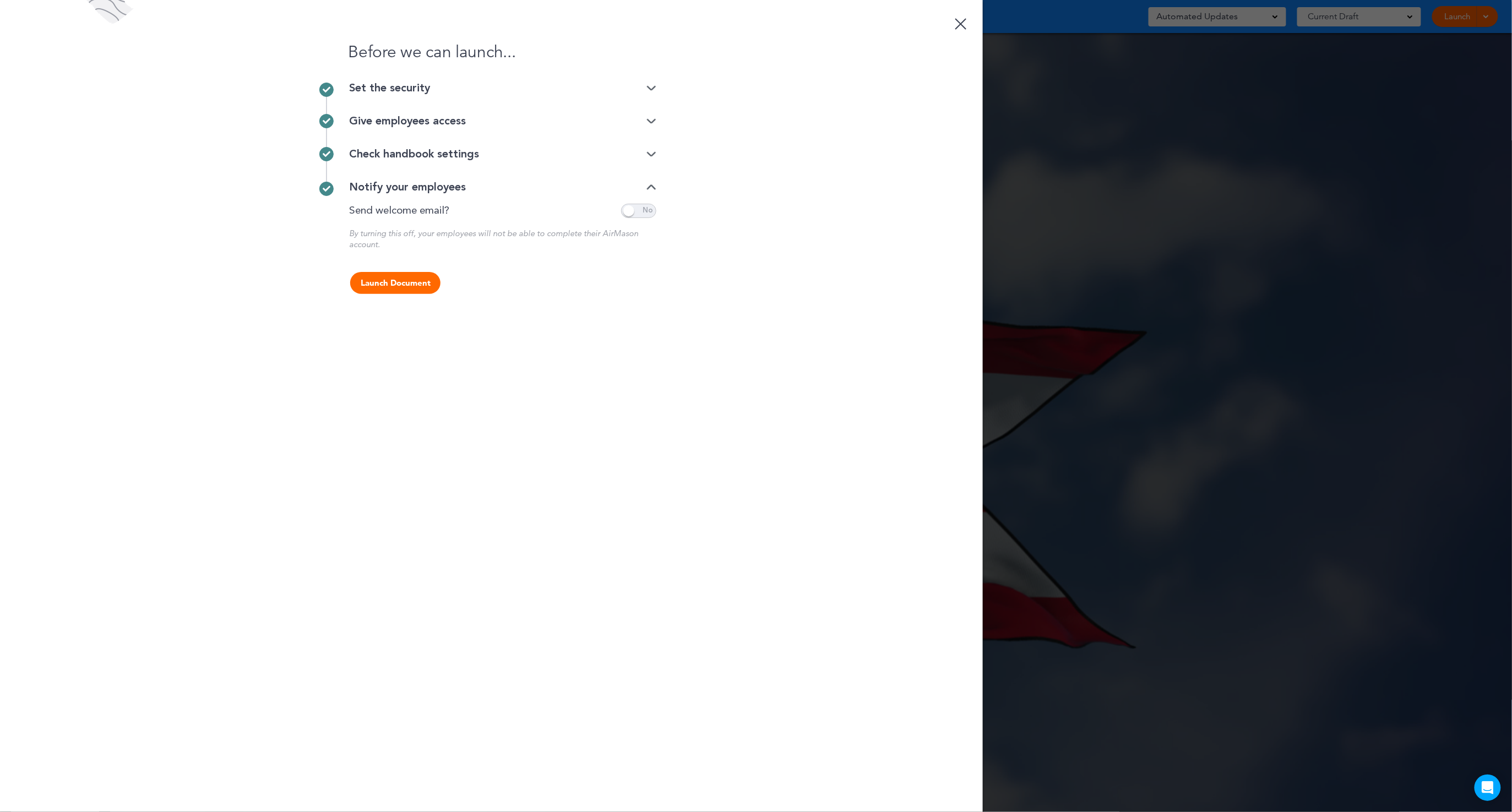
click at [649, 116] on div "Give employees access" at bounding box center [503, 121] width 307 height 11
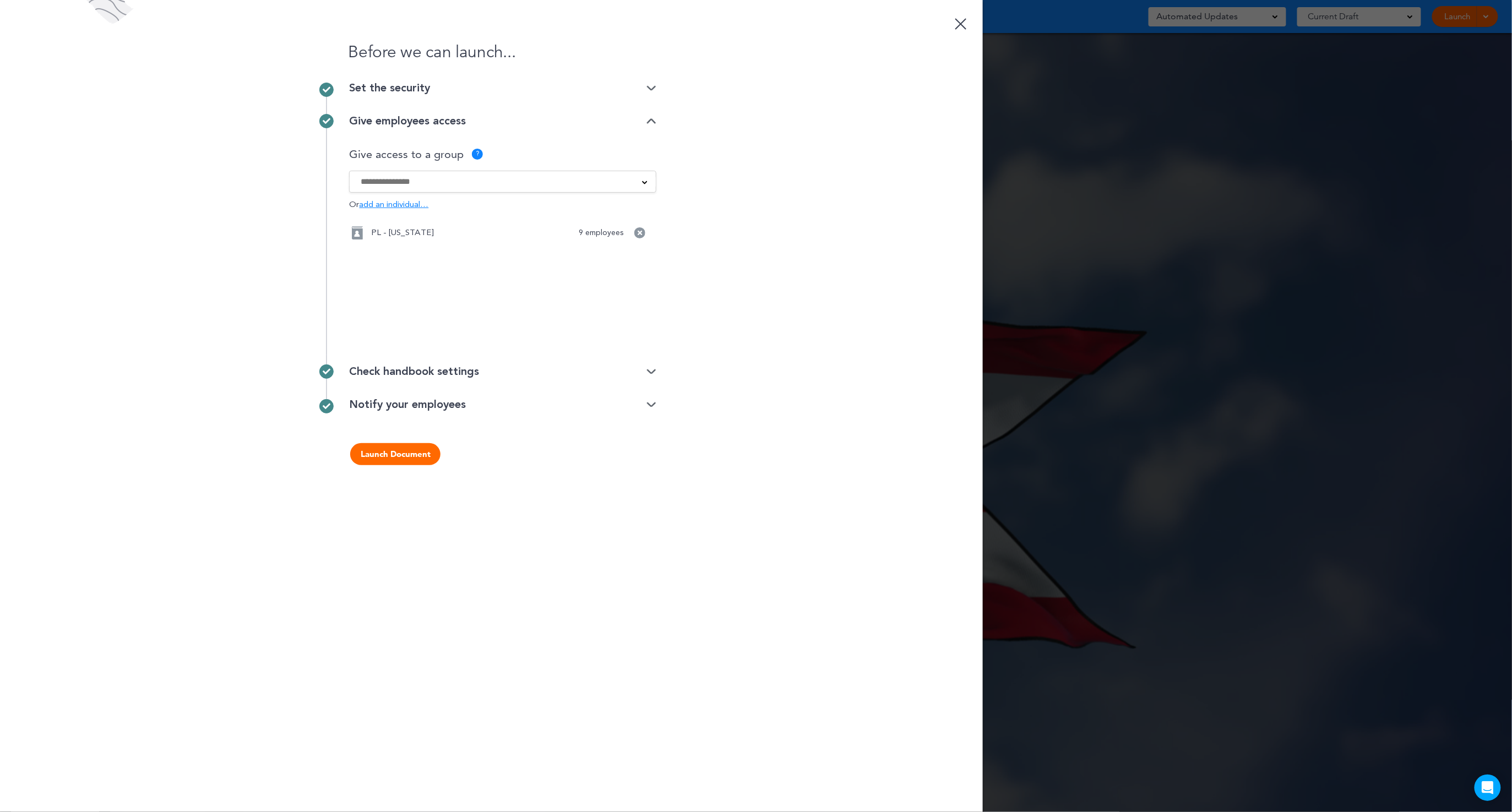
click at [655, 94] on div "Set the security" at bounding box center [503, 93] width 307 height 22
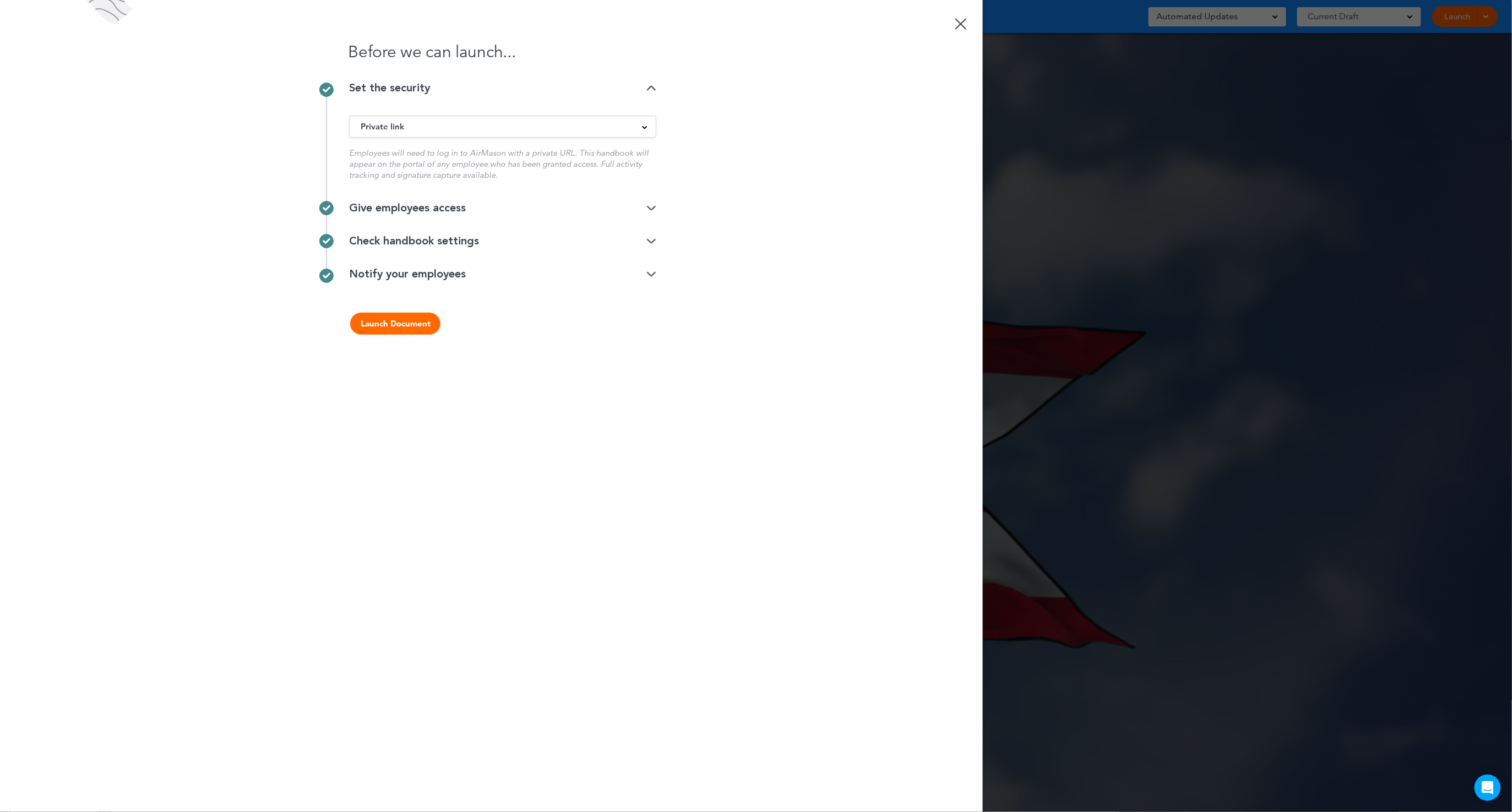
click at [401, 324] on button "Launch Document" at bounding box center [395, 324] width 90 height 22
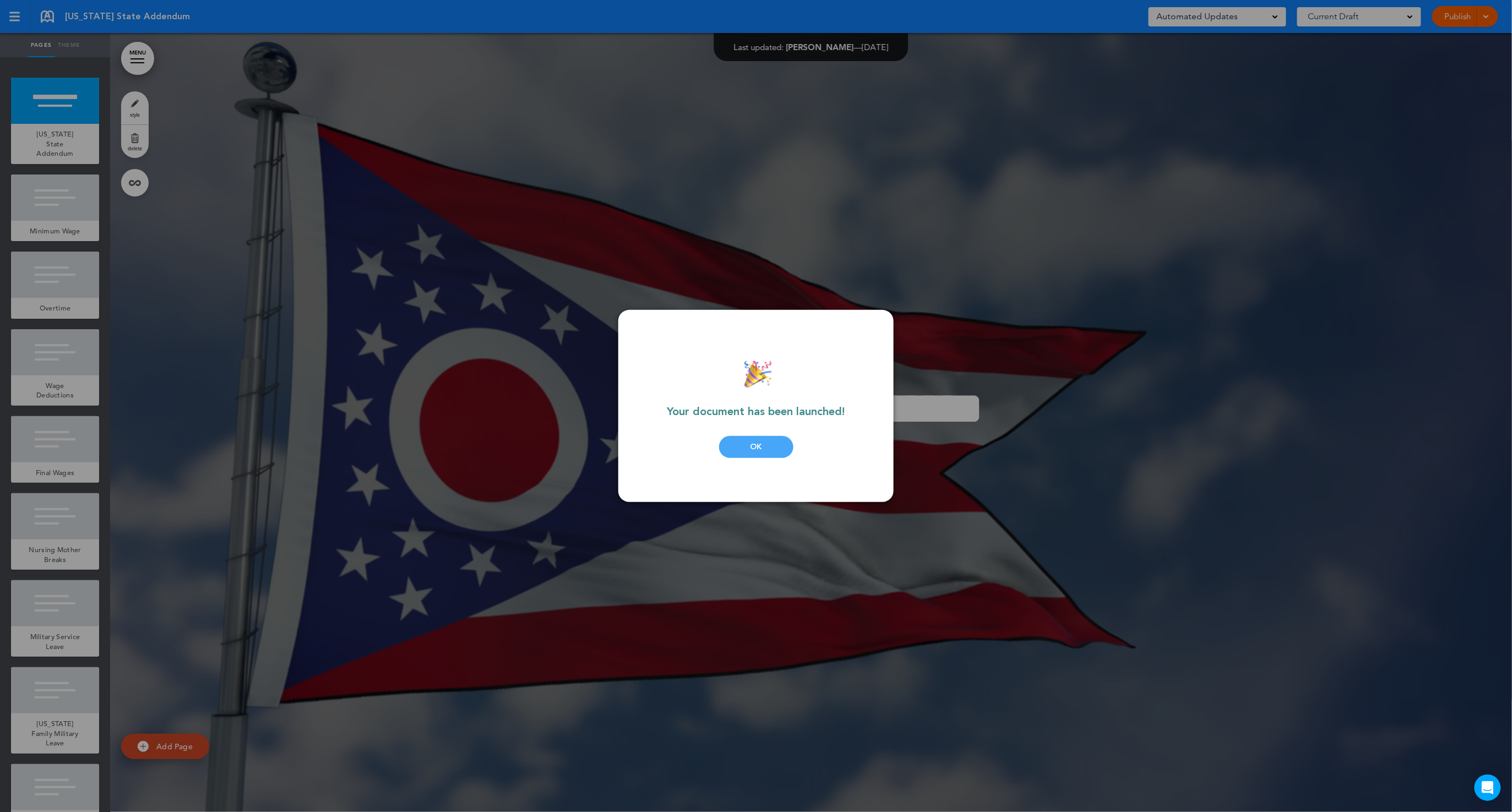
click at [738, 451] on div "OK" at bounding box center [756, 447] width 74 height 22
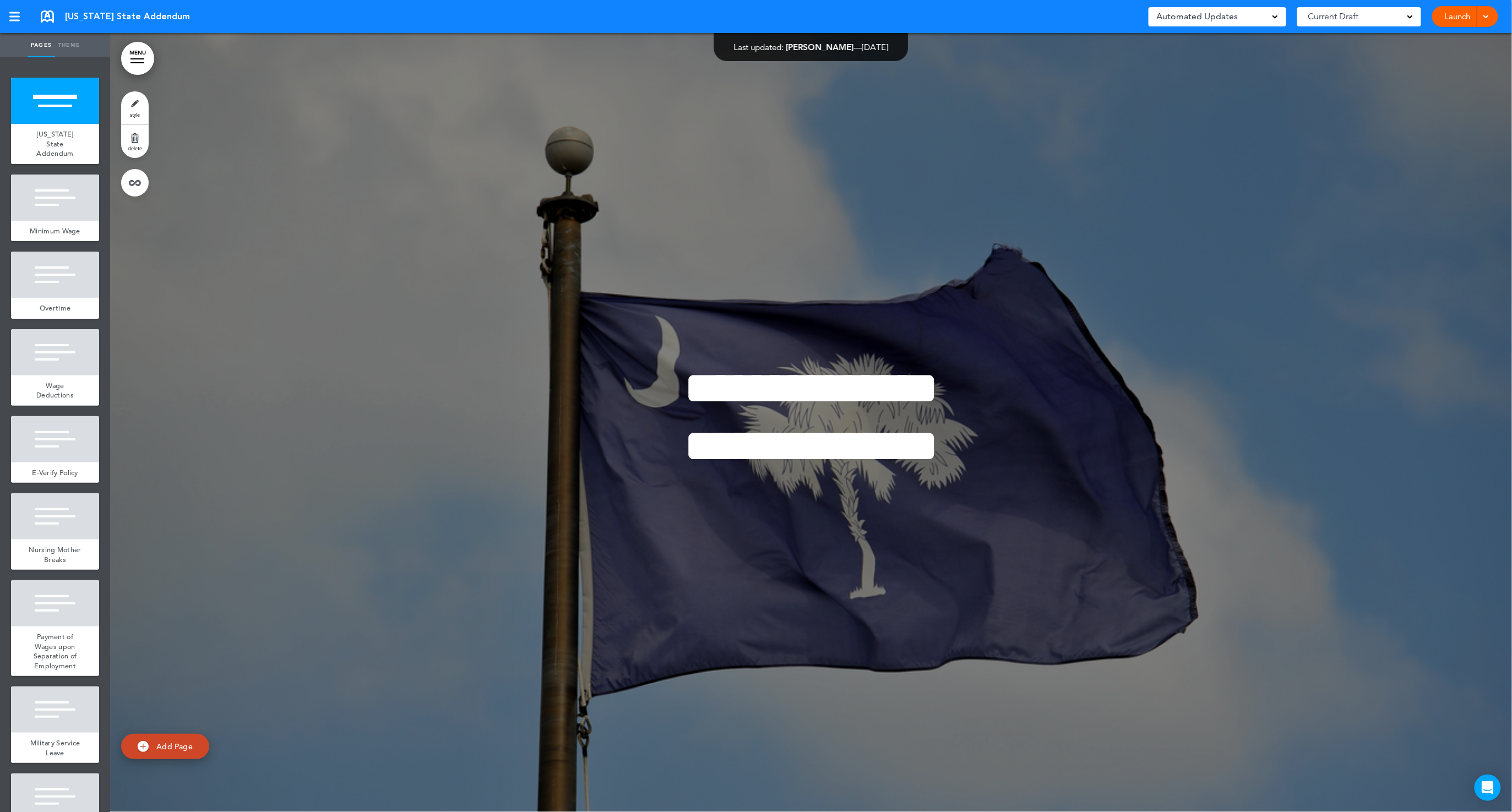
click at [1396, 27] on div "Current Draft CURRENT DRAFT" at bounding box center [1359, 17] width 124 height 28
click at [1396, 21] on div "Current Draft" at bounding box center [1359, 17] width 124 height 19
click at [1453, 15] on link "Launch" at bounding box center [1458, 16] width 35 height 21
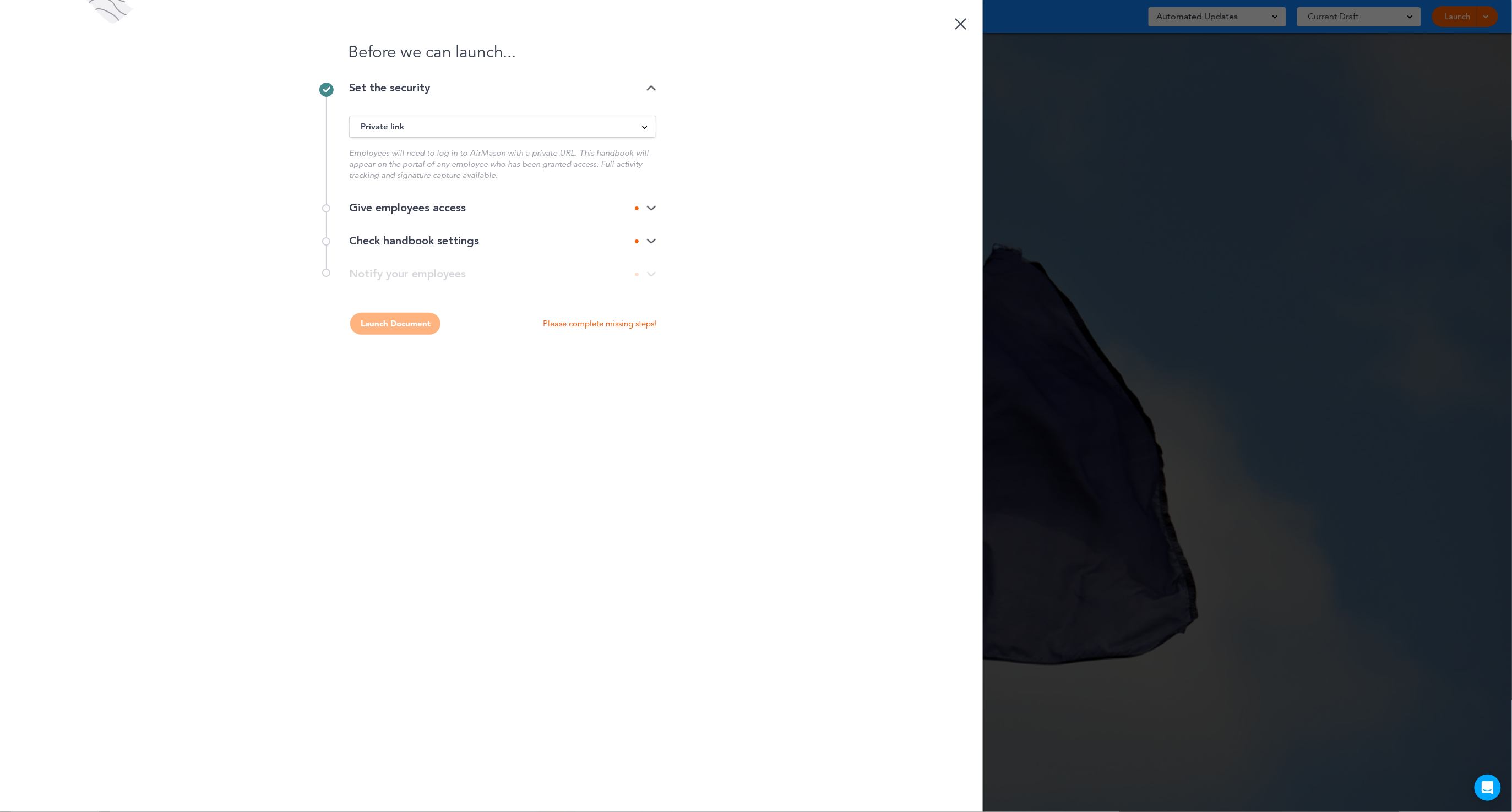
click at [416, 205] on div "Give employees access" at bounding box center [503, 208] width 307 height 11
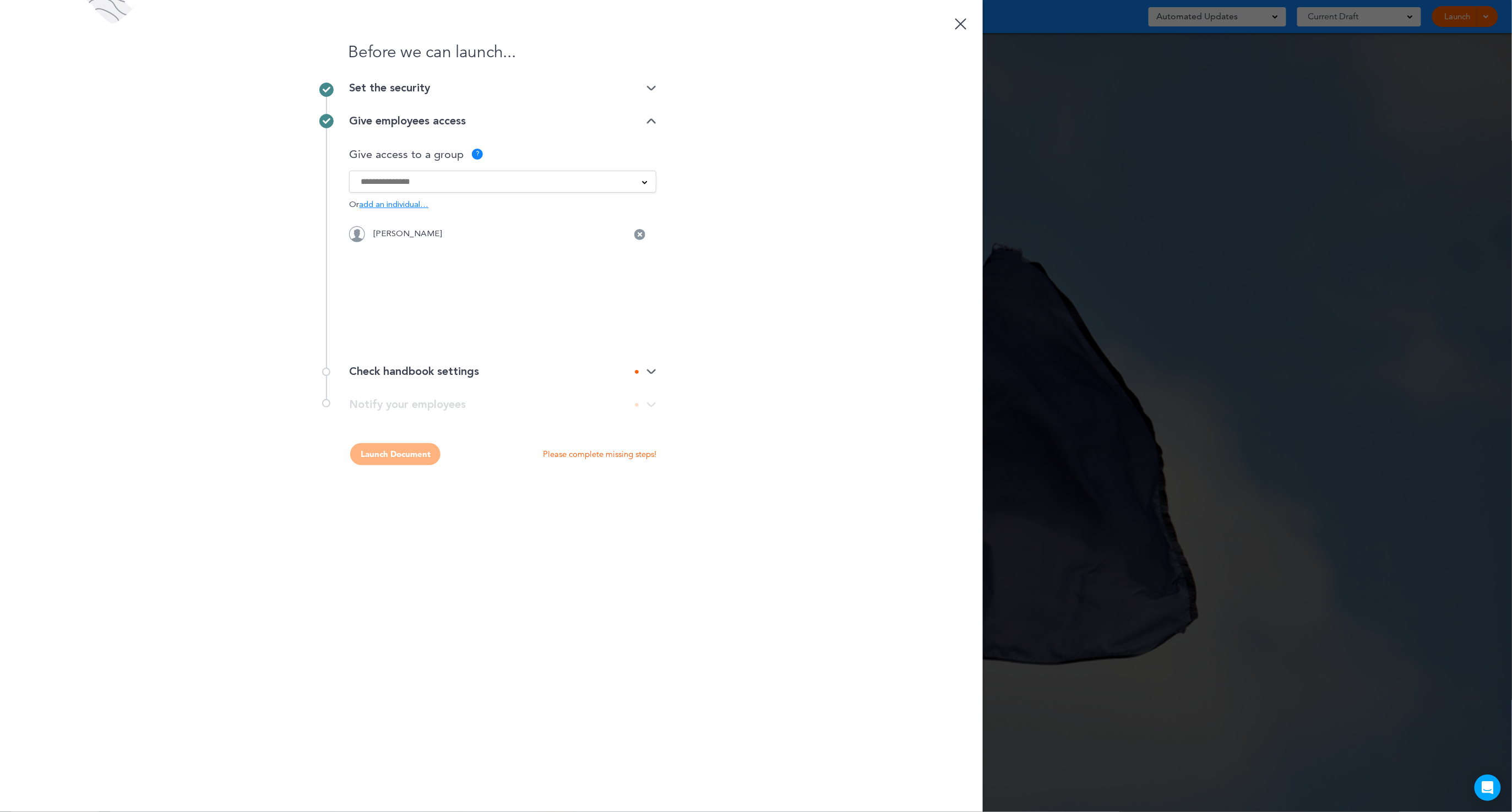
click at [392, 180] on input at bounding box center [496, 182] width 270 height 12
click at [765, 271] on div "Before we can launch... Set the security Private link Public link Private link …" at bounding box center [491, 406] width 983 height 812
click at [642, 375] on div "Check handbook settings" at bounding box center [503, 372] width 307 height 11
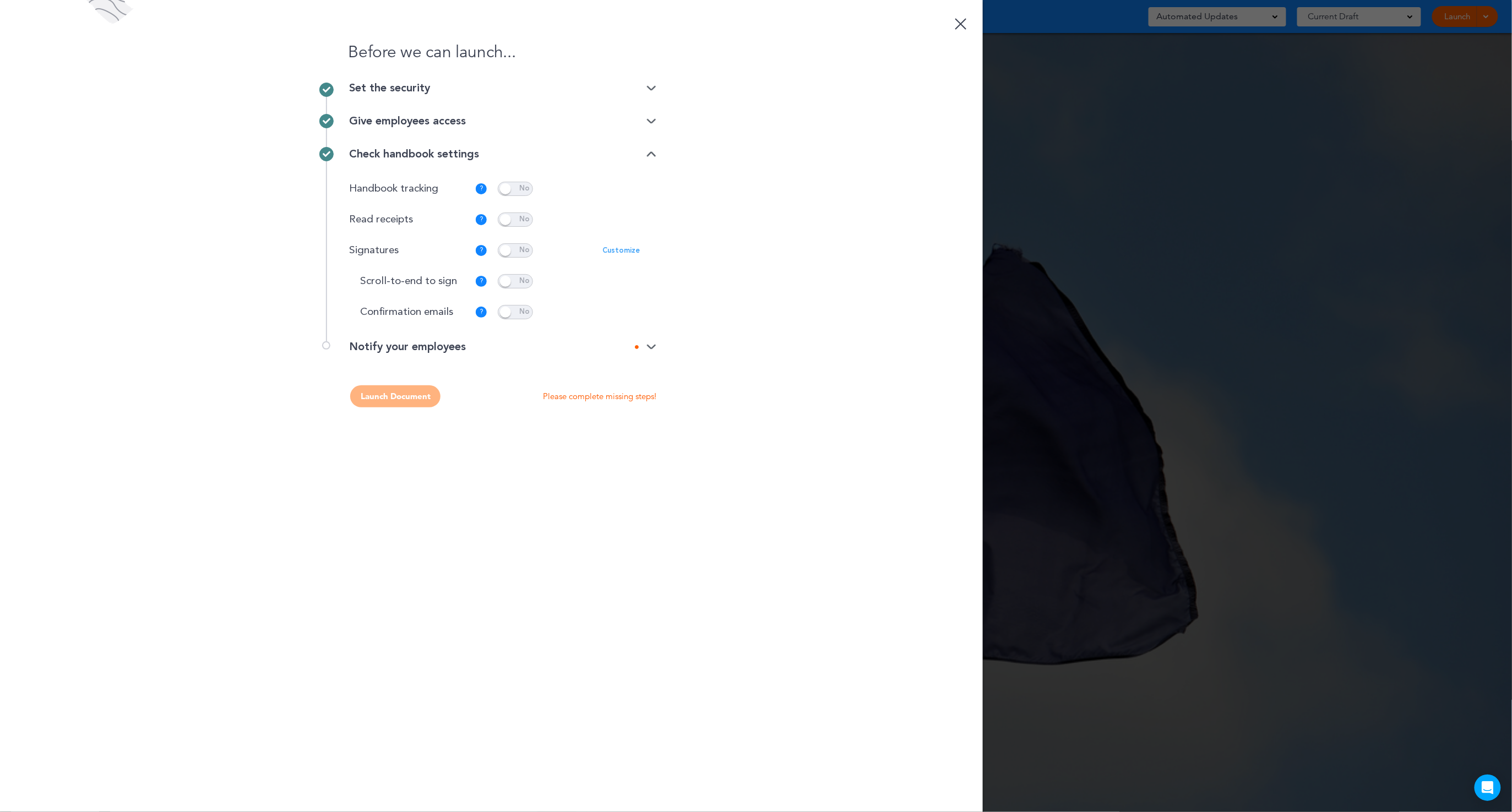
click at [634, 252] on p "Customize" at bounding box center [621, 251] width 38 height 7
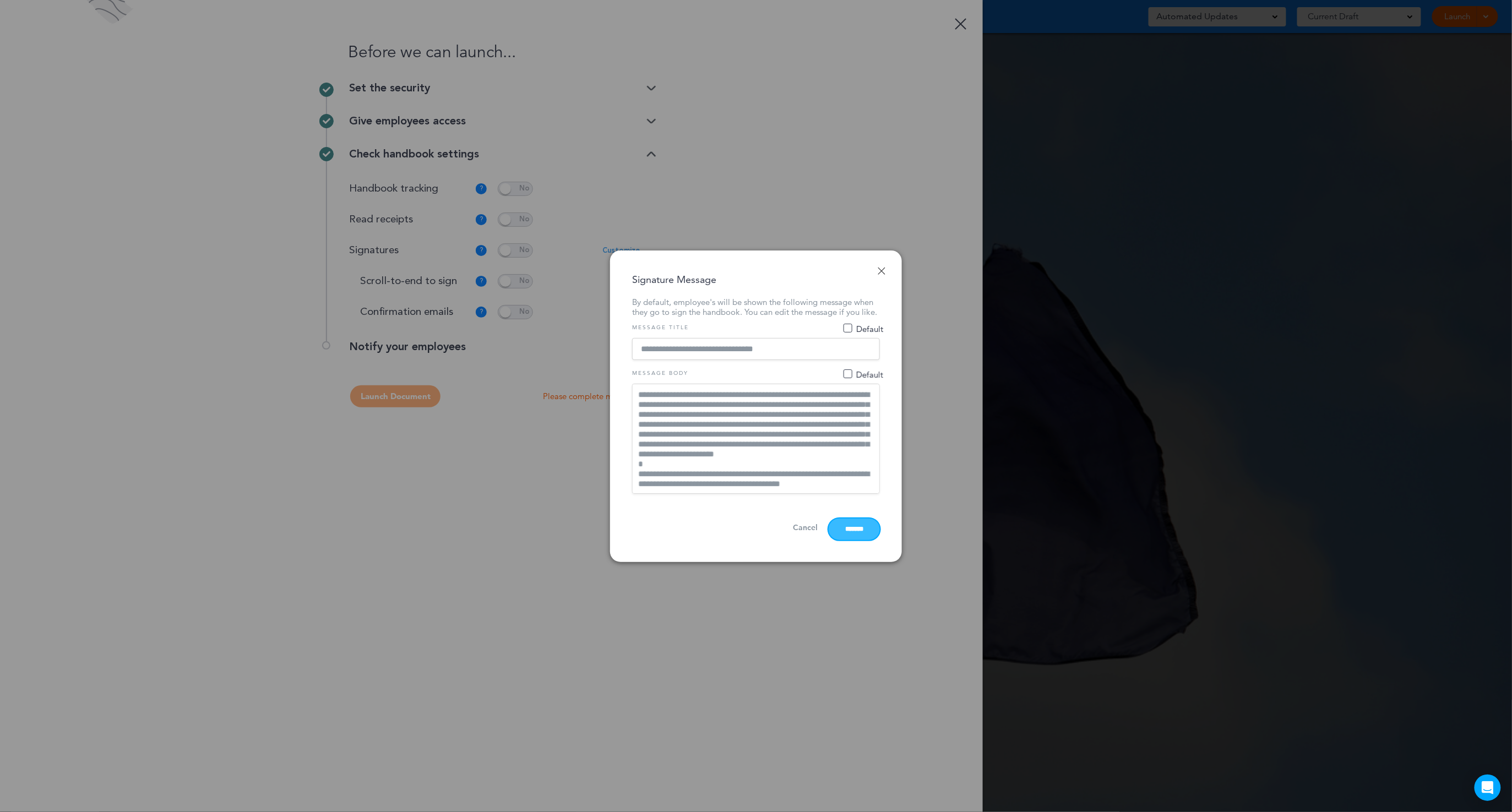
click at [843, 532] on input "*******" at bounding box center [854, 529] width 51 height 21
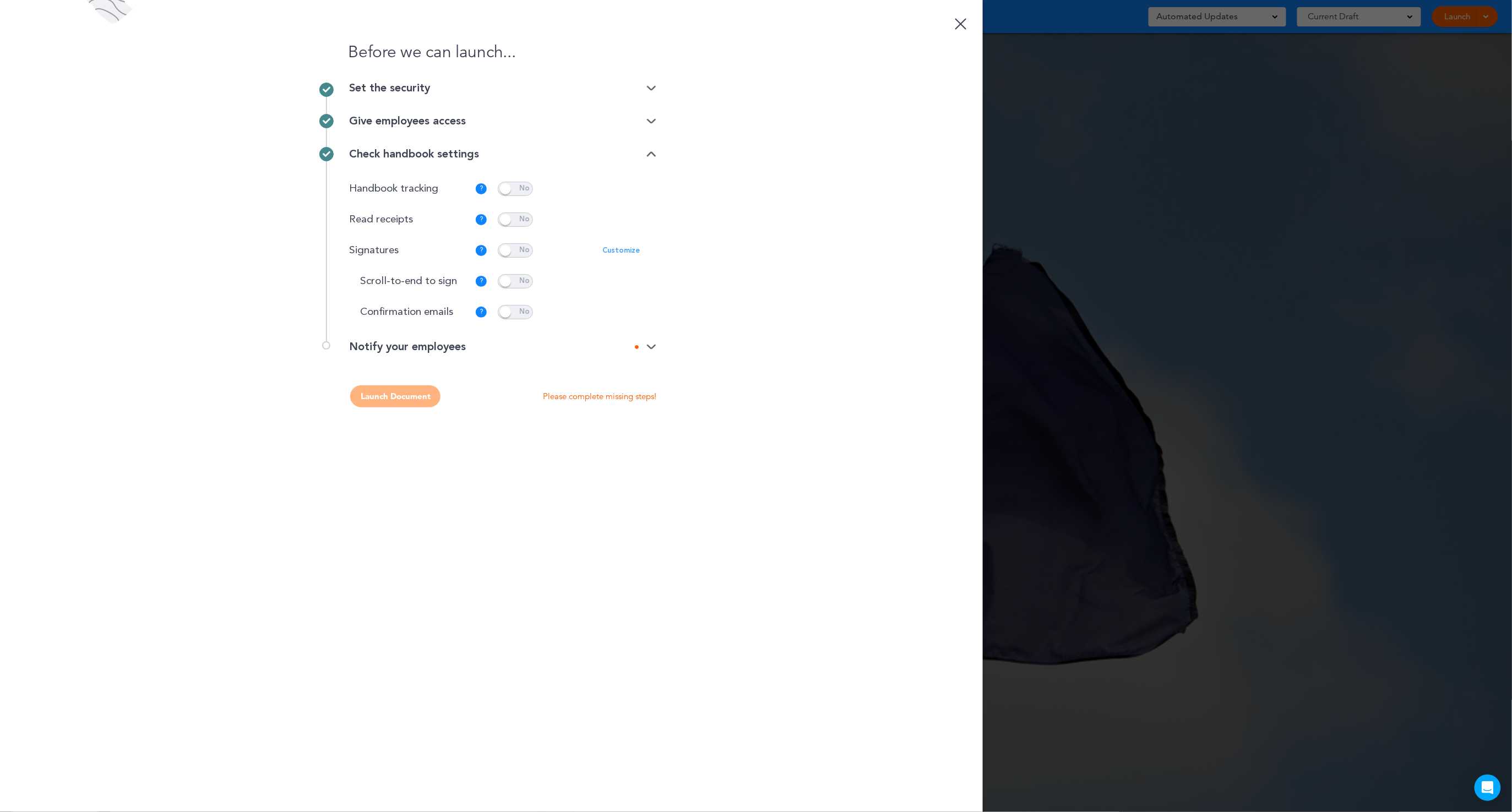
click at [609, 349] on div "Notify your employees" at bounding box center [503, 347] width 307 height 11
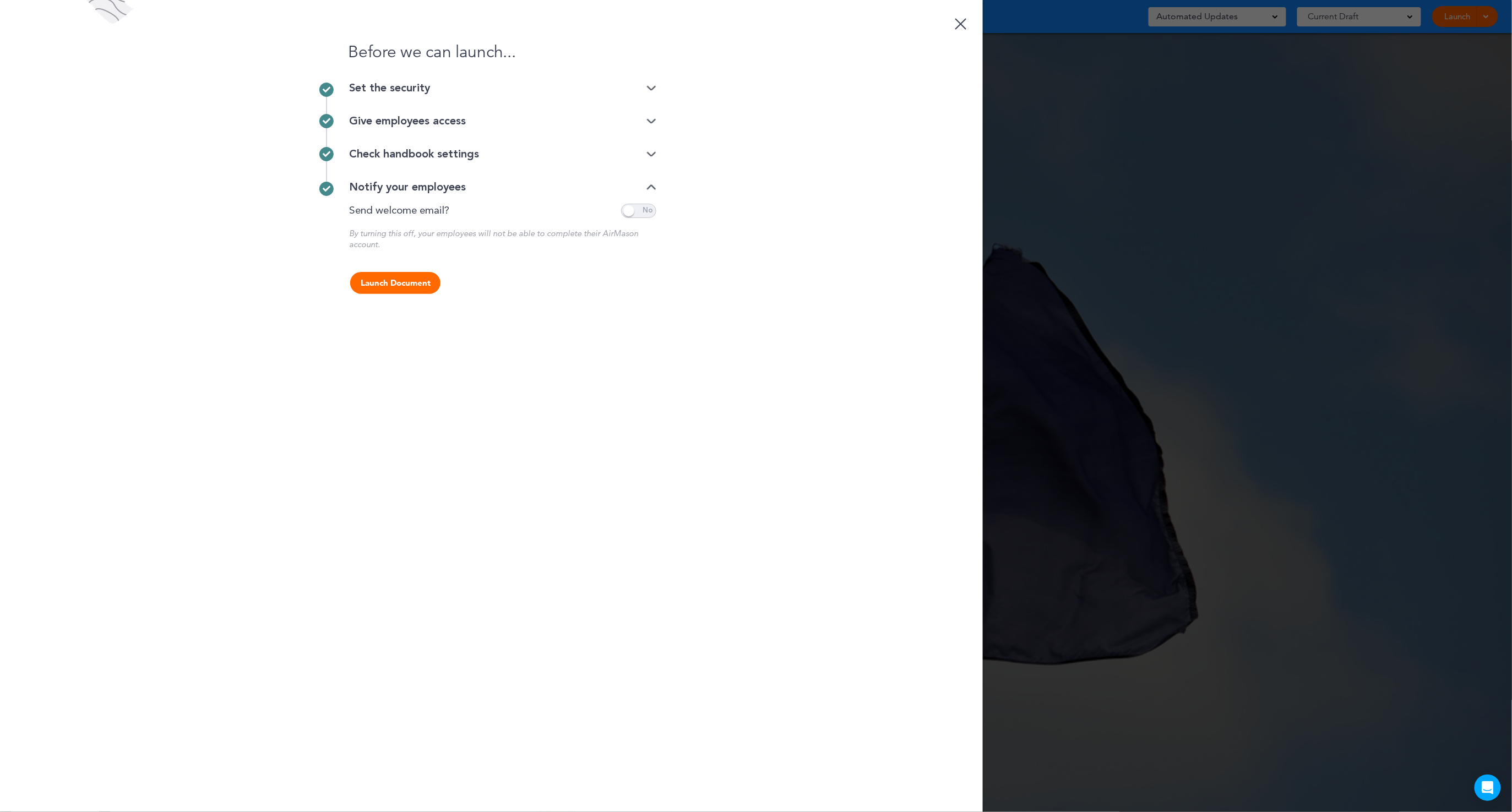
click at [401, 283] on button "Launch Document" at bounding box center [395, 283] width 90 height 22
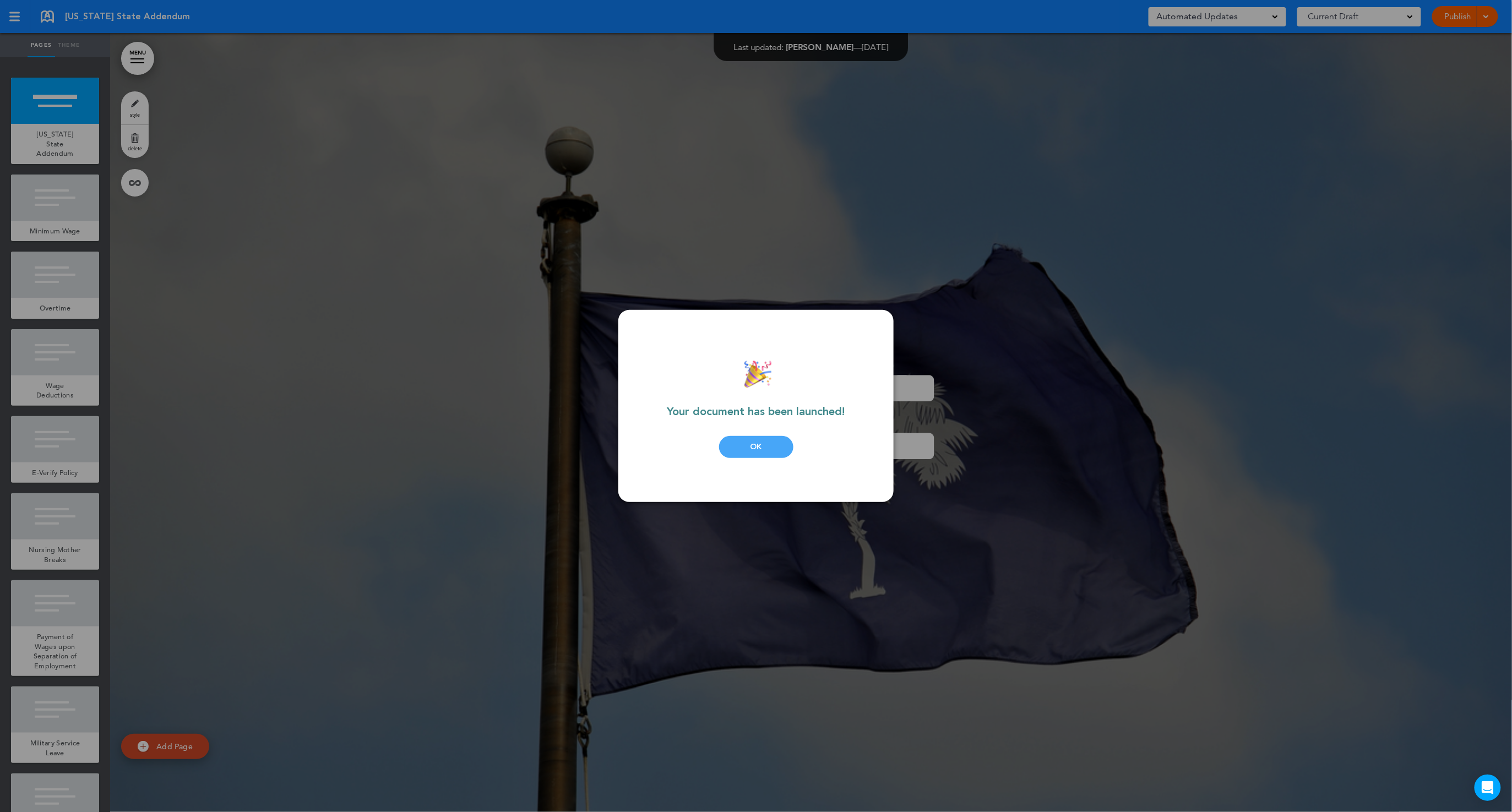
click at [751, 451] on div "OK" at bounding box center [756, 447] width 74 height 22
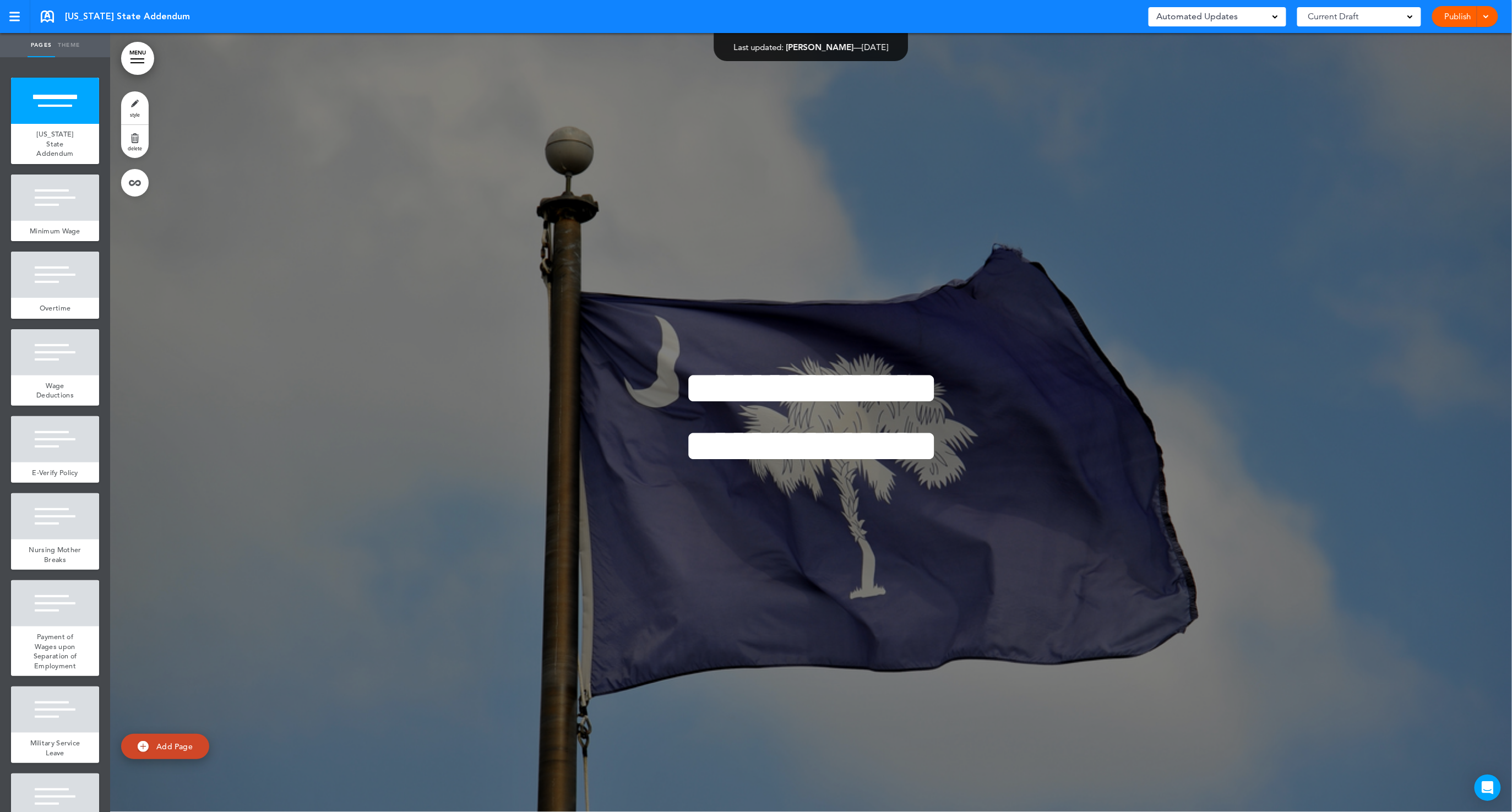
click at [1457, 21] on link "Publish" at bounding box center [1458, 16] width 35 height 21
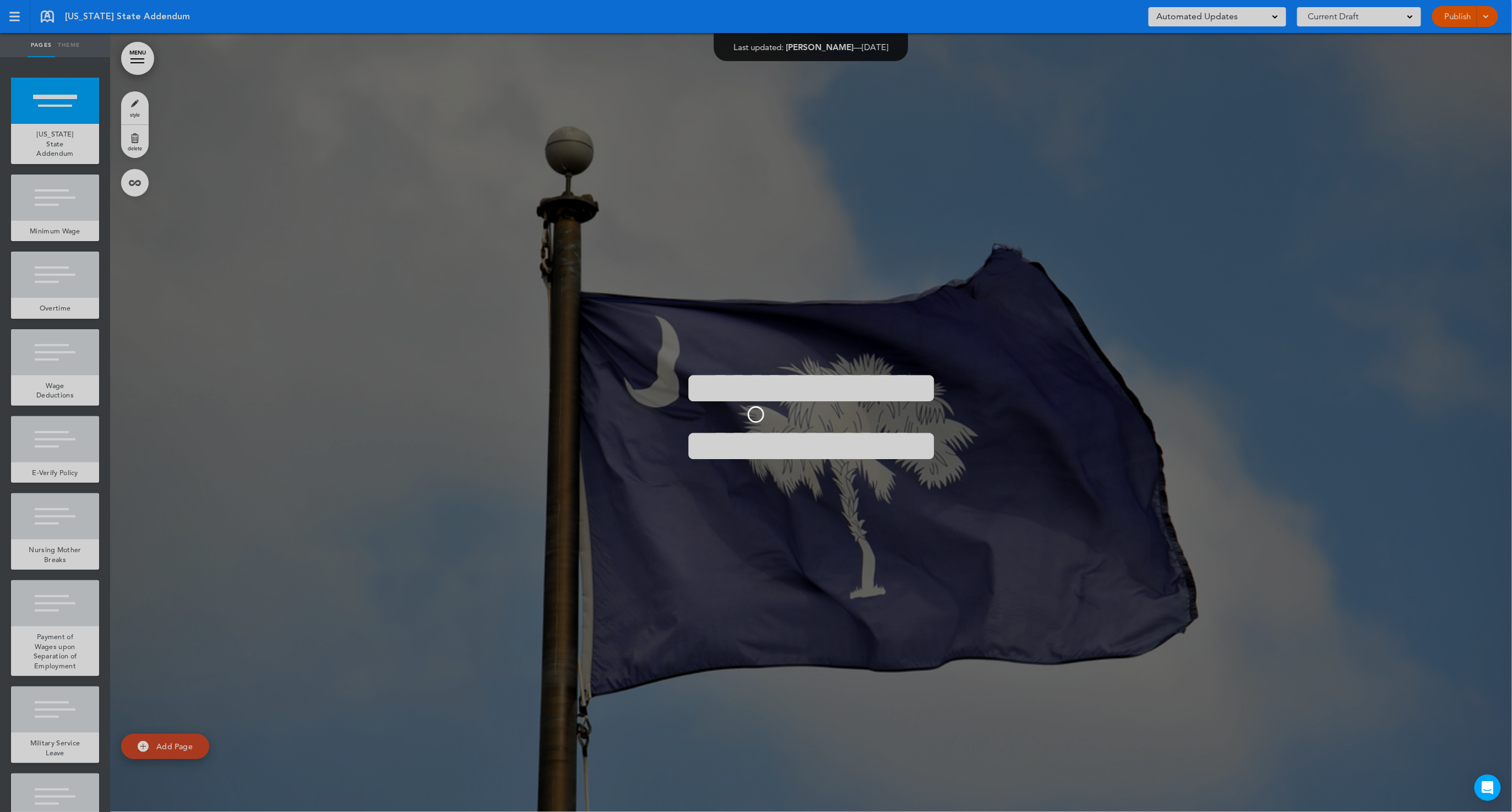
scroll to position [0, 0]
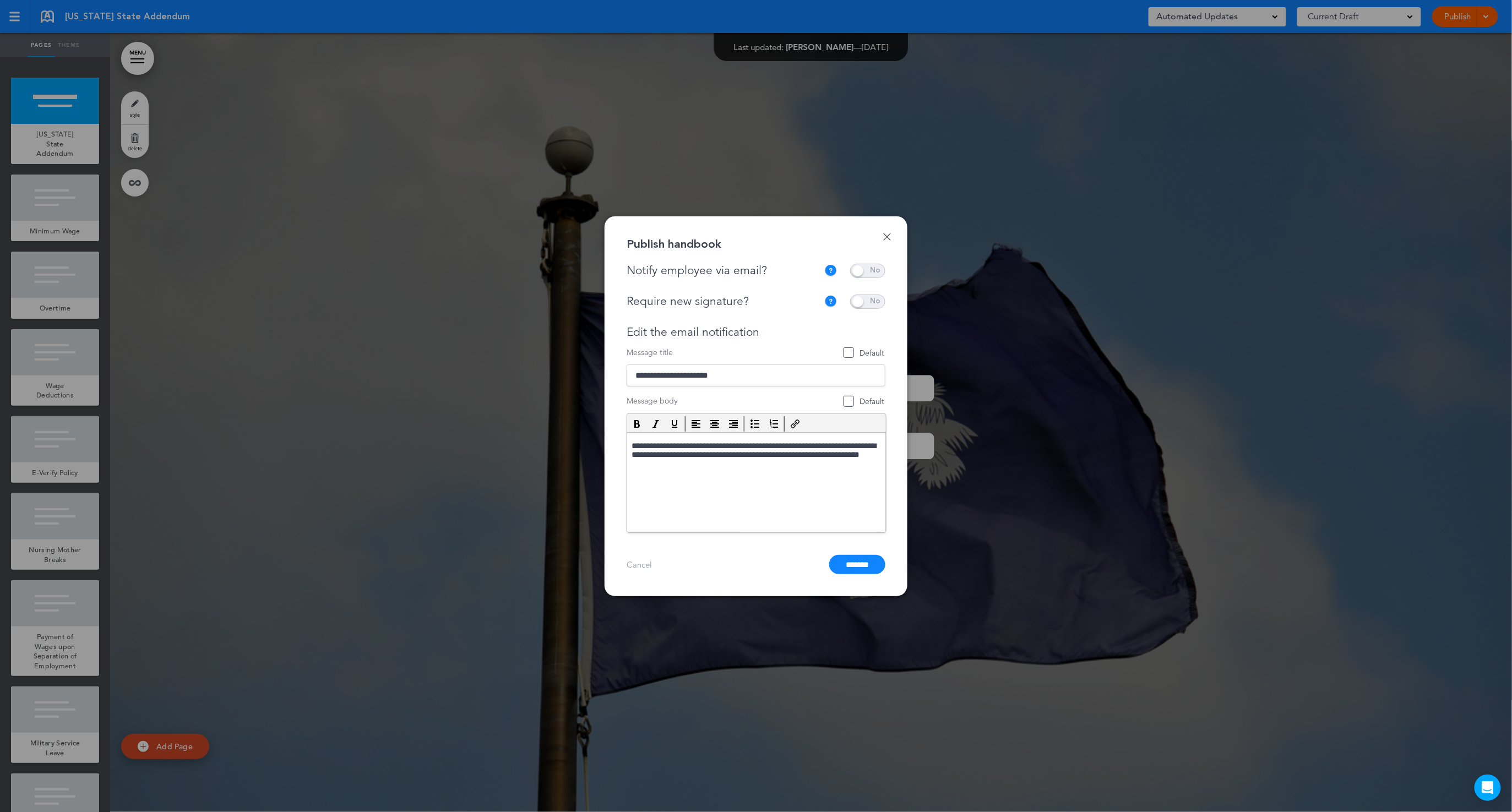
click at [879, 269] on span at bounding box center [868, 271] width 35 height 15
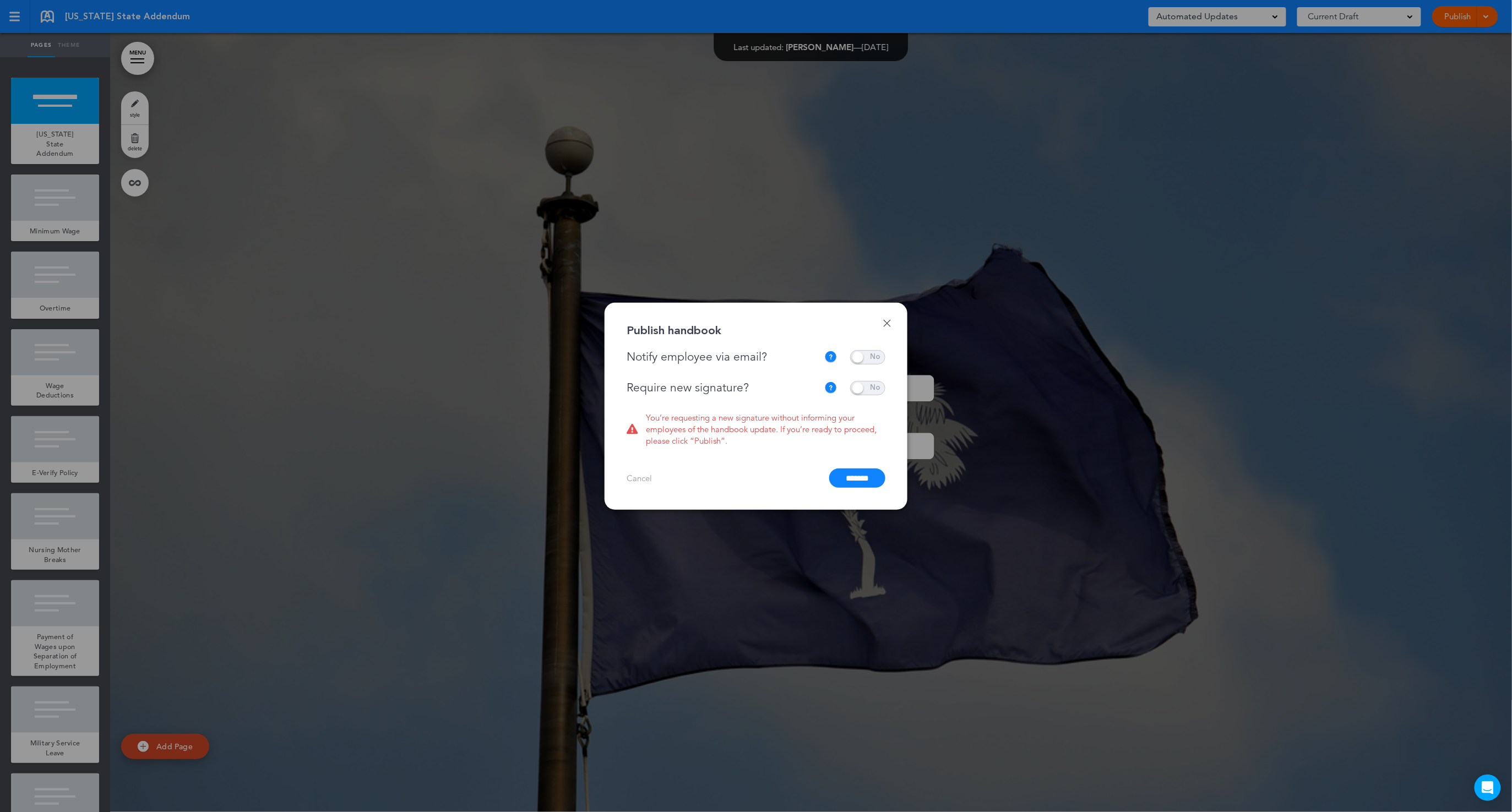
click at [885, 325] on link "Done" at bounding box center [887, 323] width 8 height 8
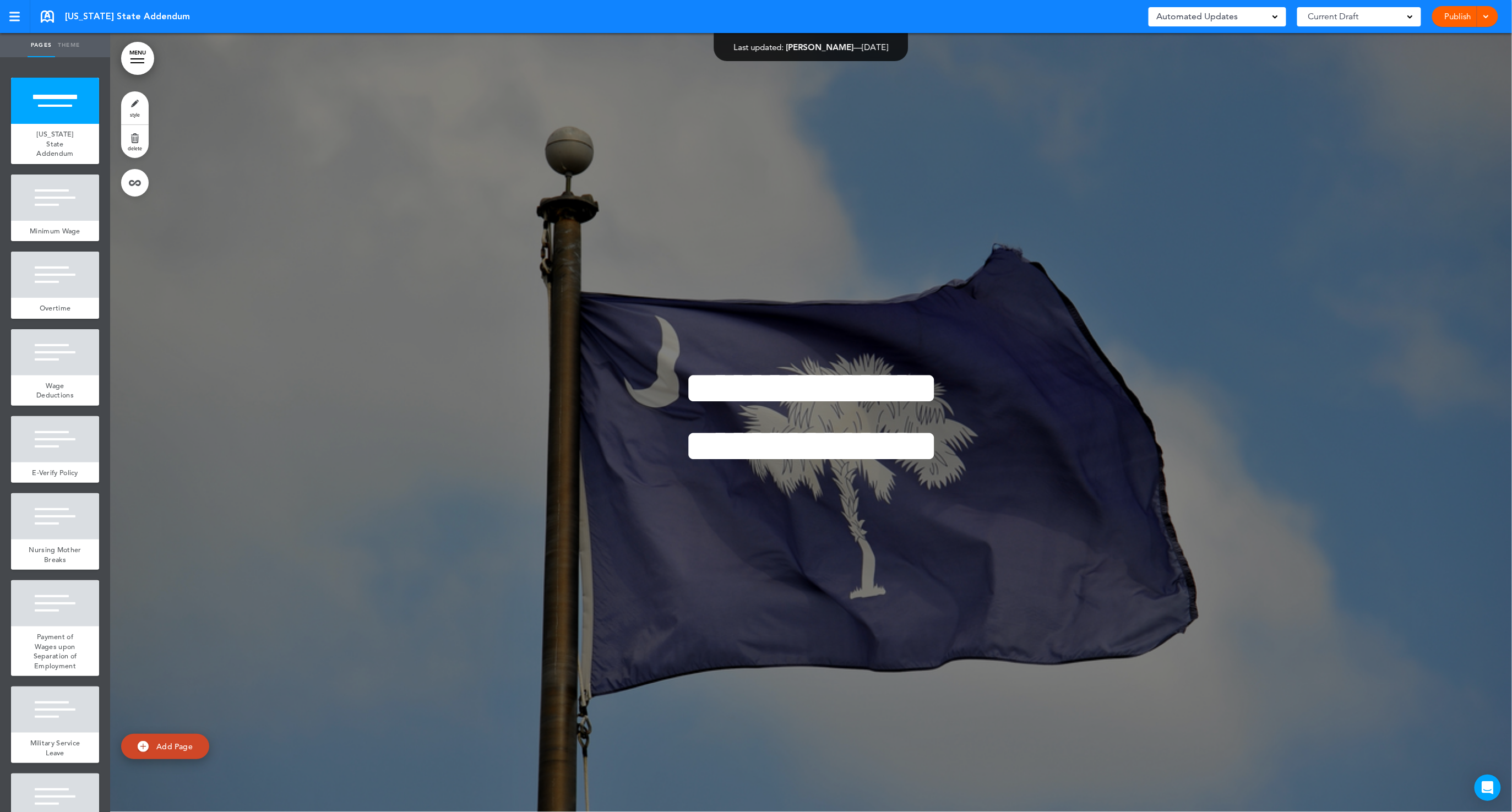
click at [1482, 20] on div at bounding box center [1485, 16] width 11 height 21
click at [1321, 112] on div at bounding box center [811, 423] width 1402 height 779
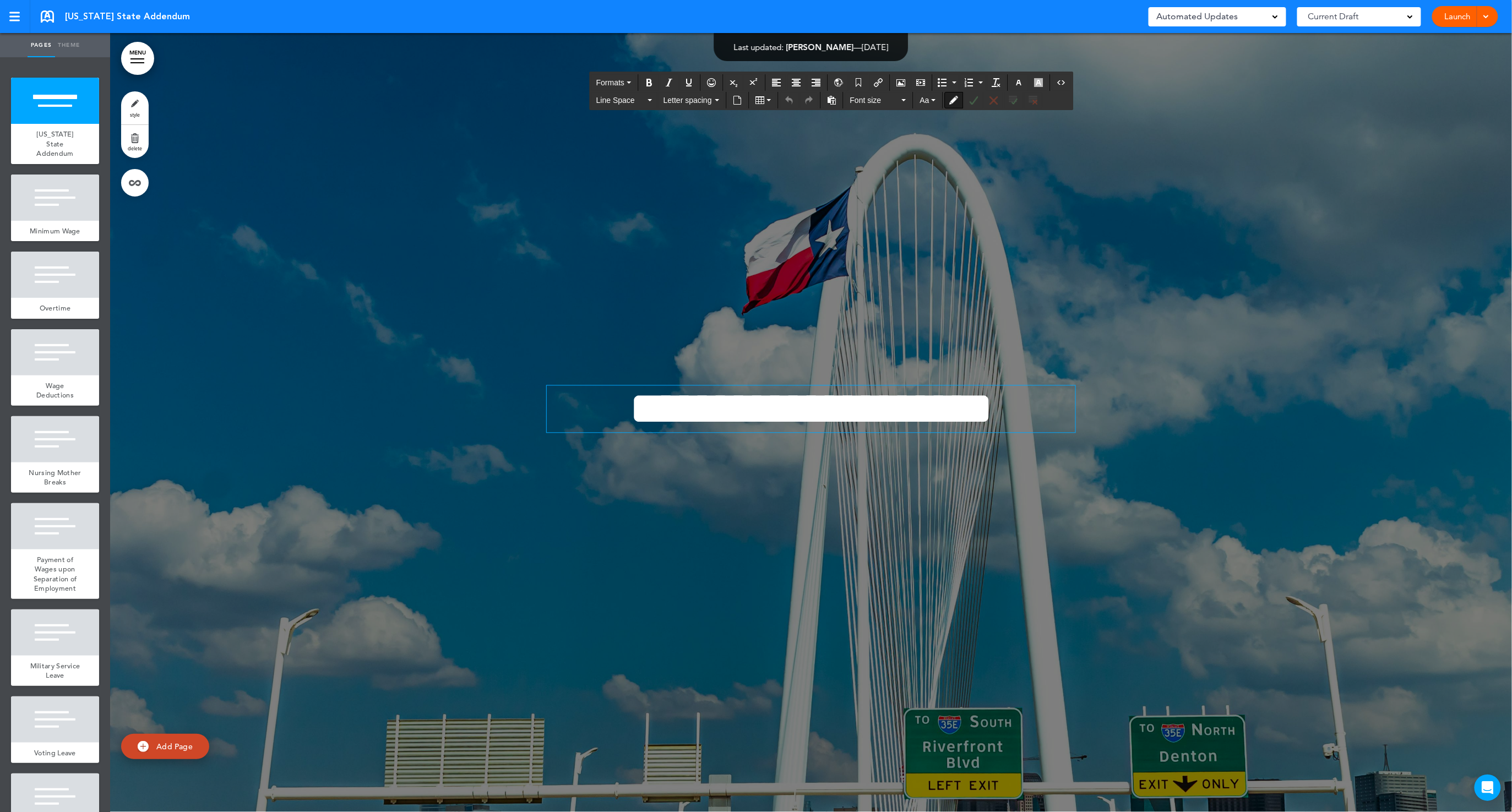
drag, startPoint x: 695, startPoint y: 418, endPoint x: 705, endPoint y: 420, distance: 10.2
click at [696, 418] on span "**********" at bounding box center [811, 409] width 363 height 46
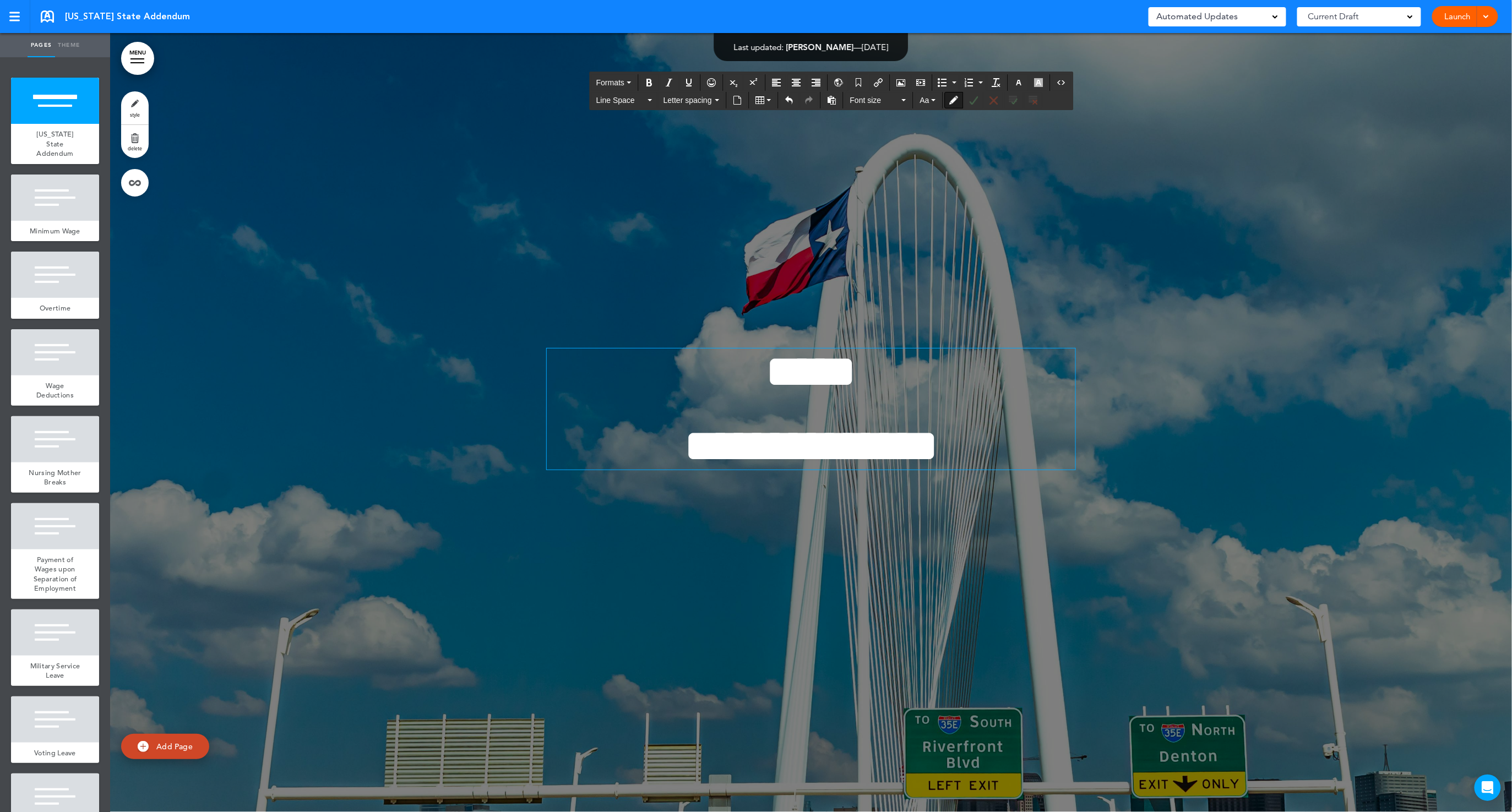
click at [1276, 441] on div at bounding box center [811, 423] width 1402 height 779
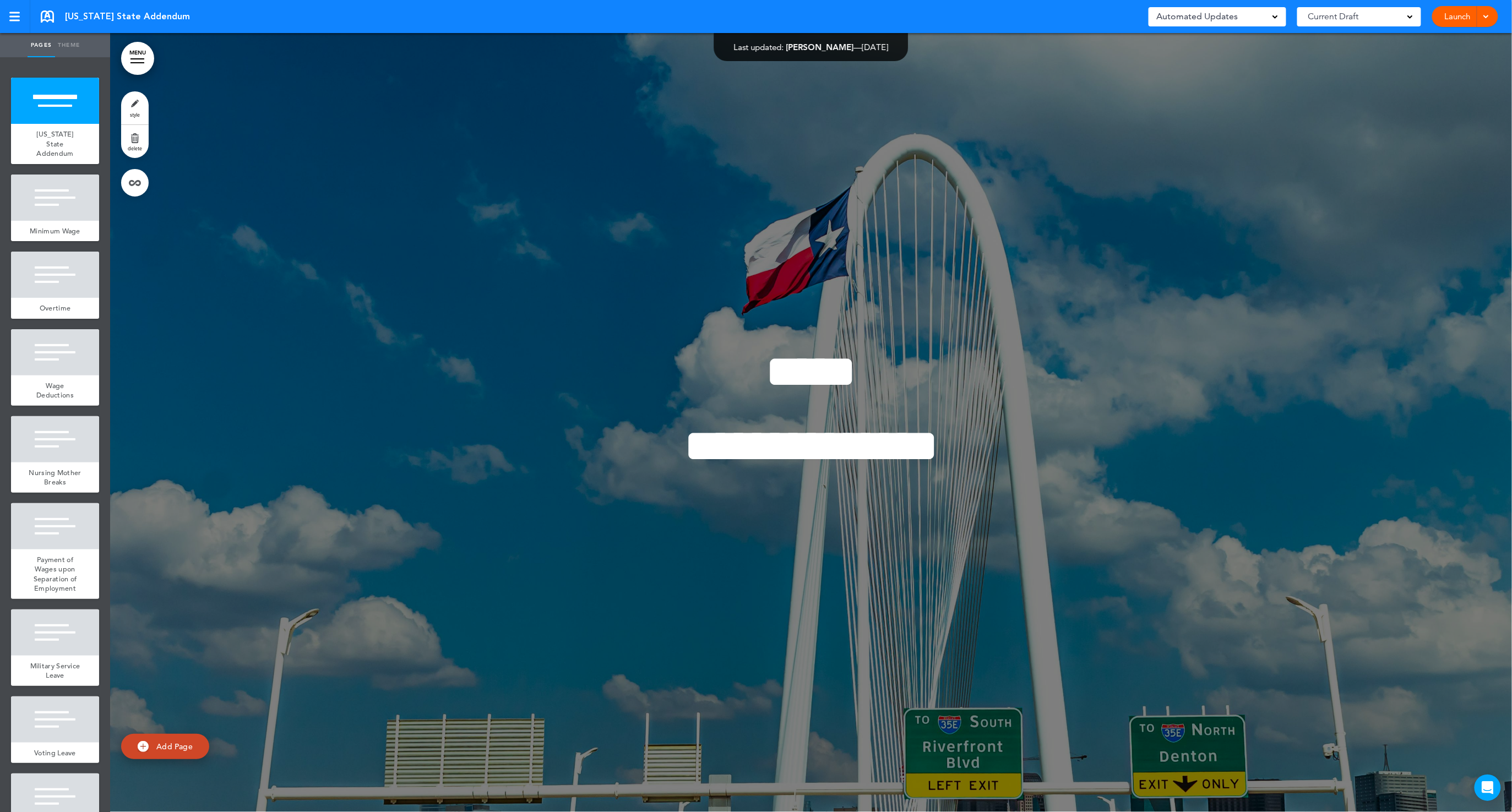
click at [1398, 20] on div "Current Draft" at bounding box center [1359, 17] width 124 height 19
click at [1464, 21] on link "Launch" at bounding box center [1458, 16] width 35 height 21
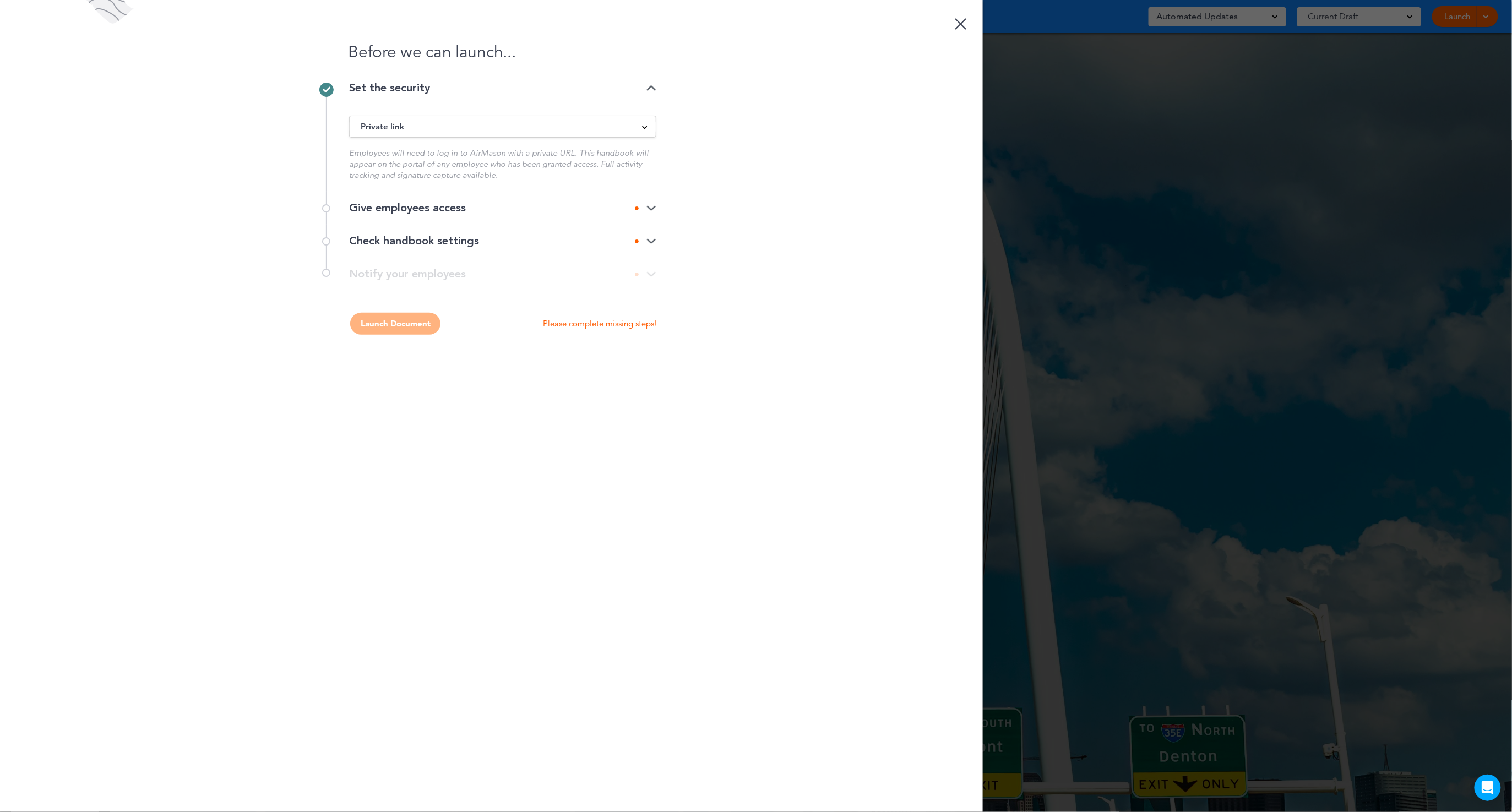
click at [444, 203] on div "Give employees access" at bounding box center [503, 208] width 307 height 11
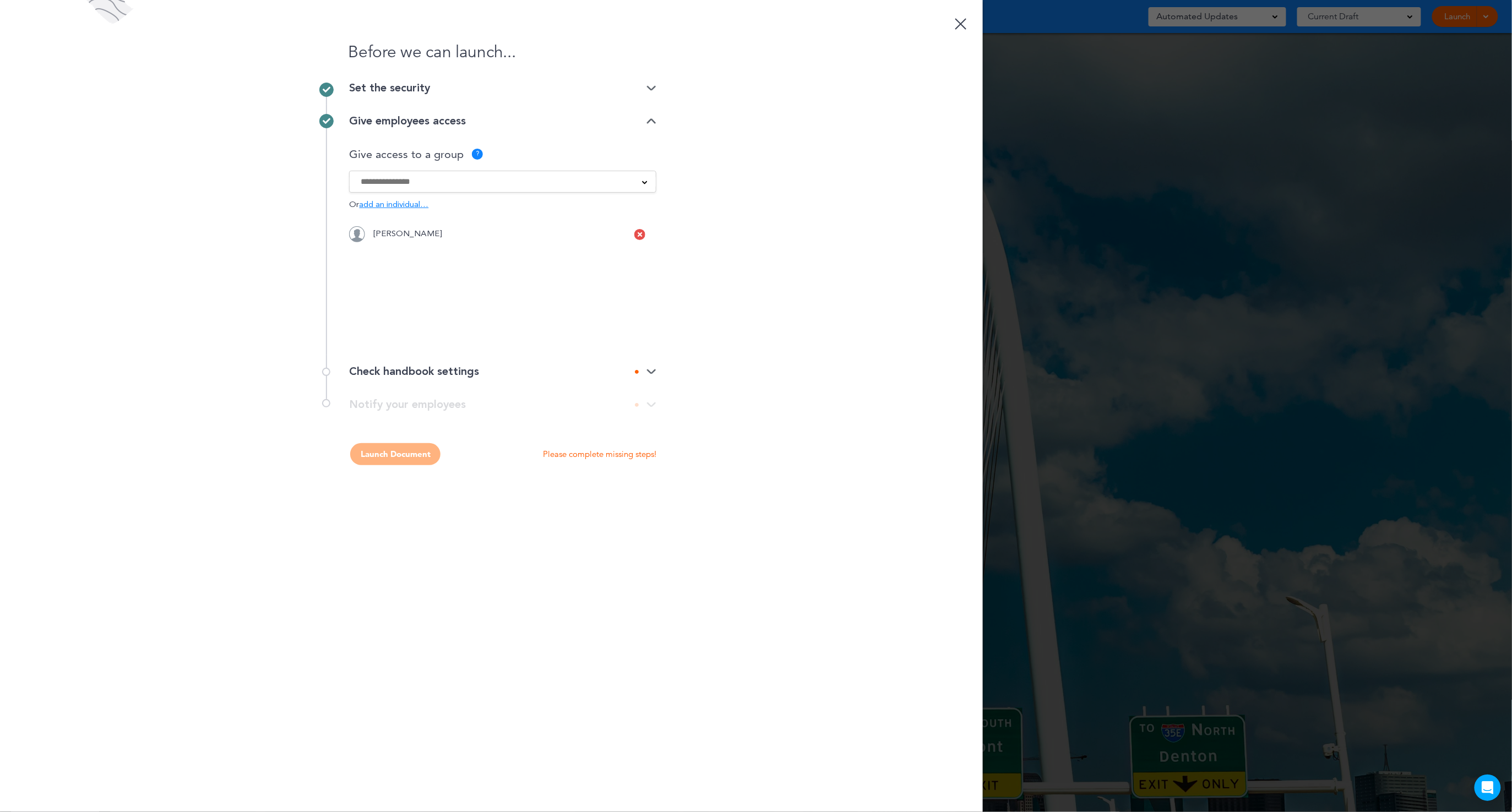
click at [639, 234] on icon at bounding box center [639, 234] width 4 height 7
click at [407, 183] on input at bounding box center [496, 182] width 270 height 12
click at [360, 206] on li "PL - [US_STATE]" at bounding box center [503, 206] width 306 height 19
click at [739, 263] on div "Before we can launch... Set the security Private link Public link Private link …" at bounding box center [491, 406] width 983 height 812
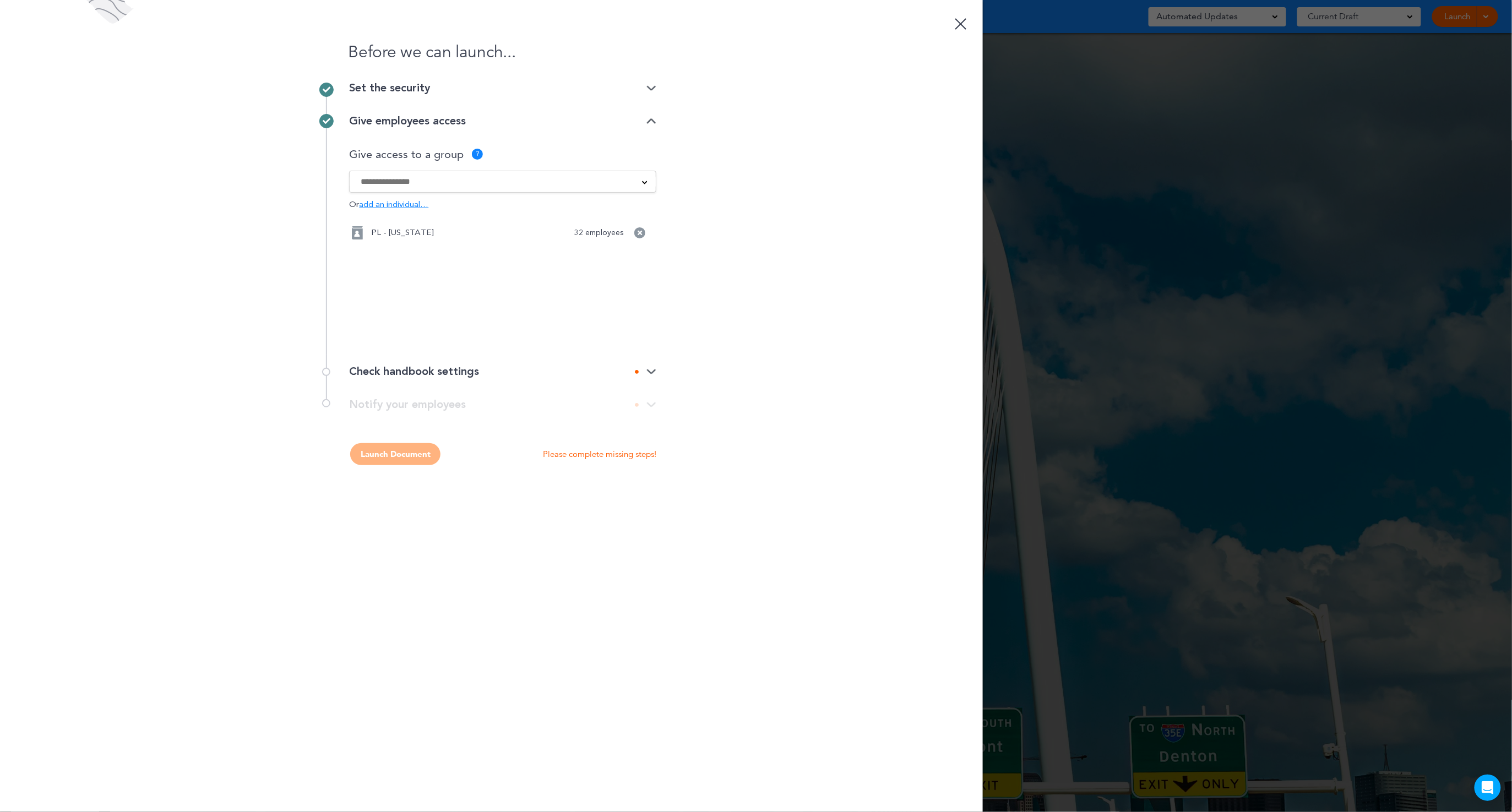
click at [647, 371] on img at bounding box center [652, 372] width 10 height 7
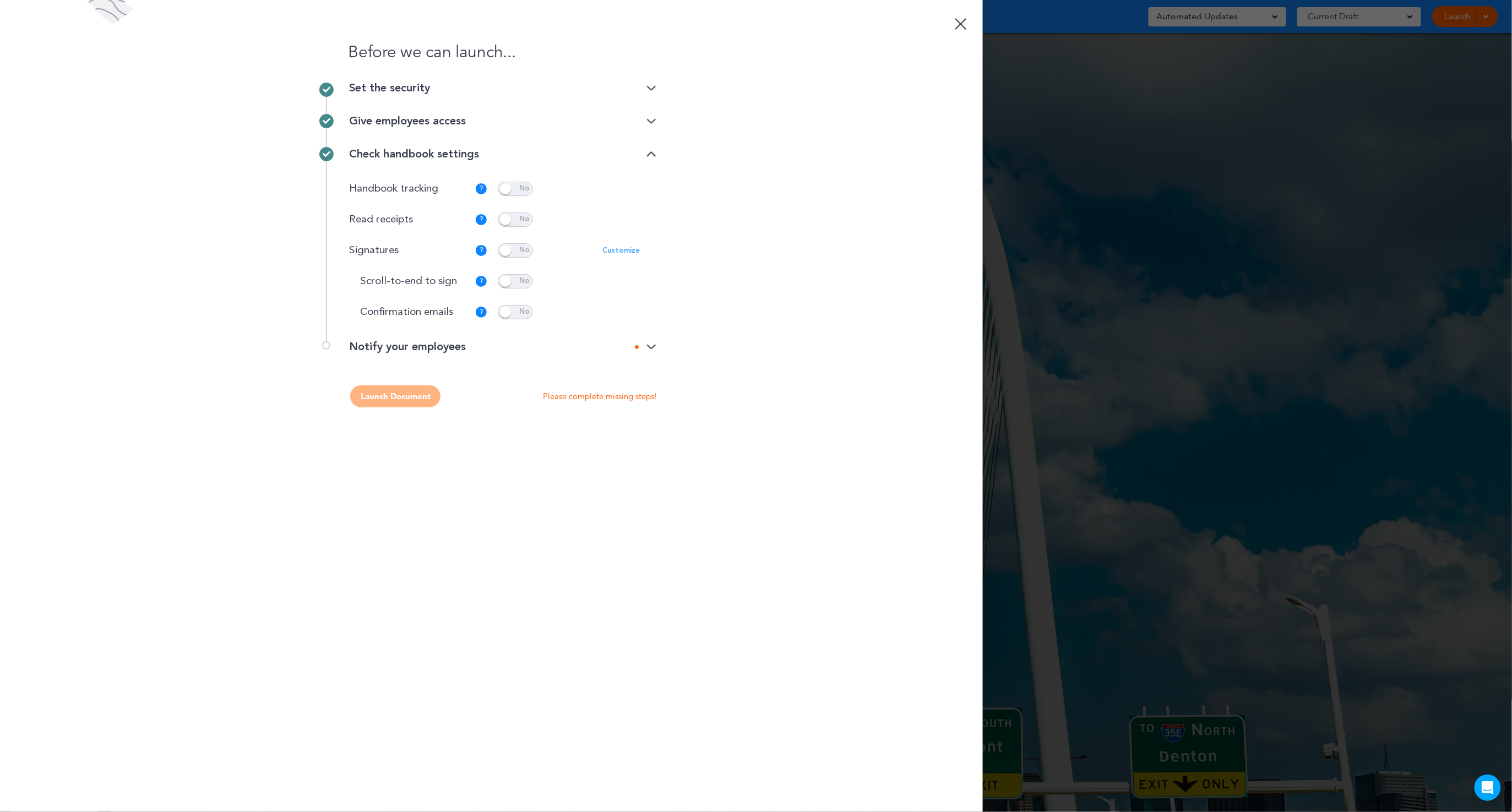
click at [630, 248] on p "Customize" at bounding box center [621, 251] width 38 height 7
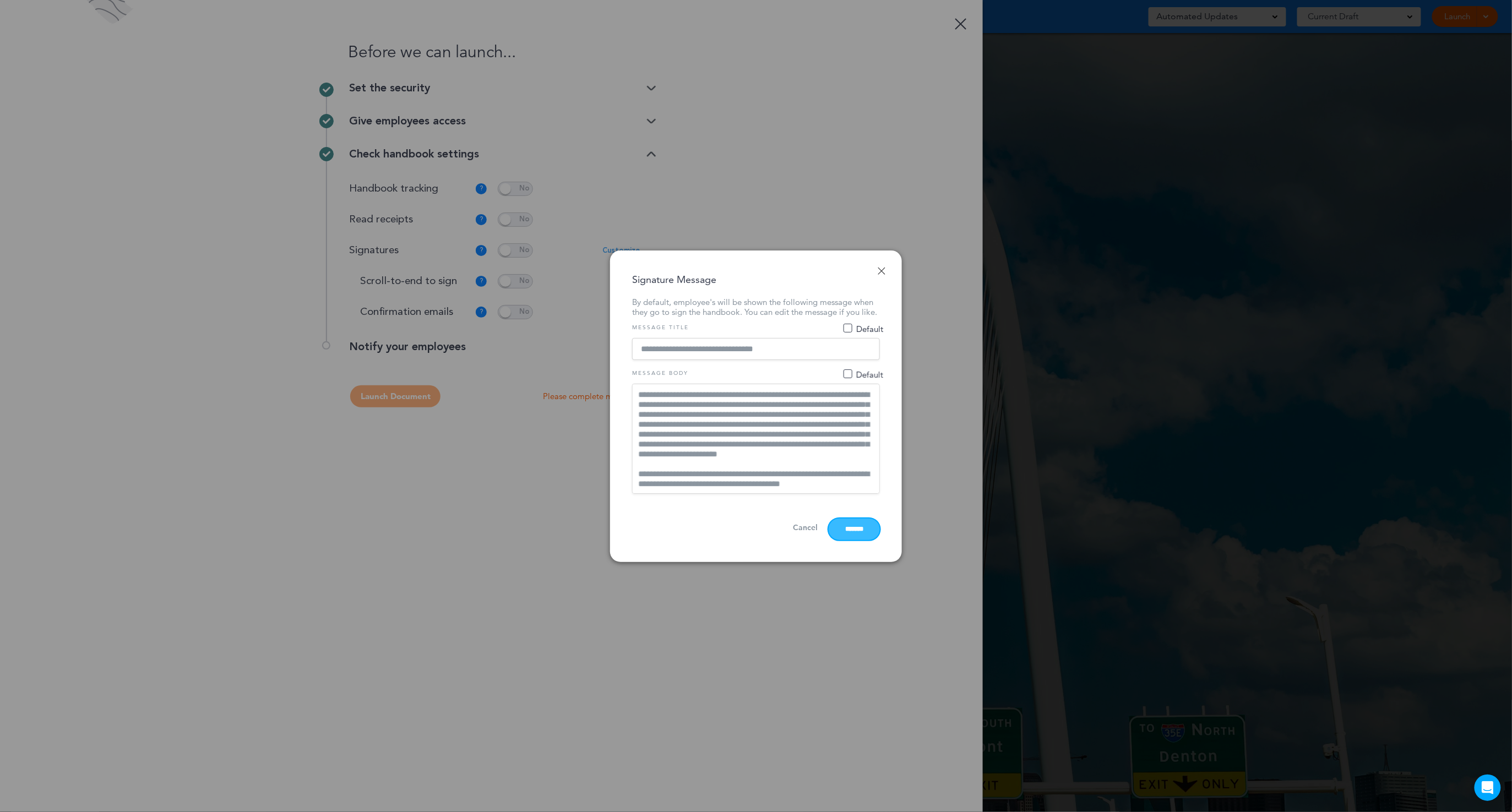
click at [851, 534] on input "*******" at bounding box center [854, 529] width 51 height 21
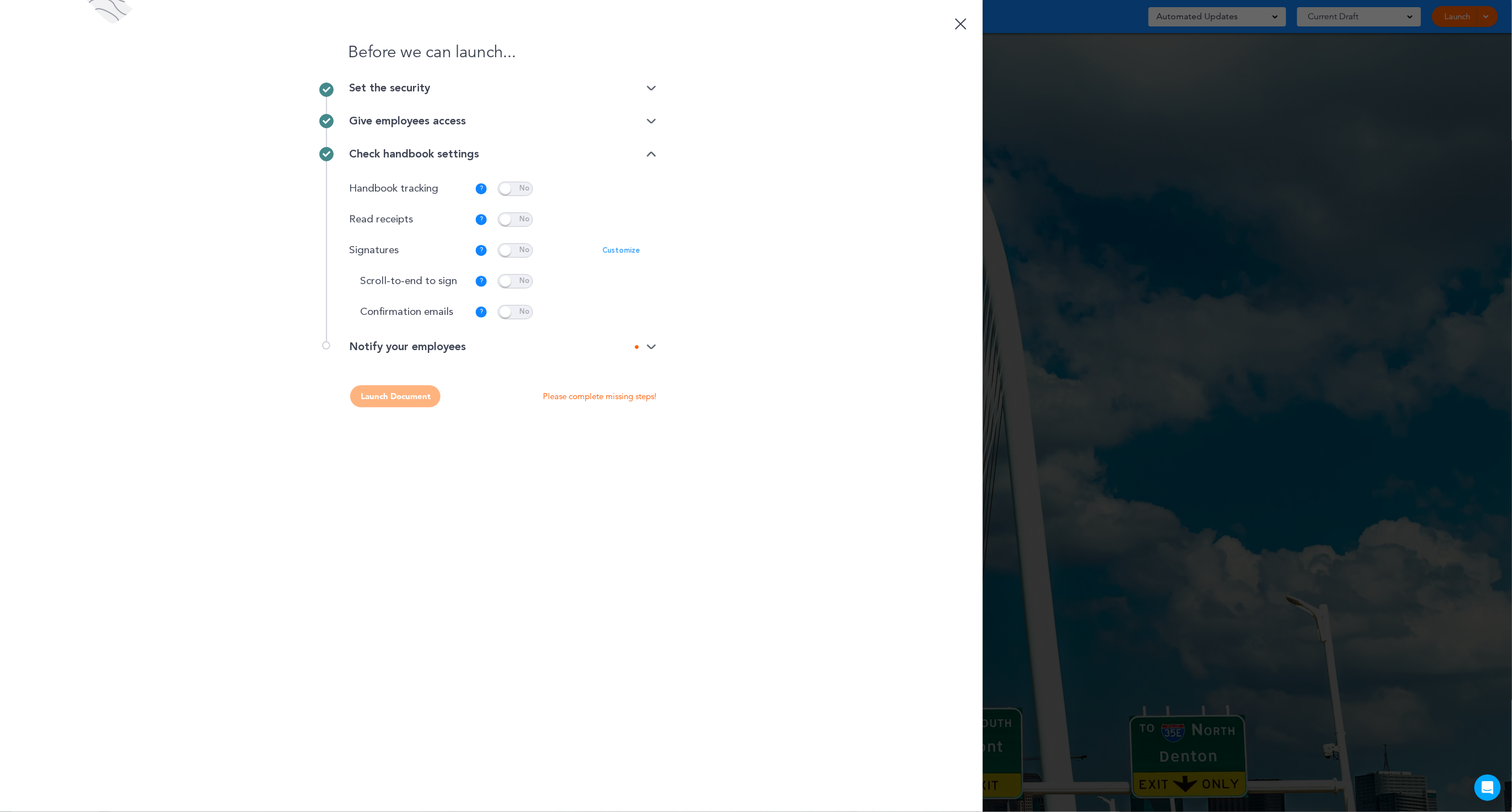
click at [613, 346] on div "Notify your employees" at bounding box center [503, 347] width 307 height 11
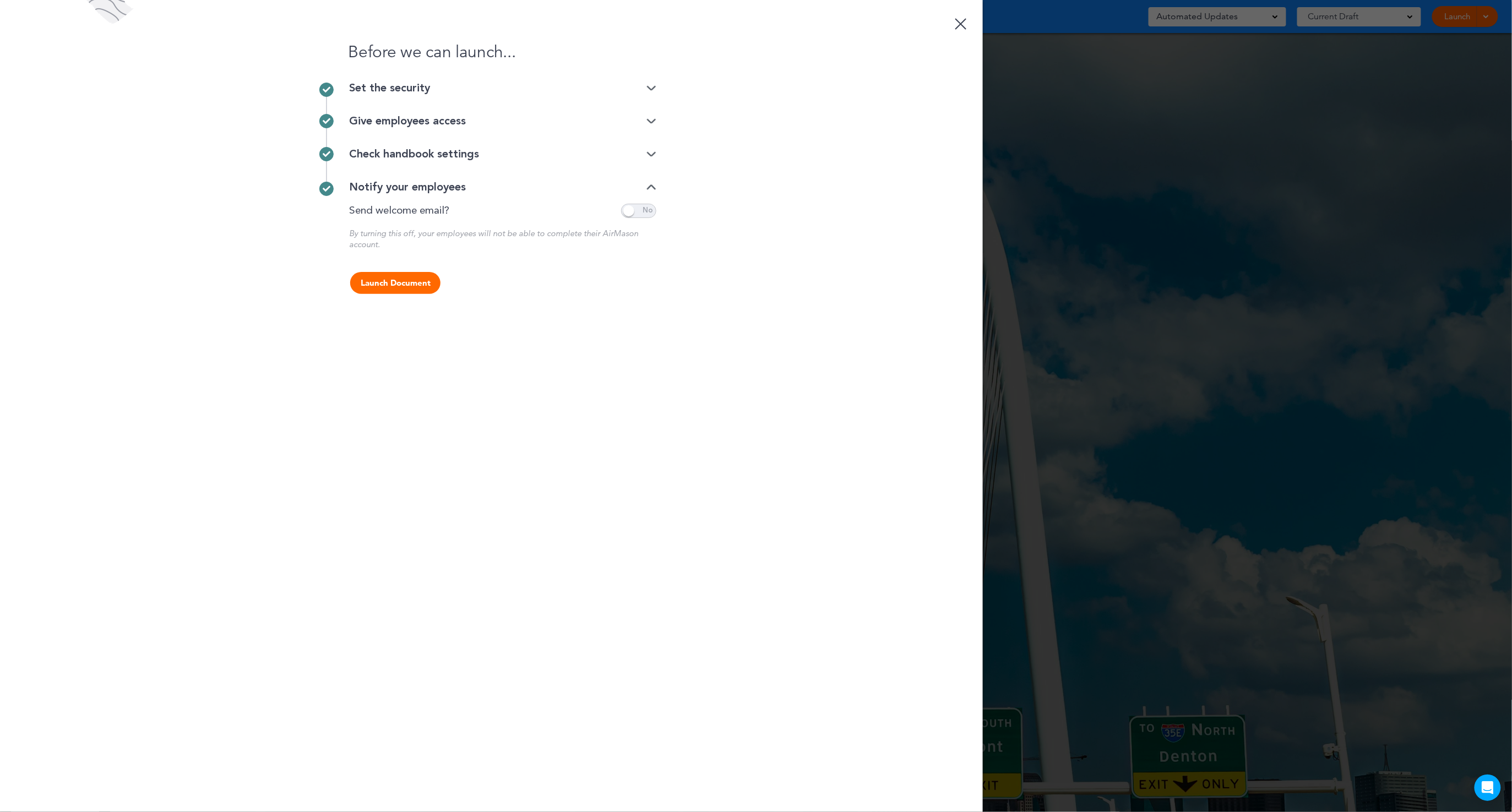
click at [650, 147] on div "Check handbook settings" at bounding box center [503, 154] width 307 height 33
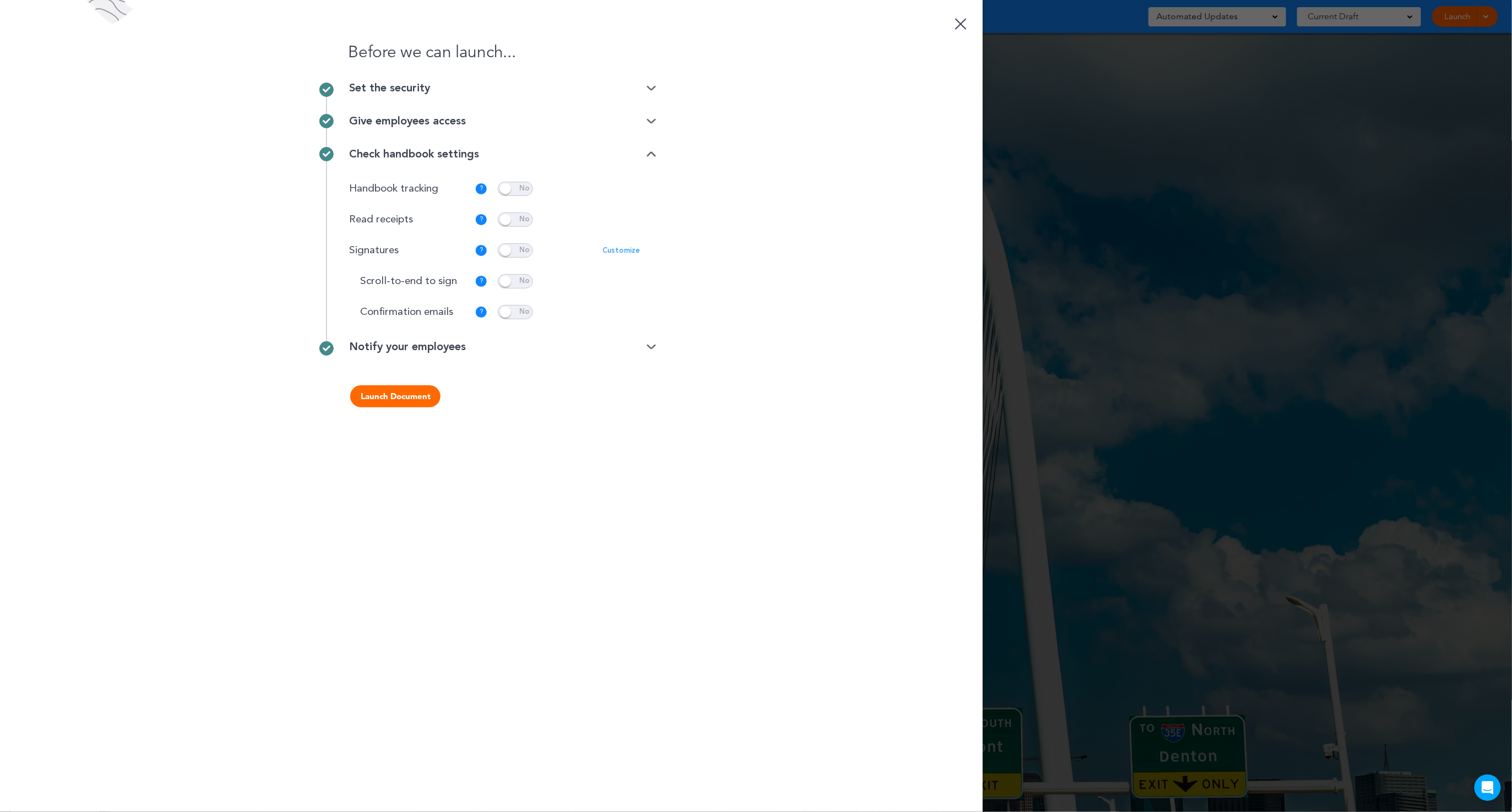
click at [651, 120] on img at bounding box center [652, 122] width 10 height 7
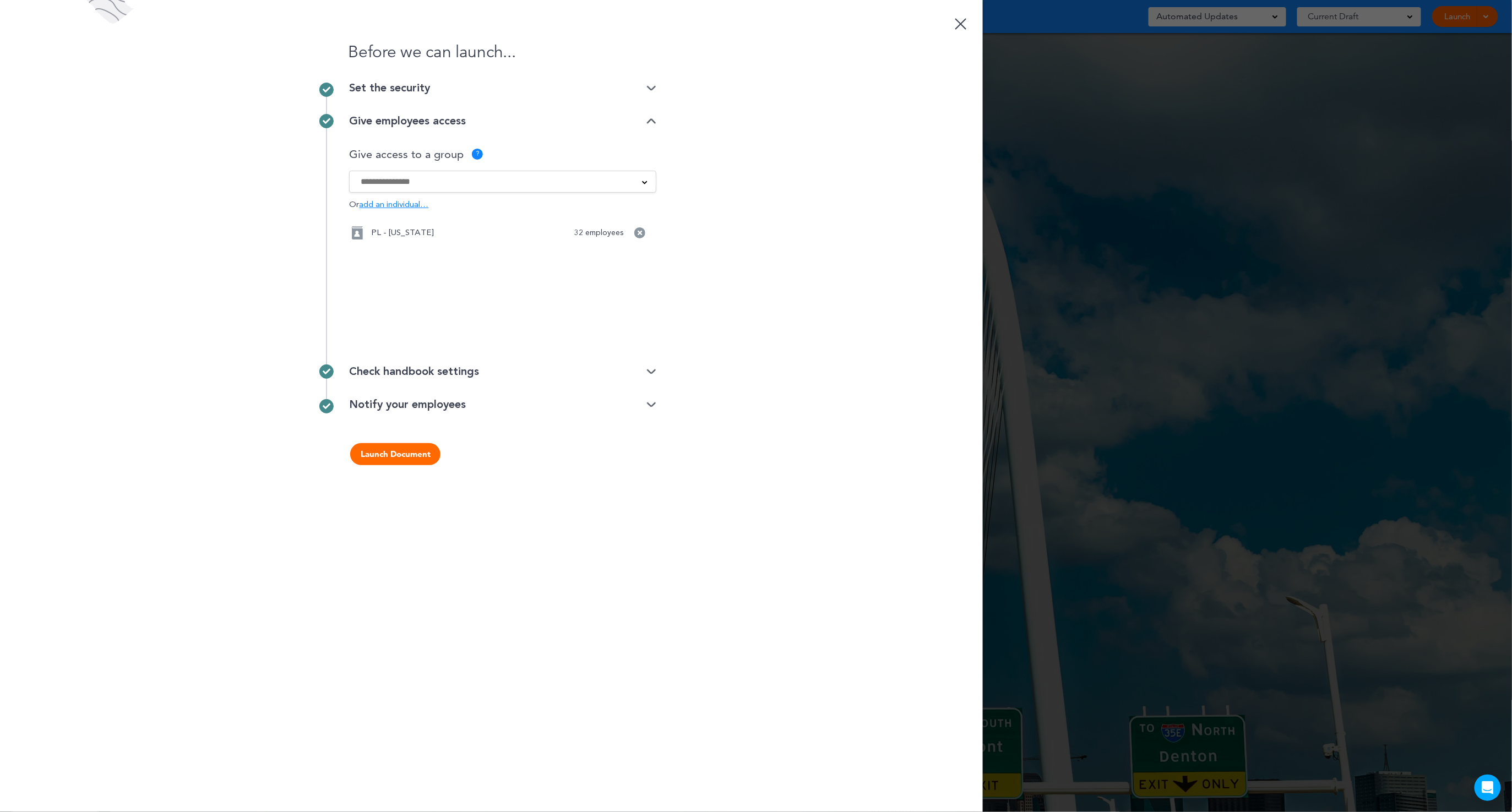
click at [652, 88] on img at bounding box center [652, 88] width 10 height 7
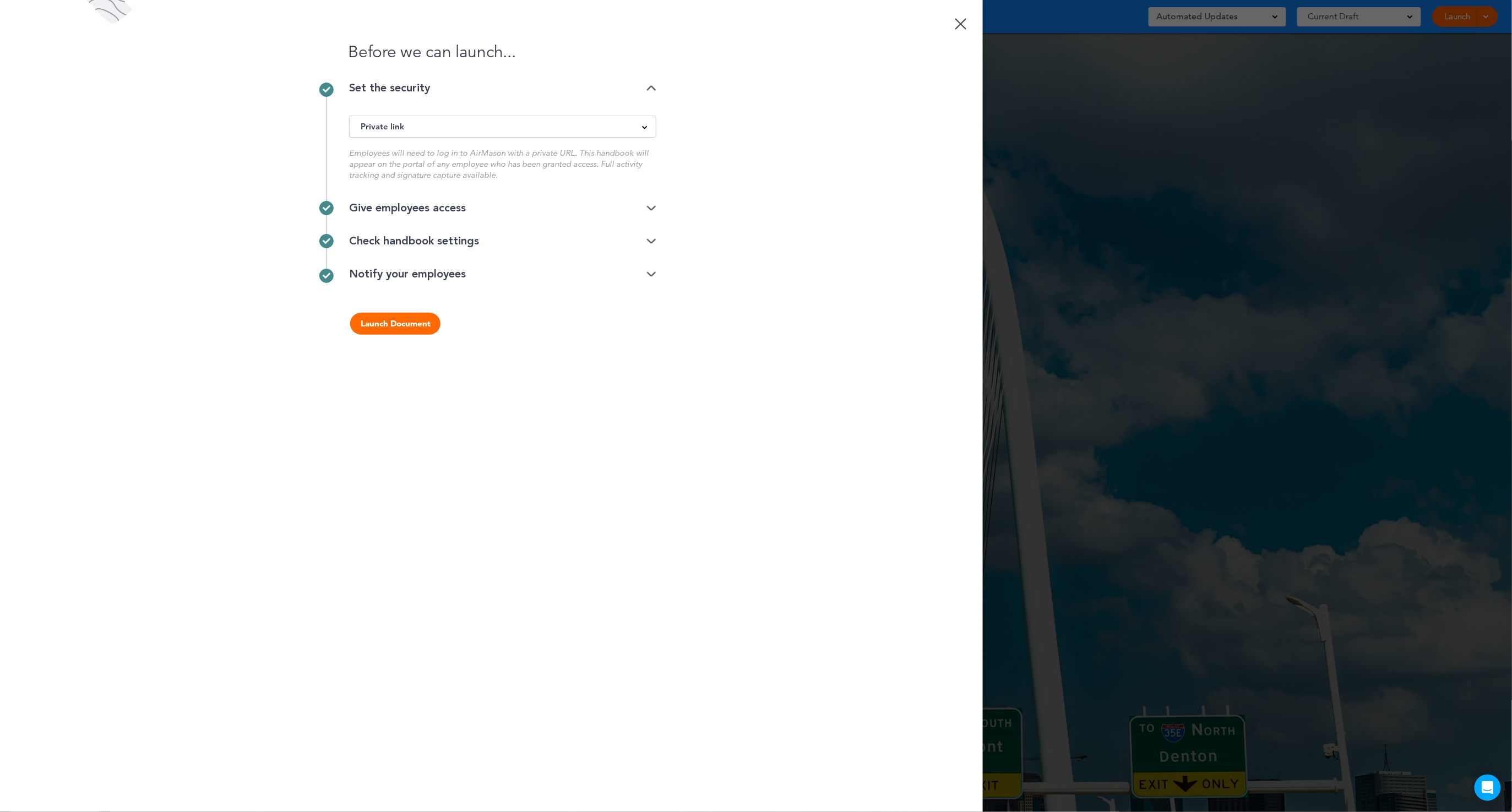
click at [650, 277] on div "Notify your employees" at bounding box center [503, 274] width 307 height 11
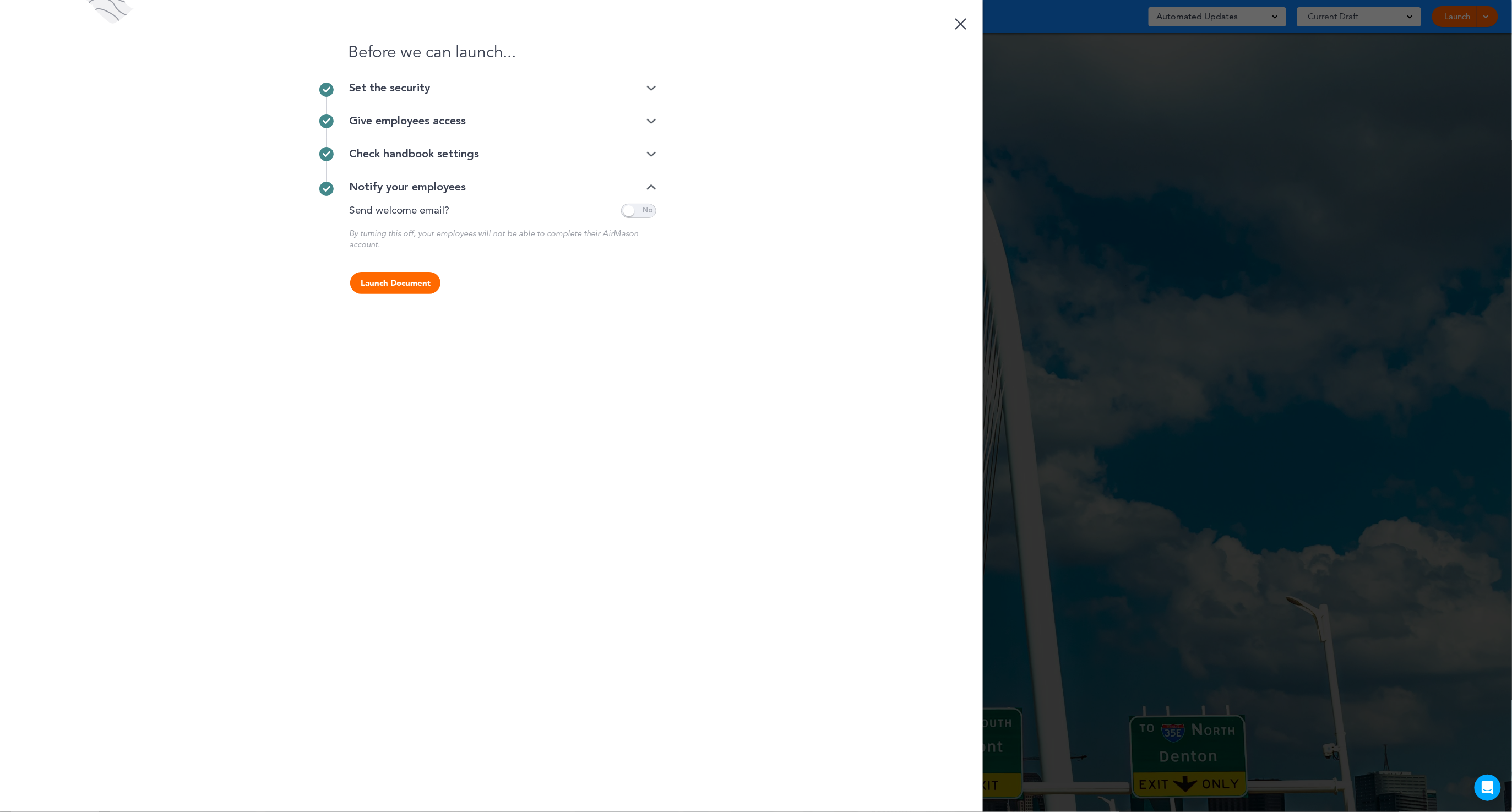
click at [409, 282] on button "Launch Document" at bounding box center [395, 283] width 90 height 22
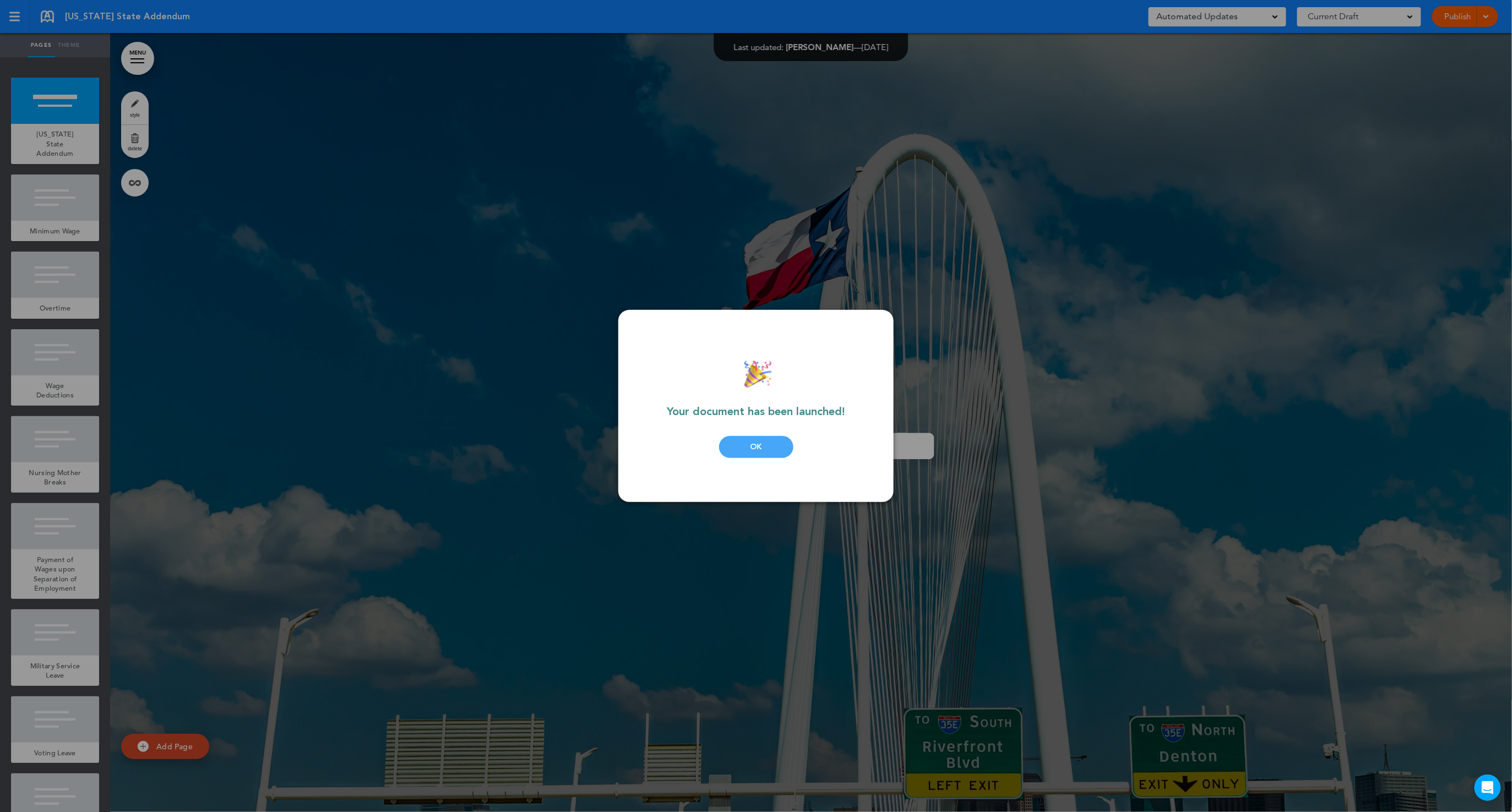
click at [789, 455] on div "OK" at bounding box center [756, 447] width 74 height 22
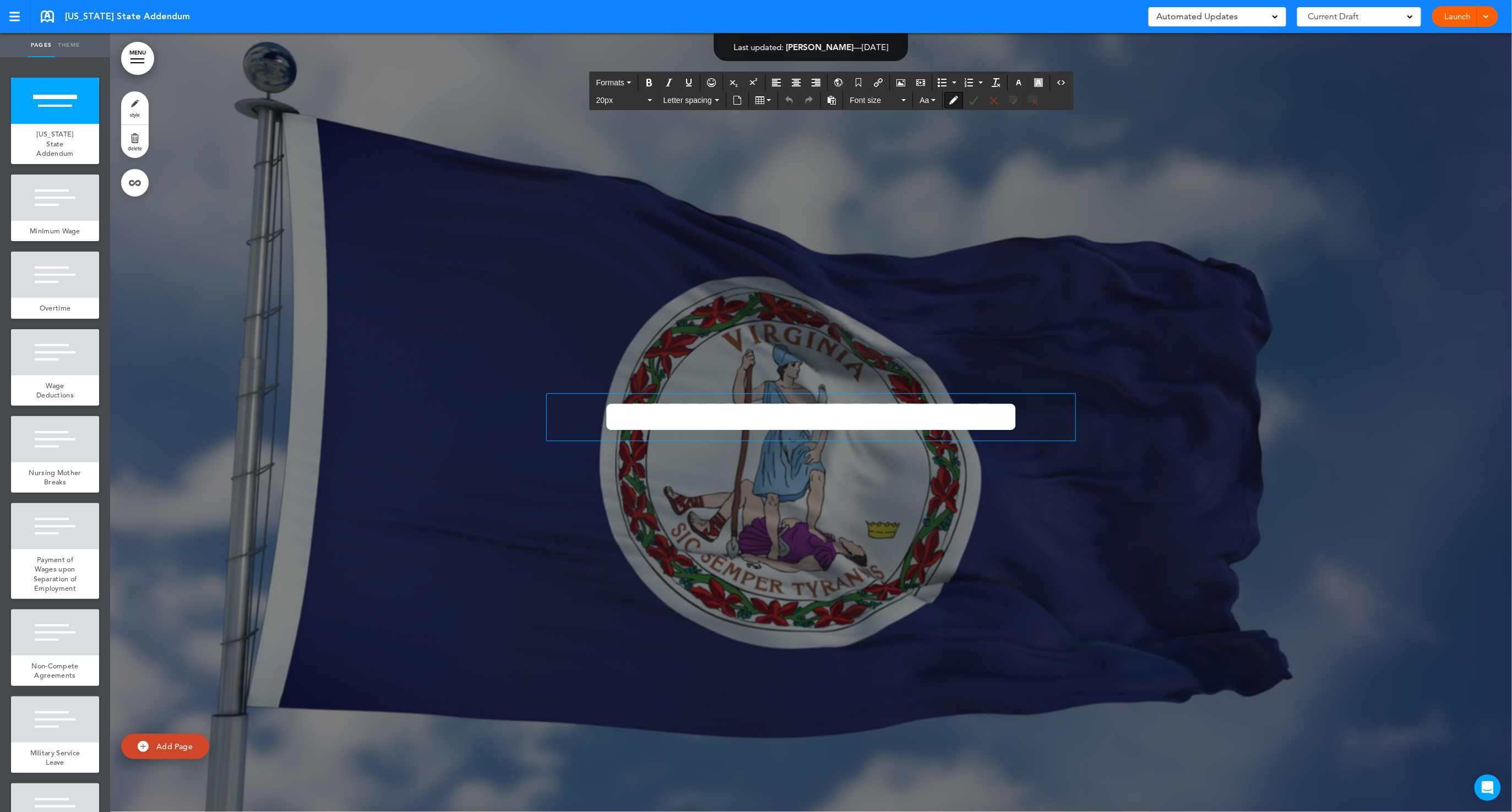
click at [712, 417] on span "**********" at bounding box center [811, 417] width 418 height 46
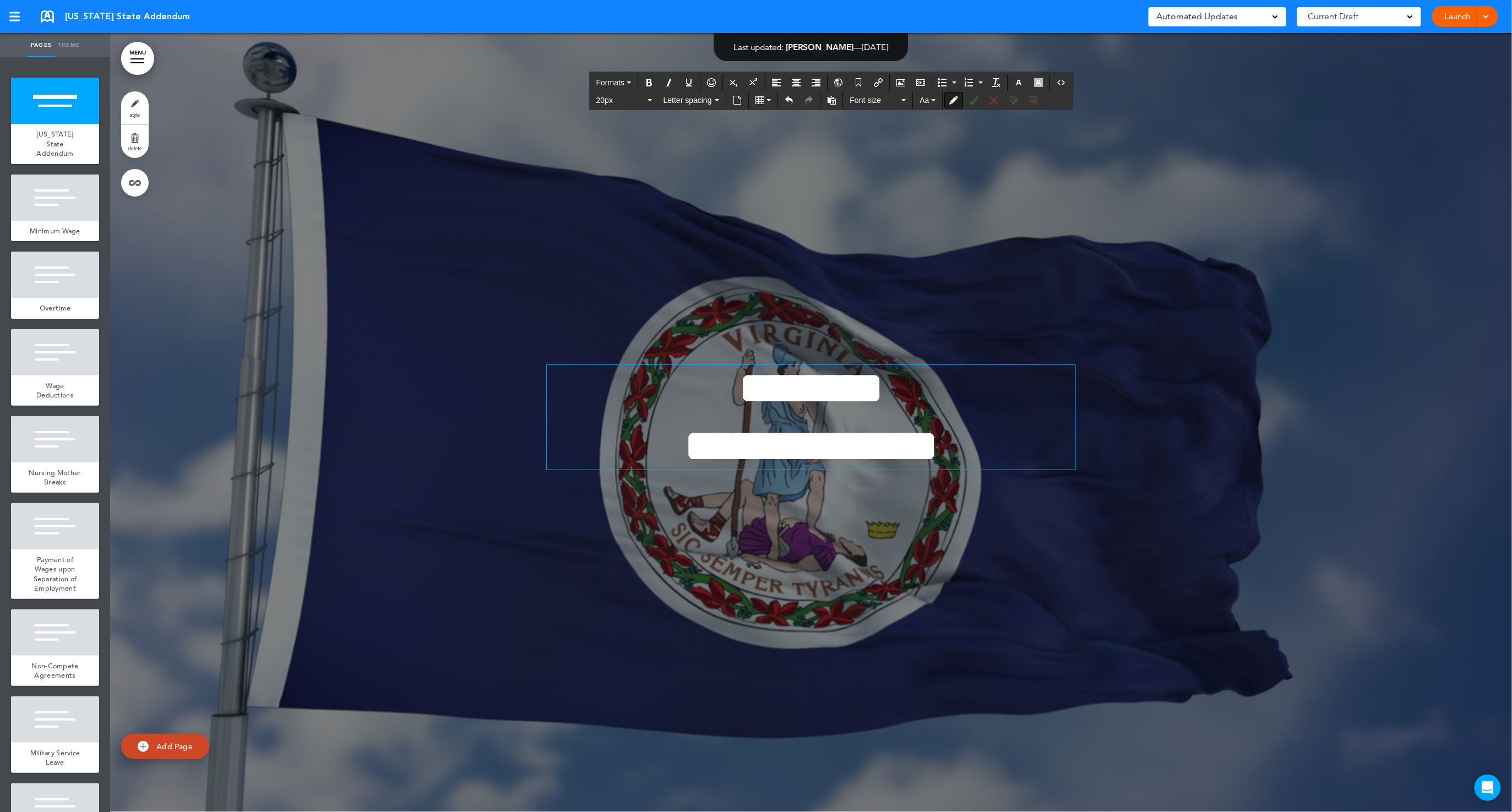
click at [1278, 242] on div at bounding box center [811, 423] width 1402 height 779
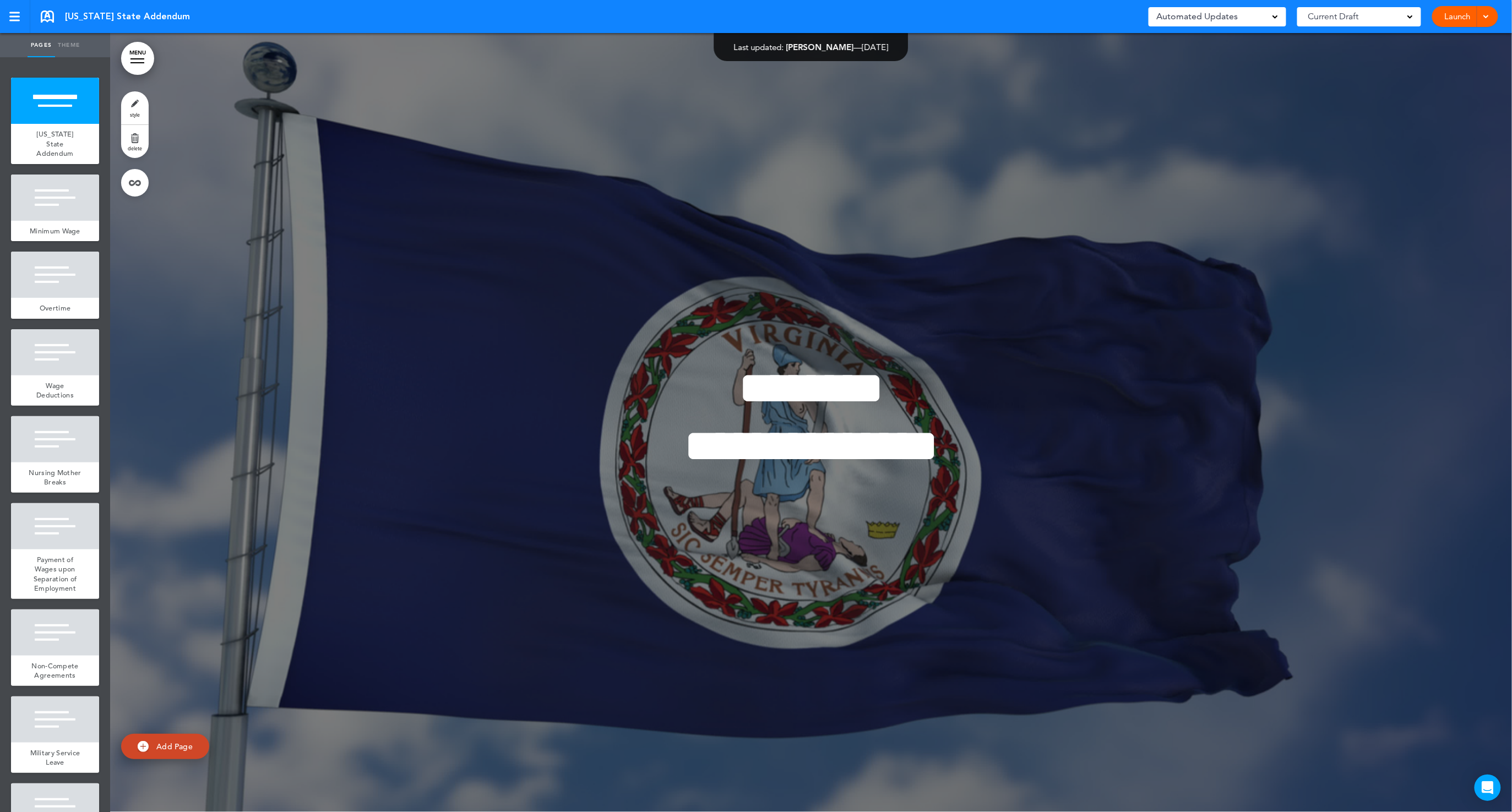
click at [1450, 20] on link "Launch" at bounding box center [1458, 16] width 35 height 21
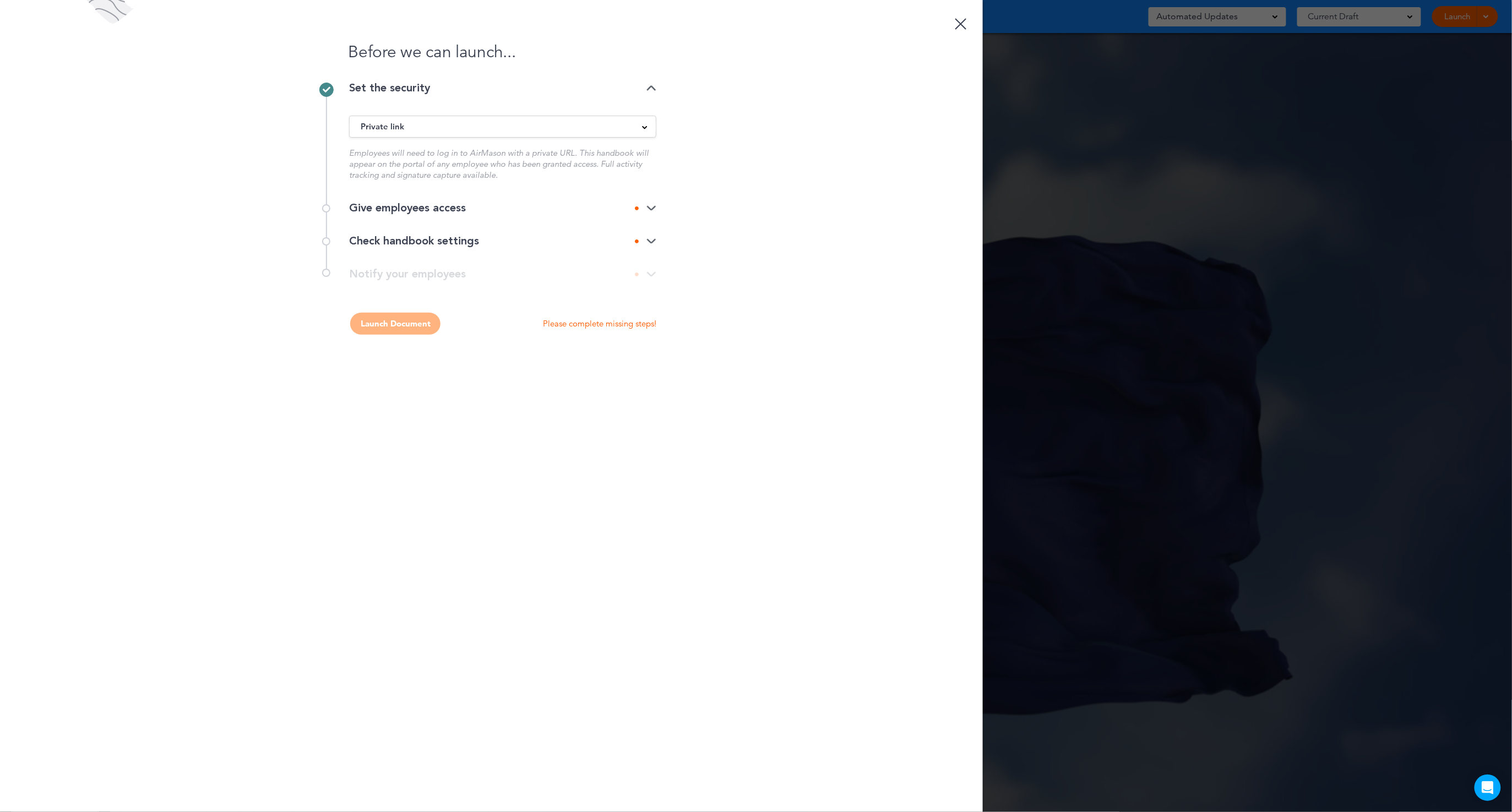
click at [962, 23] on link at bounding box center [961, 22] width 22 height 22
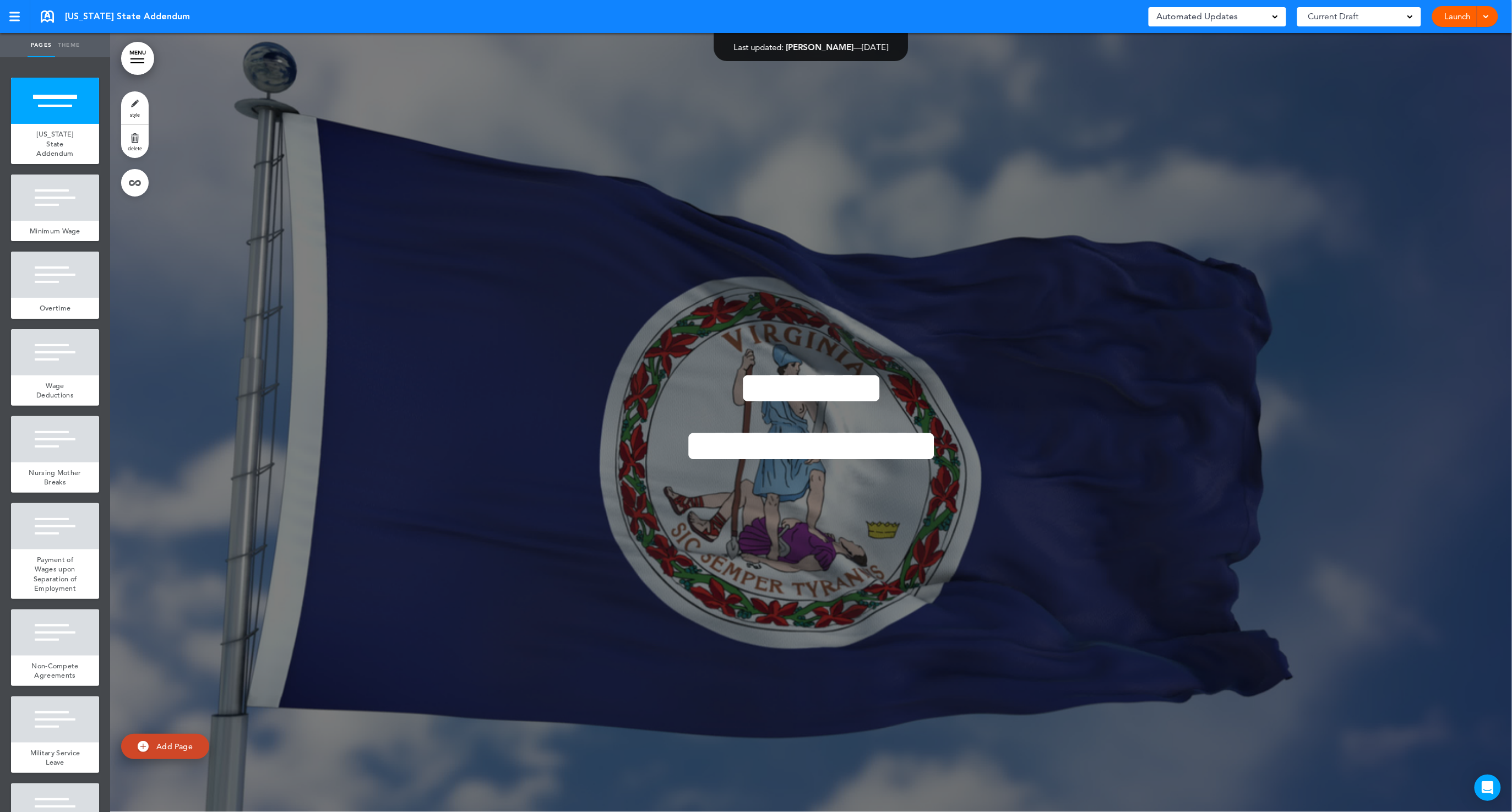
click at [1462, 18] on link "Launch" at bounding box center [1458, 16] width 35 height 21
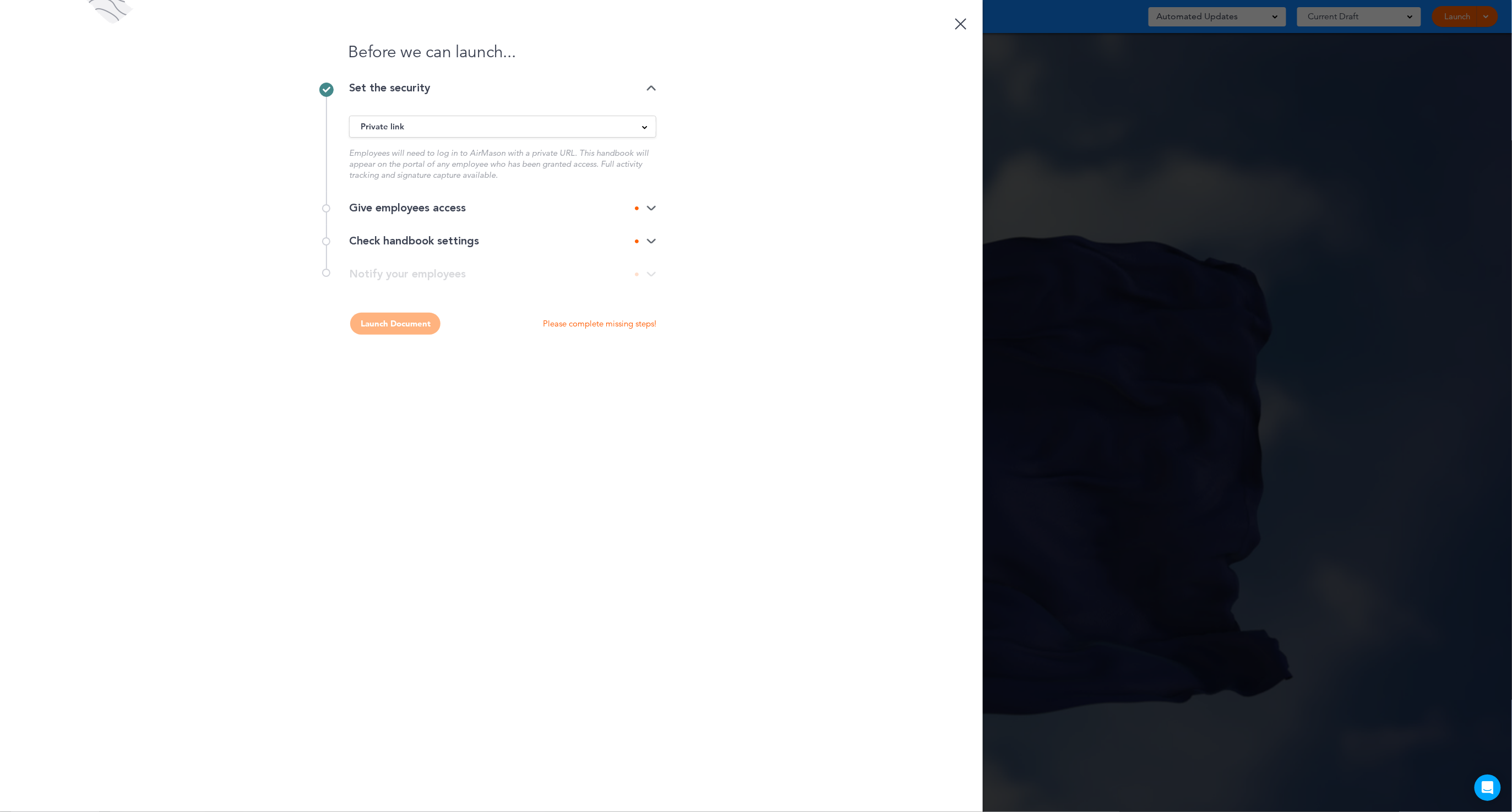
click at [417, 210] on div "Give employees access" at bounding box center [503, 208] width 307 height 11
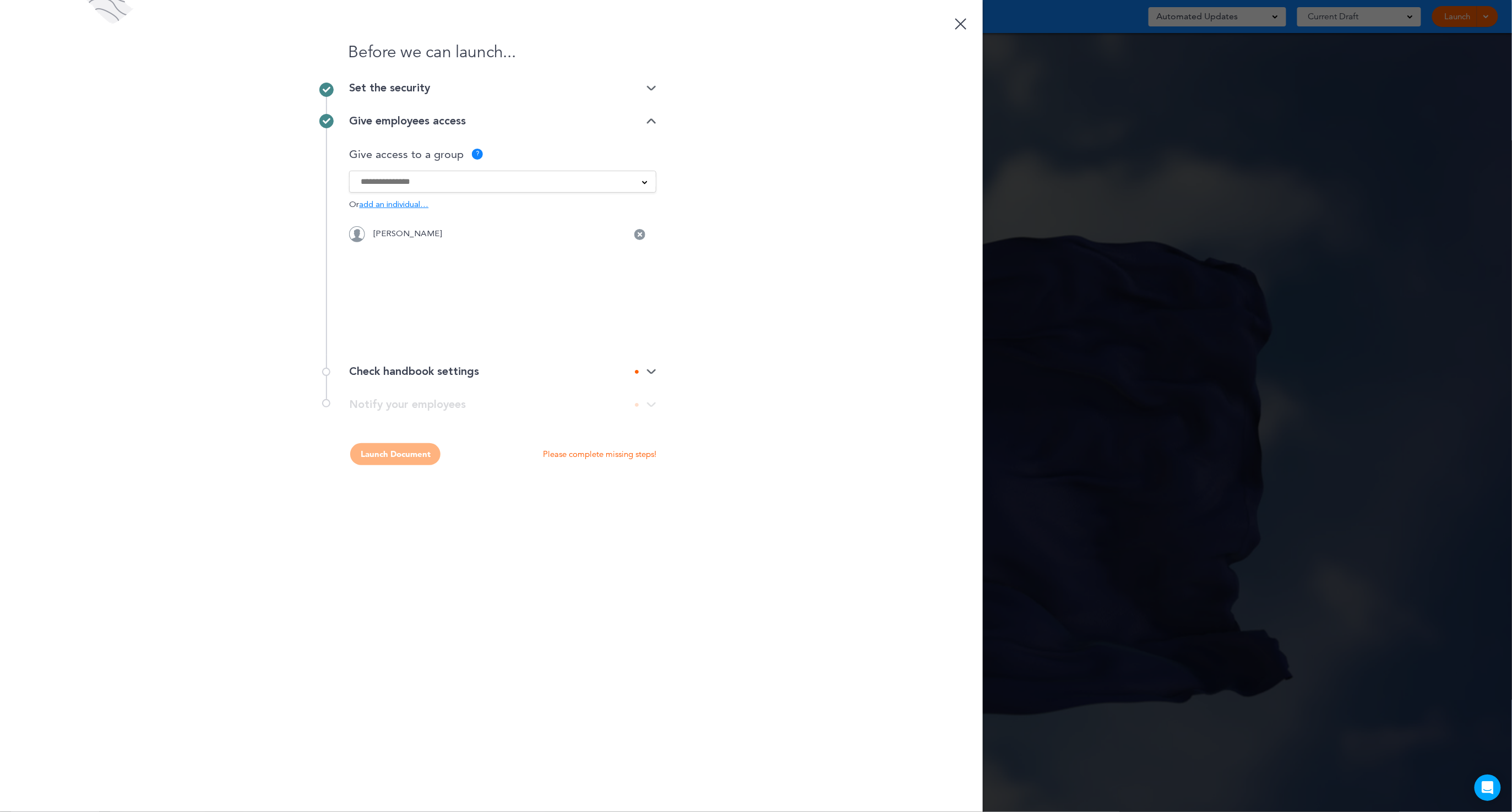
click at [444, 179] on input at bounding box center [496, 182] width 270 height 12
click at [737, 170] on div "Before we can launch... Set the security Private link Public link Private link …" at bounding box center [491, 406] width 983 height 812
click at [641, 232] on icon at bounding box center [639, 234] width 4 height 7
click at [453, 183] on input at bounding box center [496, 182] width 270 height 12
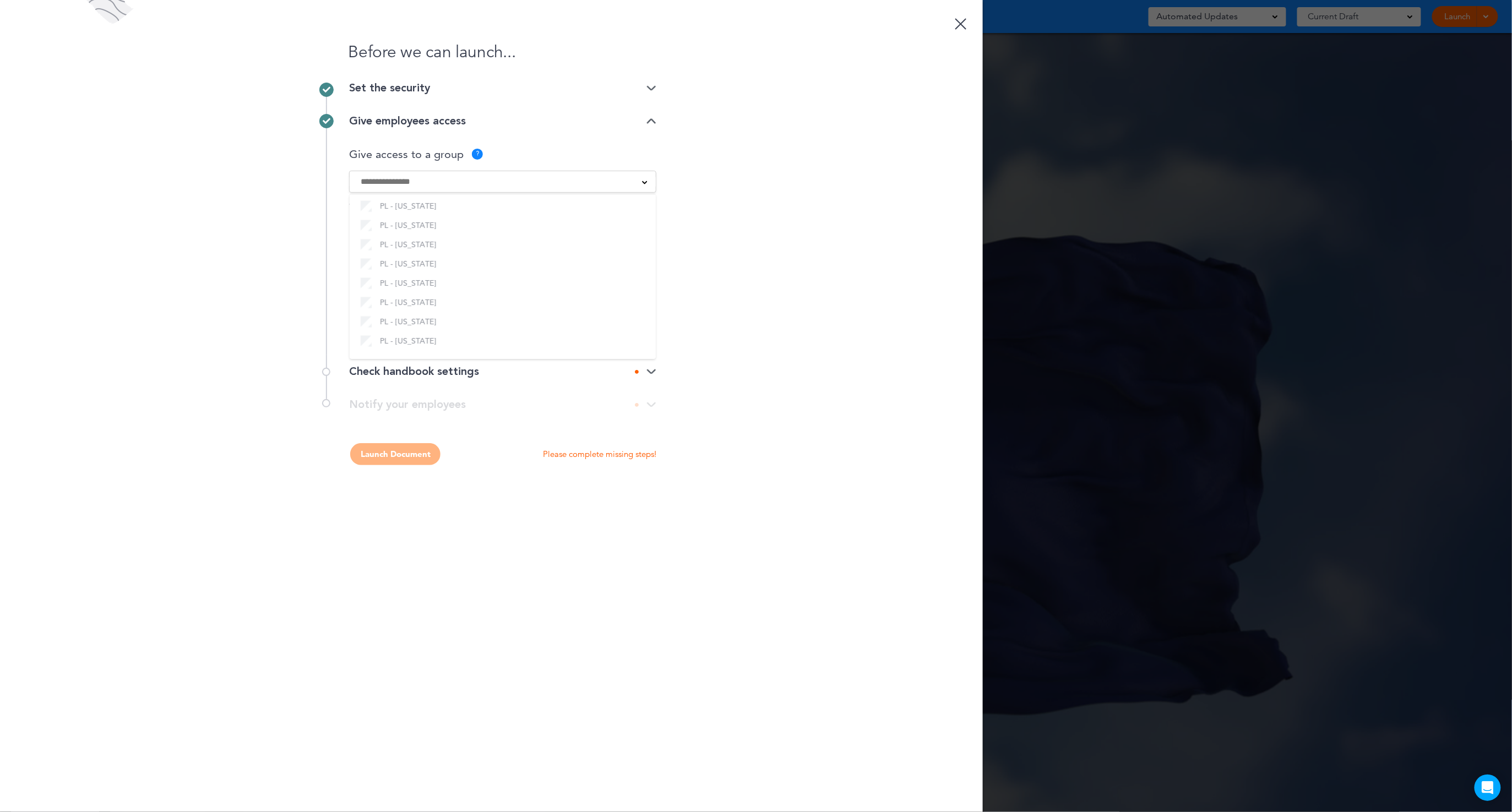
click at [831, 257] on div "Before we can launch... Set the security Private link Public link Private link …" at bounding box center [491, 406] width 983 height 812
click at [652, 369] on img at bounding box center [652, 372] width 10 height 7
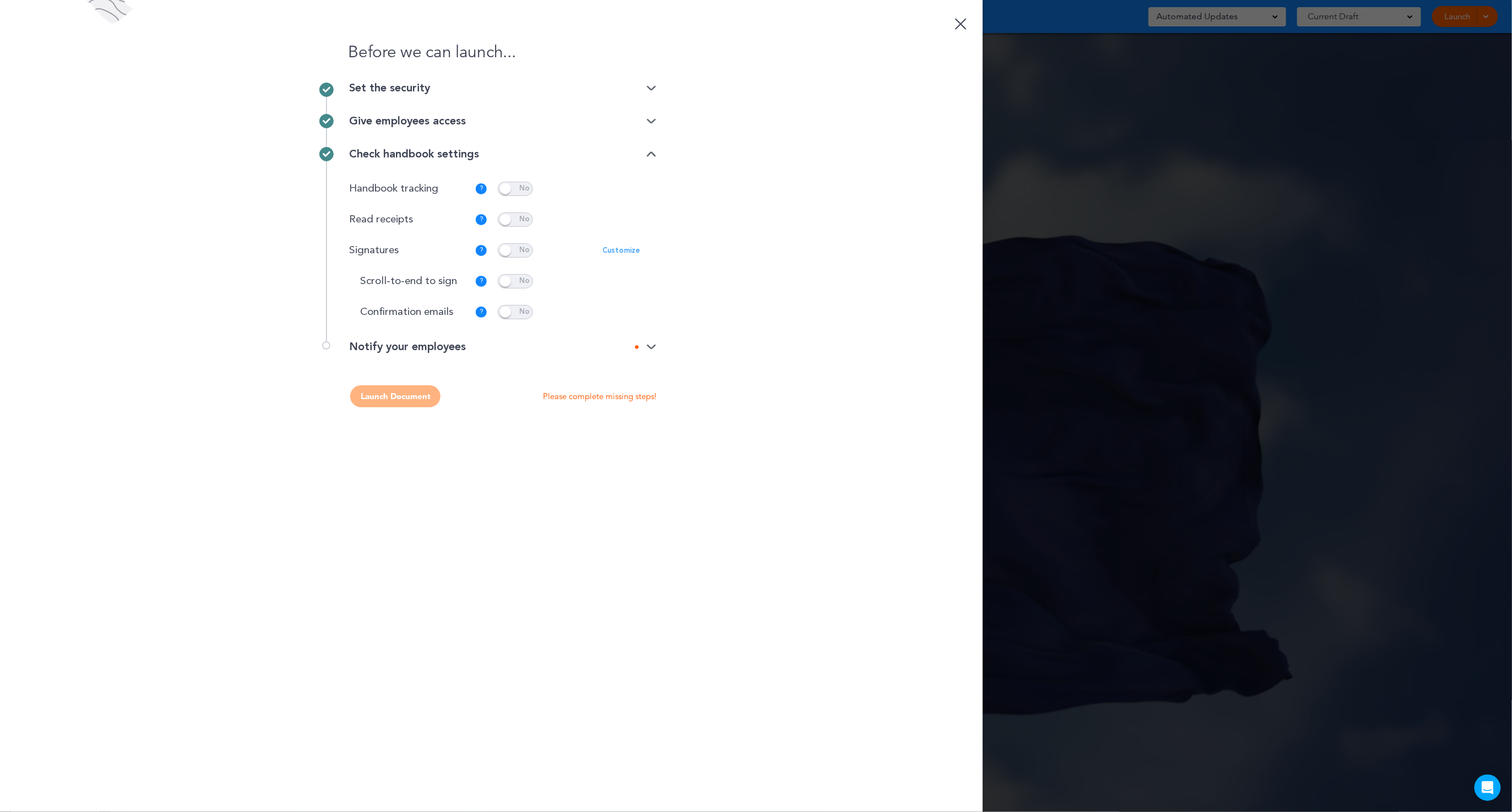
click at [650, 350] on div "Notify your employees" at bounding box center [503, 347] width 307 height 11
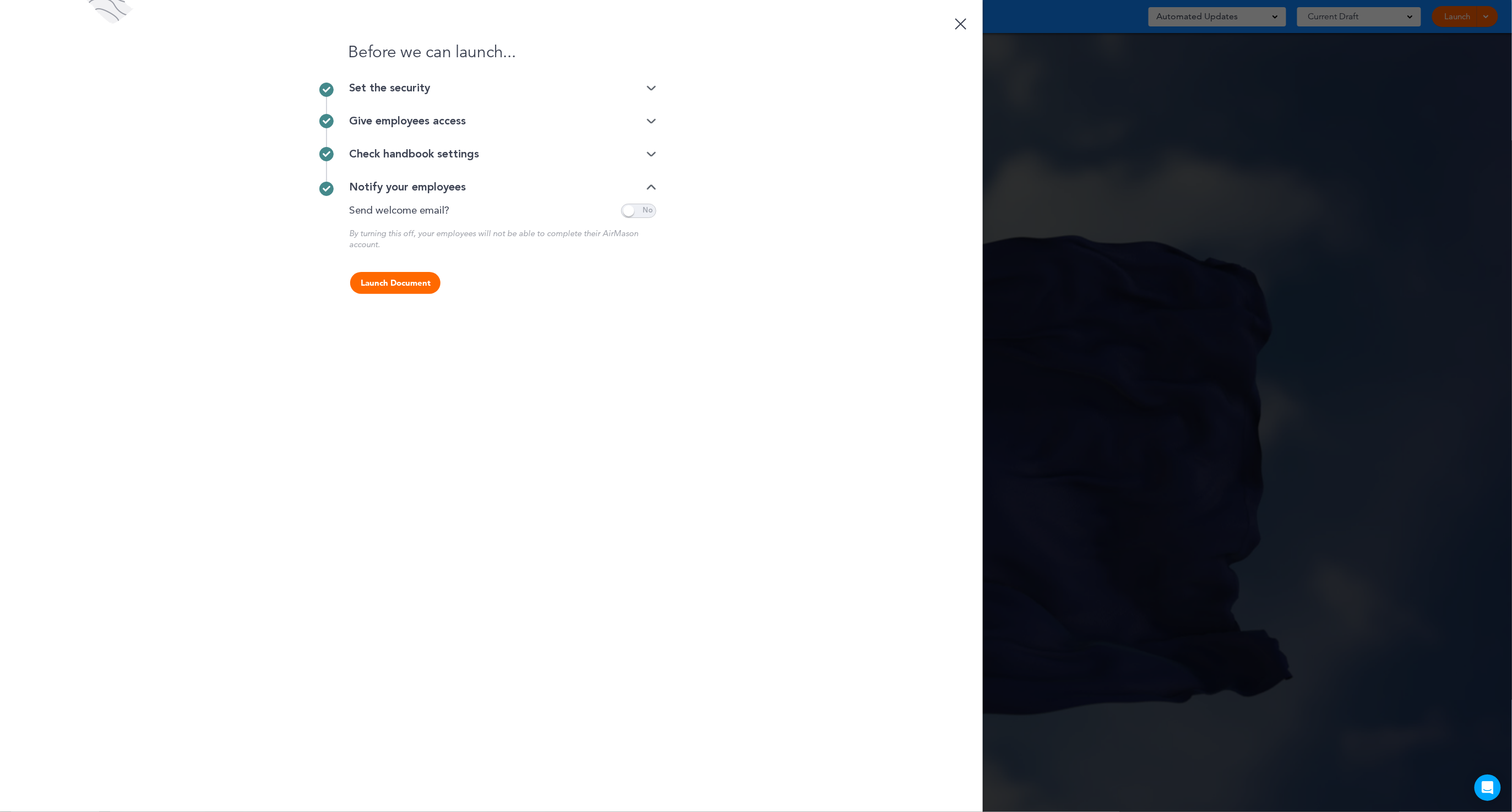
click at [650, 182] on div "Notify your employees" at bounding box center [503, 187] width 307 height 11
click at [650, 154] on img at bounding box center [652, 154] width 10 height 7
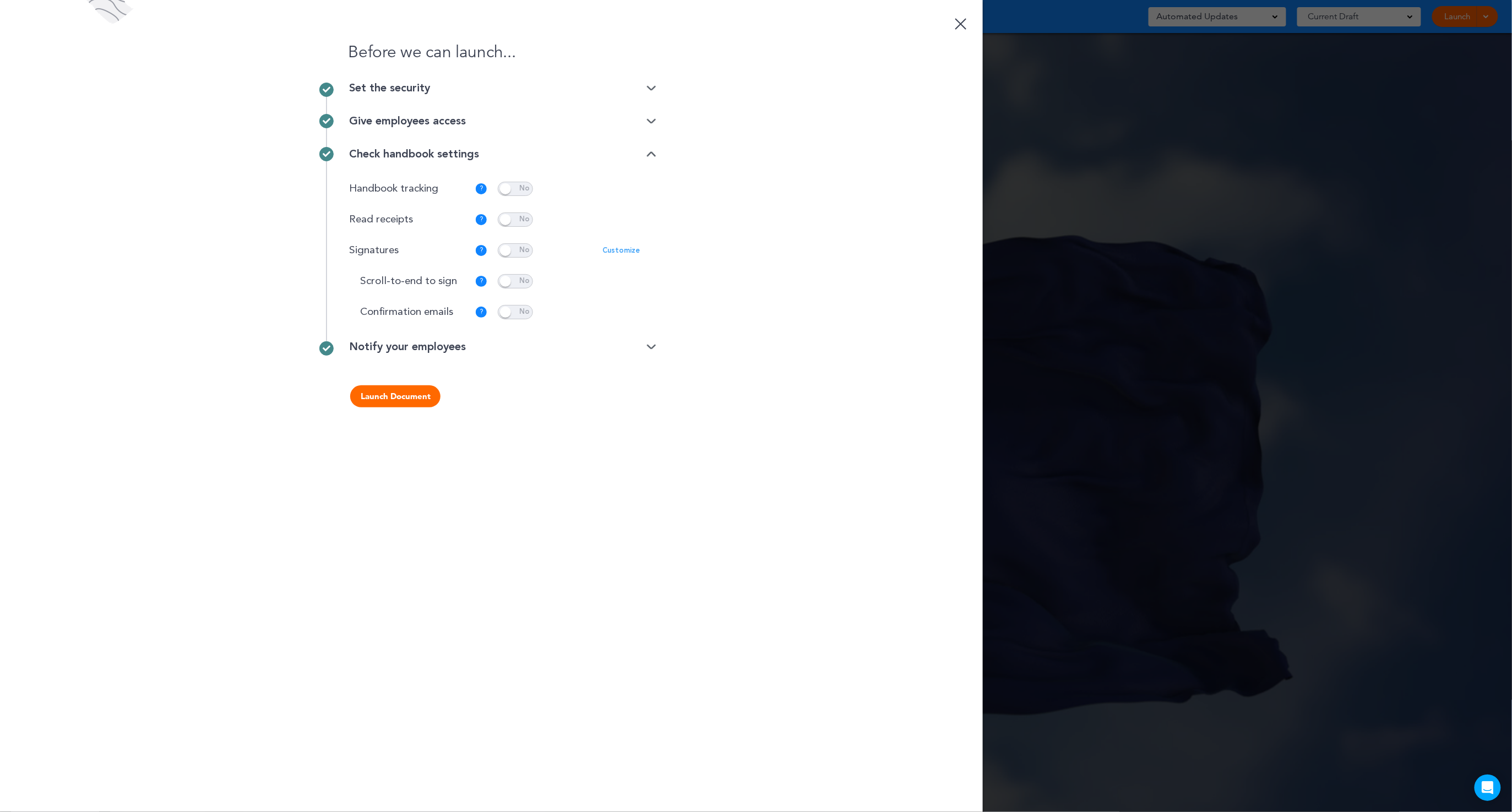
click at [649, 349] on img at bounding box center [652, 348] width 10 height 7
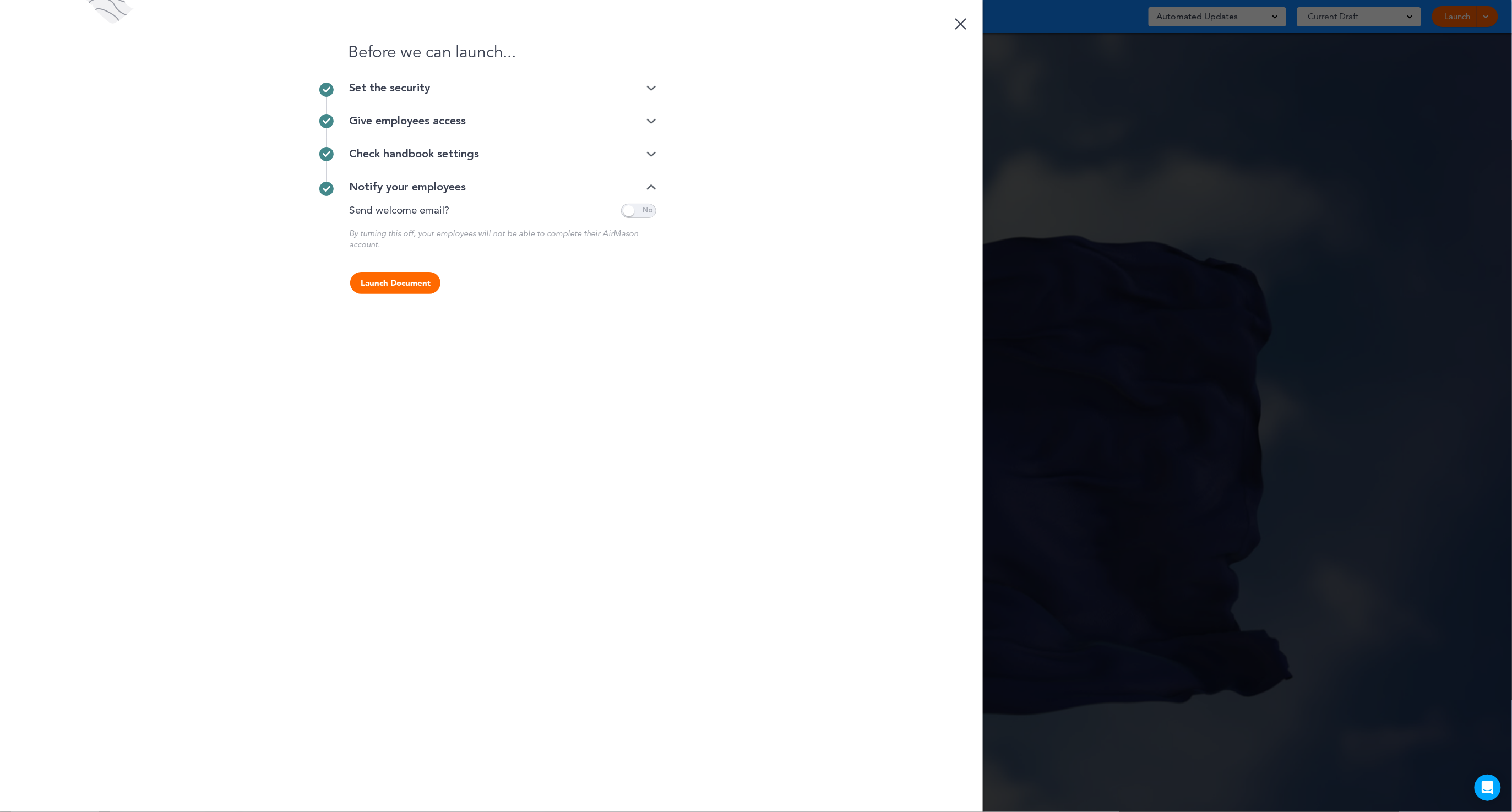
click at [651, 185] on img at bounding box center [652, 188] width 10 height 7
click at [650, 159] on div "Check handbook settings" at bounding box center [503, 154] width 307 height 11
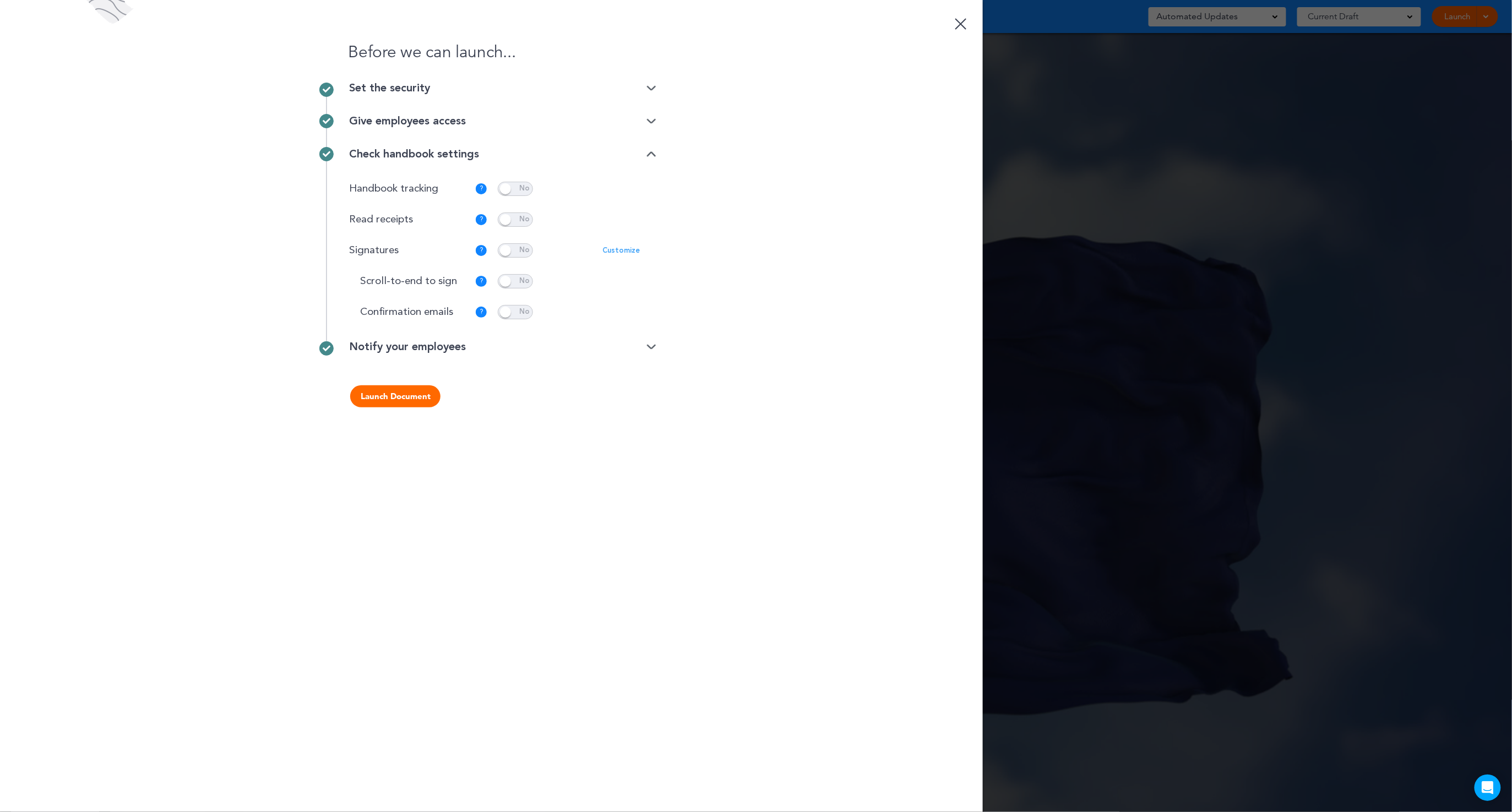
click at [617, 249] on p "Customize" at bounding box center [621, 251] width 38 height 7
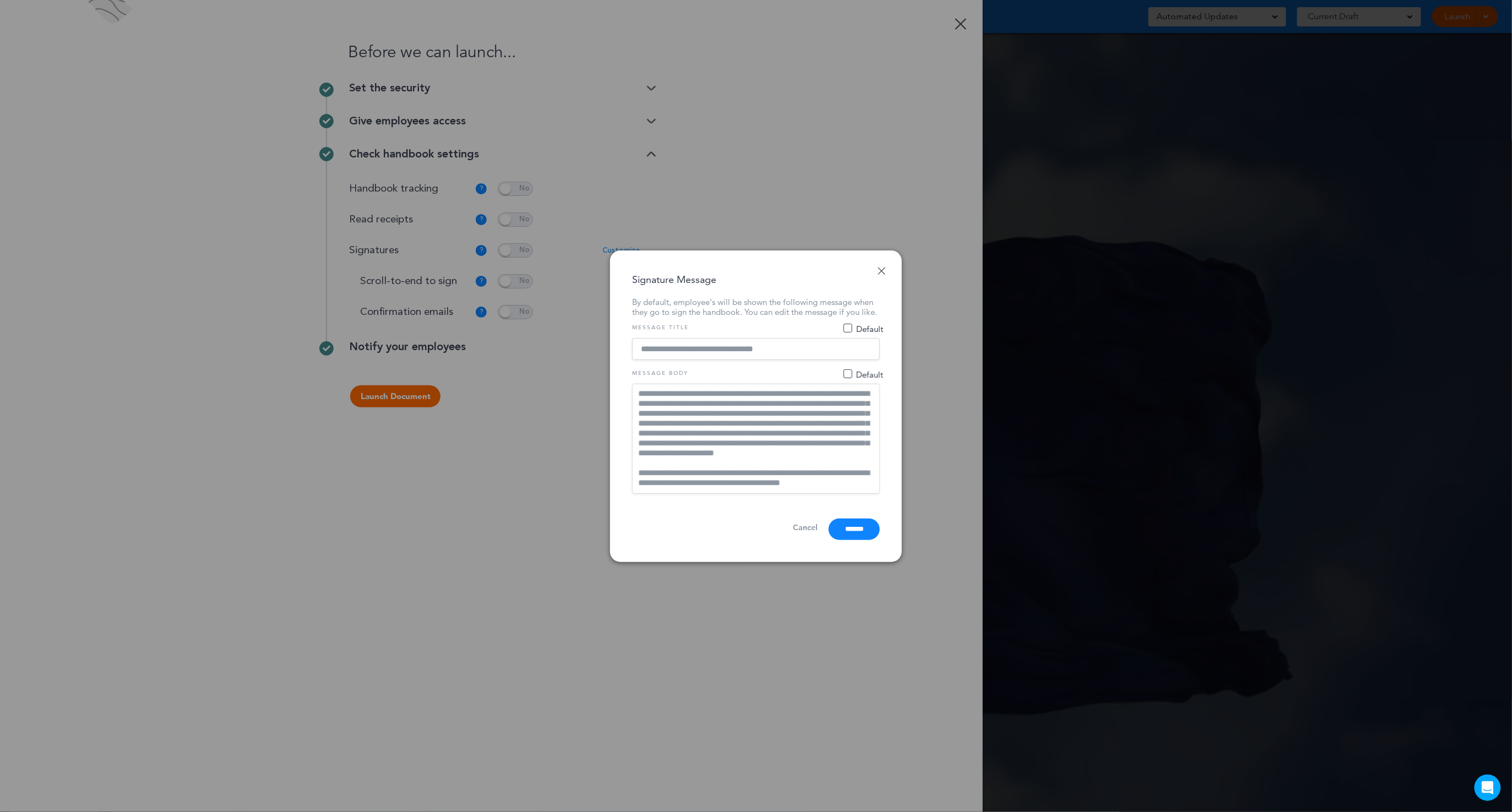
scroll to position [0, 0]
click at [852, 540] on input "*******" at bounding box center [854, 529] width 51 height 21
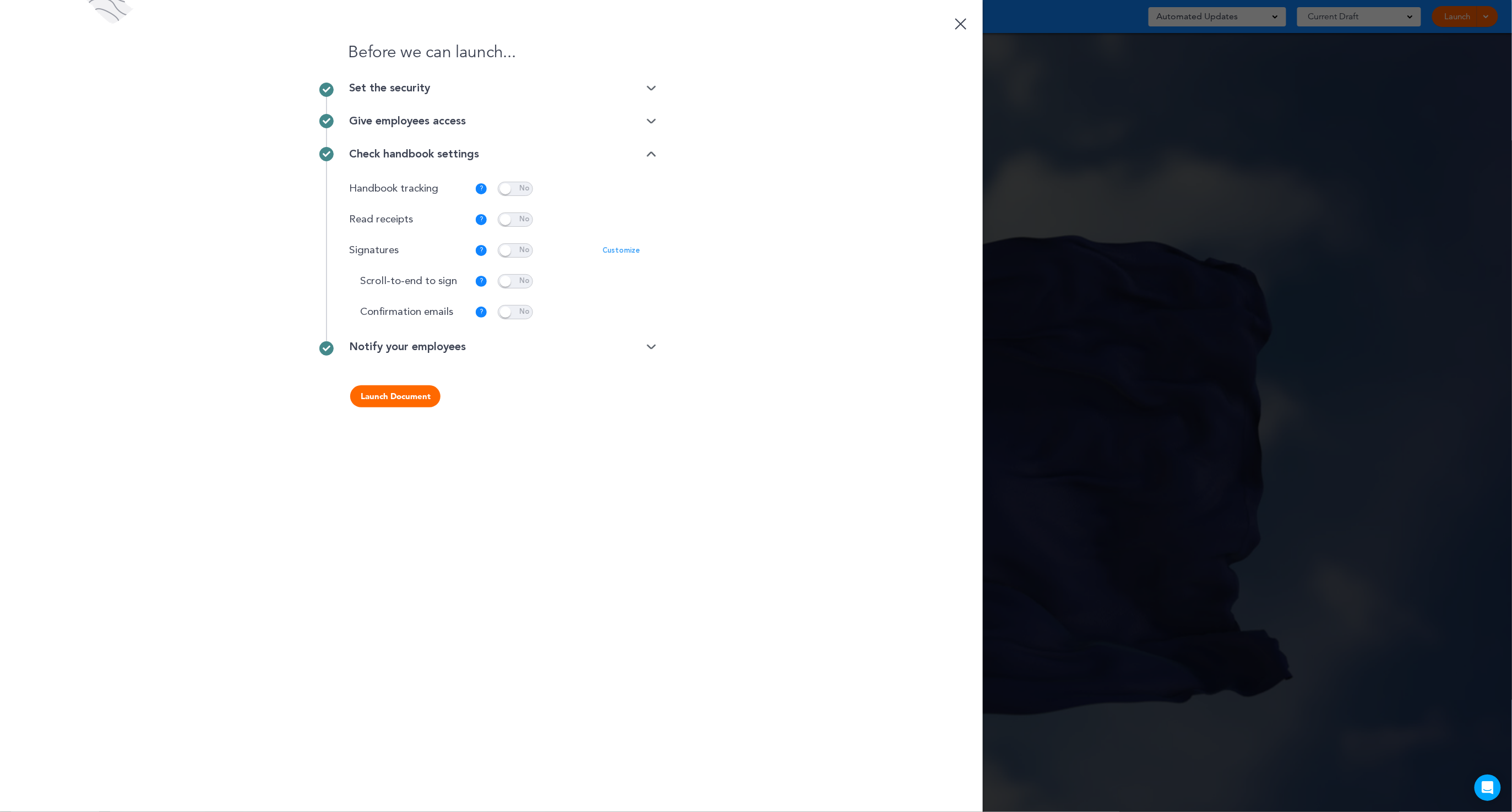
click at [645, 116] on div "Give employees access" at bounding box center [503, 121] width 307 height 11
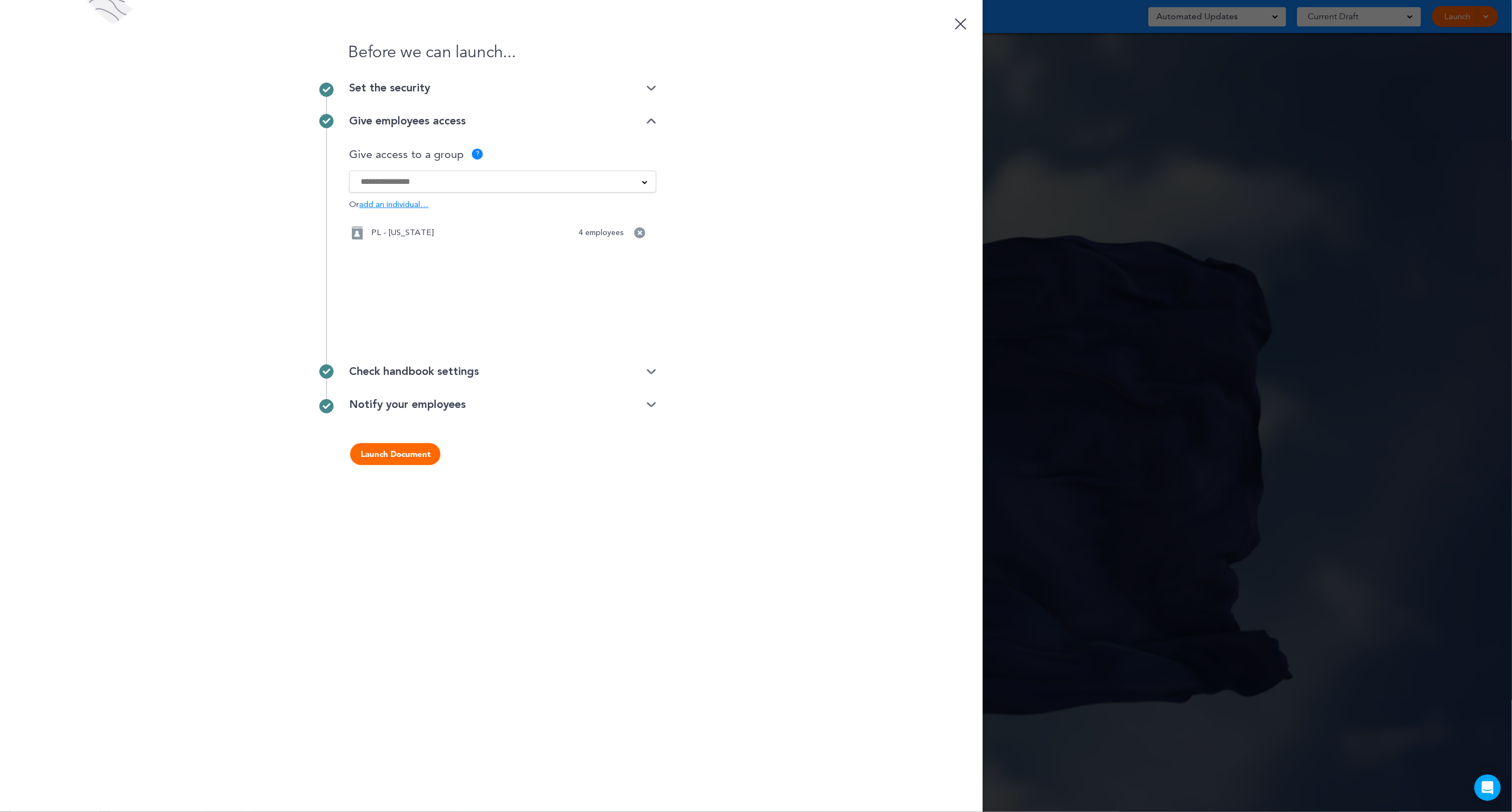
click at [649, 87] on img at bounding box center [652, 88] width 10 height 7
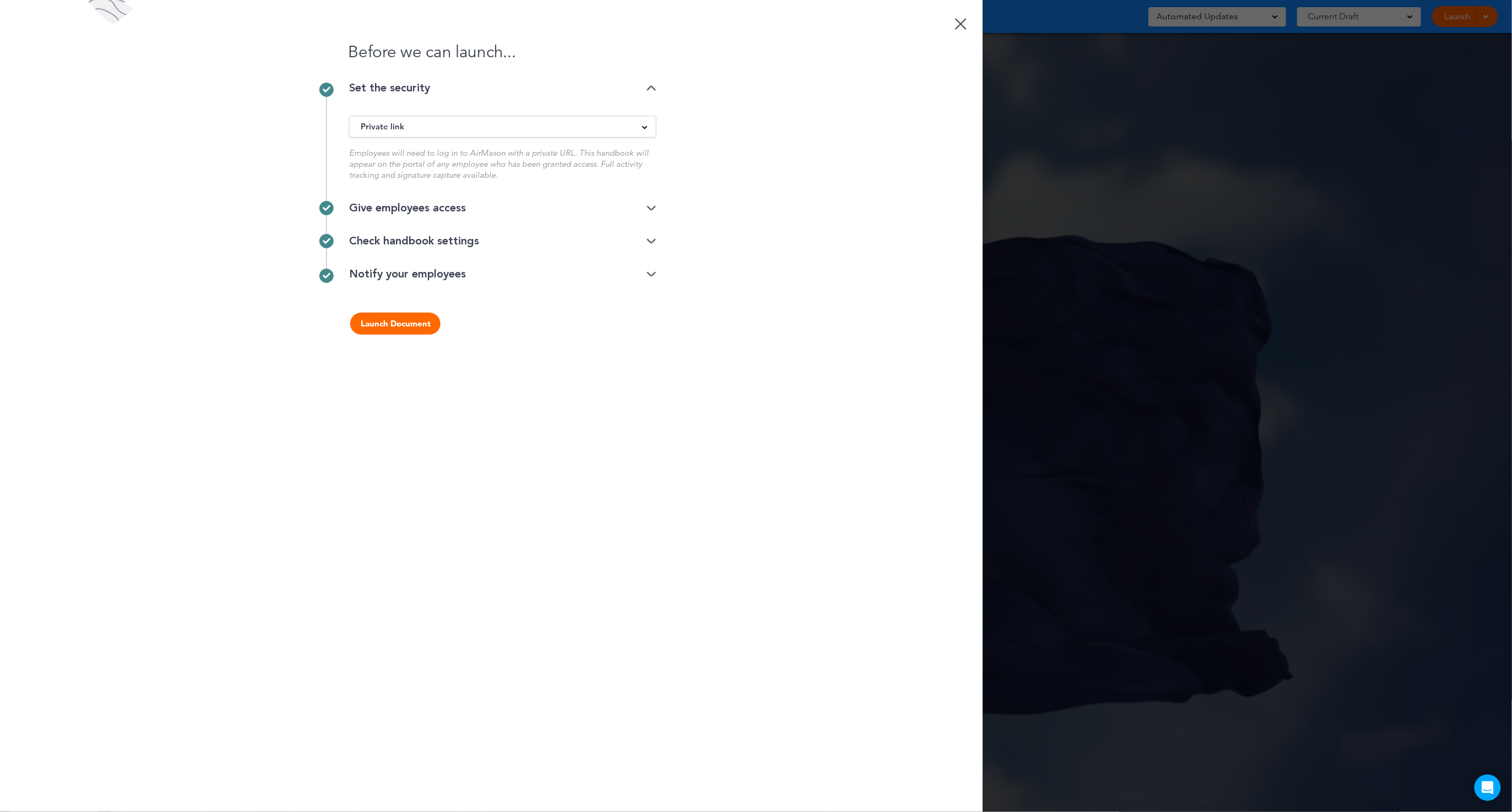
click at [376, 326] on button "Launch Document" at bounding box center [395, 324] width 90 height 22
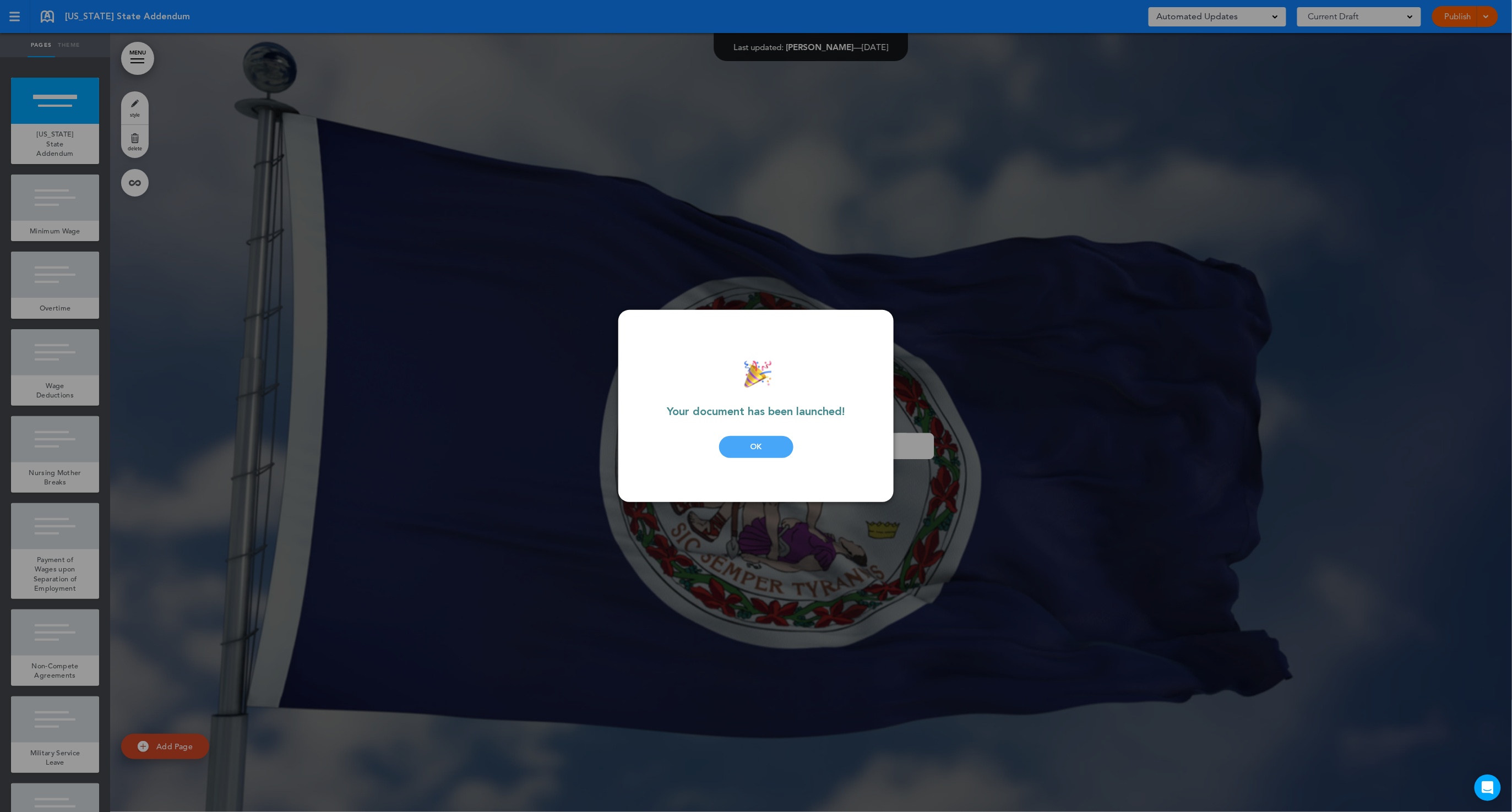
click at [782, 434] on div "Your document has been launched! OK" at bounding box center [756, 406] width 210 height 148
click at [735, 451] on div "OK" at bounding box center [756, 447] width 74 height 22
